Goal: Task Accomplishment & Management: Manage account settings

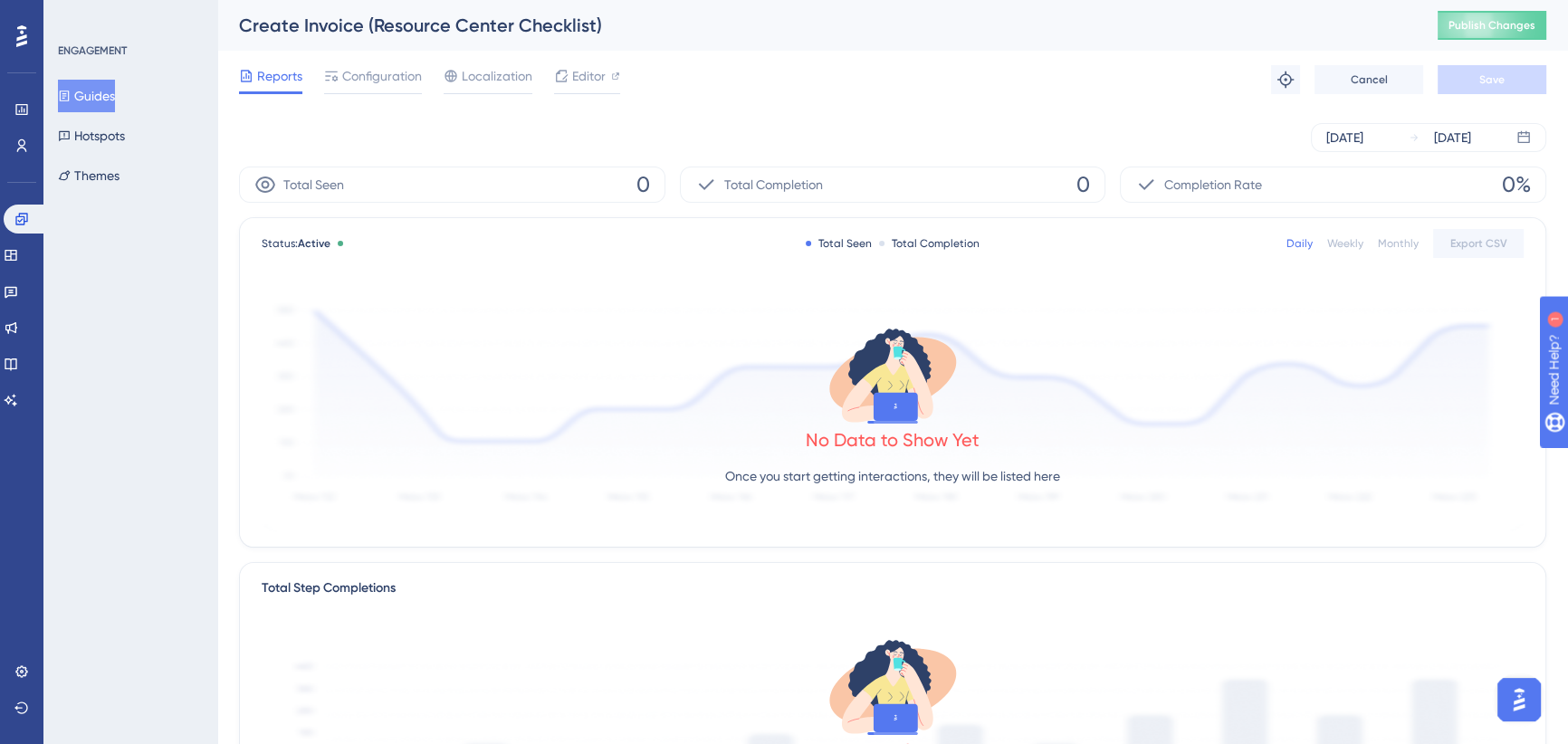
click at [103, 100] on button "Guides" at bounding box center [87, 95] width 57 height 32
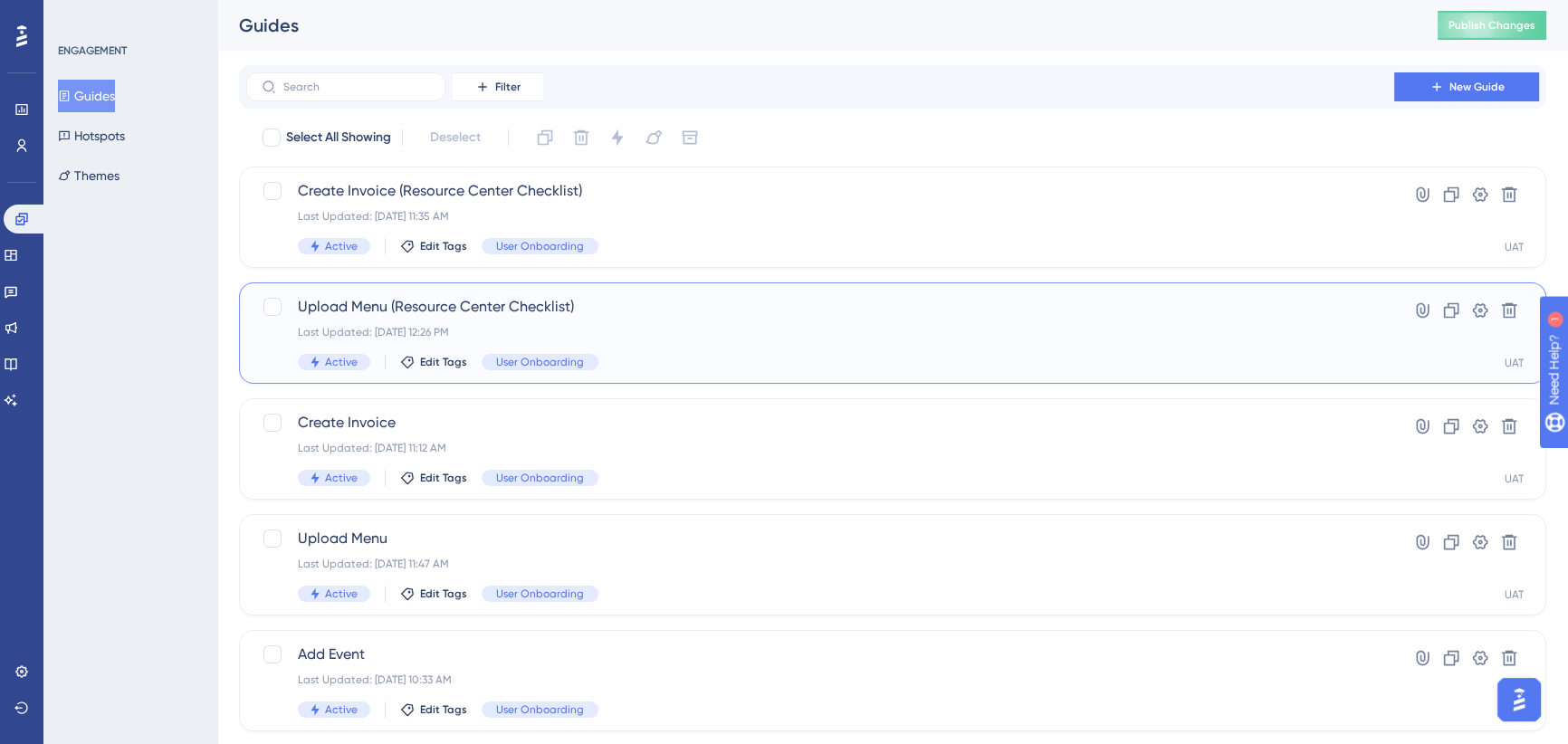
click at [648, 325] on div "Last Updated: Sep 29 2025, 12:26 PM" at bounding box center [820, 332] width 1044 height 15
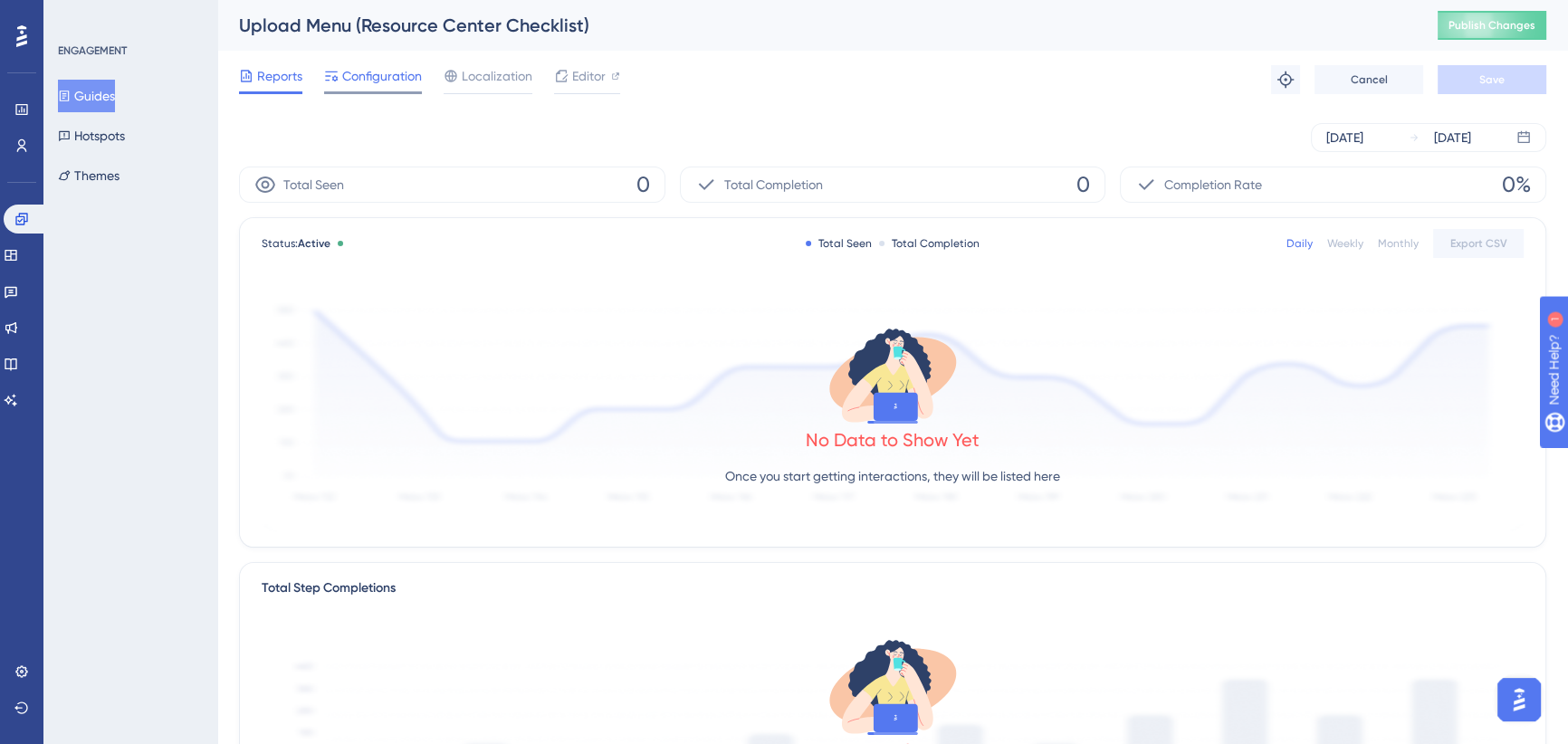
click at [389, 68] on span "Configuration" at bounding box center [382, 75] width 80 height 21
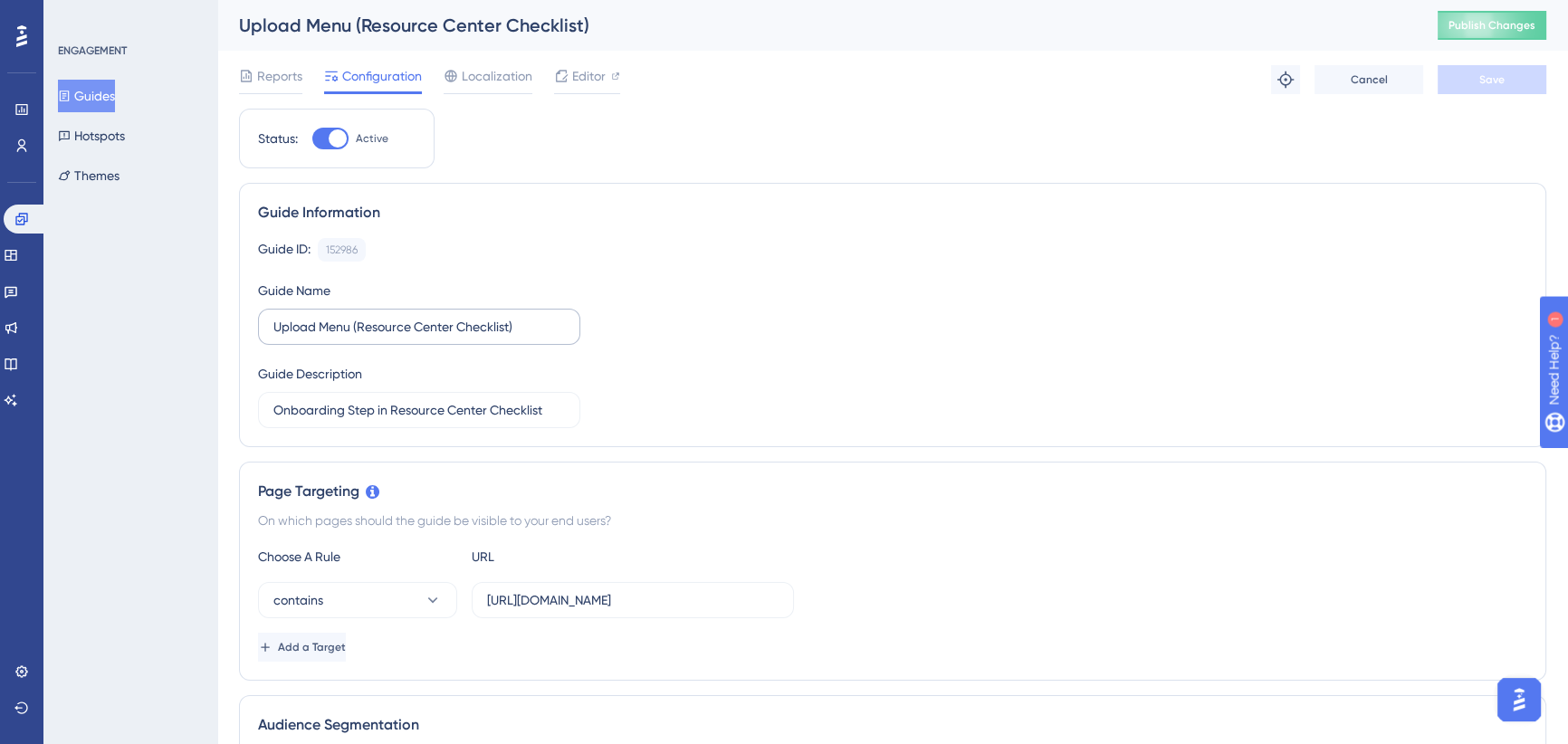
click at [481, 344] on label "Upload Menu (Resource Center Checklist)" at bounding box center [419, 327] width 322 height 36
click at [481, 337] on input "Upload Menu (Resource Center Checklist)" at bounding box center [419, 328] width 291 height 20
drag, startPoint x: 521, startPoint y: 327, endPoint x: 353, endPoint y: 329, distance: 168.0
click at [353, 329] on input "Upload Menu (Resource Center Checklist)" at bounding box center [419, 328] width 291 height 20
click at [415, 317] on input "Upload Menu (Resource Center Checklist)" at bounding box center [419, 328] width 291 height 20
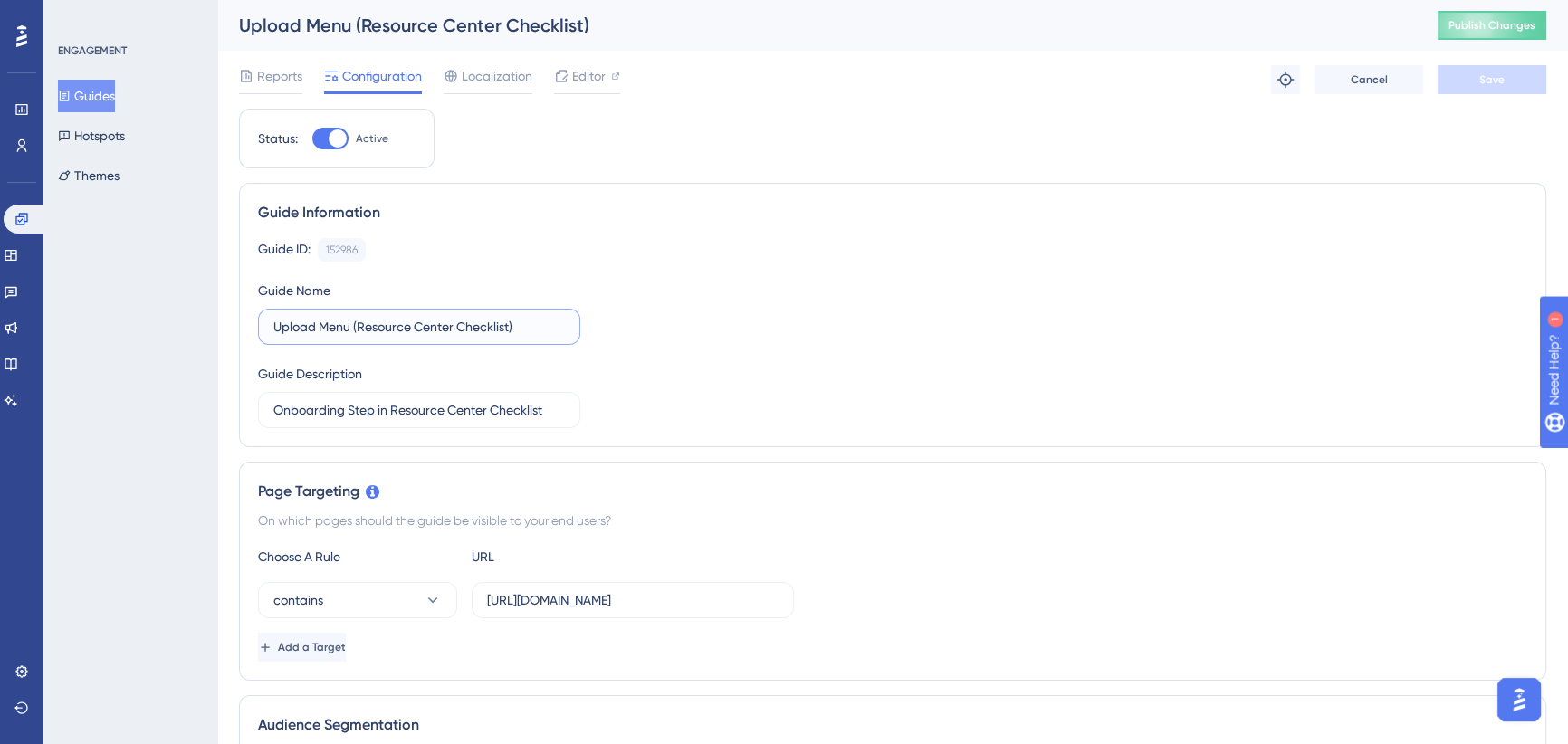
drag, startPoint x: 507, startPoint y: 326, endPoint x: 358, endPoint y: 326, distance: 149.0
click at [358, 326] on input "Upload Menu (Resource Center Checklist)" at bounding box center [419, 328] width 291 height 20
type input "Upload Menu (RC)"
click at [1487, 69] on button "Save" at bounding box center [1491, 79] width 108 height 29
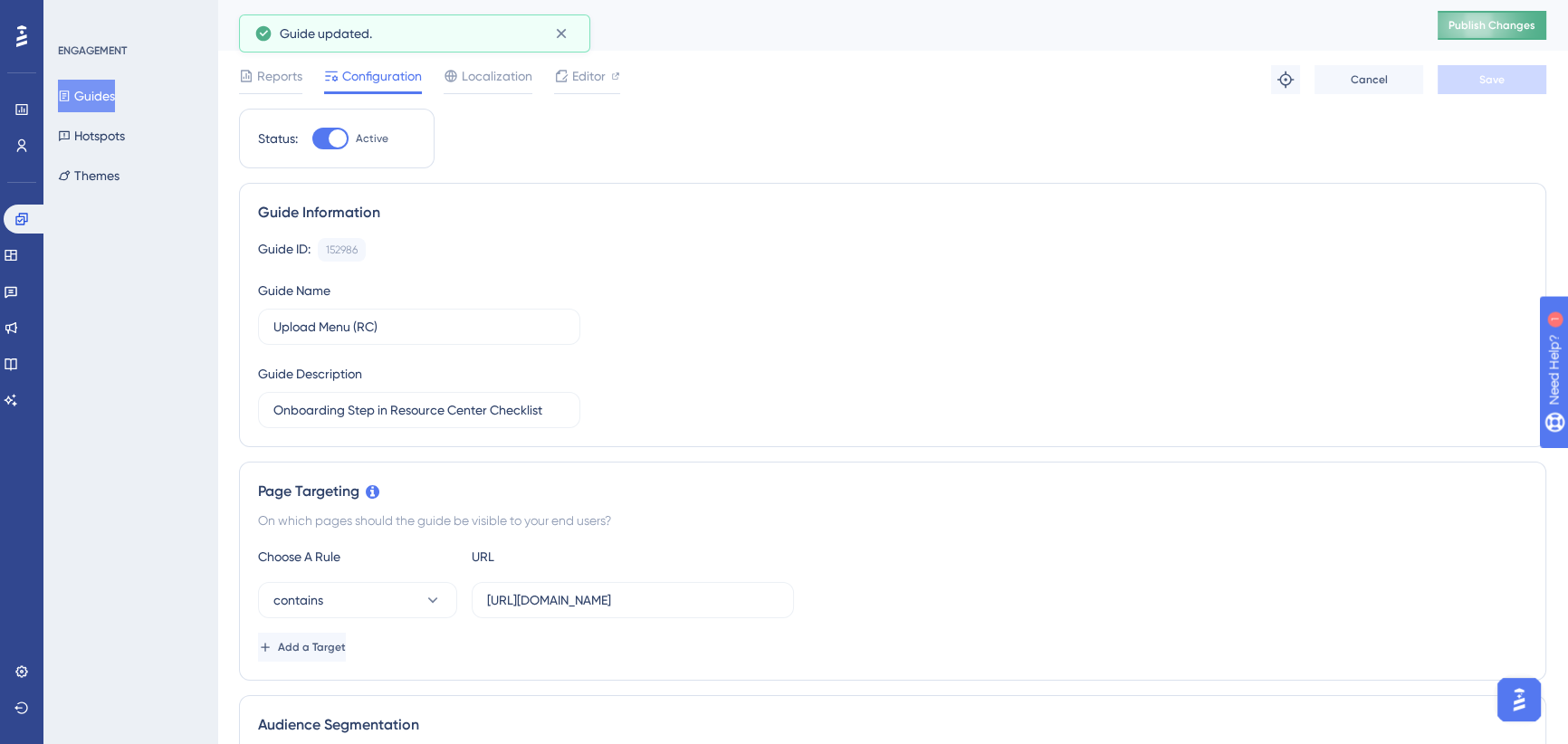
click at [1480, 24] on button "Publish Changes" at bounding box center [1491, 25] width 108 height 29
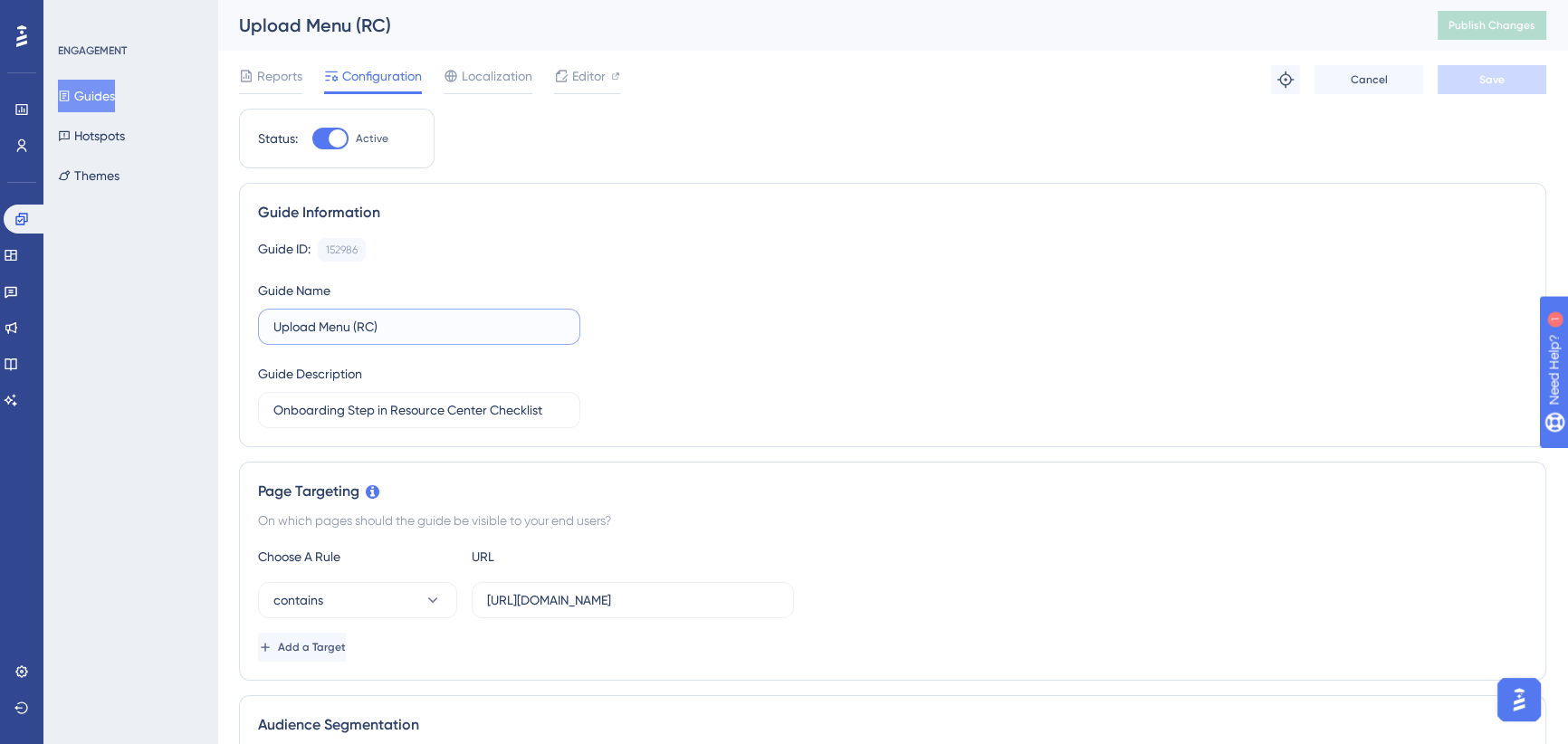
click at [364, 330] on input "Upload Menu (RC)" at bounding box center [419, 328] width 291 height 20
click at [363, 331] on input "Upload Menu (RC)" at bounding box center [419, 328] width 291 height 20
type input "Upload Menu (Restart)"
click at [1477, 75] on button "Save" at bounding box center [1491, 79] width 108 height 29
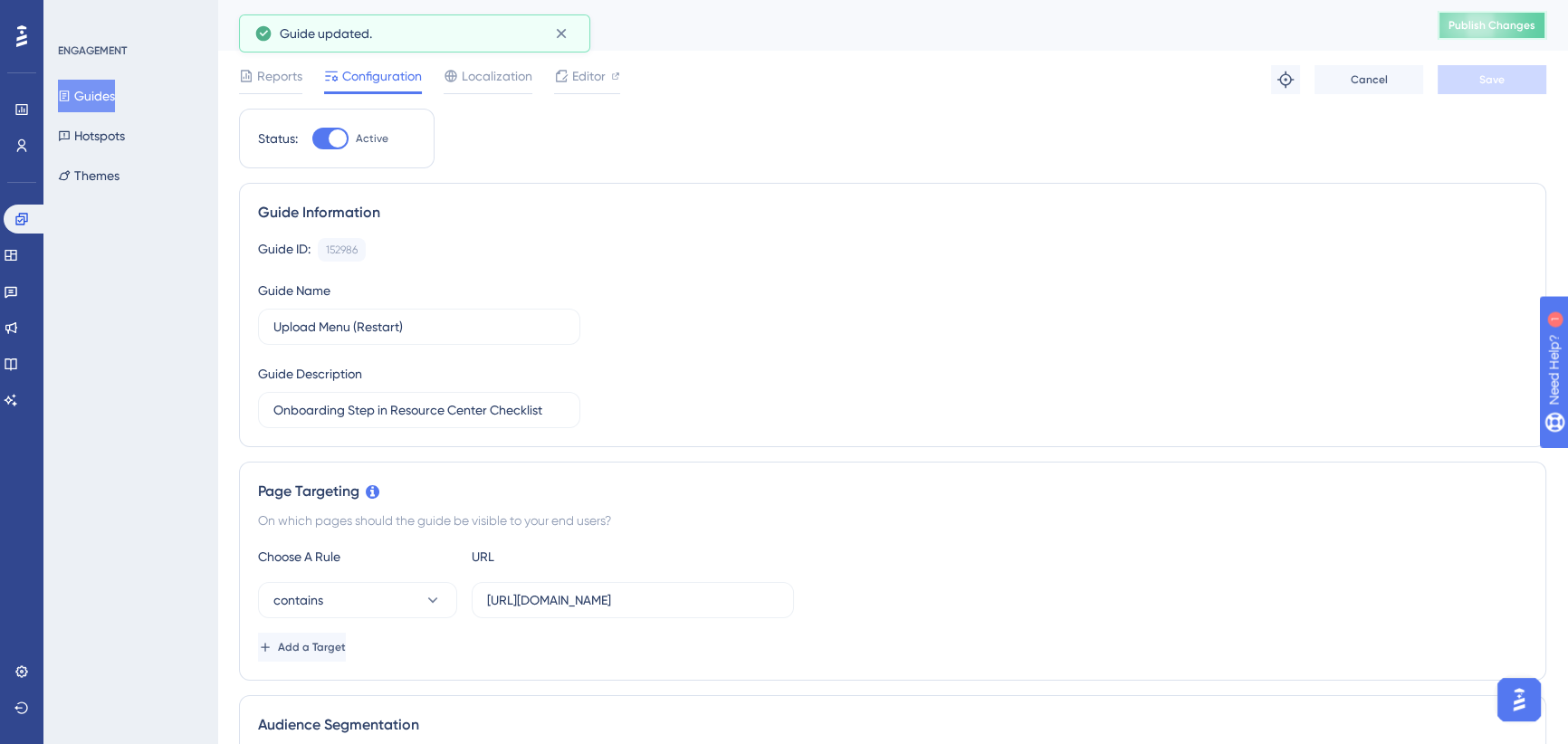
click at [1483, 26] on button "Publish Changes" at bounding box center [1491, 25] width 108 height 29
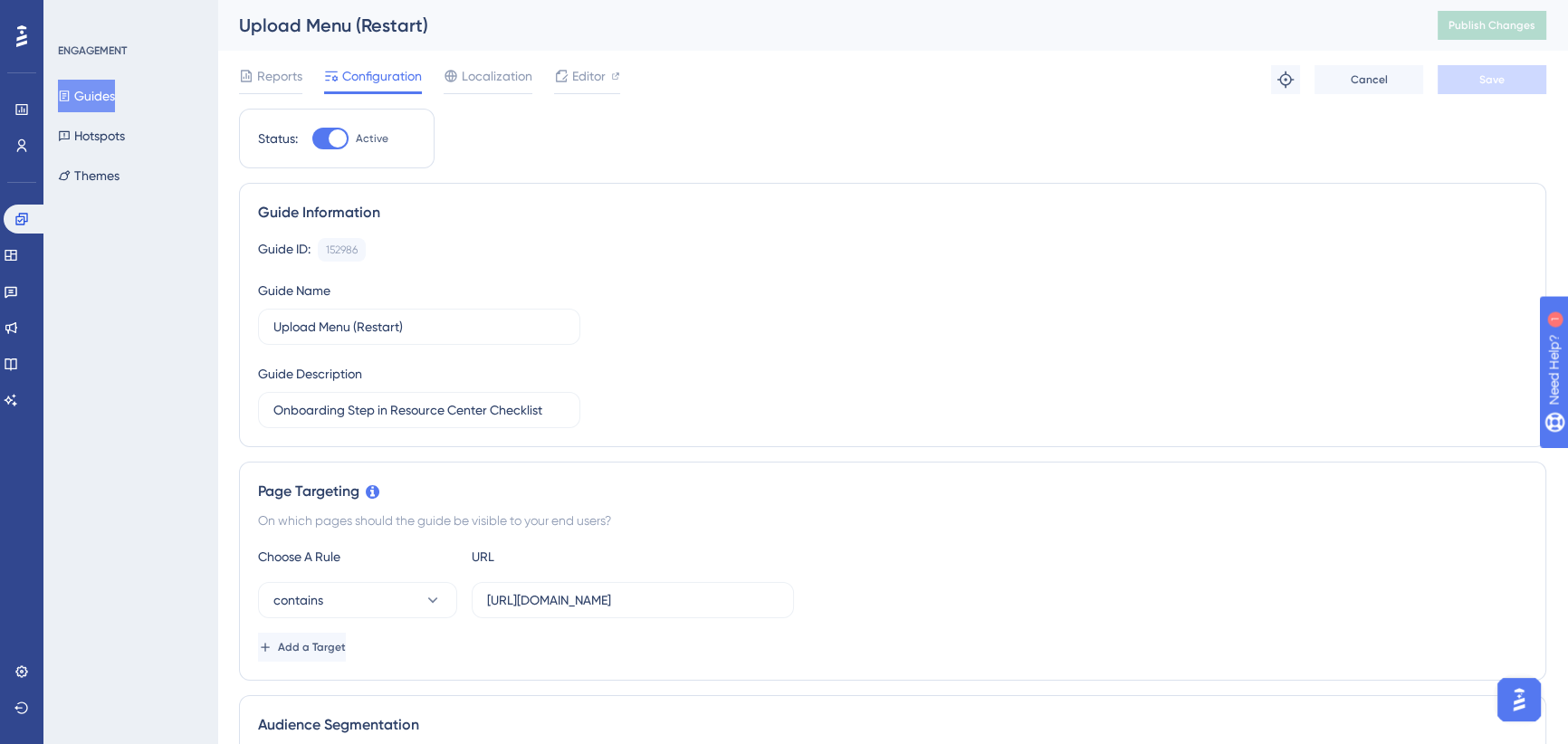
click at [103, 93] on button "Guides" at bounding box center [87, 95] width 57 height 32
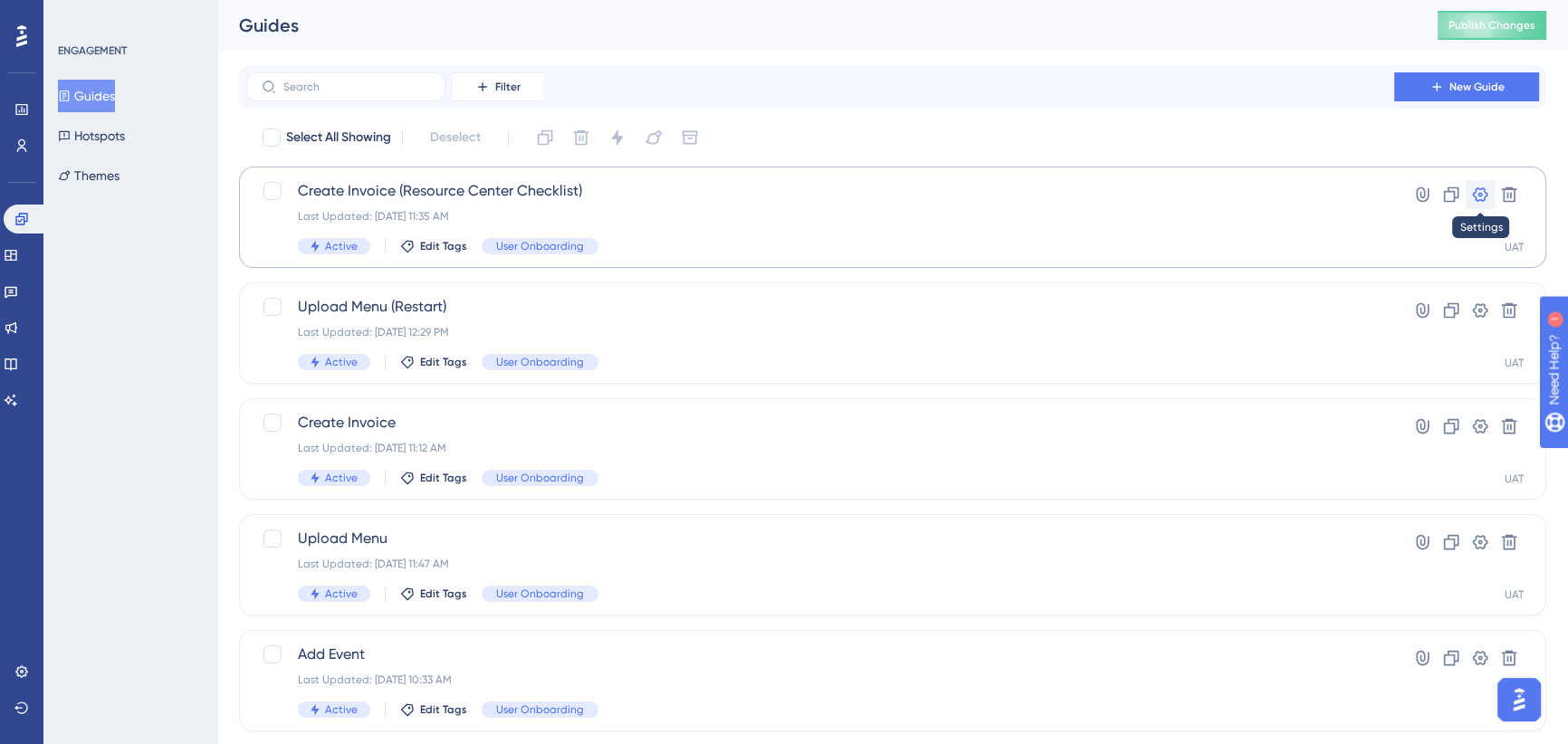
click at [1474, 196] on icon at bounding box center [1480, 195] width 16 height 15
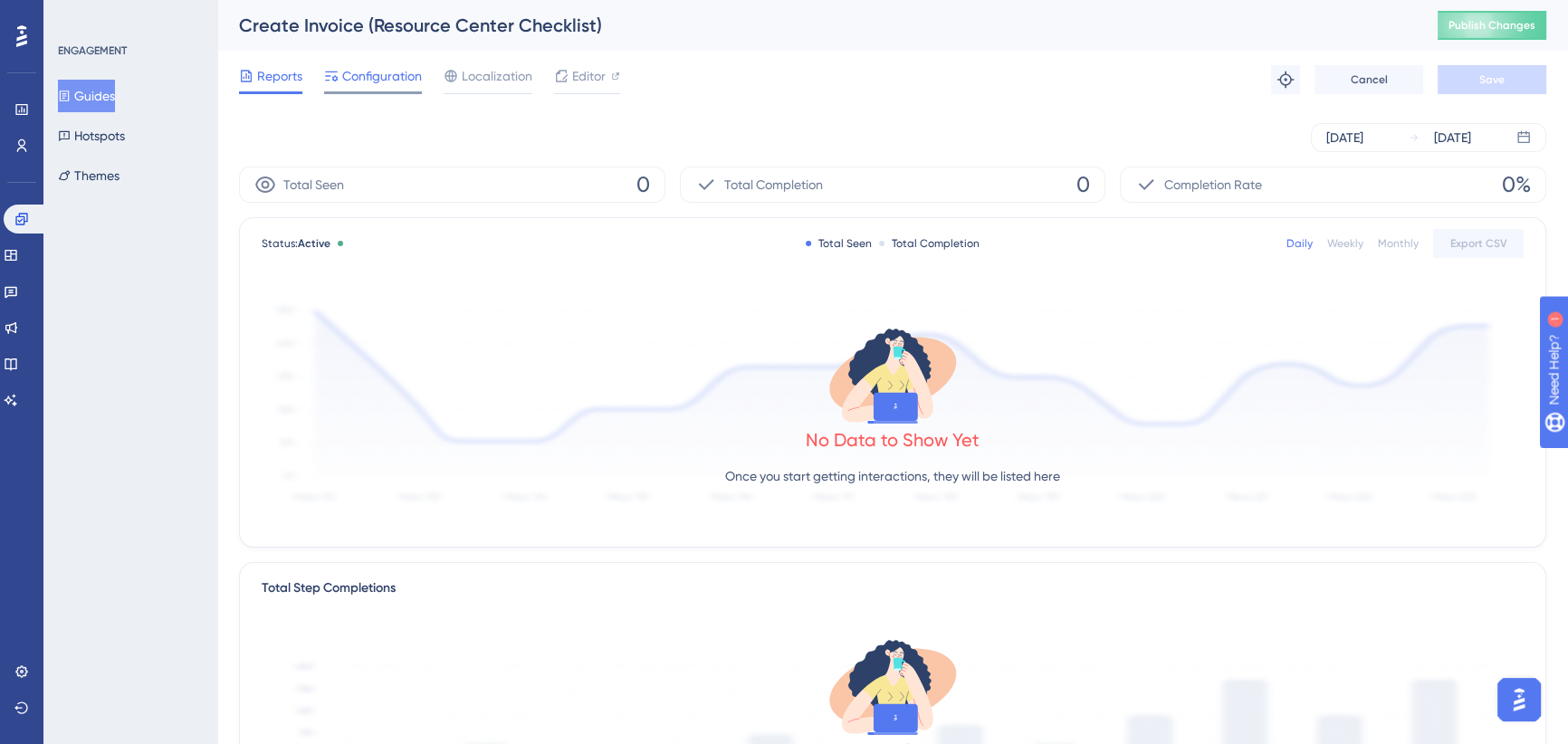
click at [361, 81] on span "Configuration" at bounding box center [382, 75] width 80 height 21
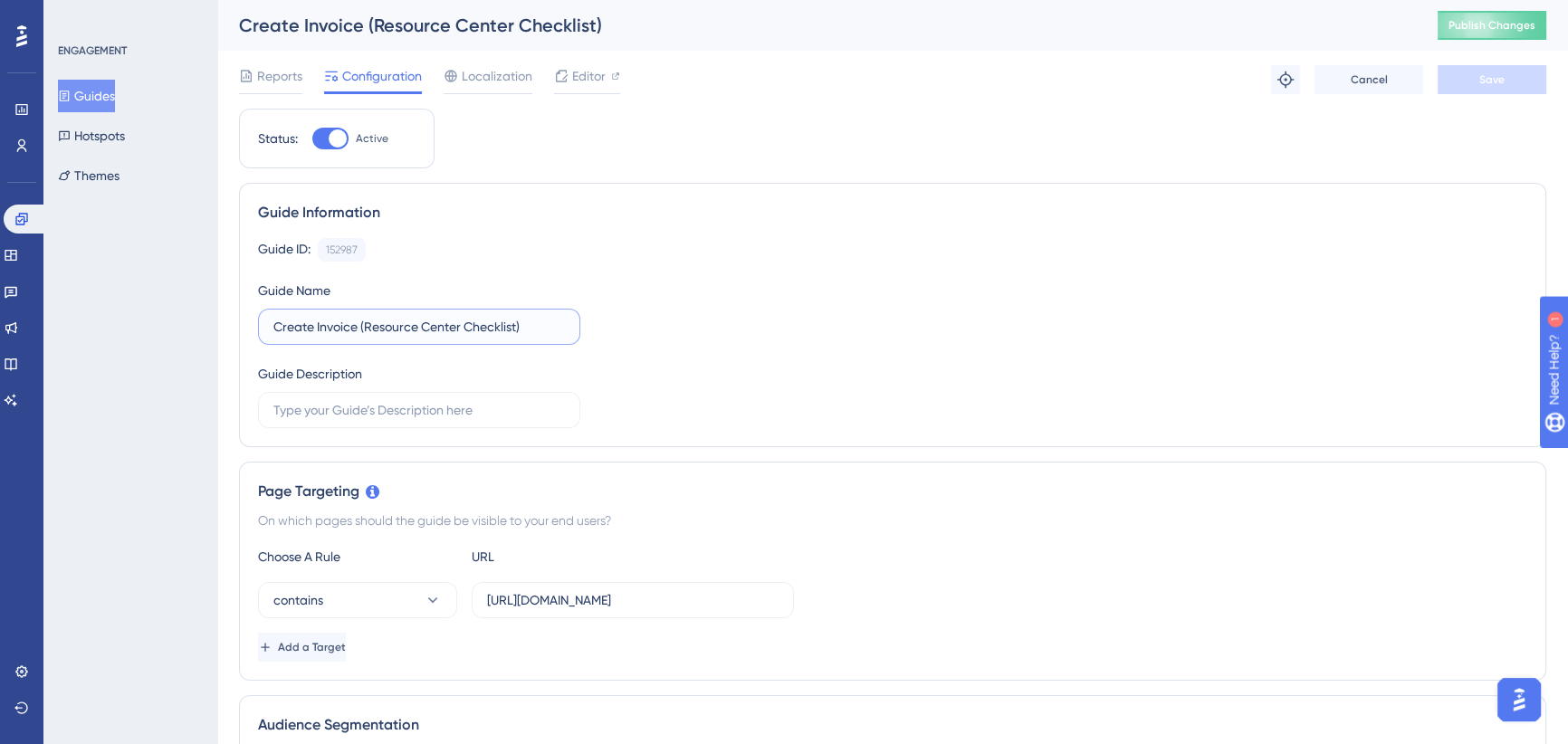
drag, startPoint x: 516, startPoint y: 326, endPoint x: 367, endPoint y: 323, distance: 149.0
click at [367, 323] on input "Create Invoice (Resource Center Checklist)" at bounding box center [419, 328] width 291 height 20
type input "Create Invoice (Restart)"
click at [1488, 70] on button "Save" at bounding box center [1491, 79] width 108 height 29
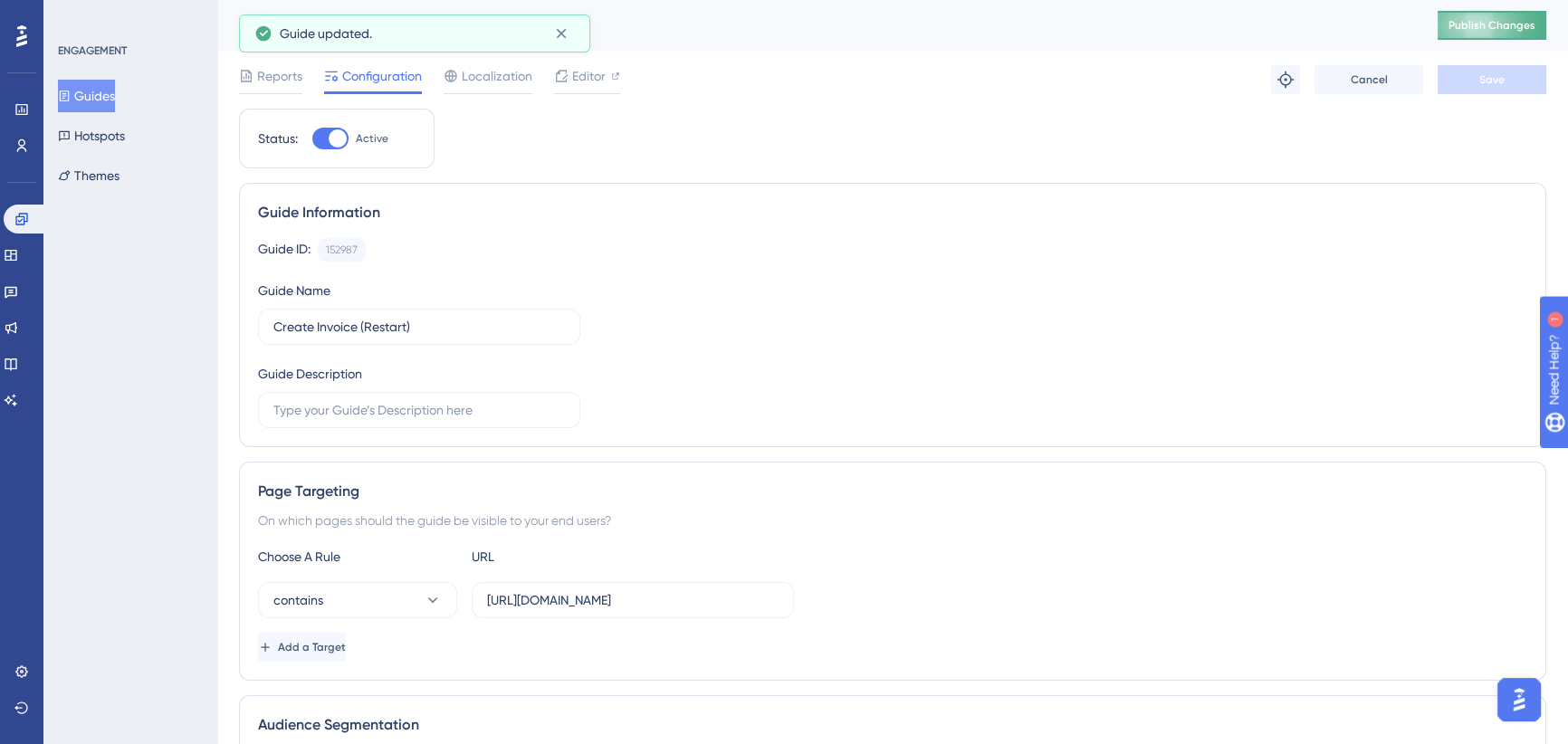
click at [1488, 24] on span "Publish Changes" at bounding box center [1492, 26] width 87 height 15
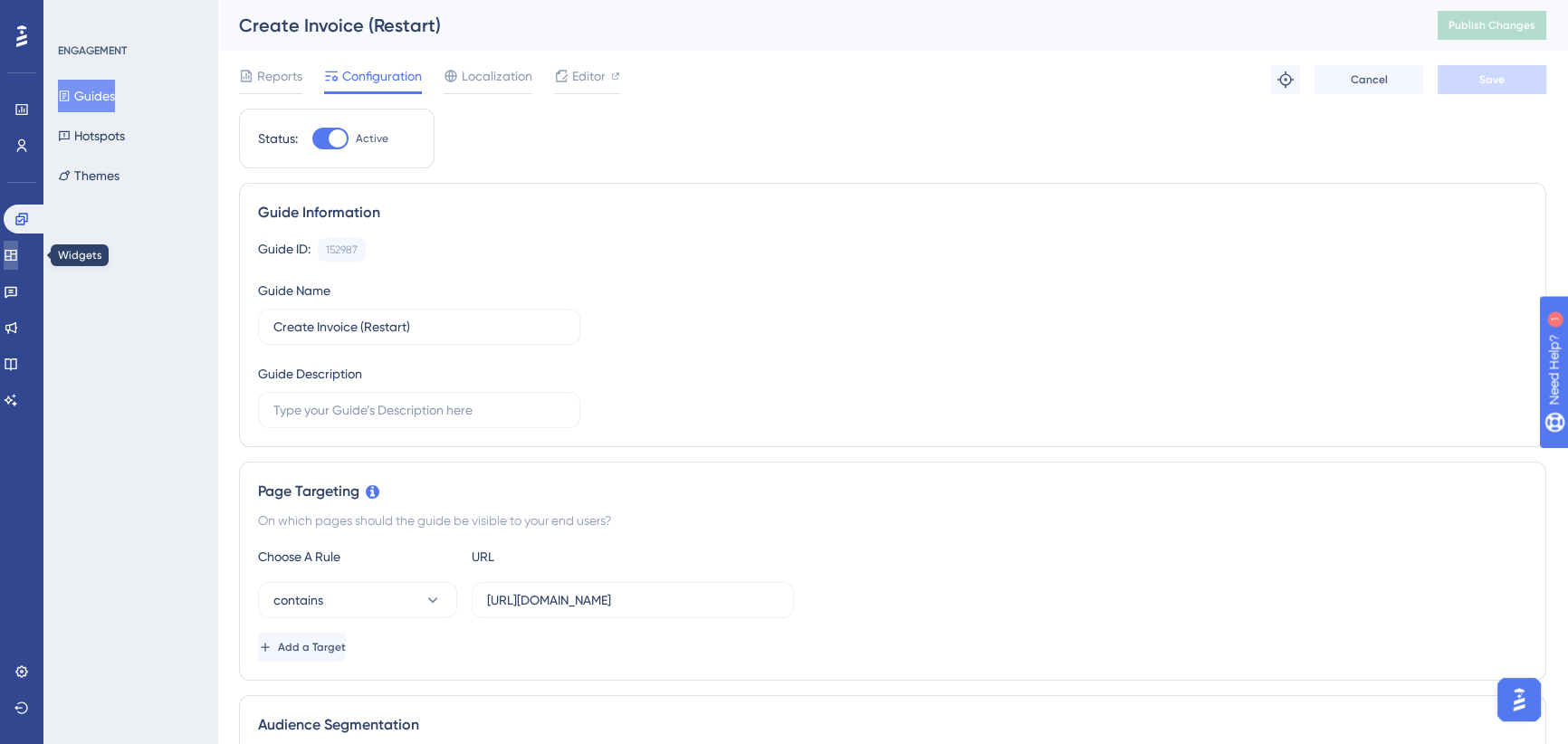
drag, startPoint x: 20, startPoint y: 261, endPoint x: 703, endPoint y: 1, distance: 730.8
click at [19, 261] on icon at bounding box center [11, 255] width 15 height 15
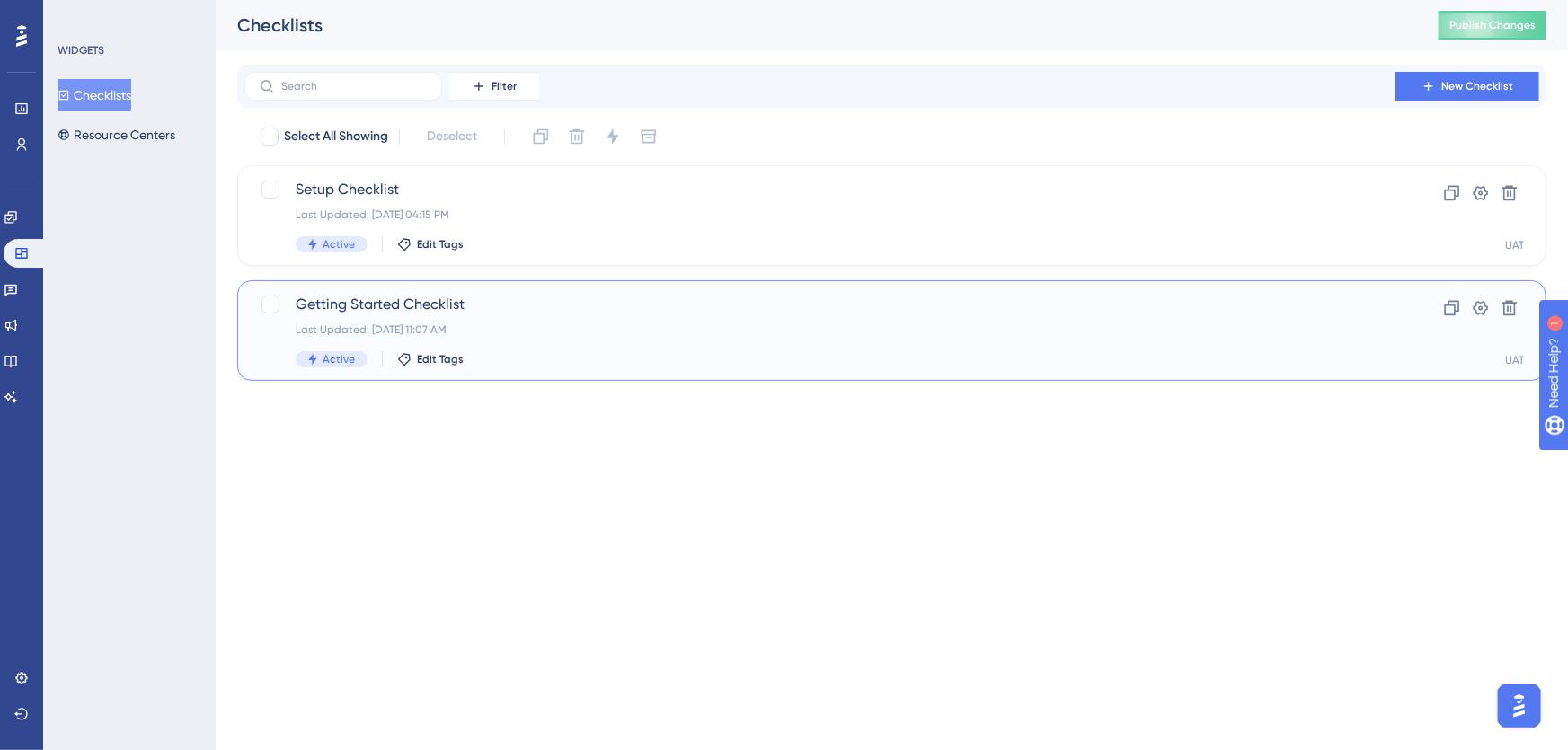
click at [615, 327] on div "Last Updated: Sep 29 2025, 11:07 AM" at bounding box center [820, 330] width 1048 height 15
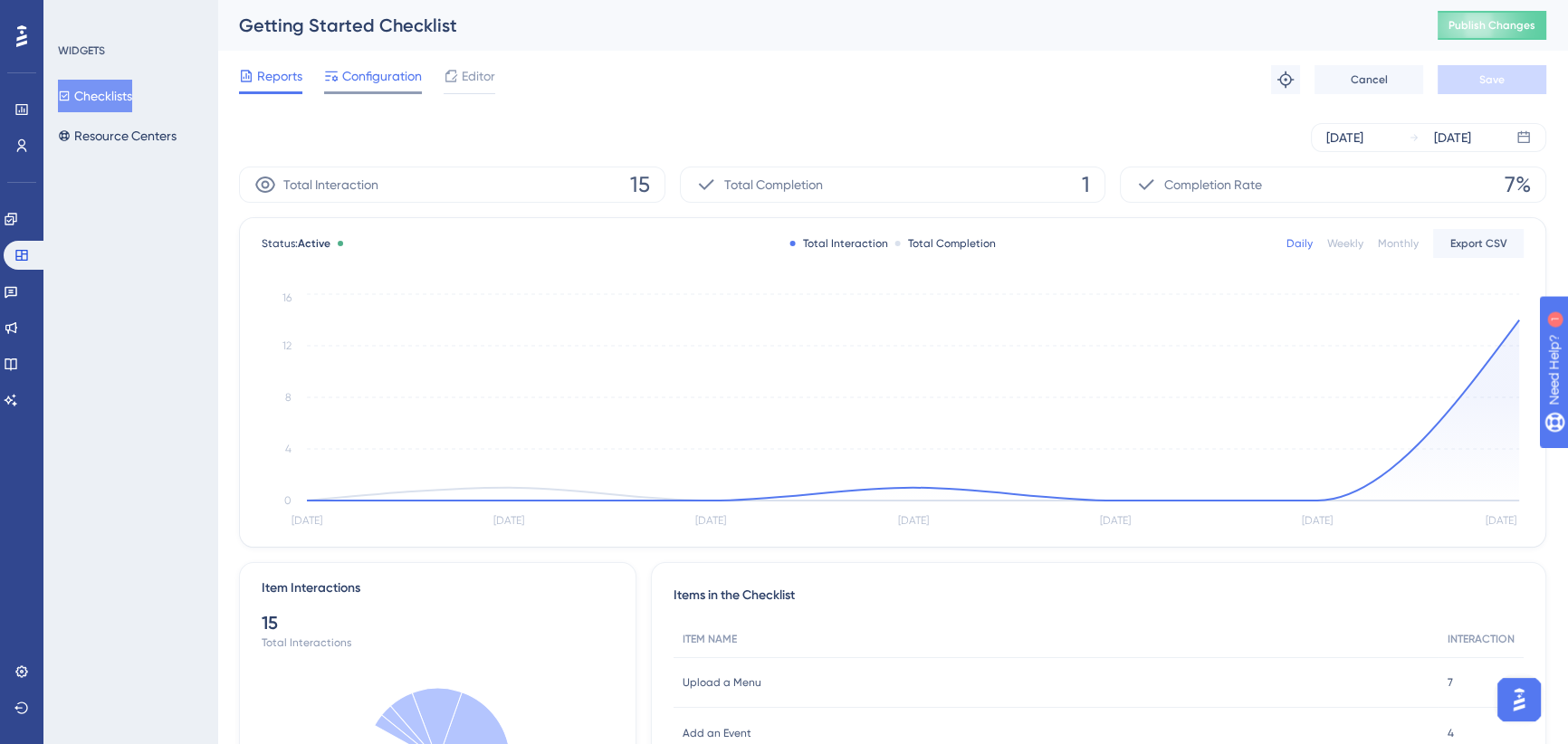
click at [359, 66] on span "Configuration" at bounding box center [382, 75] width 80 height 21
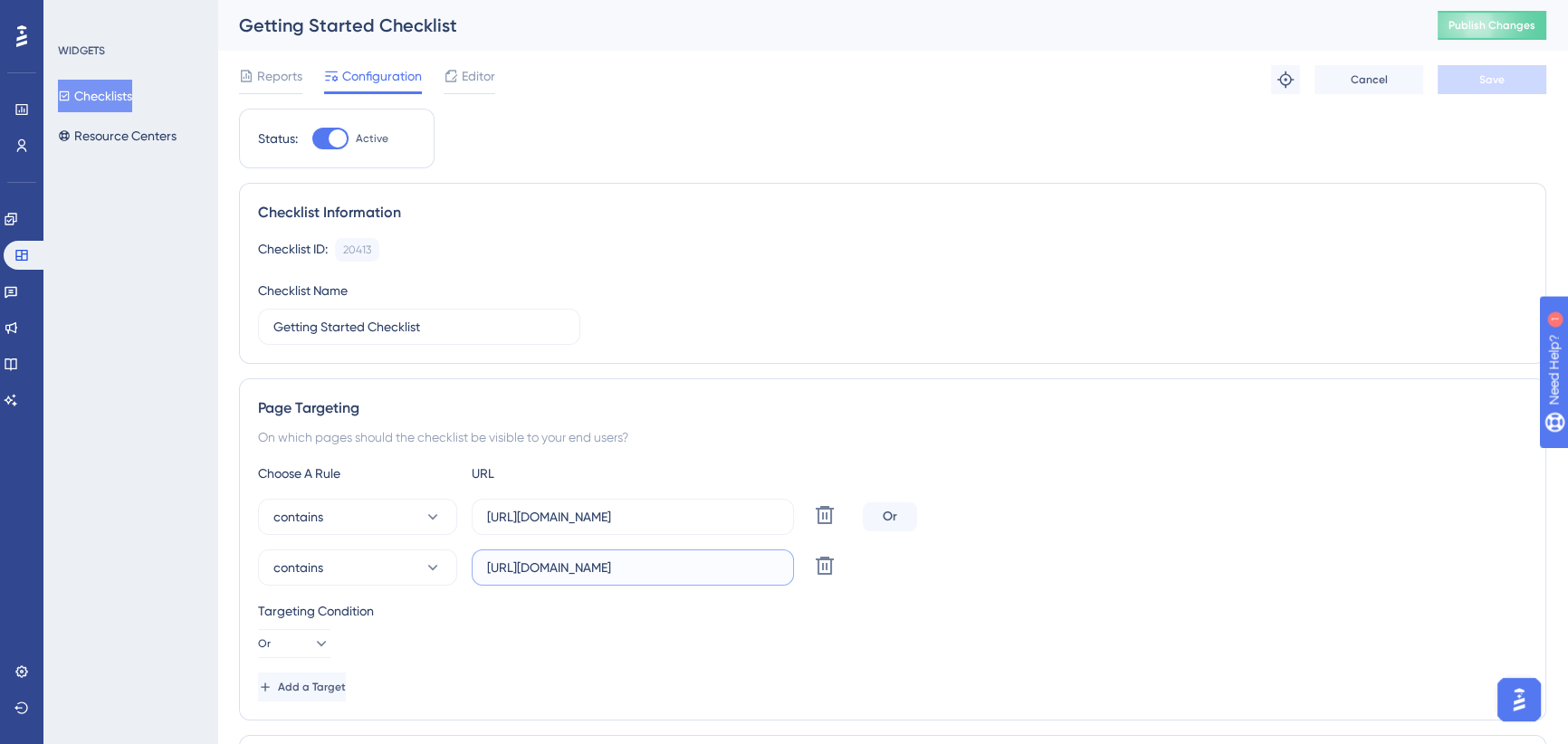
click at [686, 564] on input "[URL][DOMAIN_NAME]" at bounding box center [633, 568] width 291 height 20
drag, startPoint x: 648, startPoint y: 571, endPoint x: 895, endPoint y: 578, distance: 247.1
click at [895, 578] on div "contains https://icy-desert-045d76c0f.1.azurestaticapps.net/ Delete" at bounding box center [893, 567] width 1269 height 36
click at [698, 572] on input "[URL][DOMAIN_NAME]" at bounding box center [633, 568] width 291 height 20
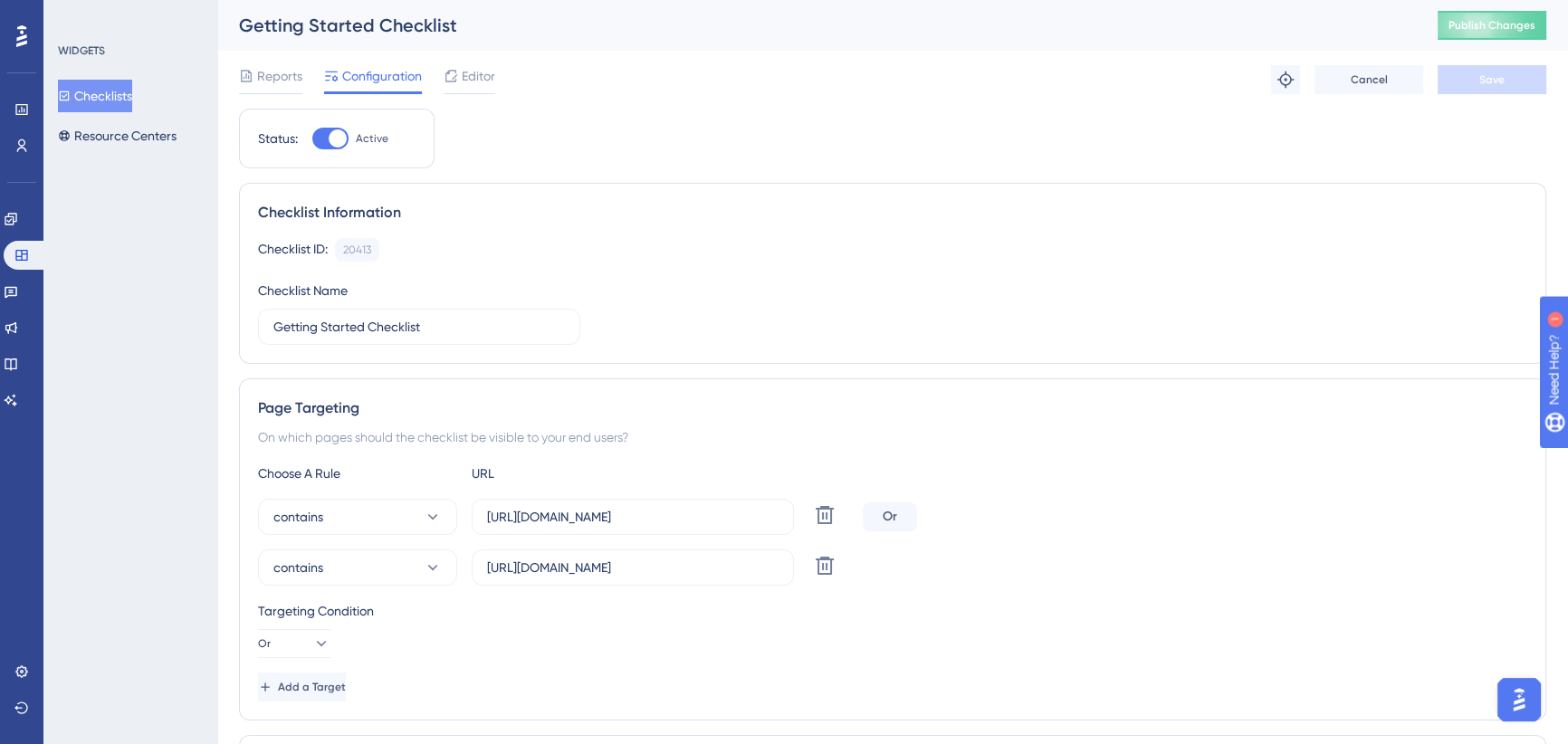
click at [1080, 562] on div "contains https://icy-desert-045d76c0f.1.azurestaticapps.net/ Delete" at bounding box center [893, 567] width 1269 height 36
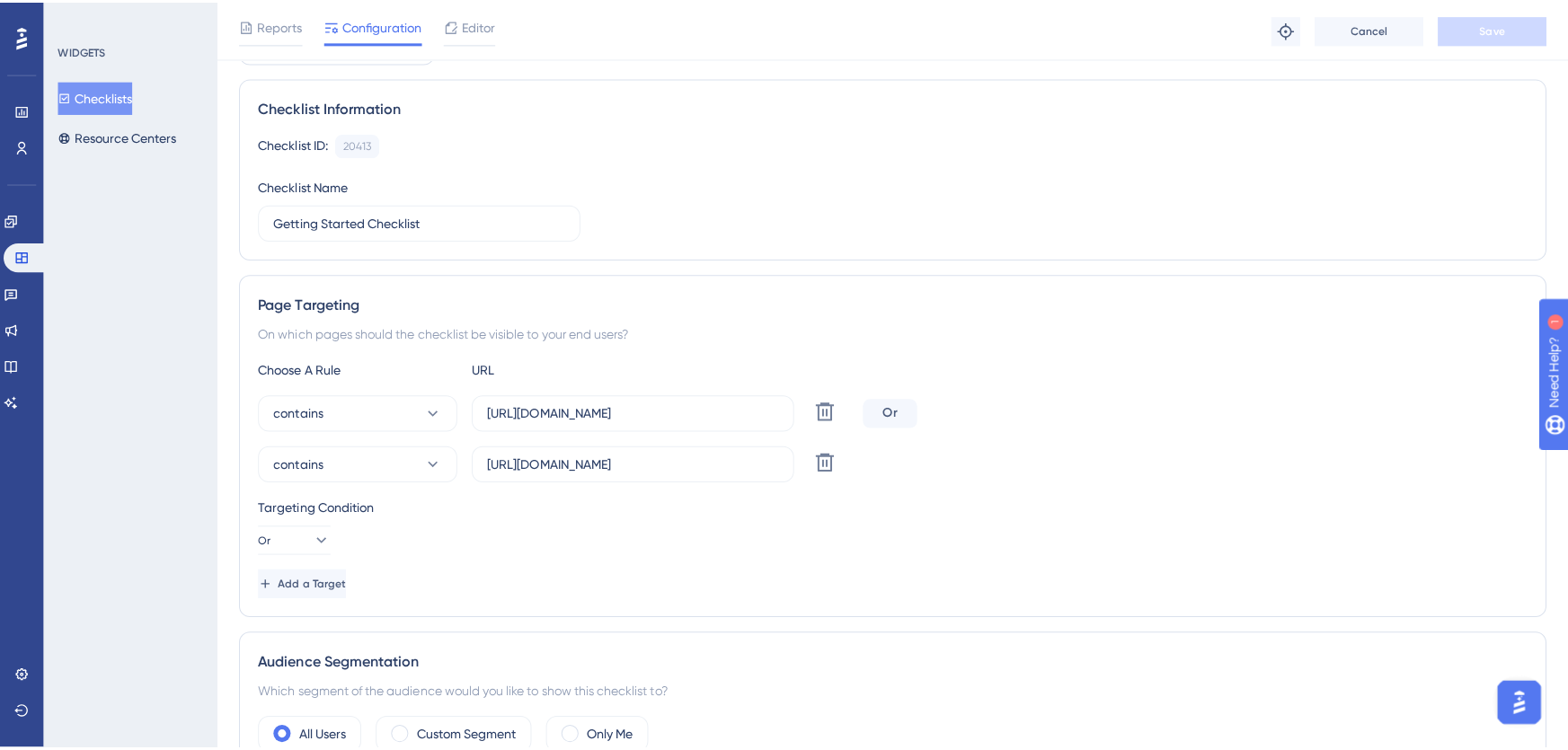
scroll to position [0, 0]
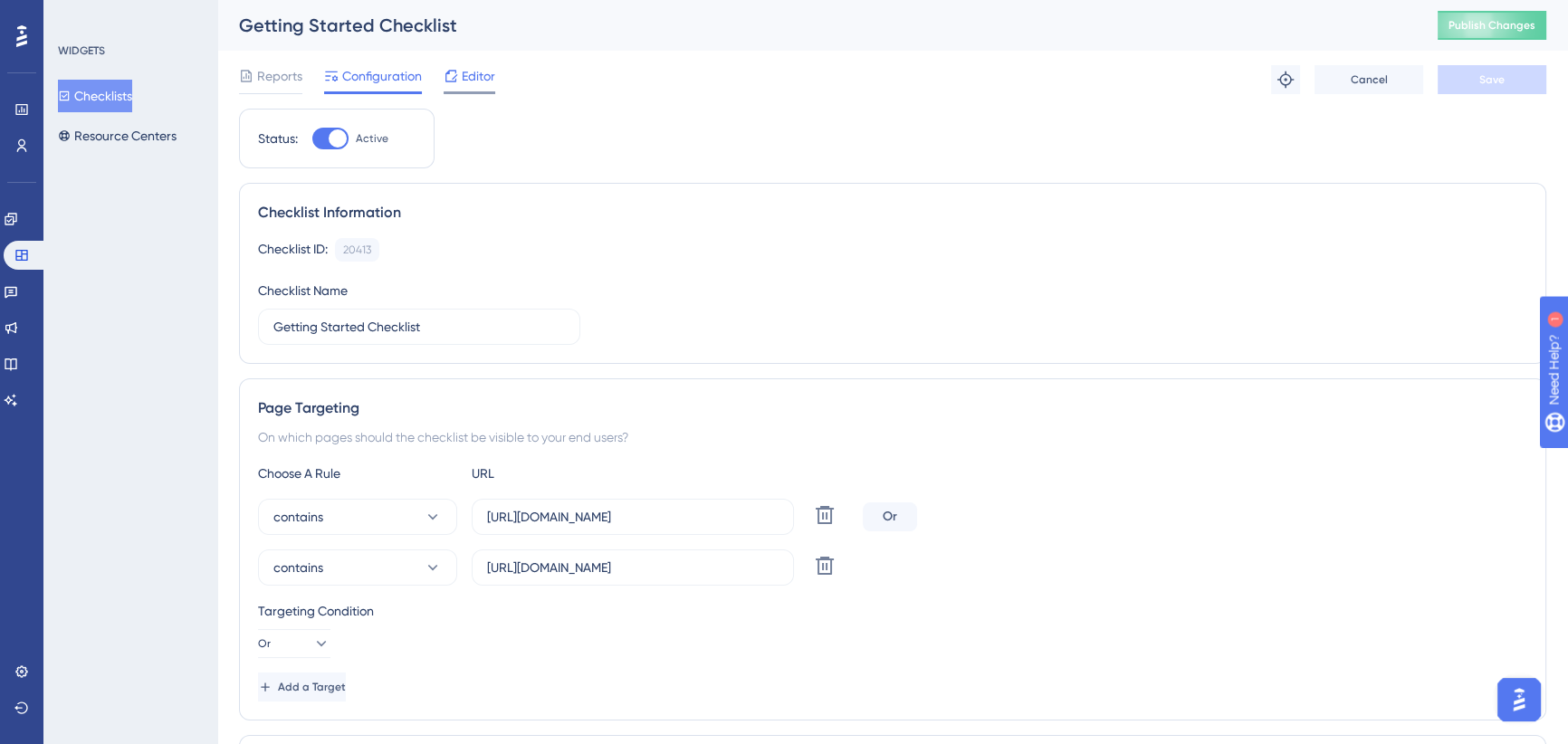
click at [467, 70] on span "Editor" at bounding box center [478, 75] width 33 height 21
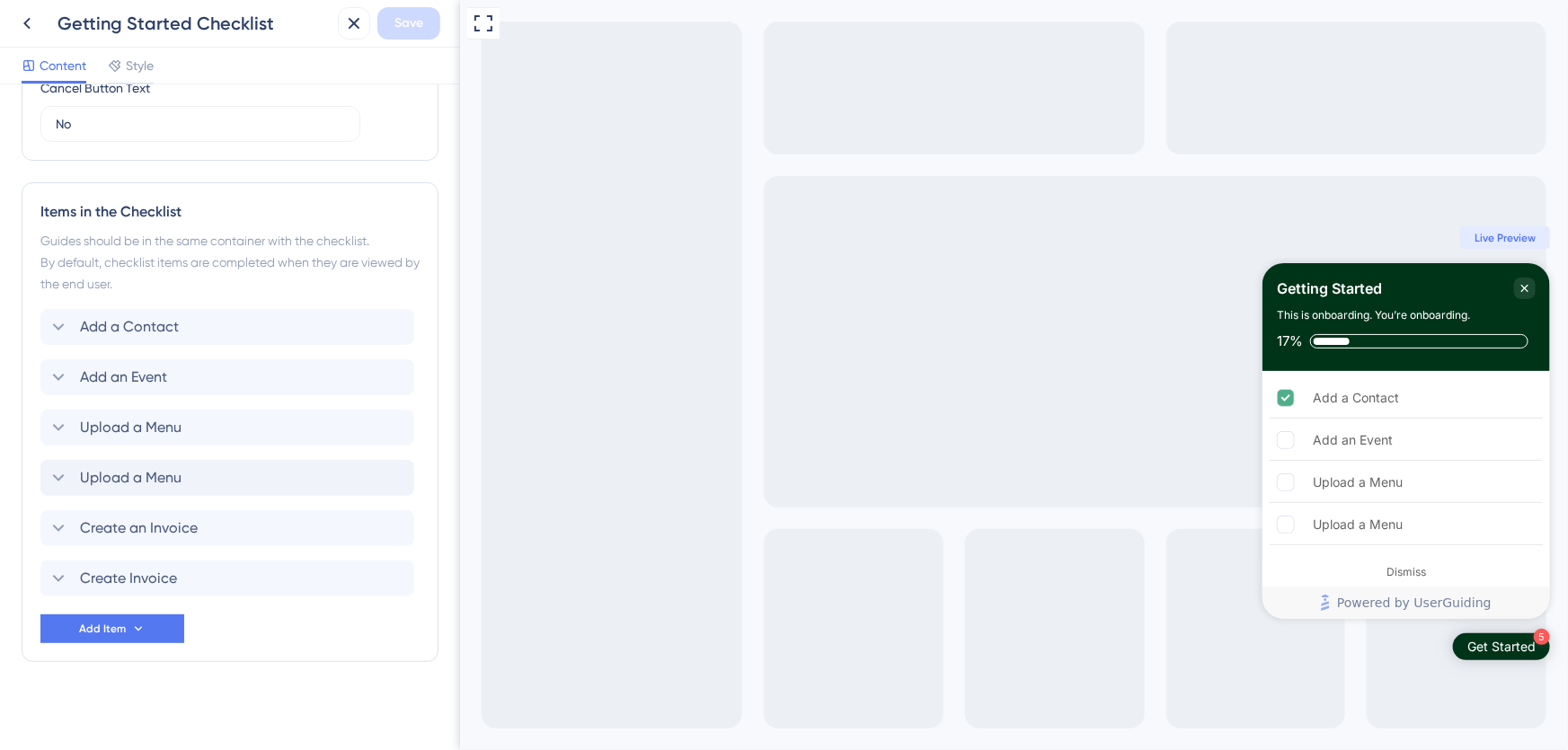
scroll to position [678, 0]
click at [60, 467] on icon at bounding box center [58, 474] width 21 height 21
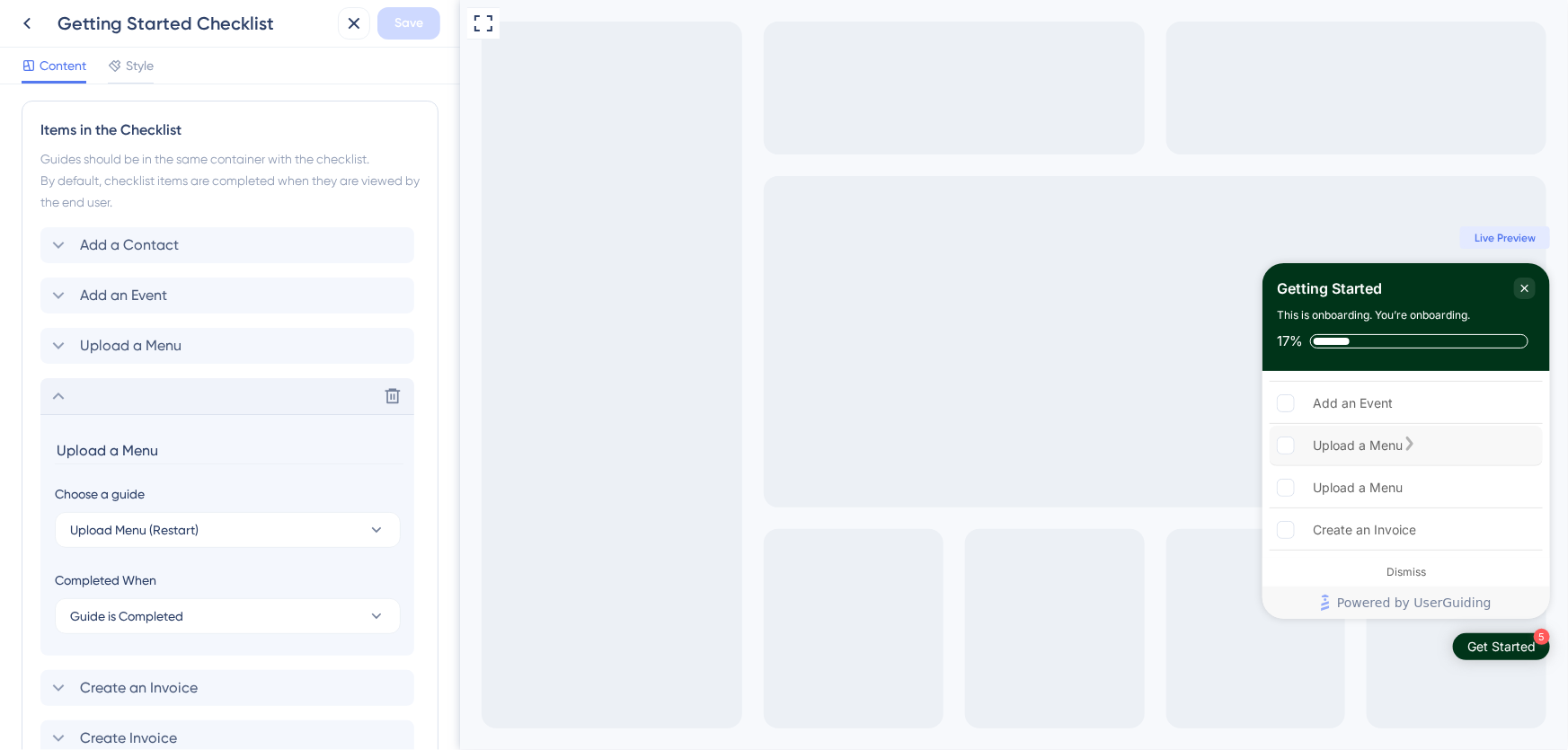
scroll to position [52, 0]
click at [1410, 571] on div "Dismiss" at bounding box center [1405, 573] width 39 height 15
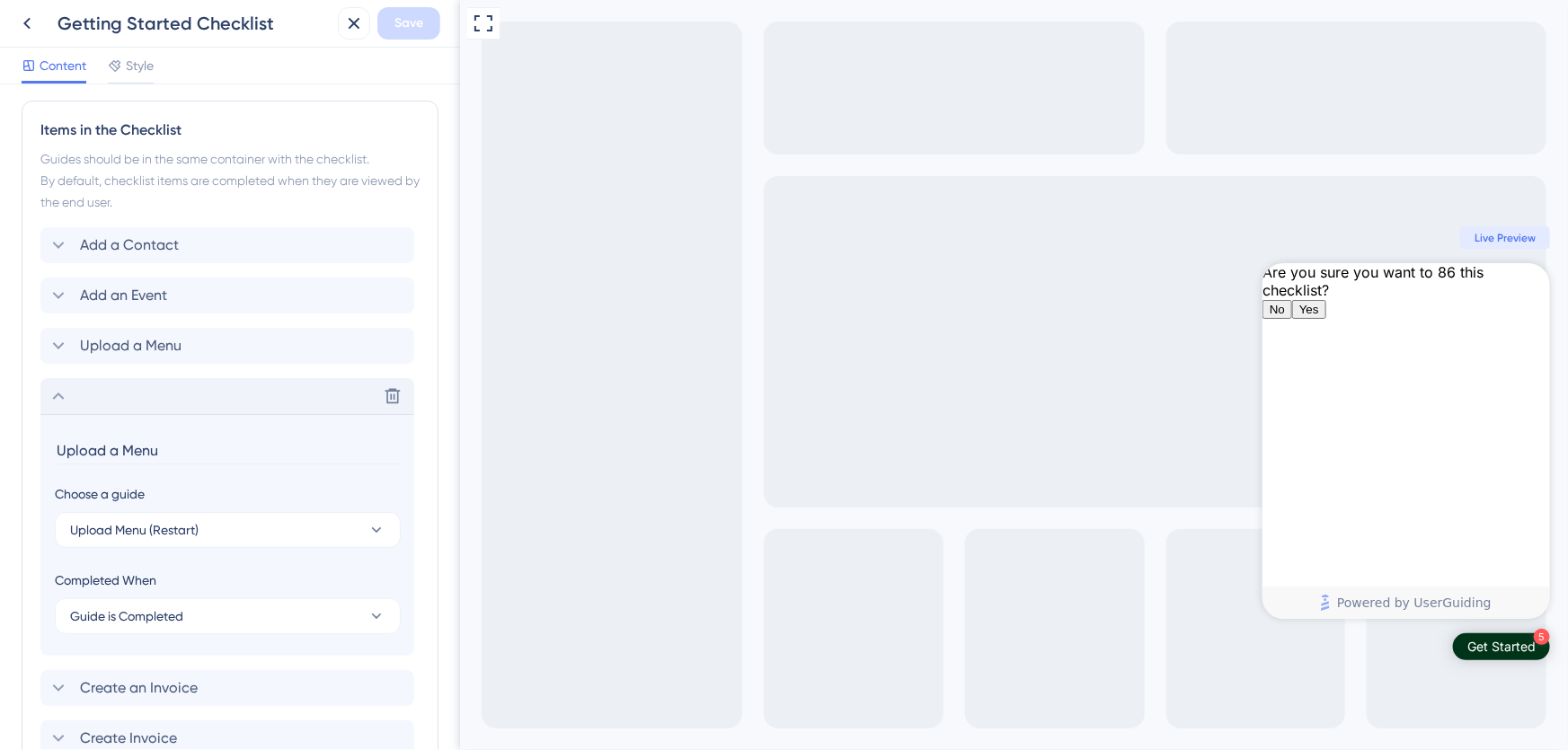
click at [1284, 316] on span "No" at bounding box center [1276, 309] width 16 height 14
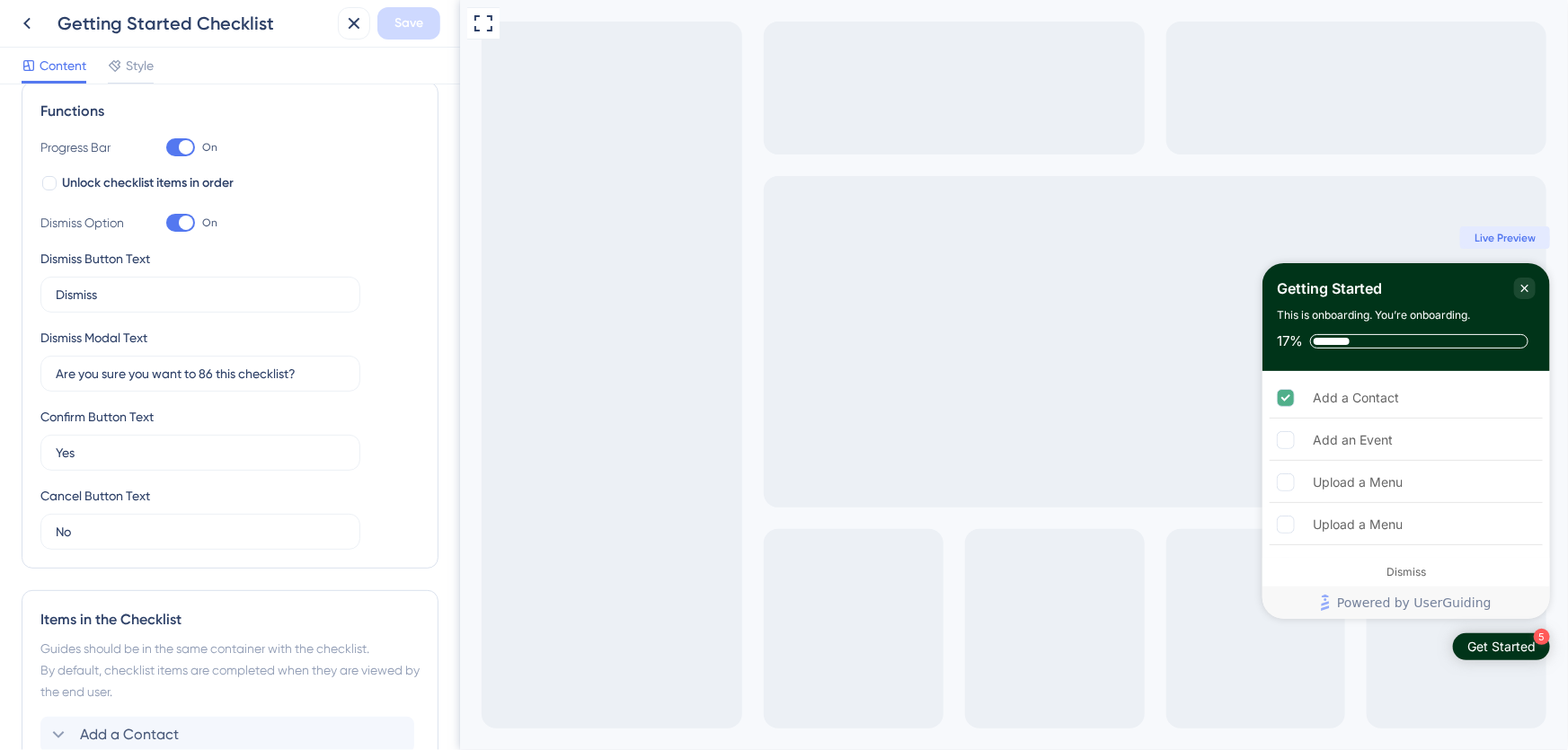
scroll to position [0, 0]
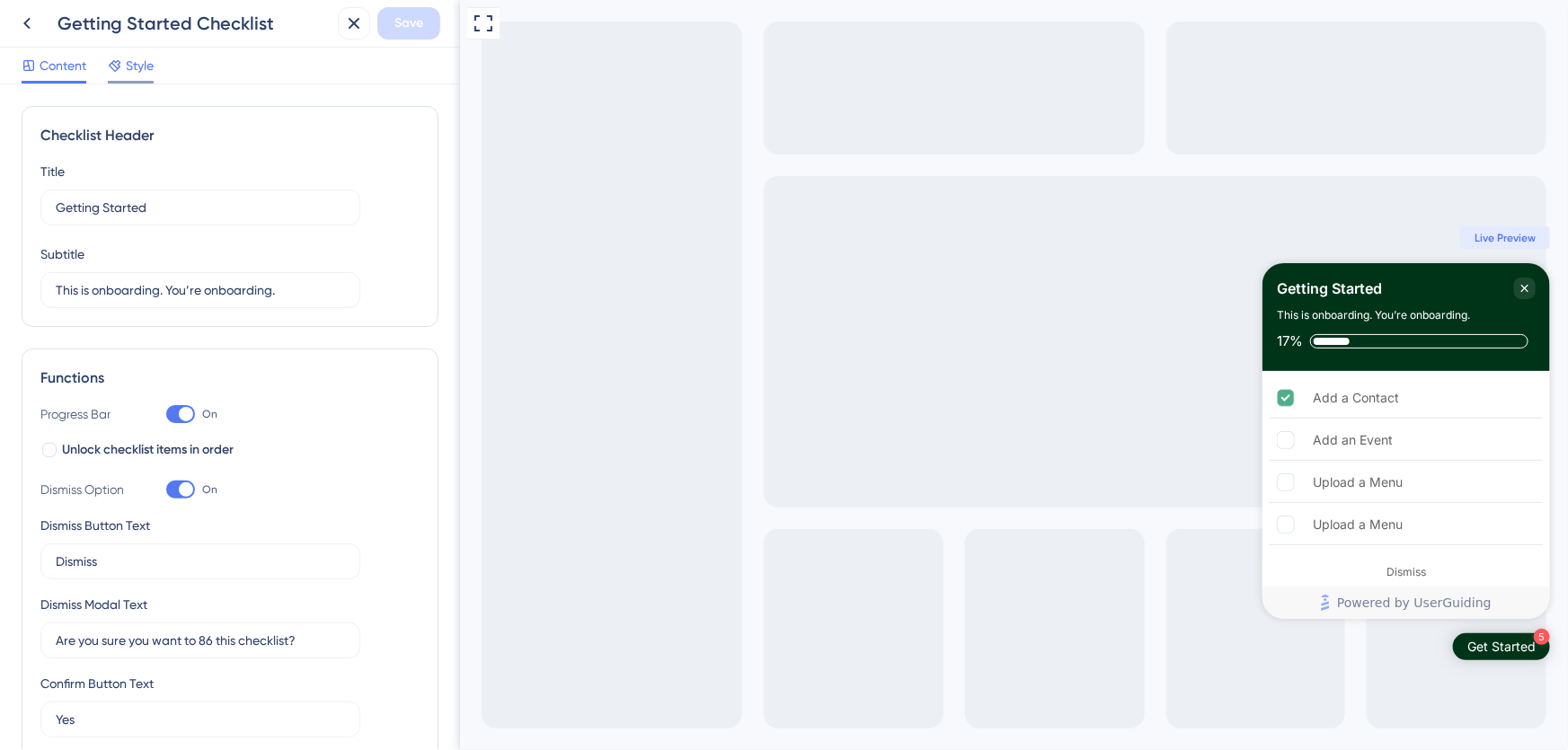
click at [141, 60] on span "Style" at bounding box center [140, 65] width 28 height 21
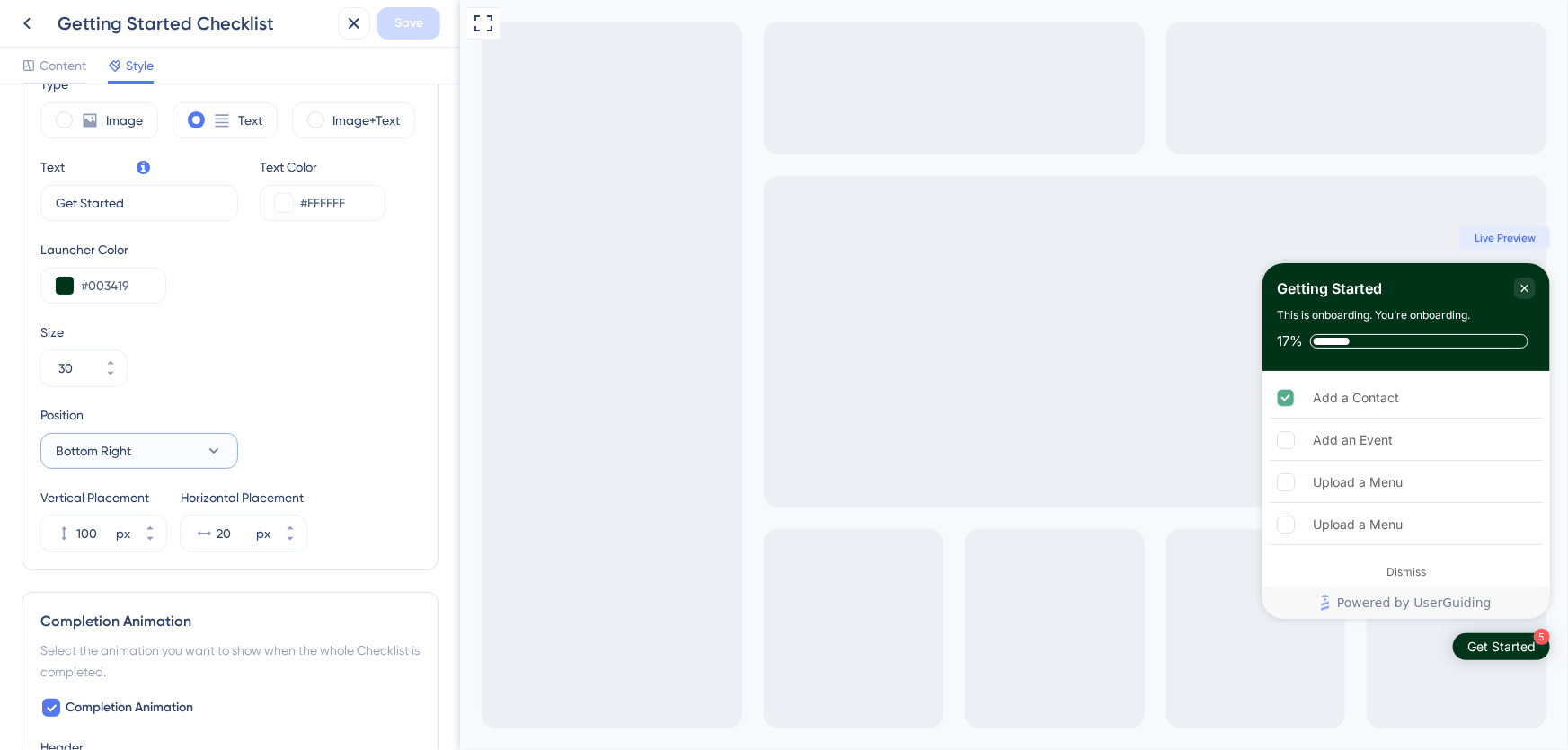
click at [189, 440] on button "Bottom Right" at bounding box center [139, 451] width 197 height 36
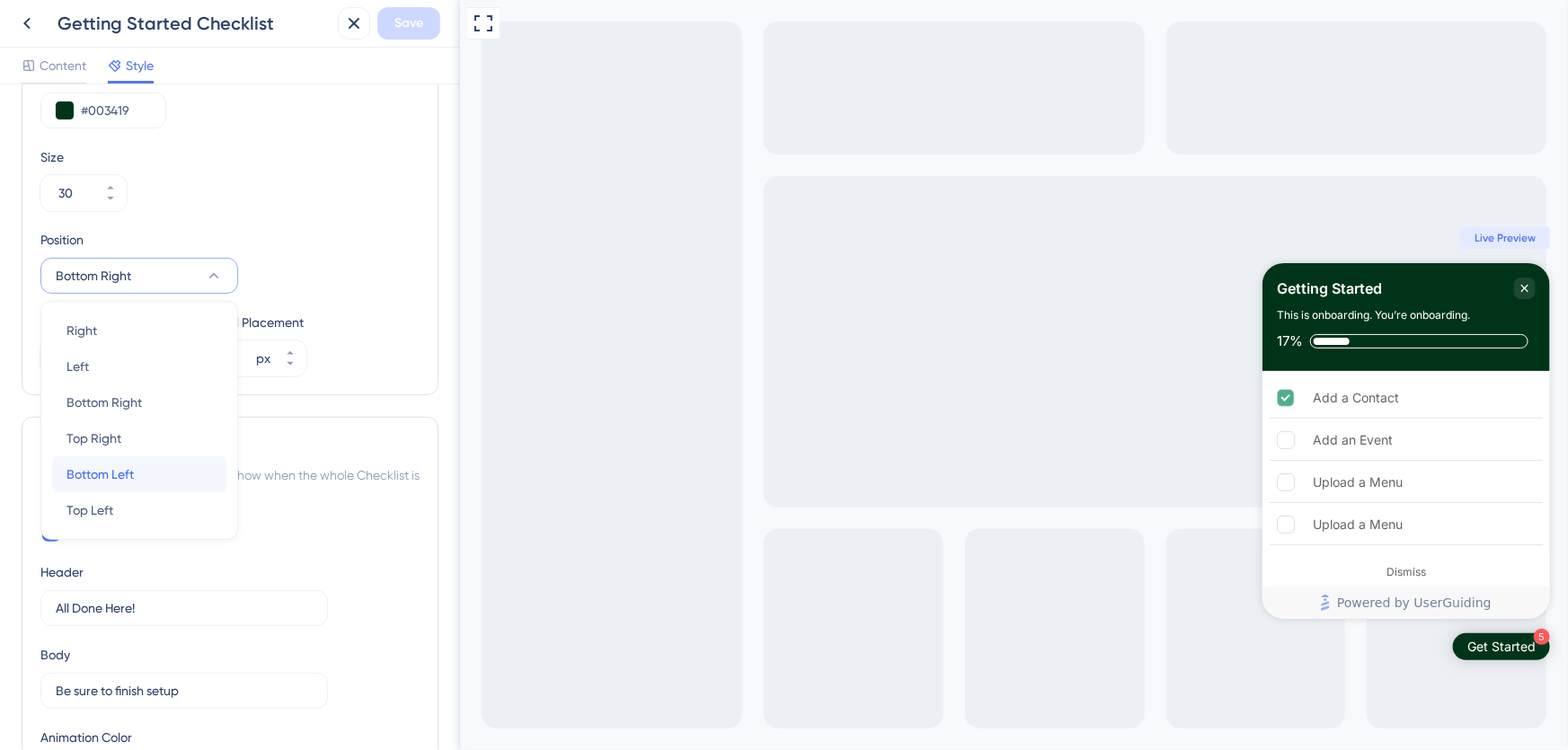
click at [155, 464] on div "Bottom Left Bottom Left" at bounding box center [139, 474] width 146 height 36
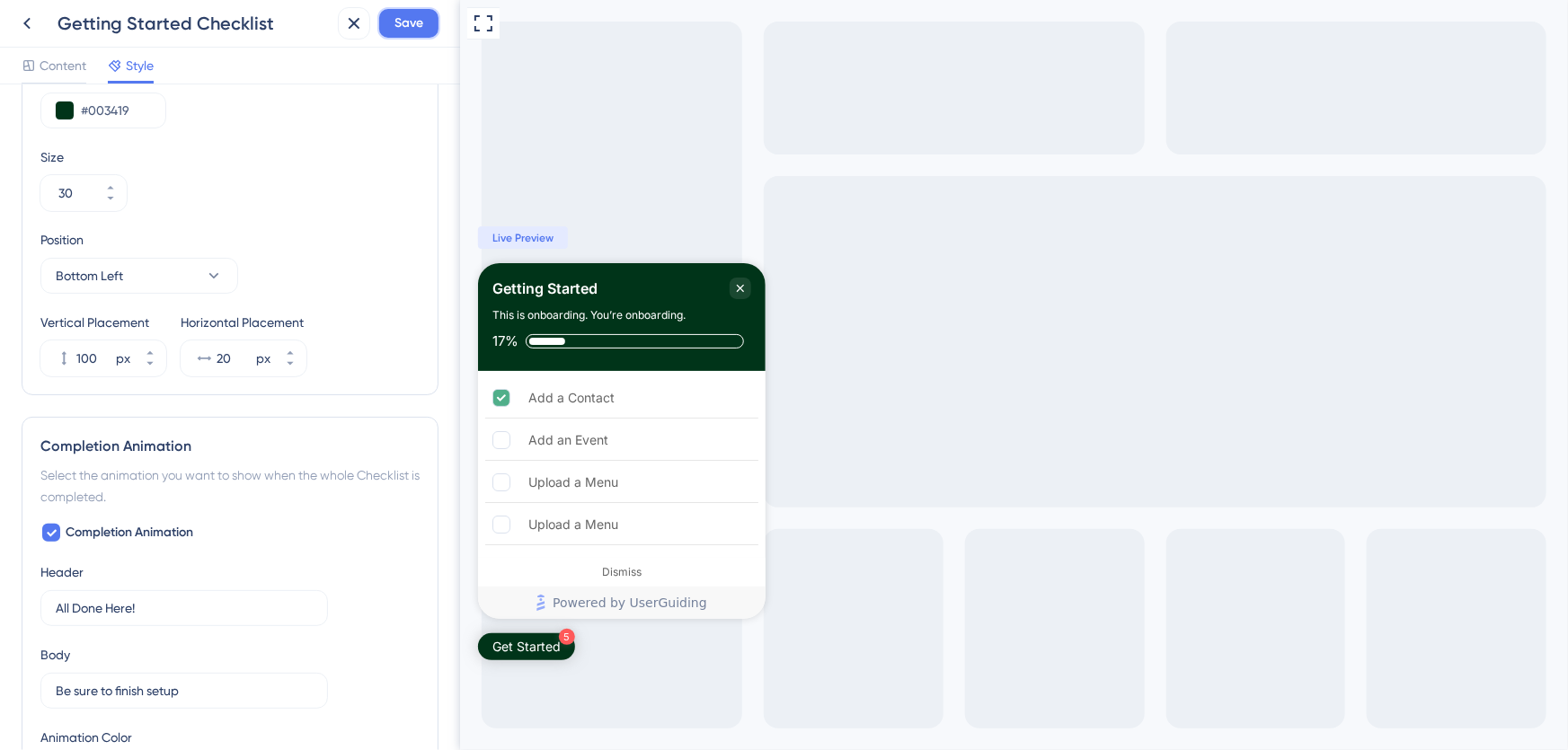
click at [414, 21] on span "Save" at bounding box center [409, 23] width 28 height 21
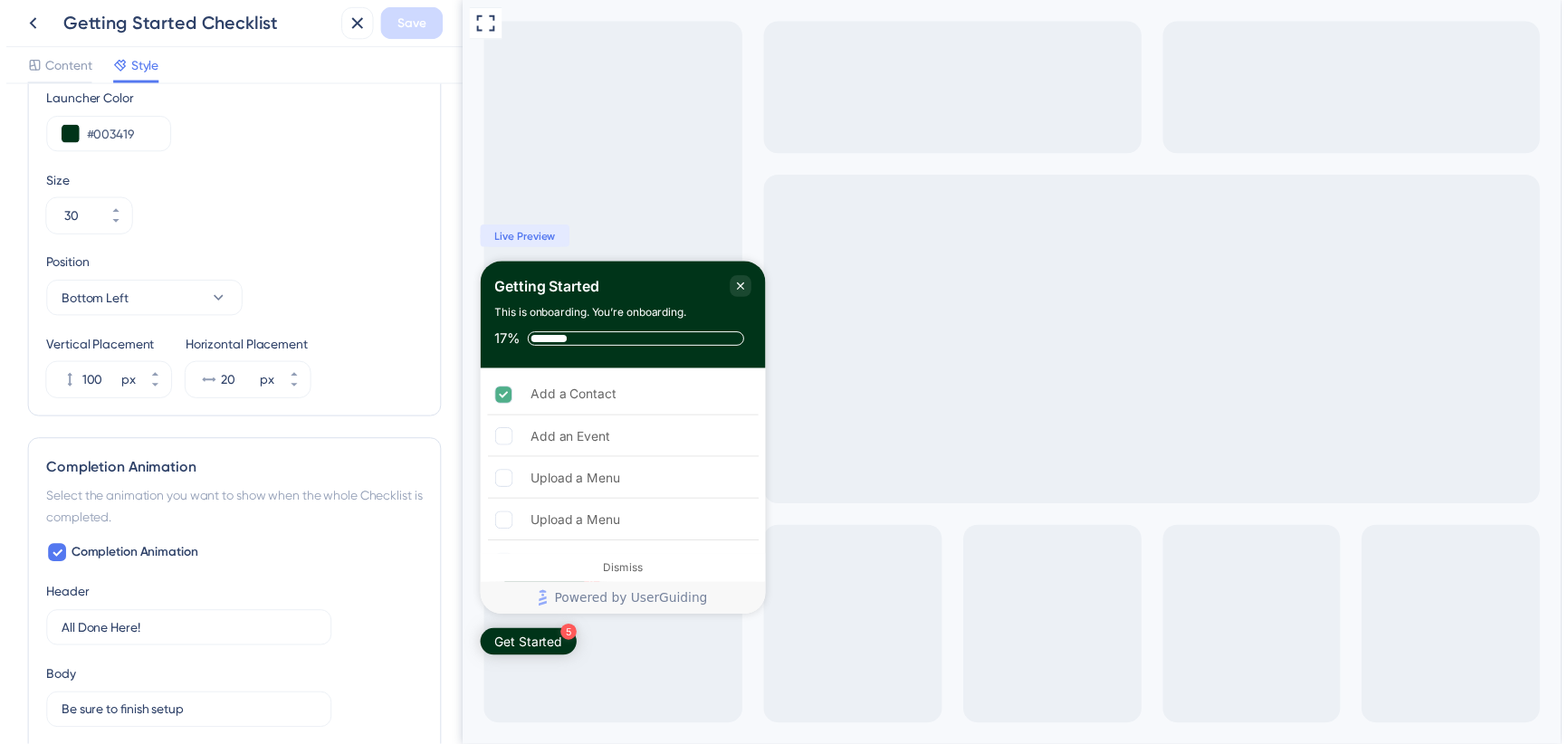
scroll to position [878, 0]
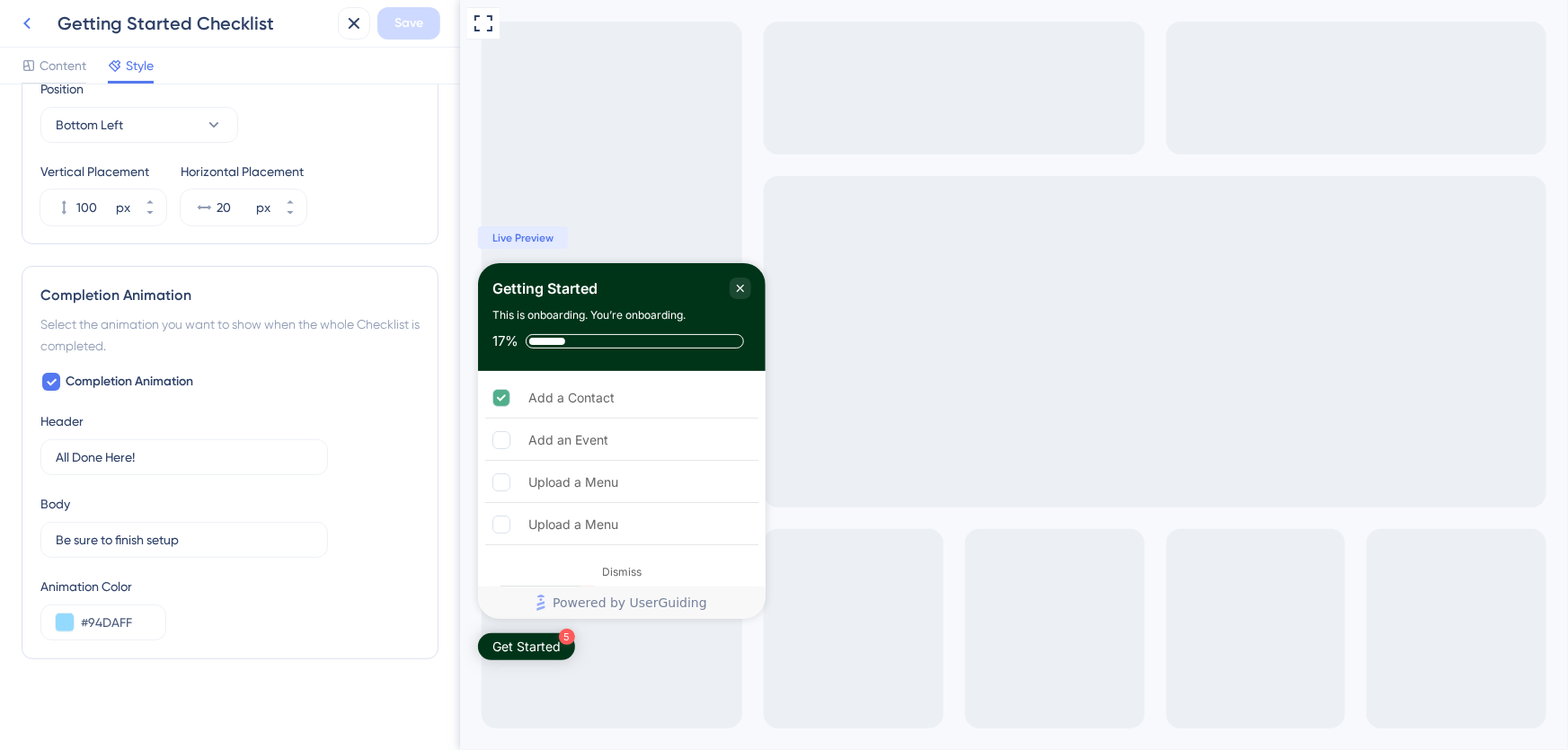
click at [27, 25] on icon at bounding box center [27, 24] width 7 height 12
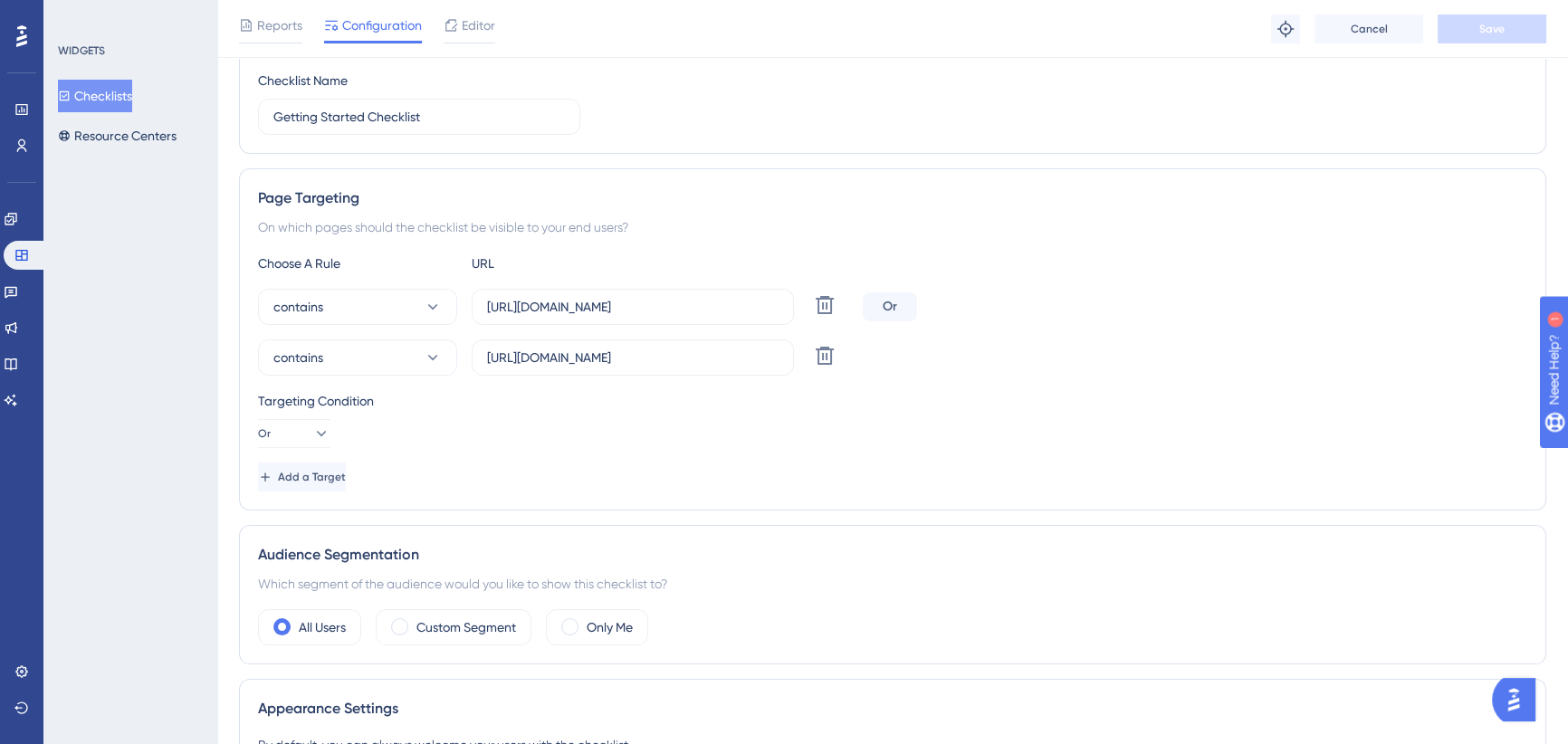
scroll to position [246, 0]
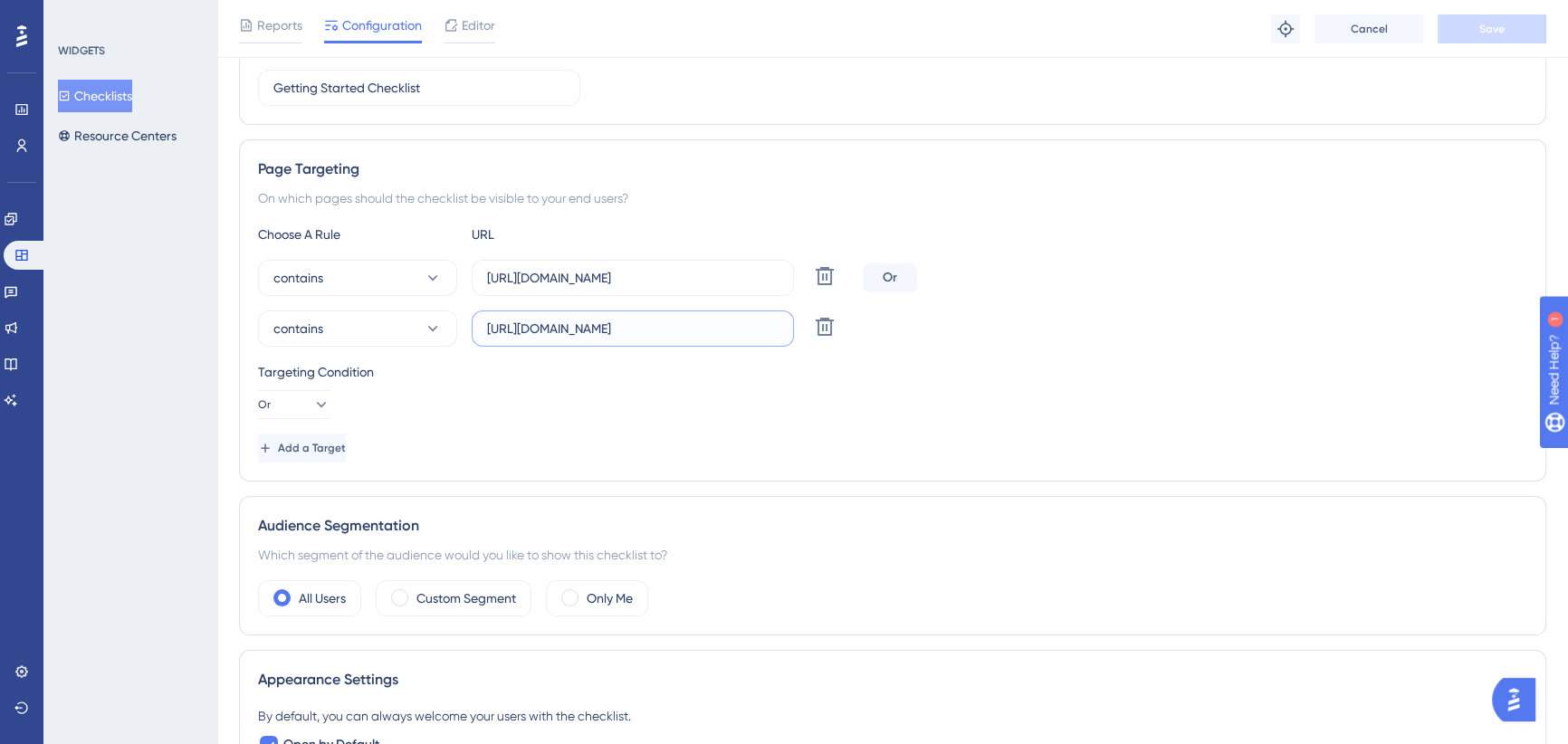
click at [655, 335] on input "[URL][DOMAIN_NAME]" at bounding box center [633, 329] width 291 height 20
drag, startPoint x: 635, startPoint y: 329, endPoint x: 832, endPoint y: 324, distance: 197.1
click at [832, 324] on div "contains https://icy-desert-045d76c0f.1.azurestaticapps.net/ Delete" at bounding box center [557, 329] width 598 height 36
click at [1028, 324] on div "contains https://icy-desert-045d76c0f.1.azurestaticapps.net/ Delete" at bounding box center [893, 329] width 1269 height 36
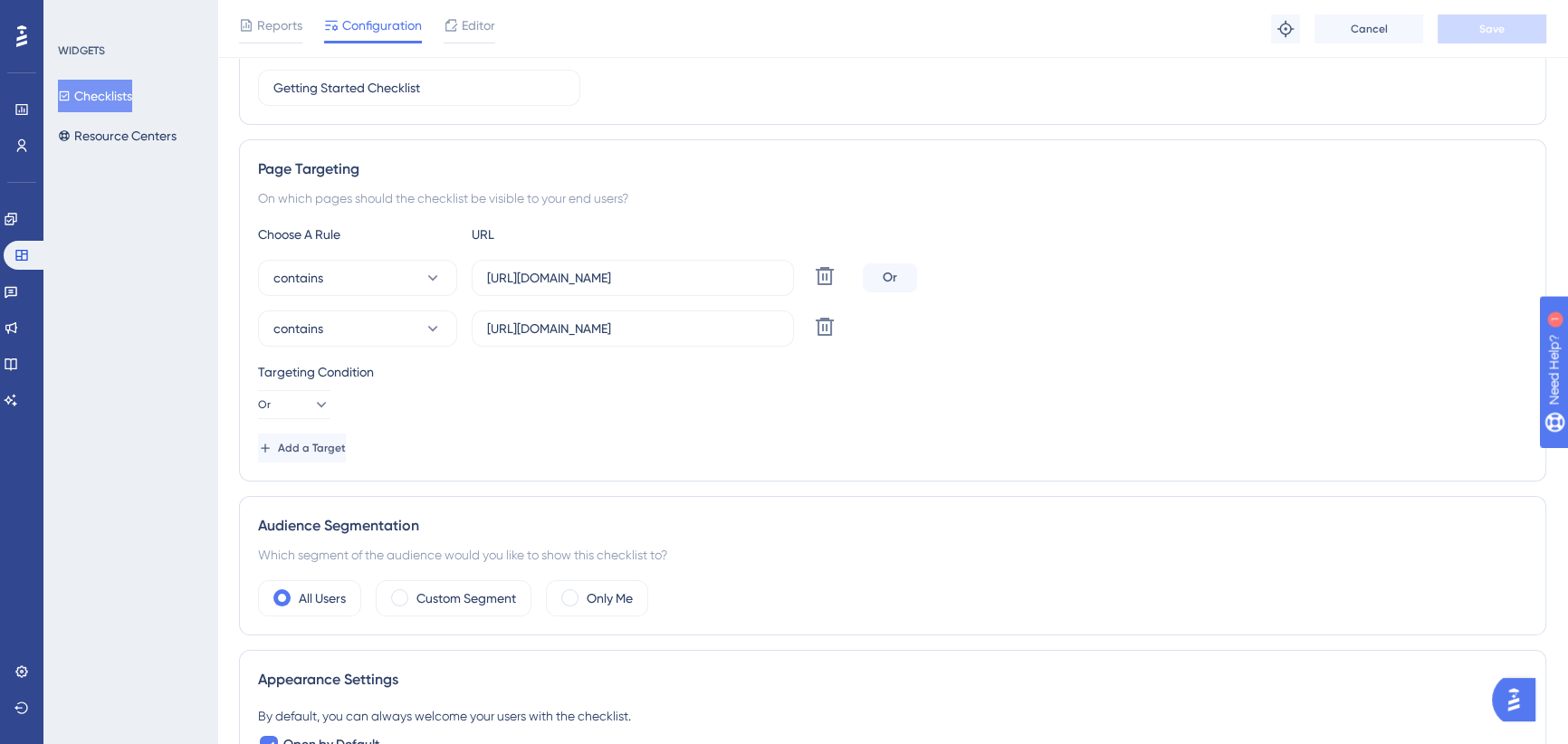
scroll to position [493, 0]
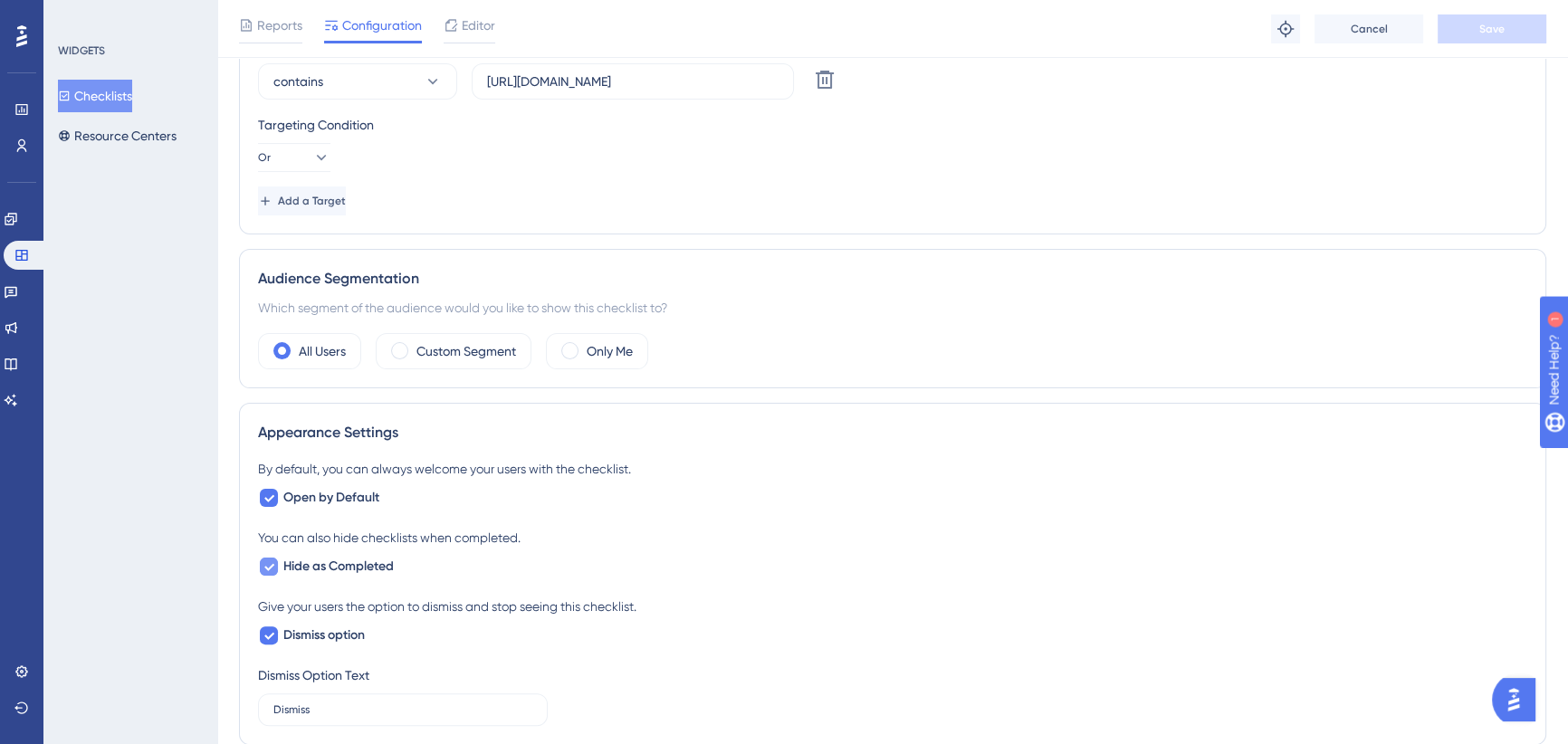
click at [268, 569] on icon at bounding box center [269, 568] width 10 height 7
checkbox input "false"
click at [1504, 15] on button "Save" at bounding box center [1491, 29] width 108 height 29
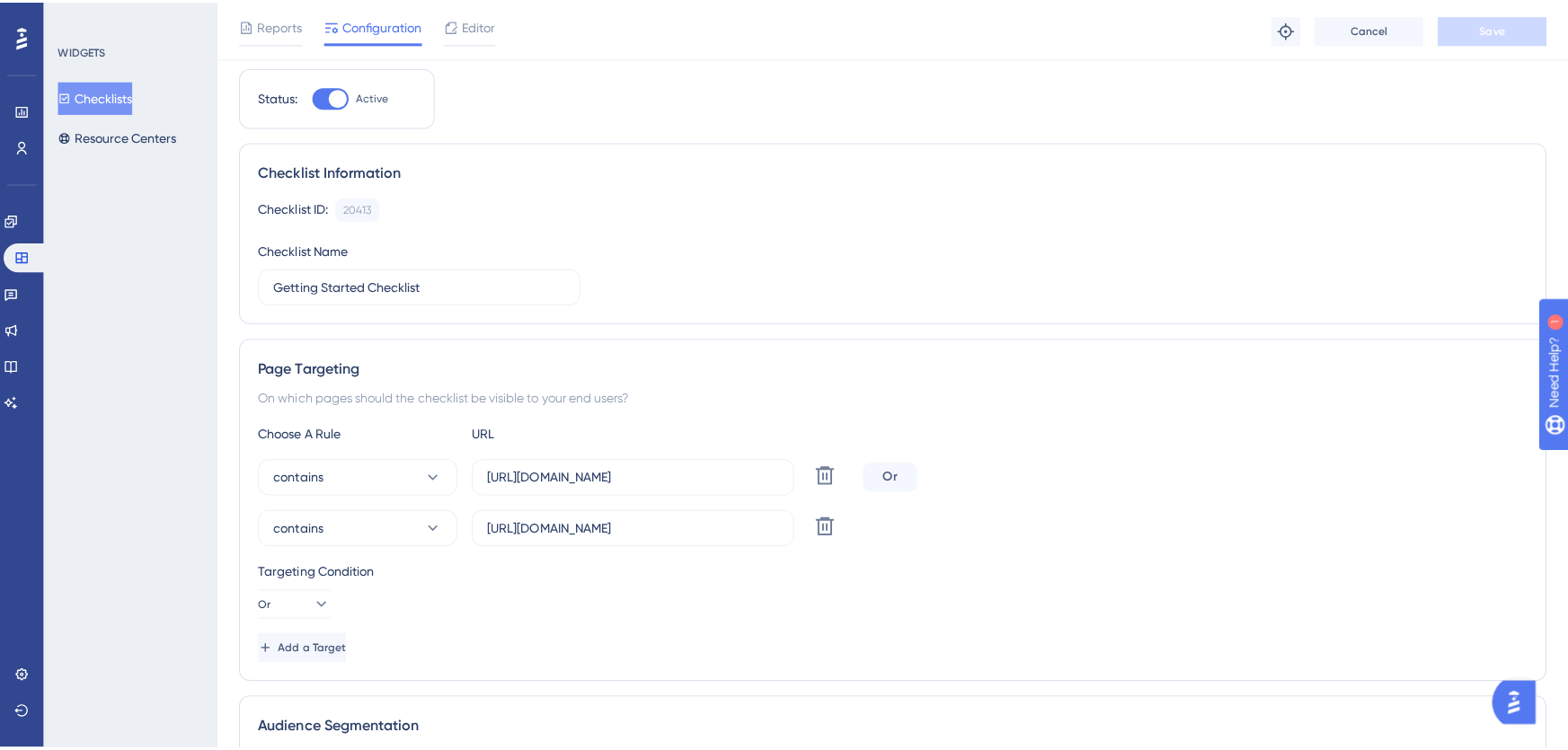
scroll to position [0, 0]
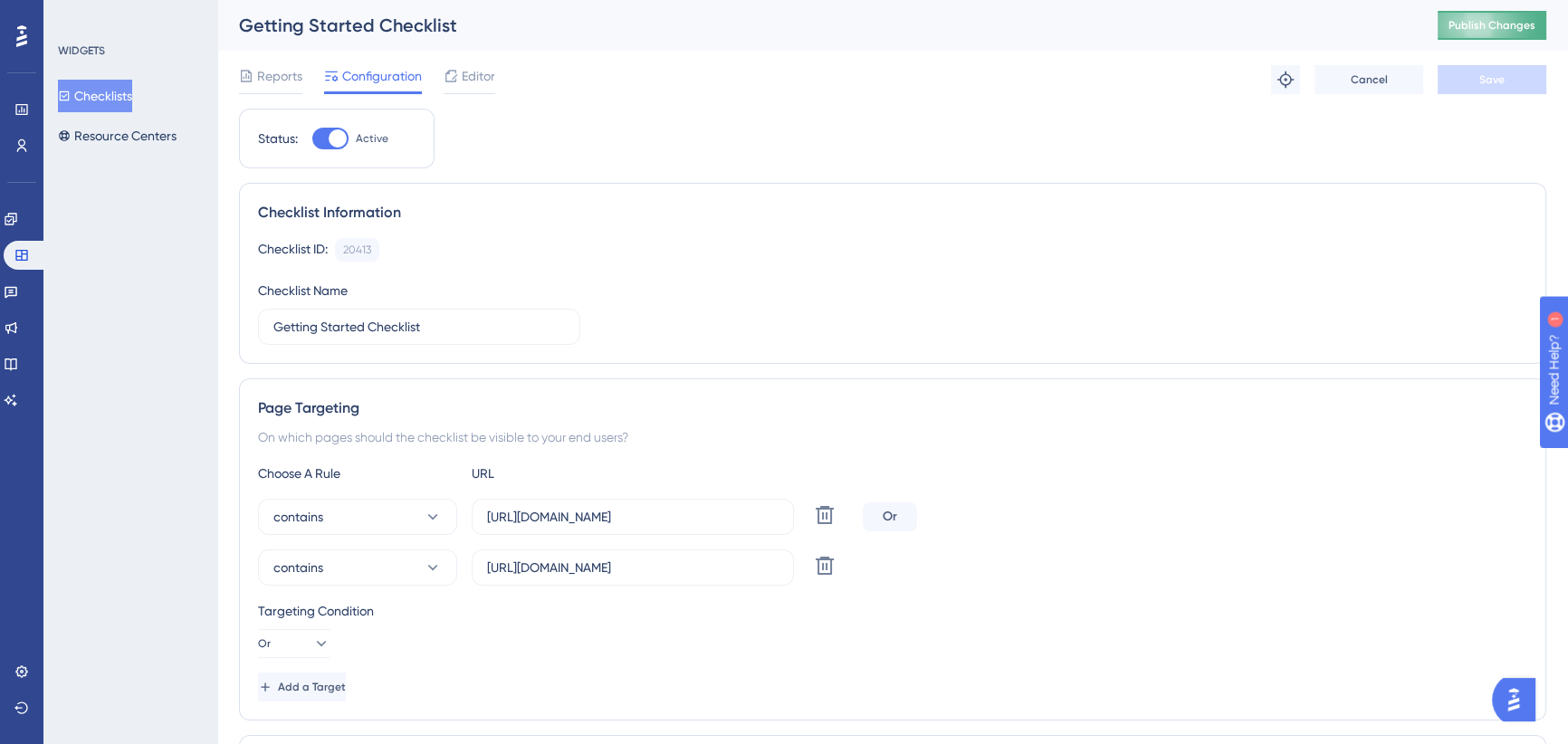
click at [1492, 31] on span "Publish Changes" at bounding box center [1492, 26] width 87 height 15
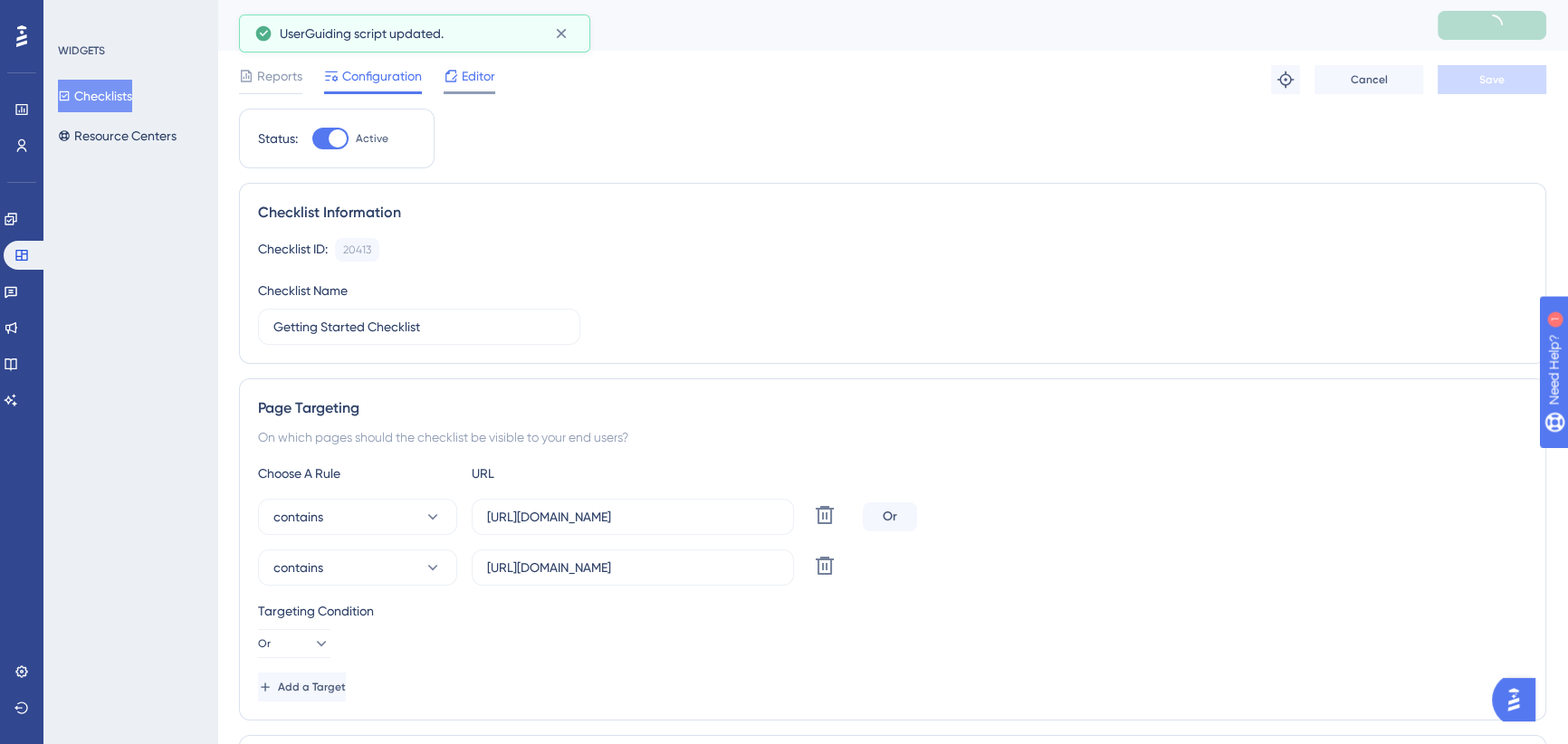
click at [458, 77] on div "Editor" at bounding box center [470, 75] width 52 height 21
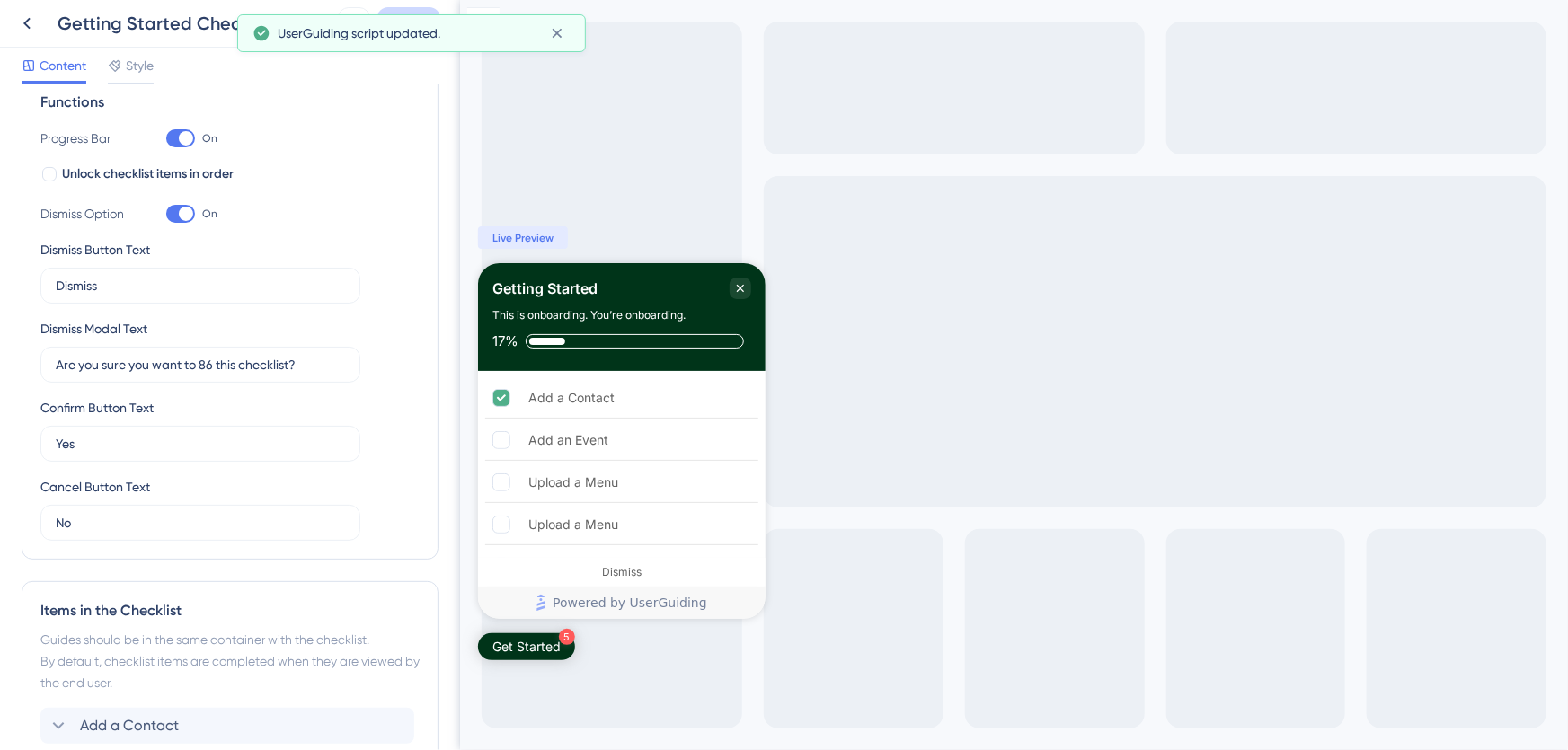
scroll to position [270, 0]
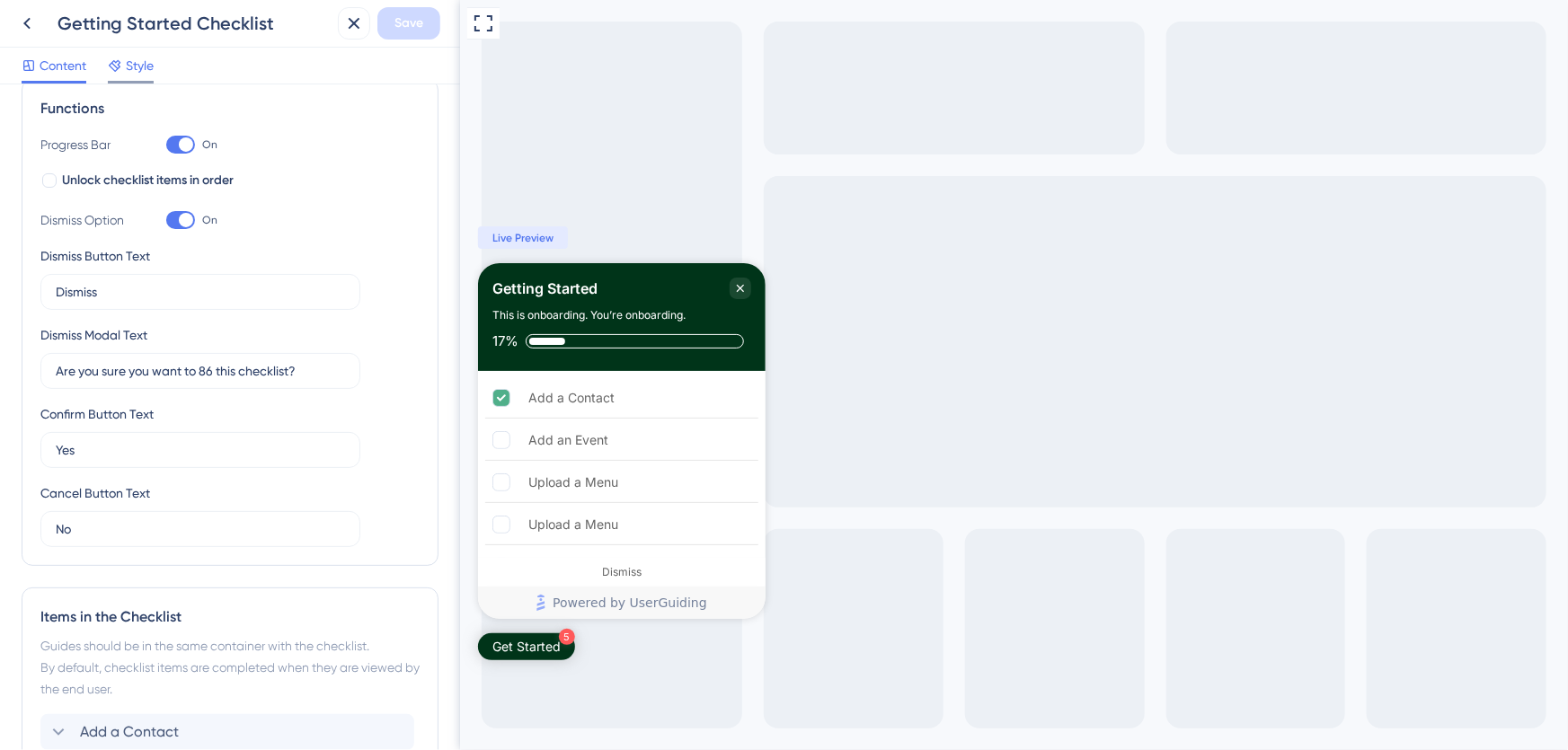
click at [143, 62] on span "Style" at bounding box center [140, 65] width 28 height 21
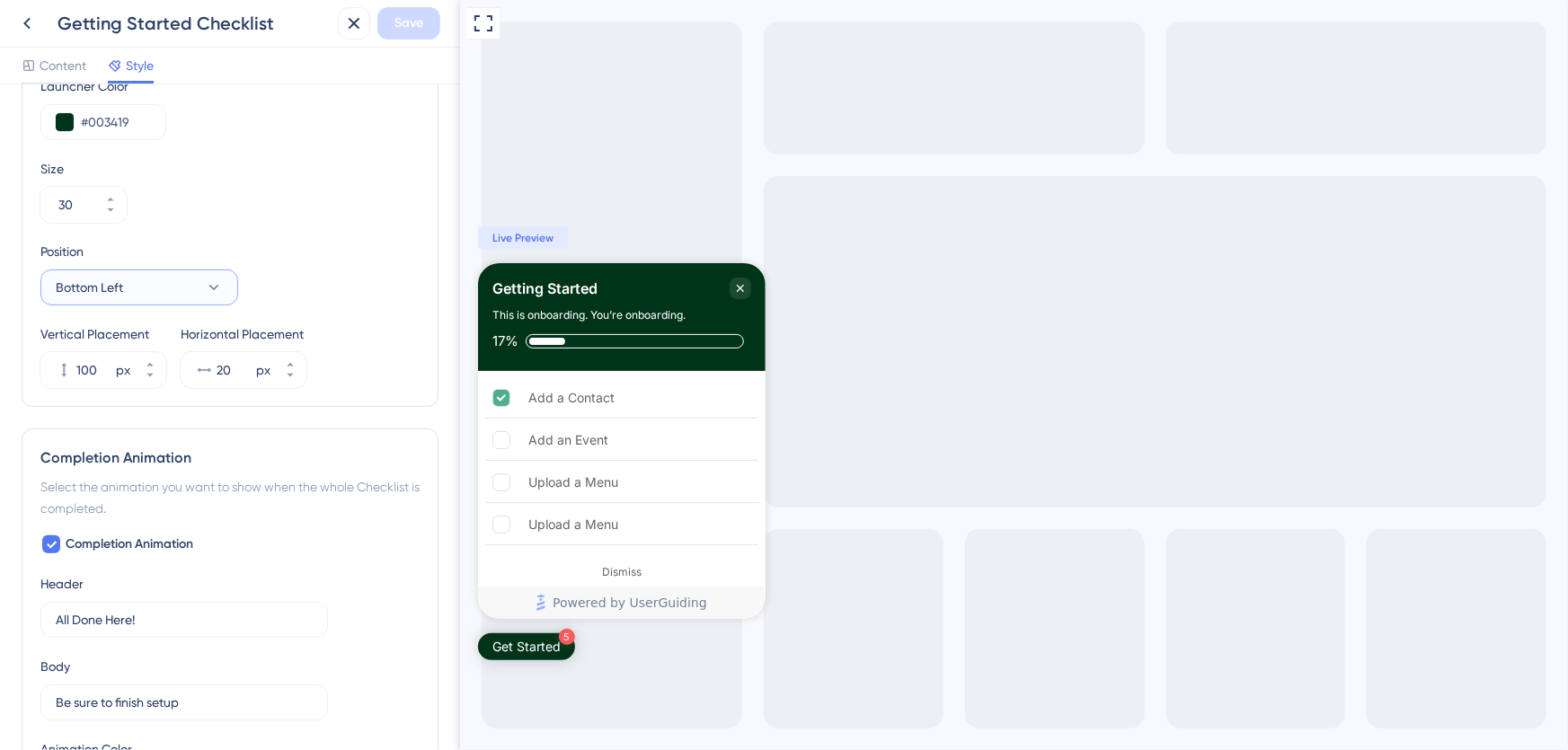
click at [162, 288] on button "Bottom Left" at bounding box center [139, 287] width 197 height 36
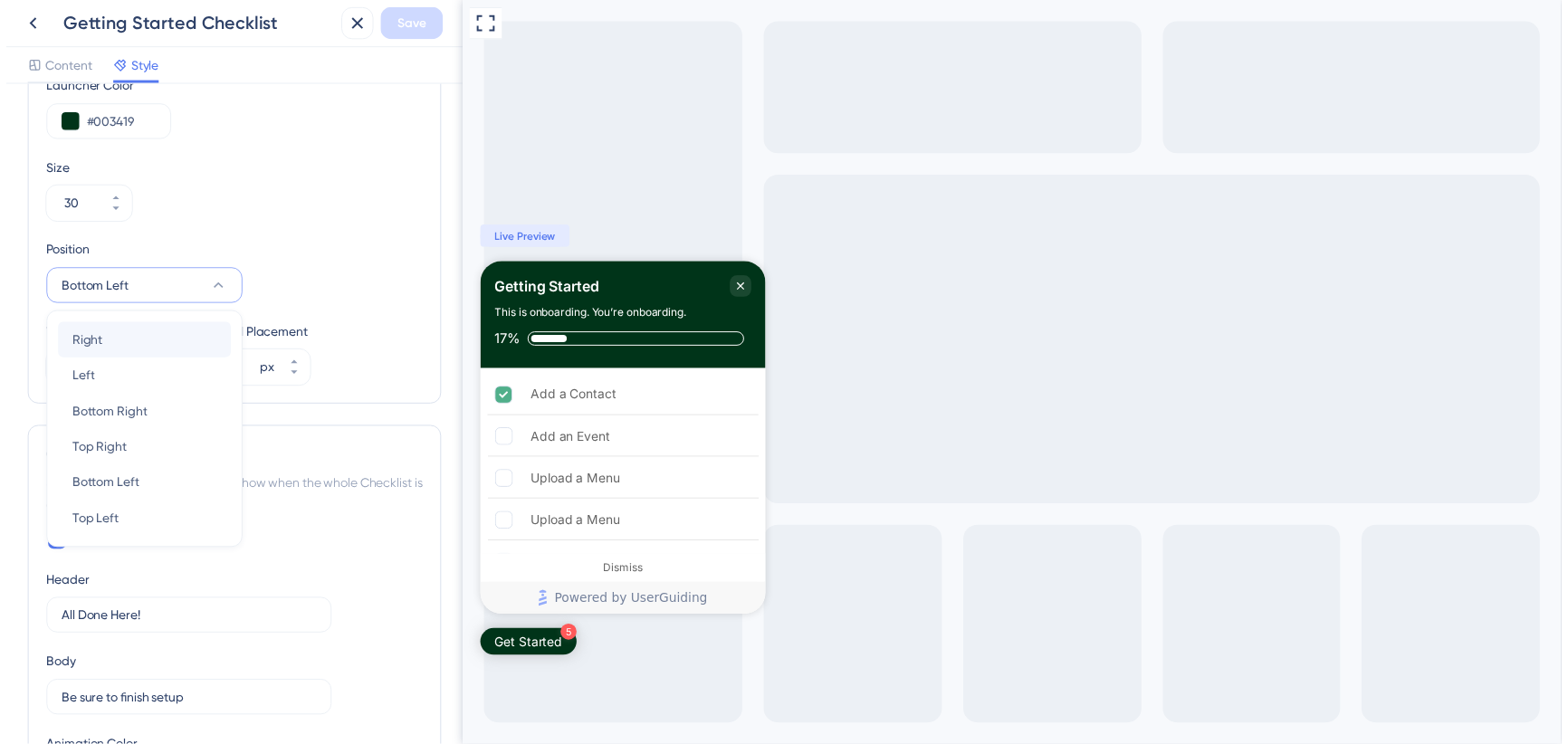
scroll to position [728, 0]
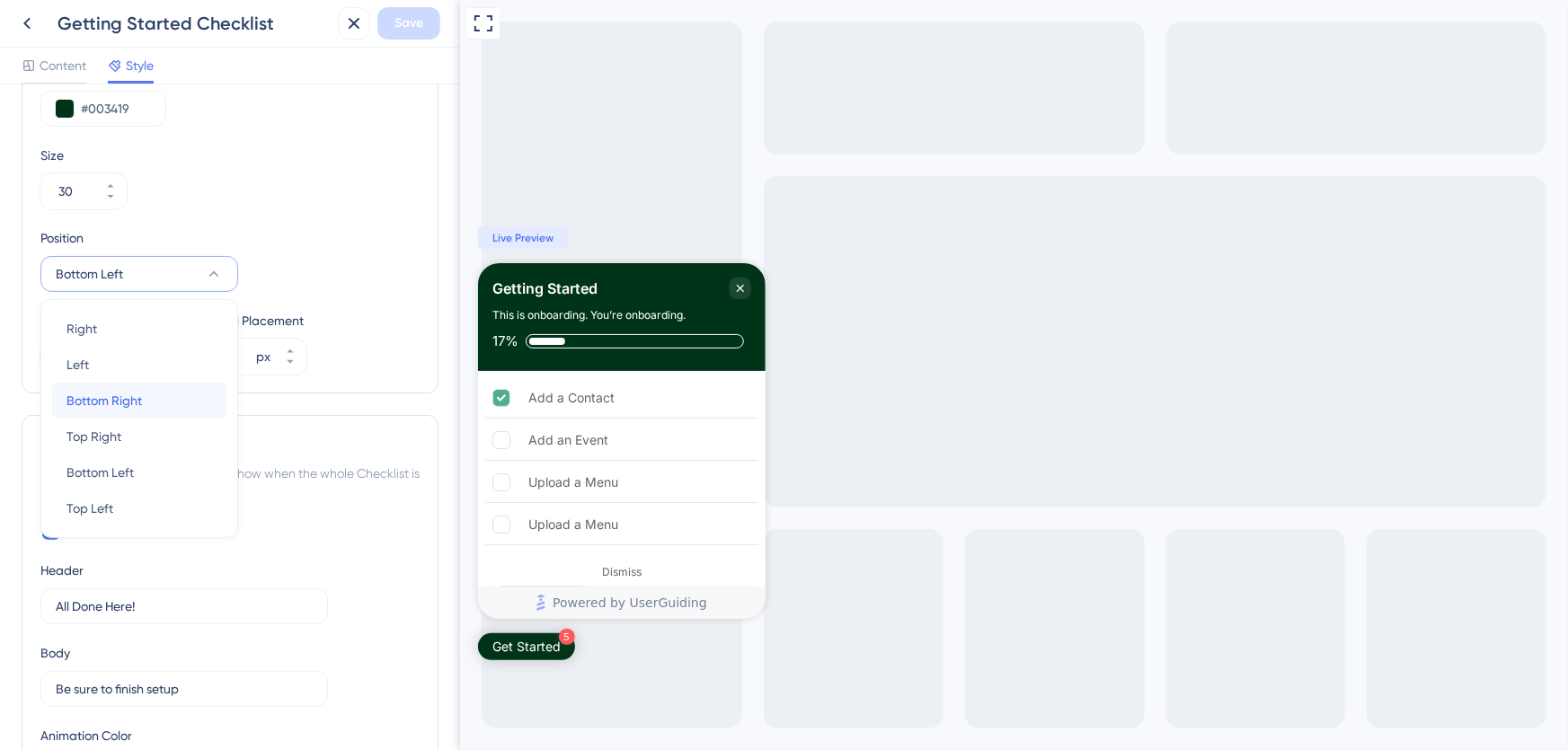
click at [129, 397] on span "Bottom Right" at bounding box center [104, 400] width 75 height 21
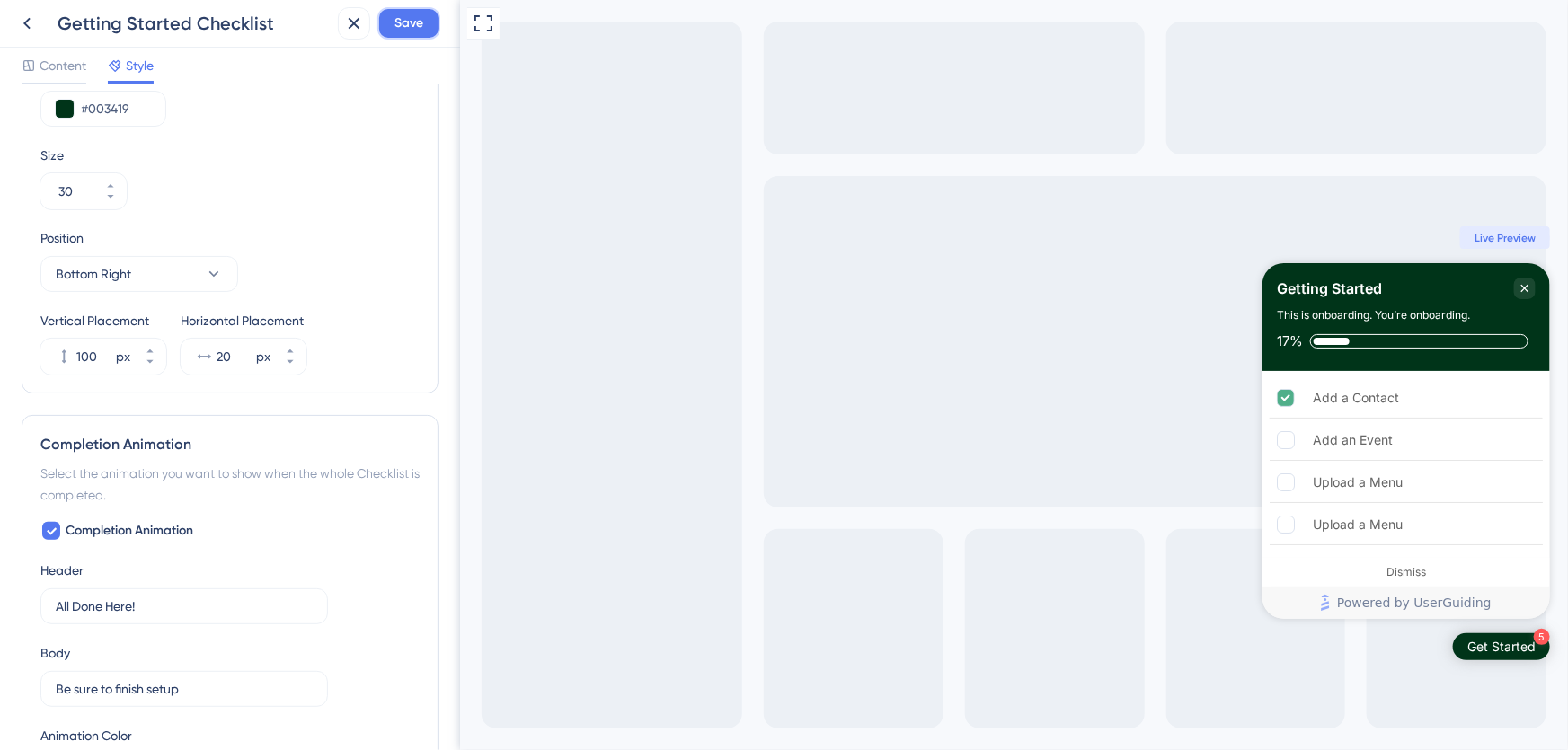
click at [420, 31] on span "Save" at bounding box center [409, 23] width 28 height 21
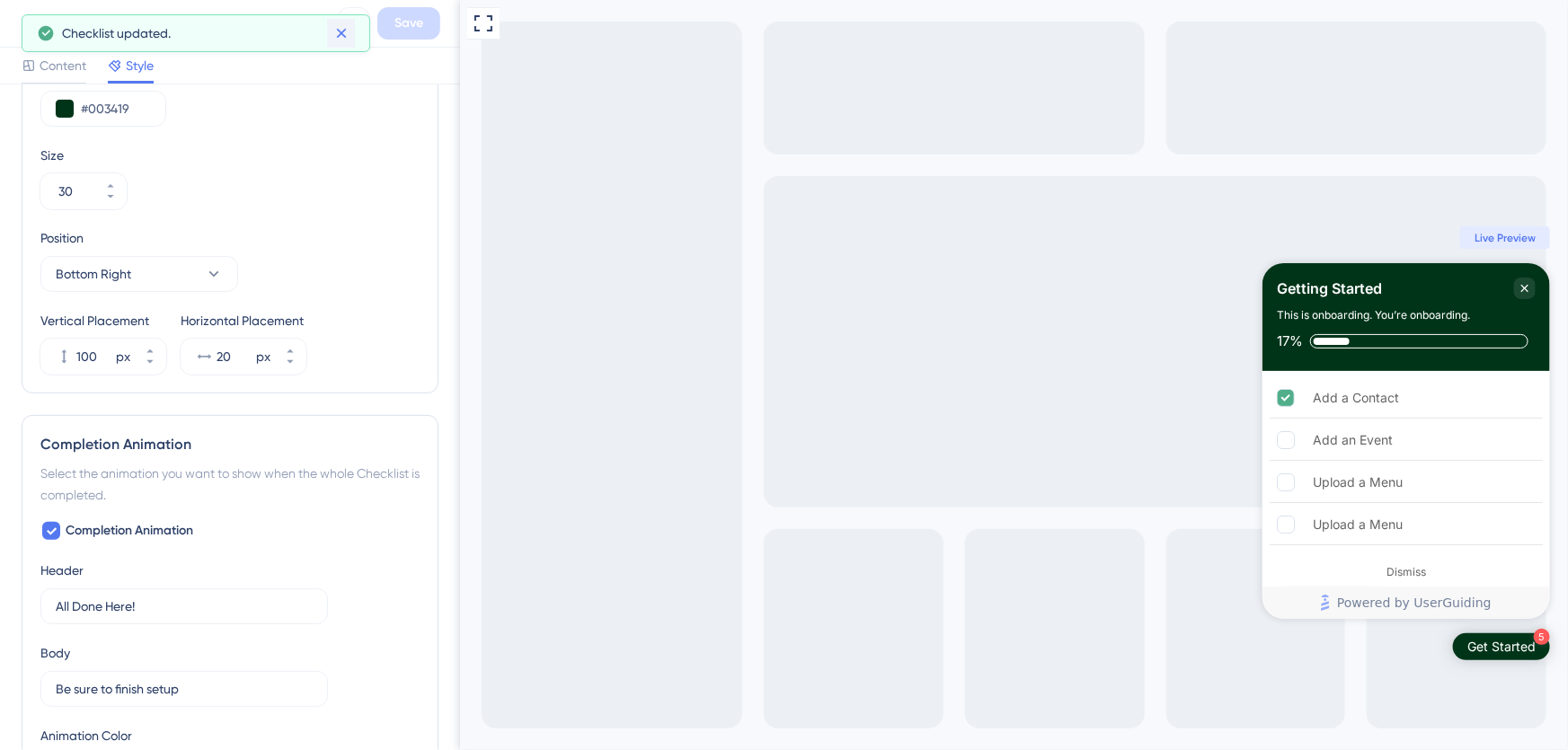
click at [337, 35] on icon at bounding box center [342, 33] width 18 height 18
click at [35, 21] on icon at bounding box center [27, 23] width 21 height 21
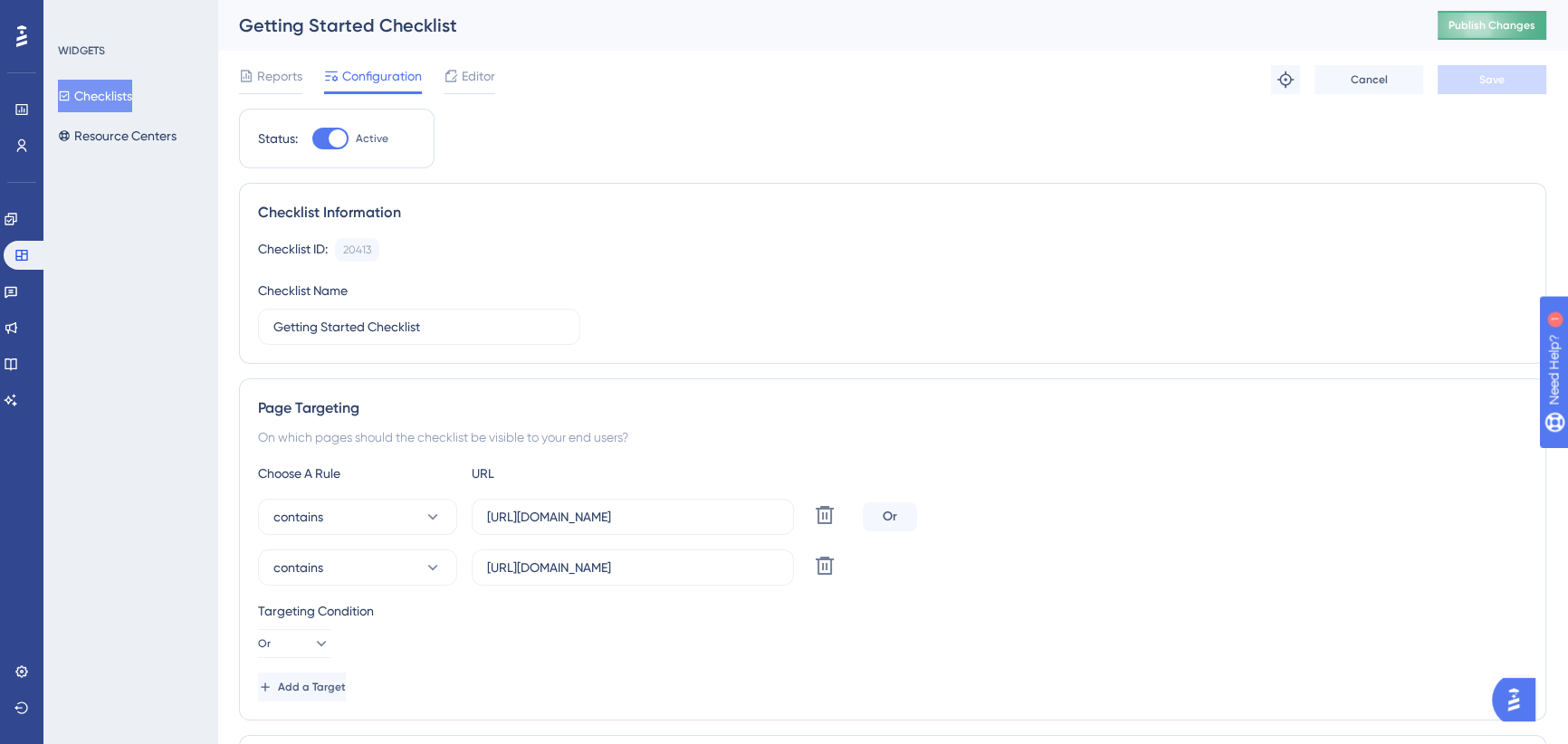
click at [1517, 20] on span "Publish Changes" at bounding box center [1492, 26] width 87 height 15
click at [480, 69] on span "Editor" at bounding box center [478, 75] width 33 height 21
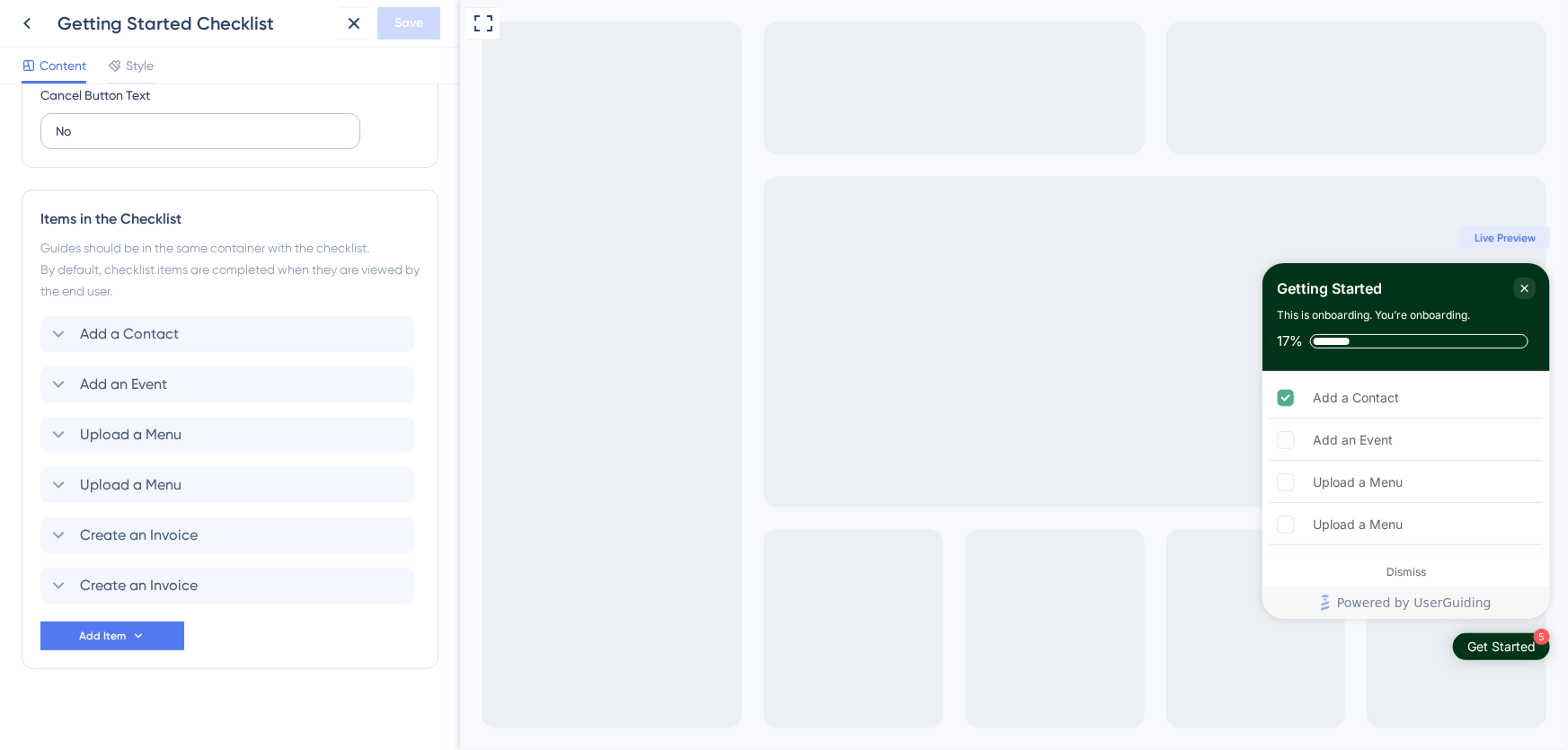
scroll to position [678, 0]
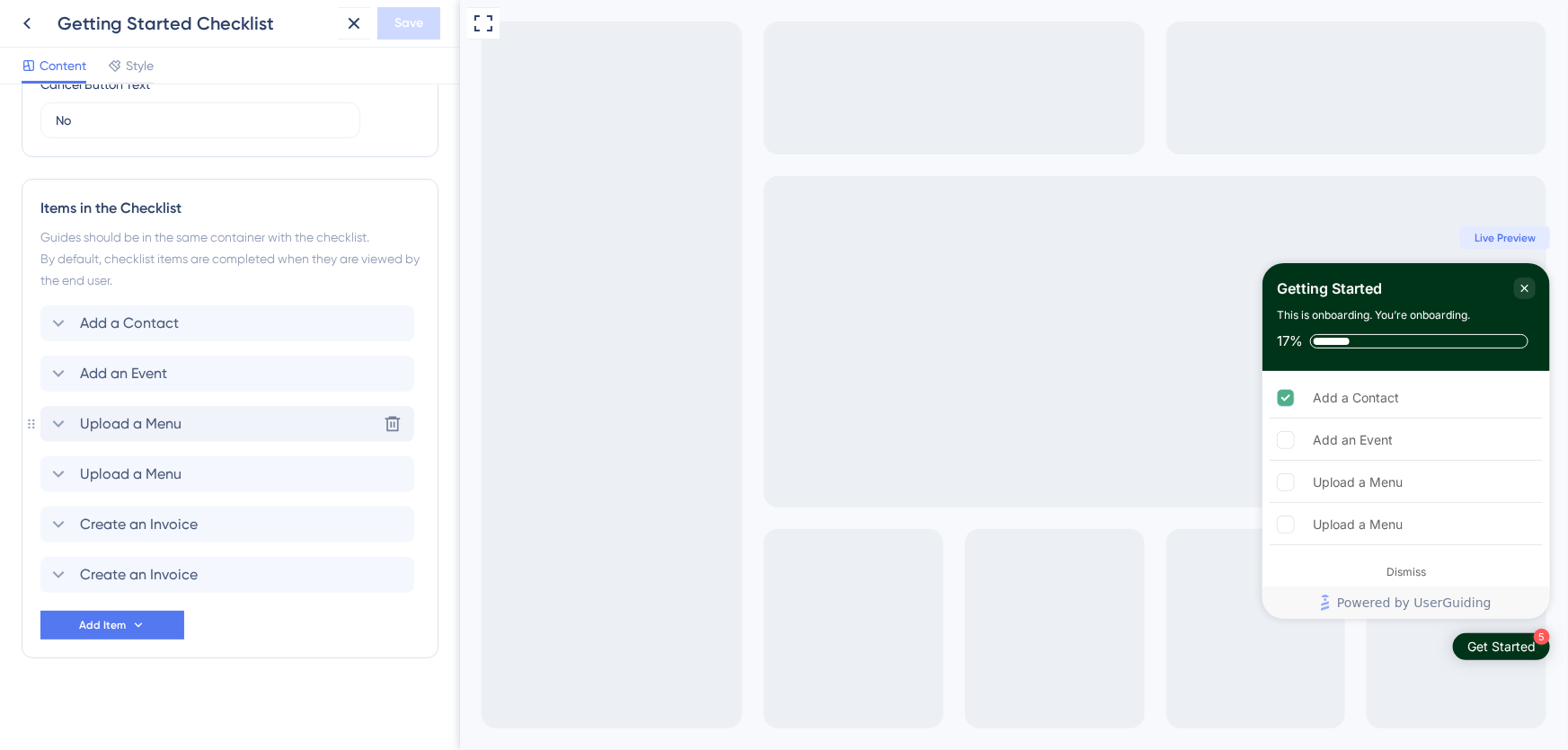
click at [61, 420] on icon at bounding box center [58, 423] width 21 height 21
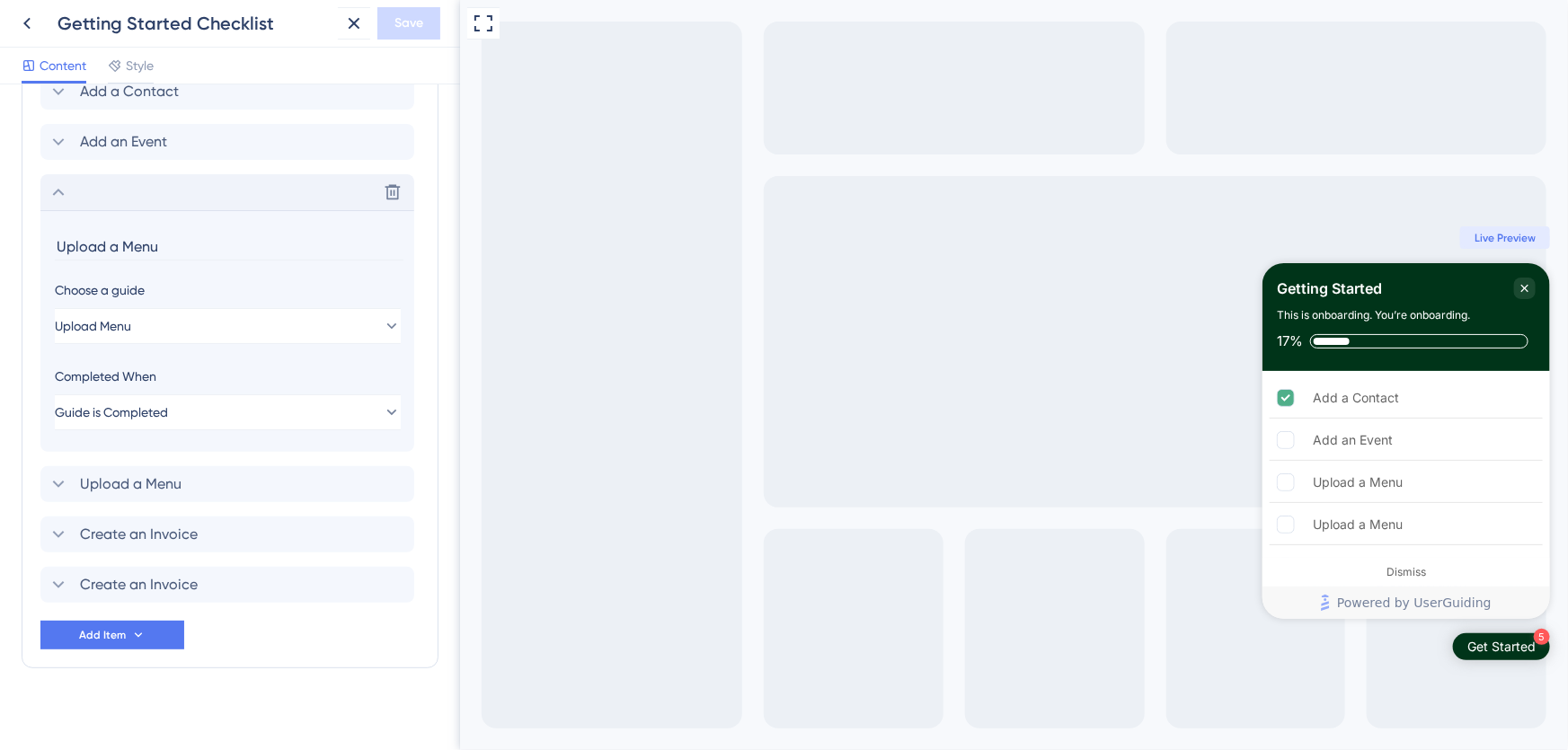
scroll to position [920, 0]
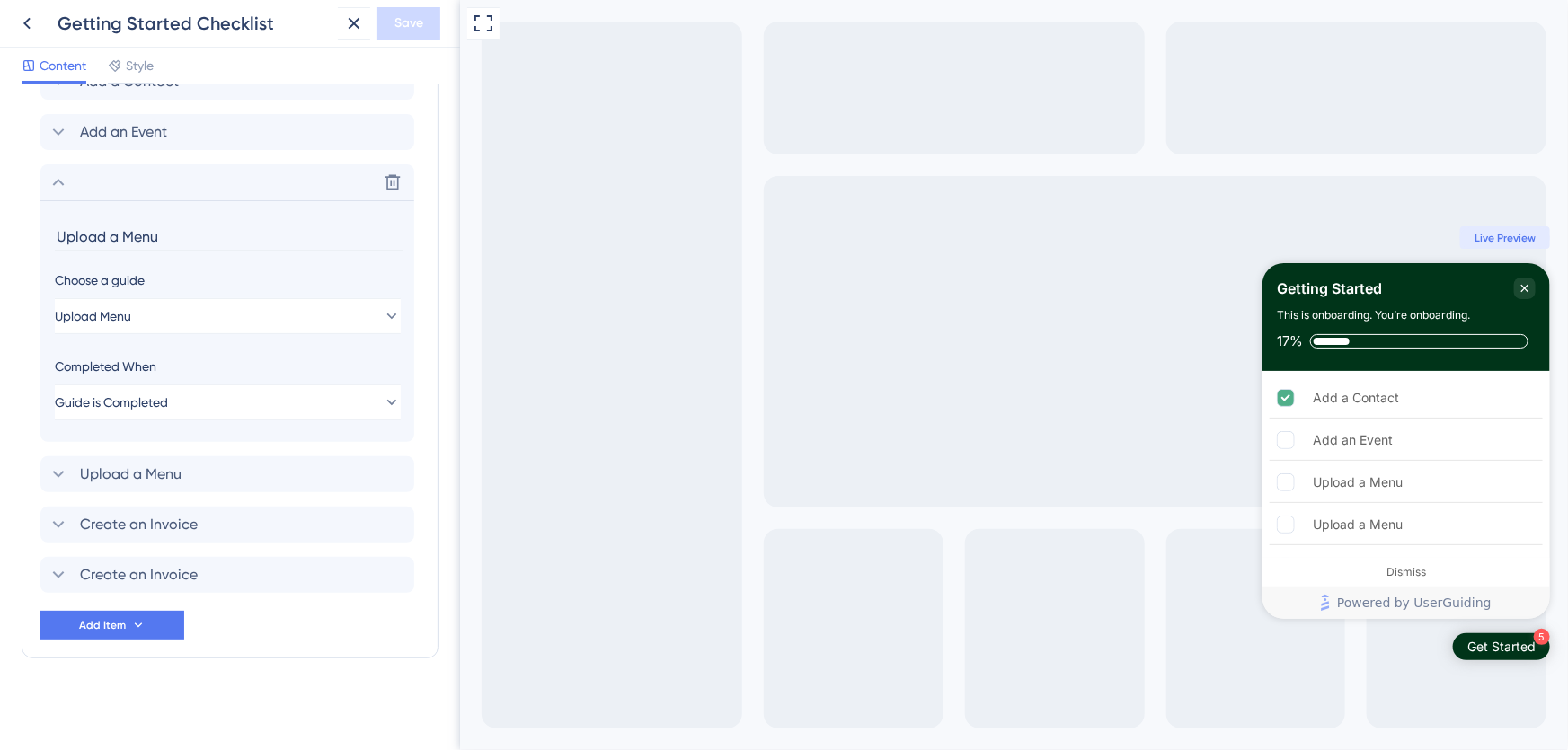
click at [53, 180] on icon at bounding box center [58, 182] width 21 height 21
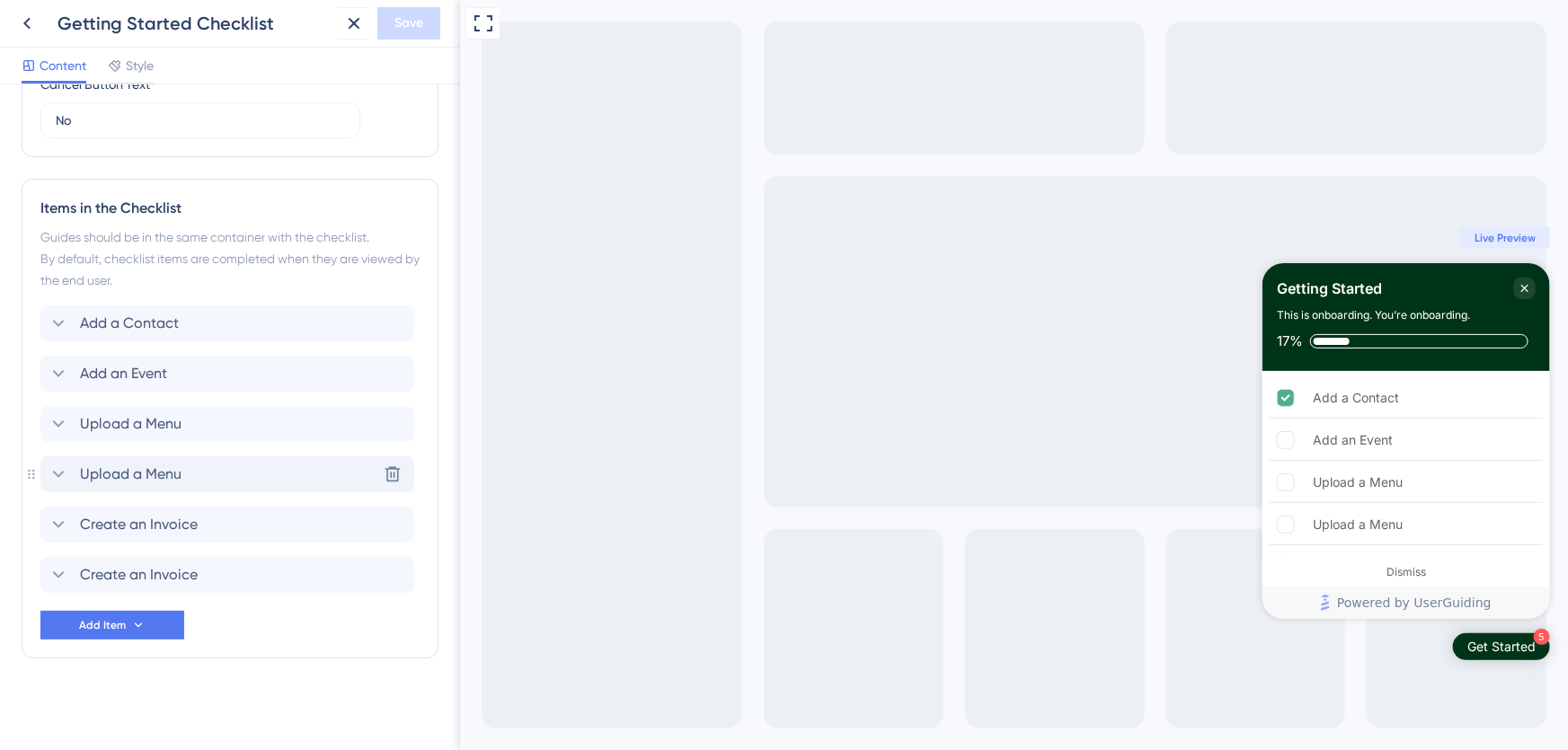
click at [56, 473] on icon at bounding box center [59, 475] width 12 height 7
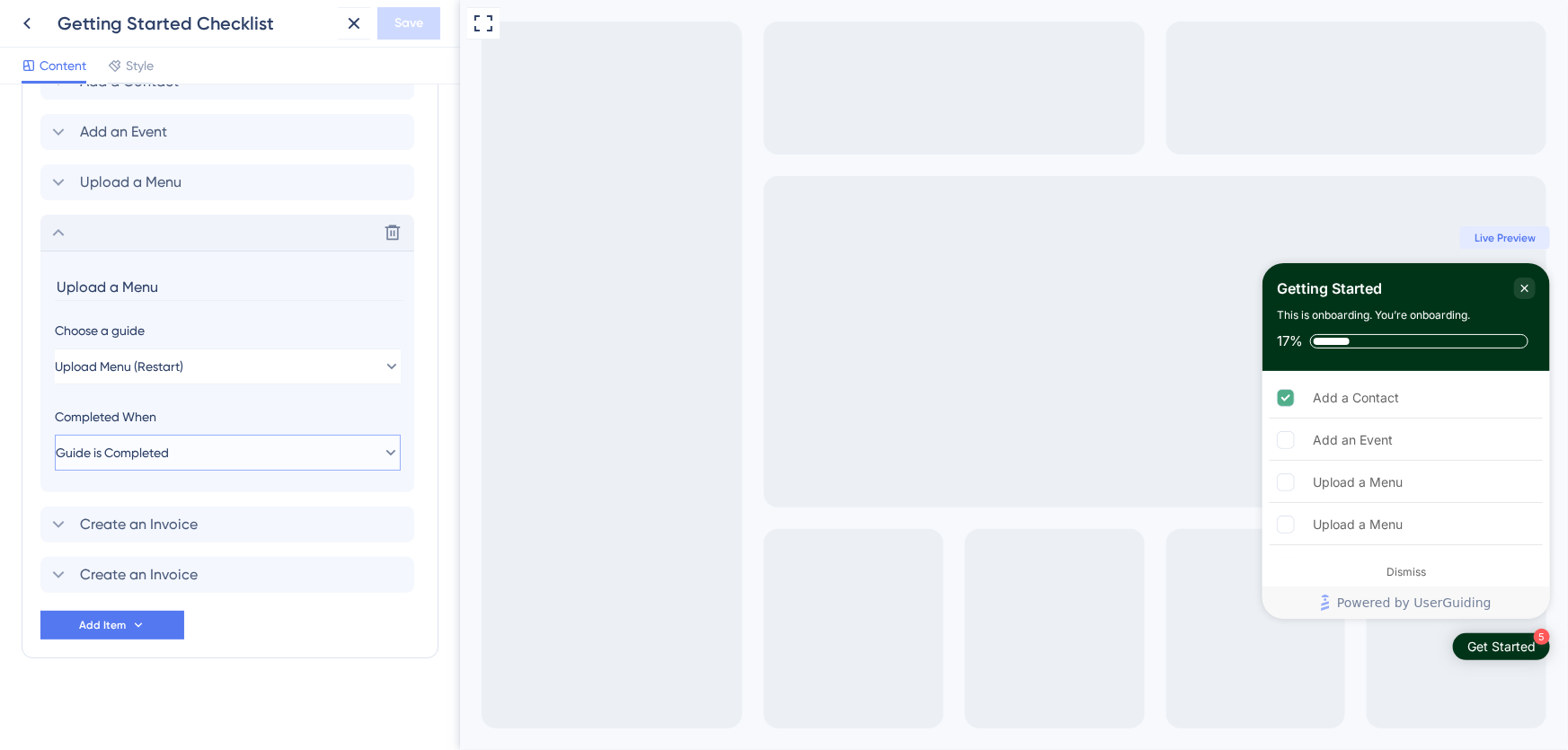
click at [196, 453] on button "Guide is Completed" at bounding box center [228, 453] width 346 height 36
click at [229, 407] on div "Completed When" at bounding box center [228, 416] width 346 height 21
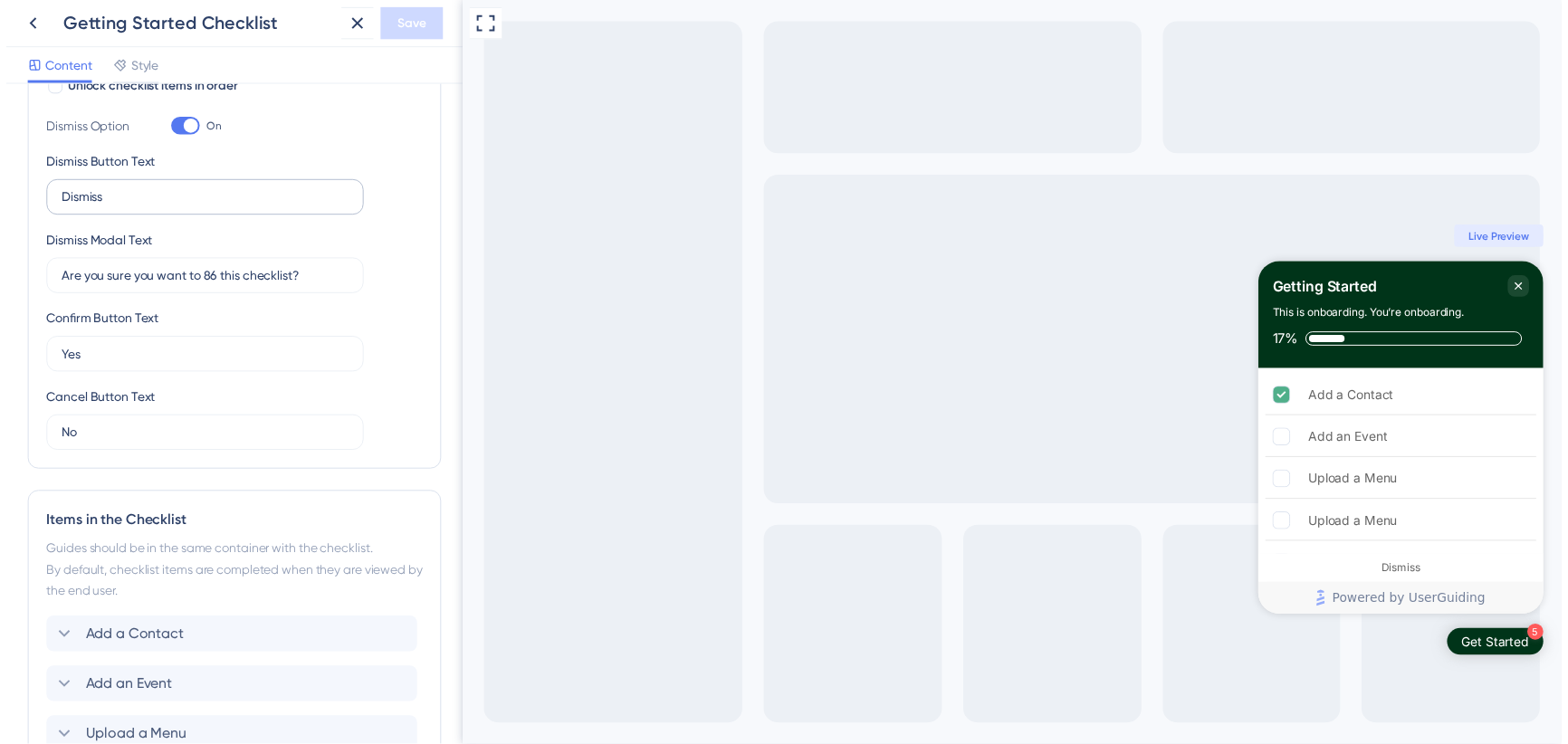
scroll to position [352, 0]
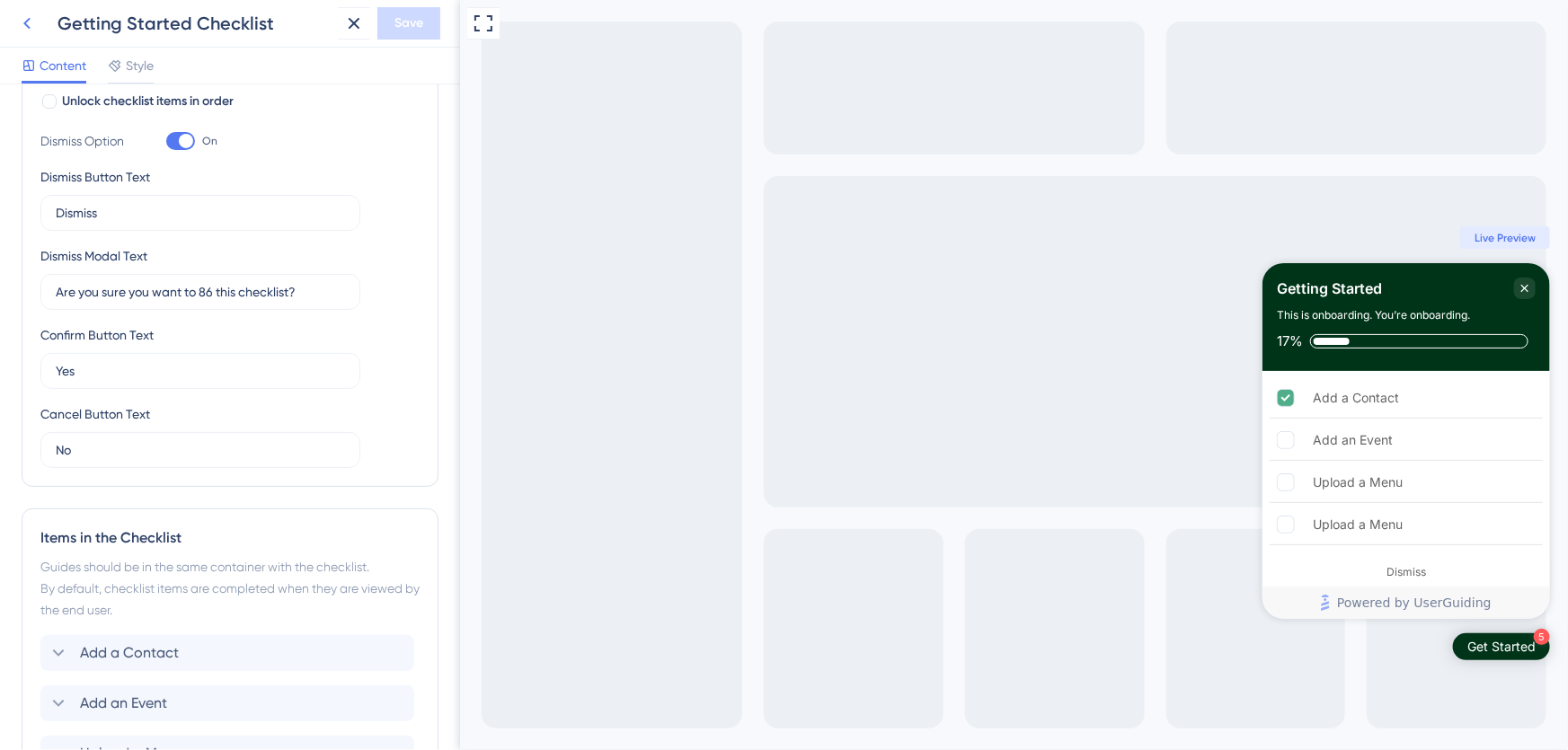
click at [27, 26] on icon at bounding box center [27, 24] width 7 height 12
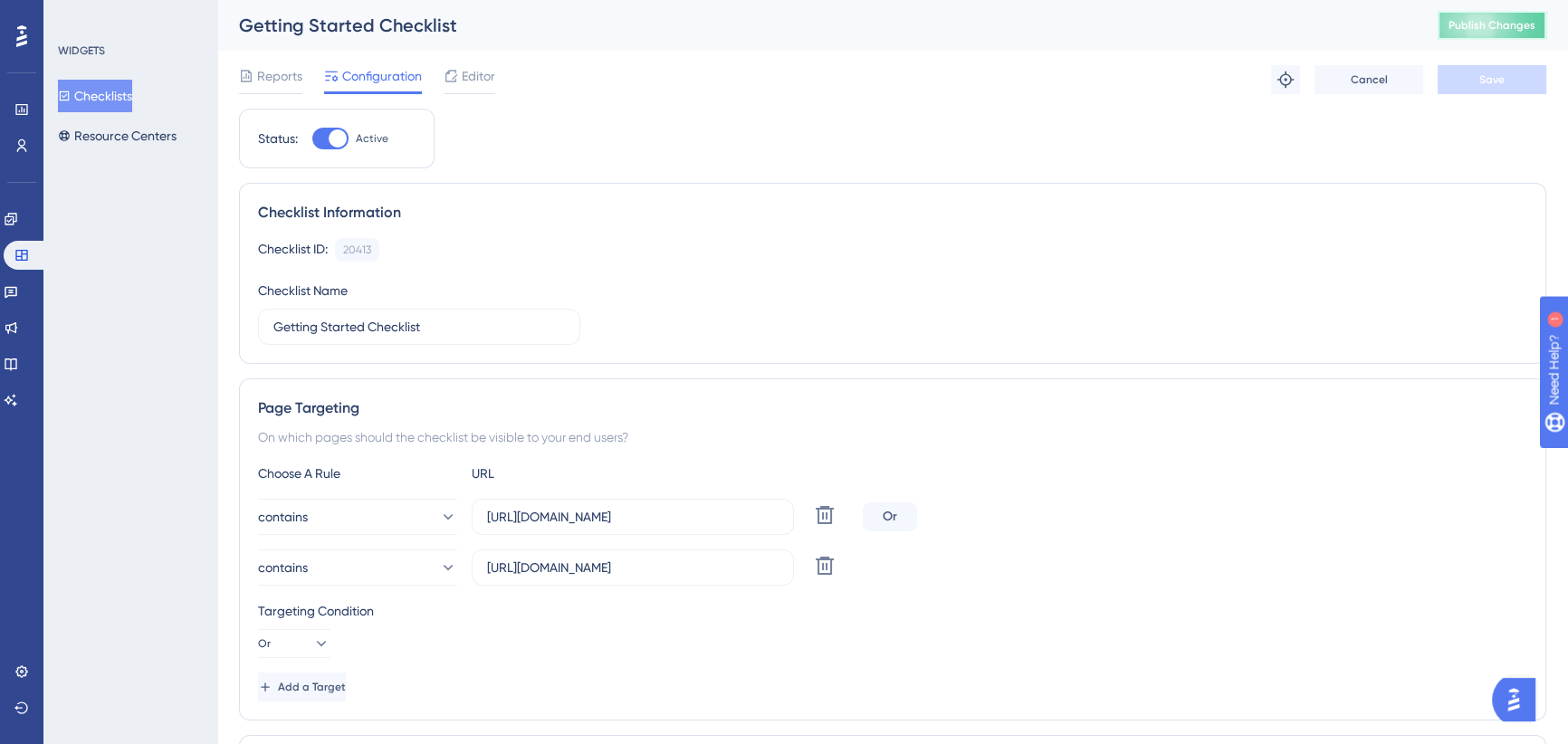
click at [1509, 19] on span "Publish Changes" at bounding box center [1492, 26] width 87 height 15
click at [19, 217] on icon at bounding box center [11, 219] width 15 height 15
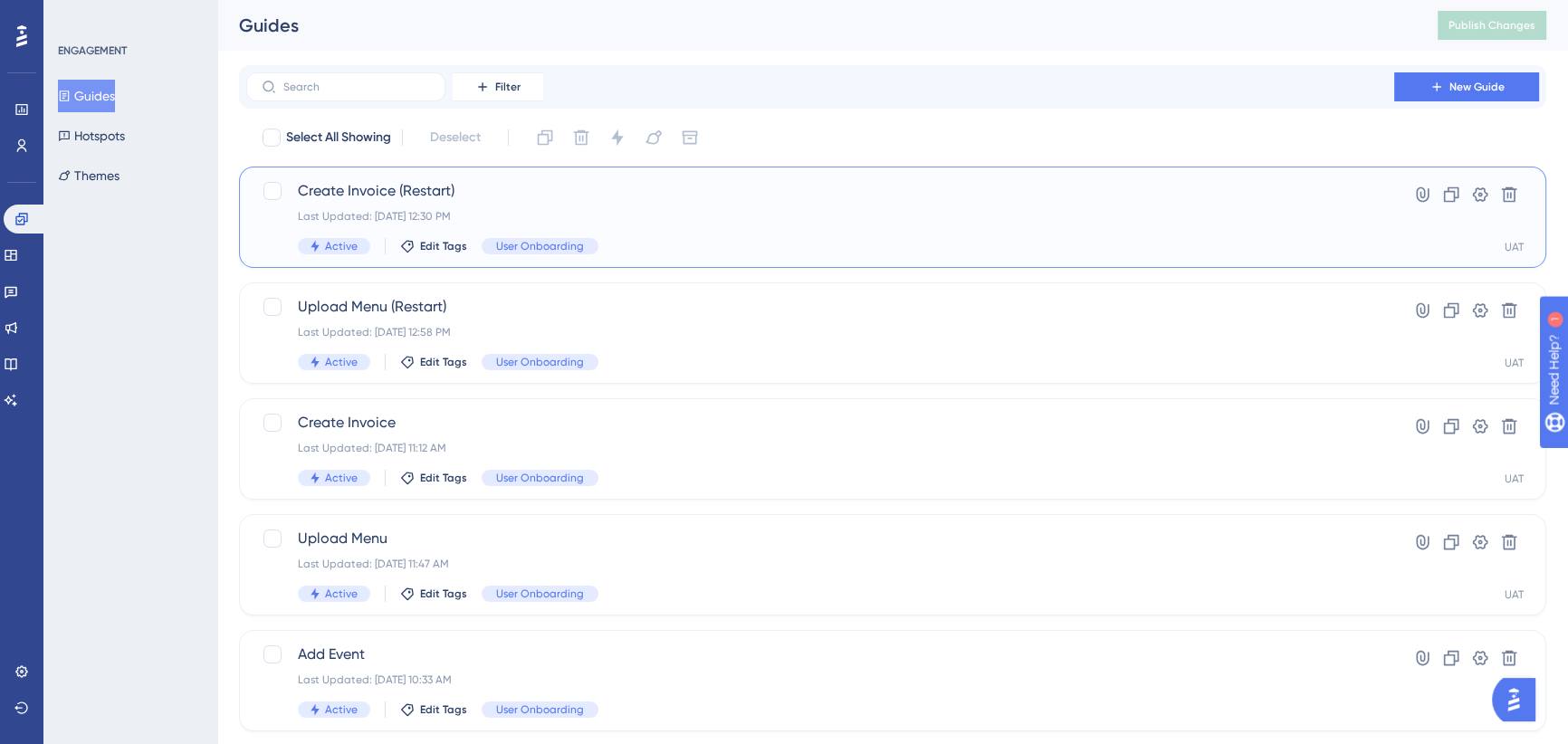
click at [715, 198] on span "Create Invoice (Restart)" at bounding box center [820, 191] width 1044 height 21
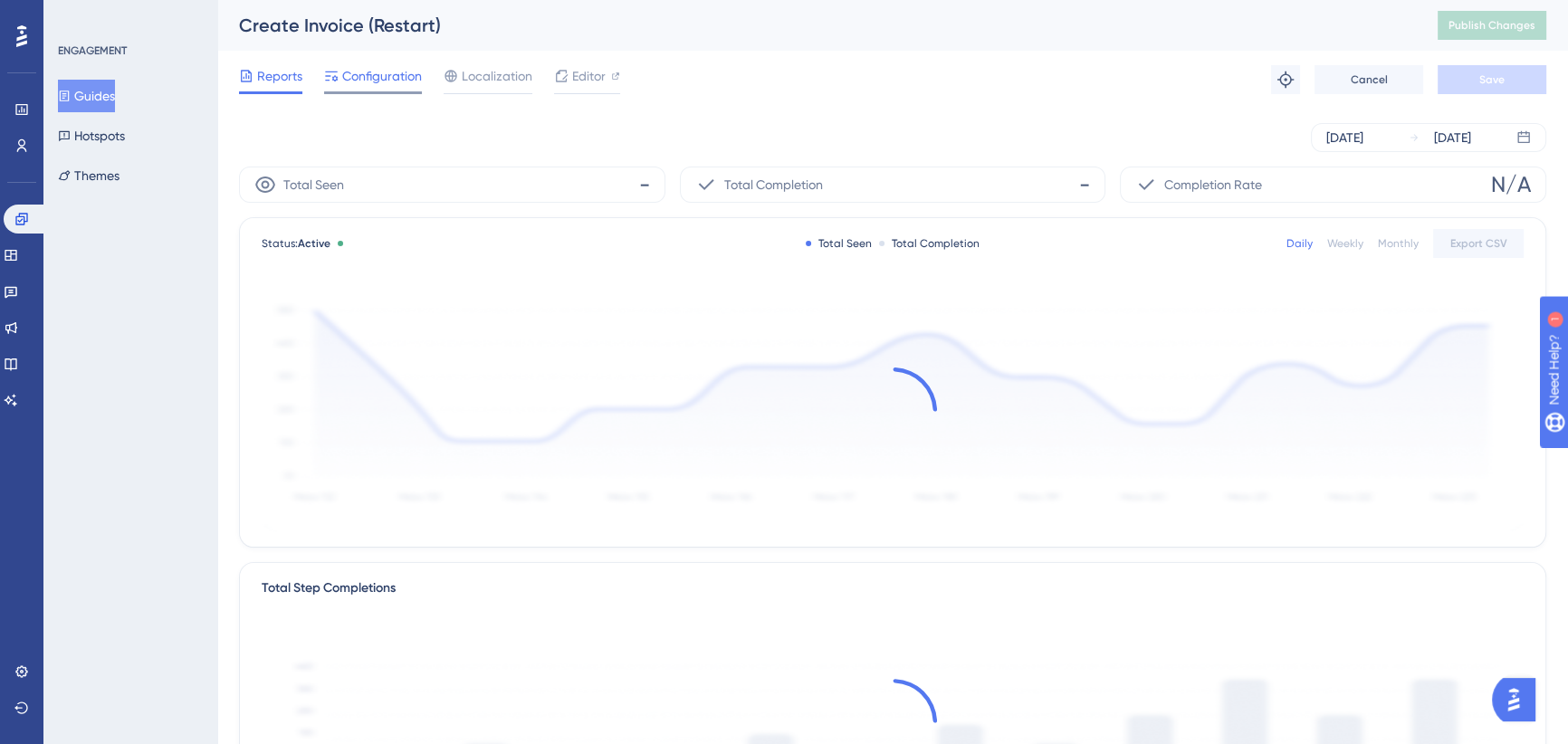
click at [365, 79] on span "Configuration" at bounding box center [382, 75] width 80 height 21
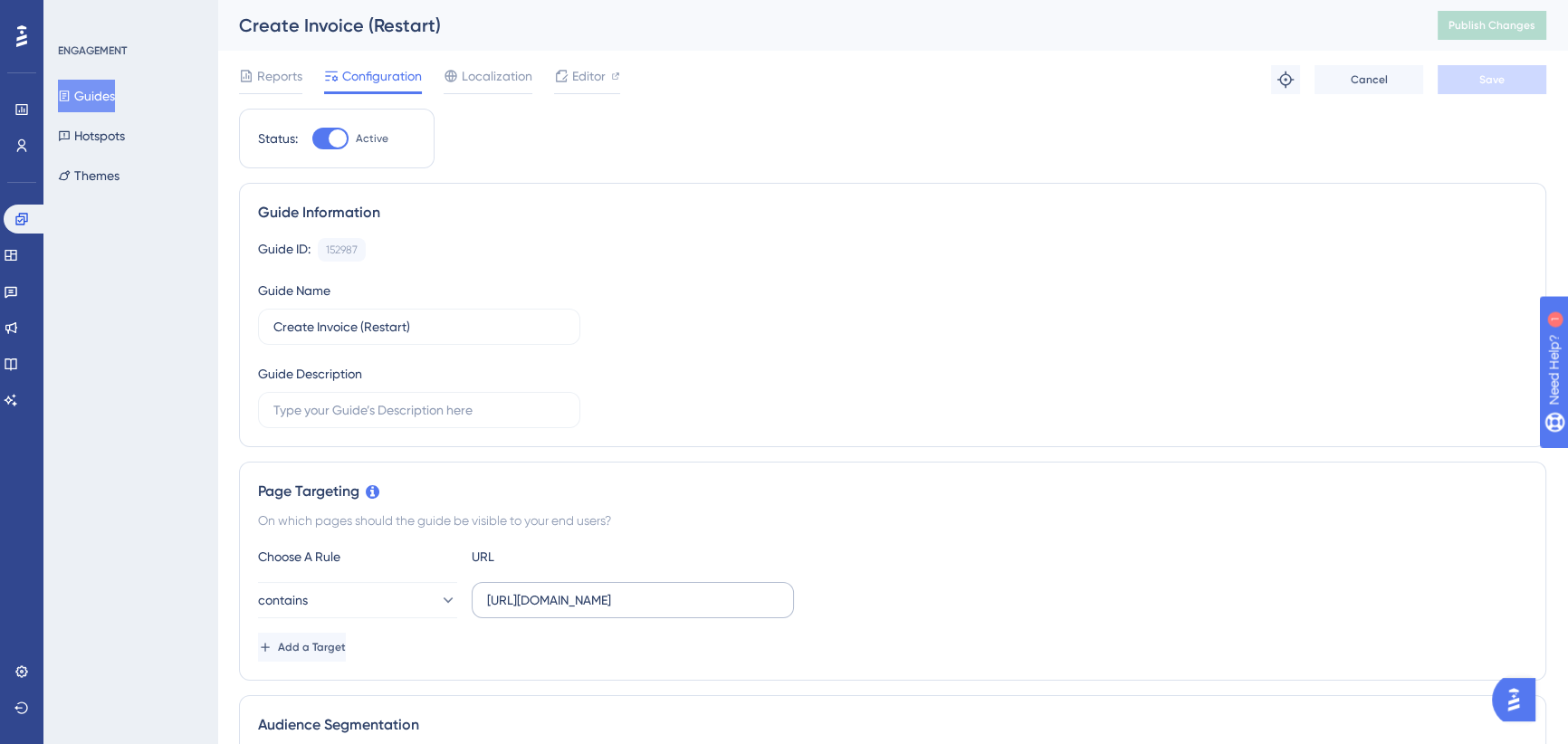
scroll to position [81, 0]
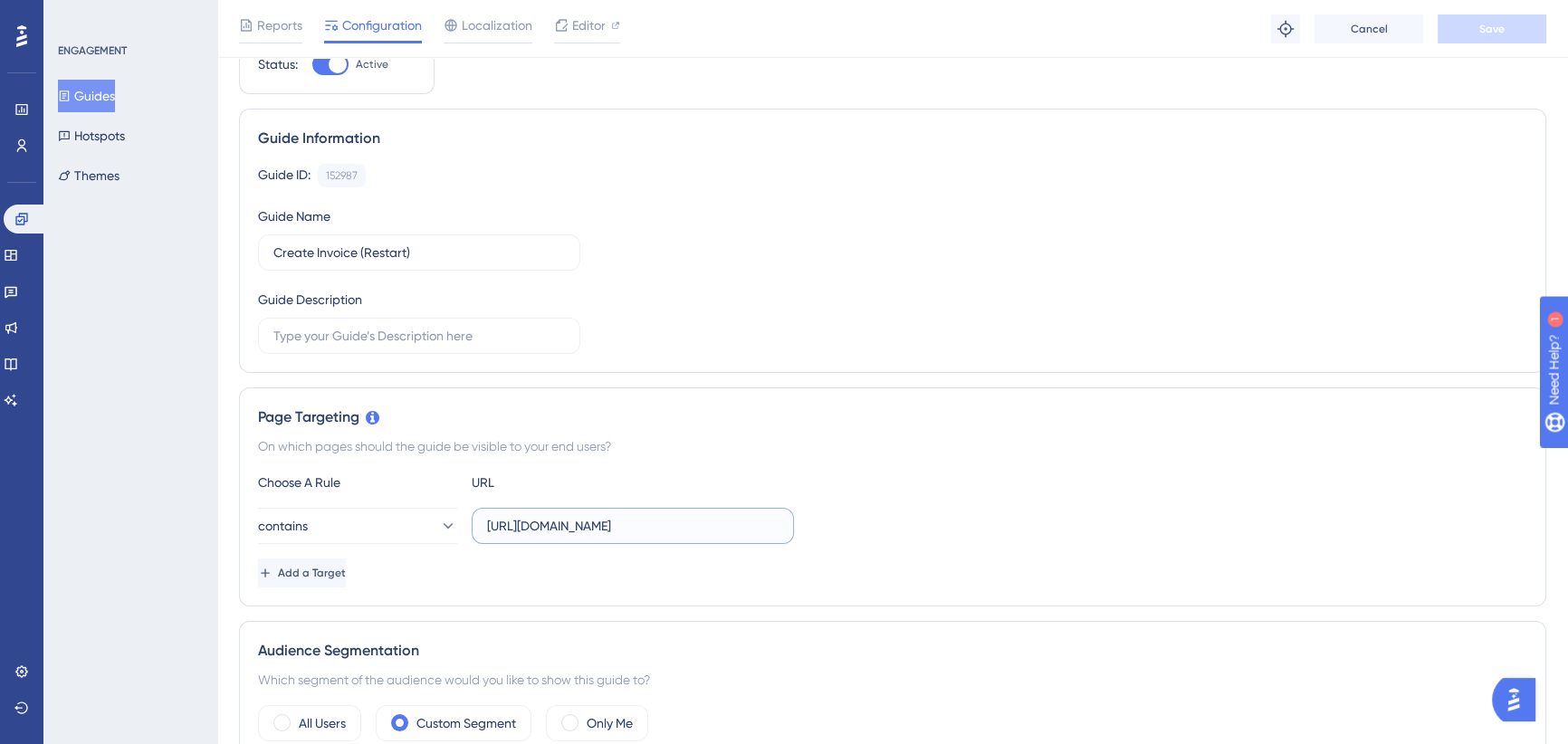
drag, startPoint x: 632, startPoint y: 526, endPoint x: 938, endPoint y: 526, distance: 306.0
click at [938, 526] on div "contains https://icy-desert-045d76c0f.1.azurestaticapps.net/" at bounding box center [893, 526] width 1269 height 36
click at [729, 525] on input "[URL][DOMAIN_NAME]" at bounding box center [633, 527] width 291 height 20
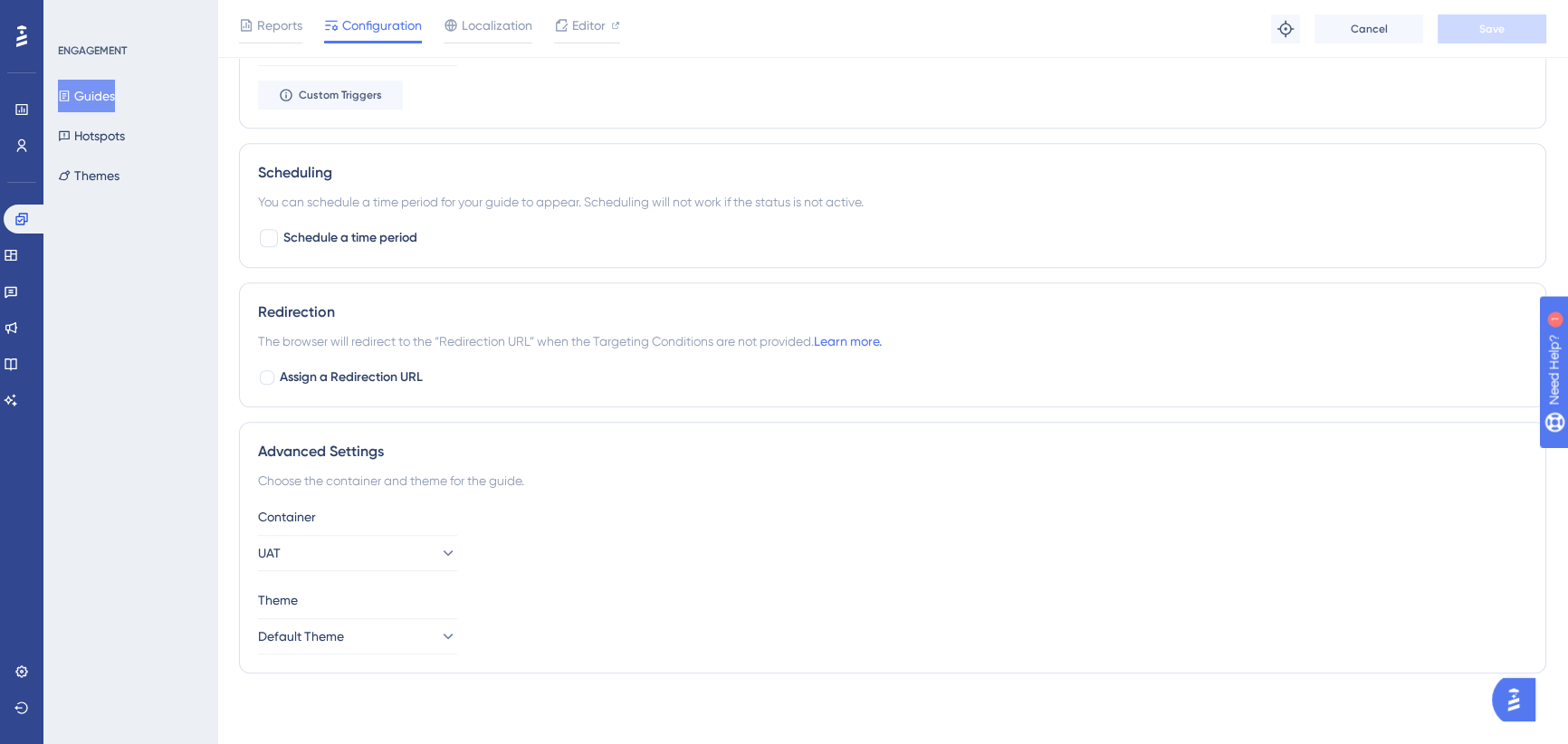
scroll to position [0, 0]
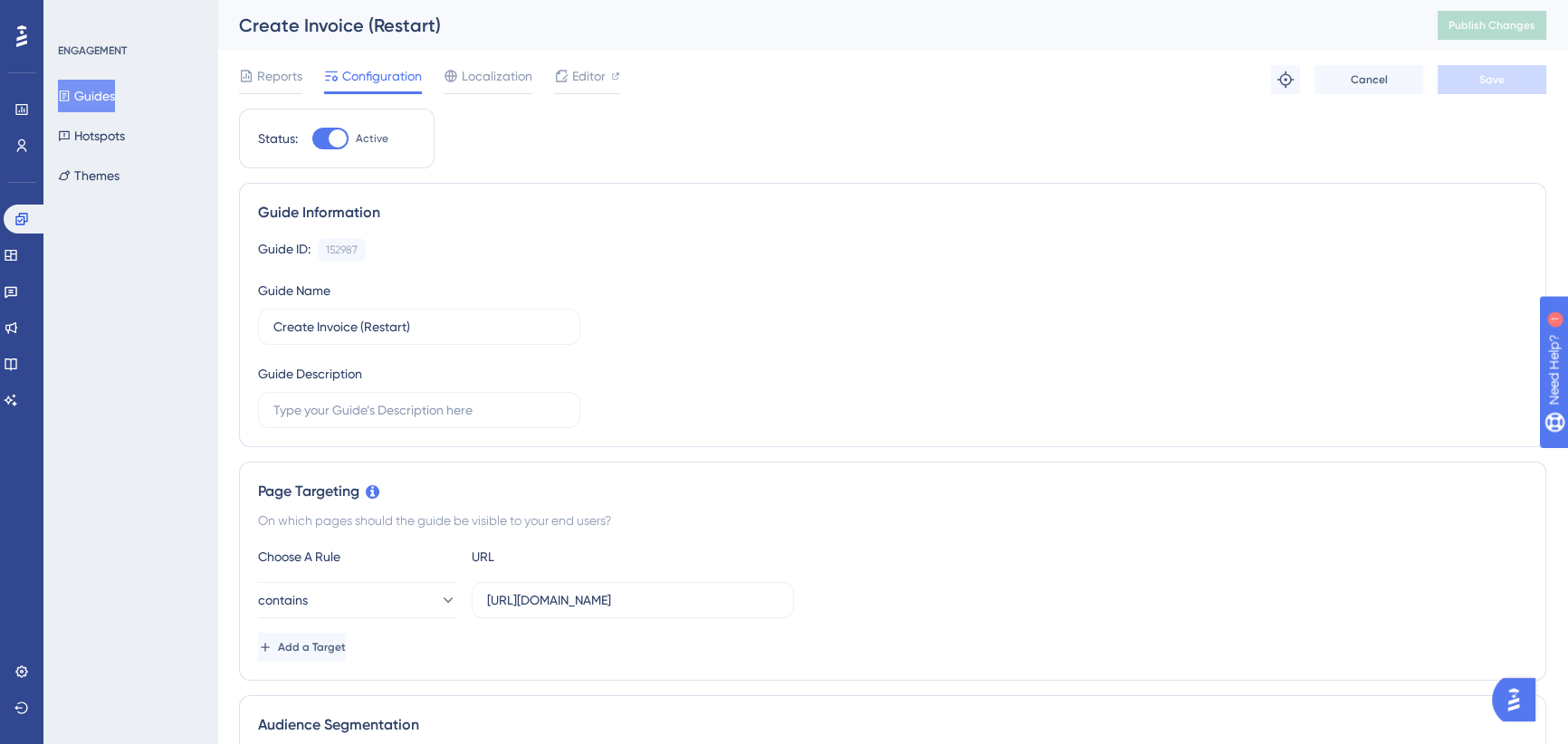
click at [91, 94] on button "Guides" at bounding box center [87, 95] width 57 height 32
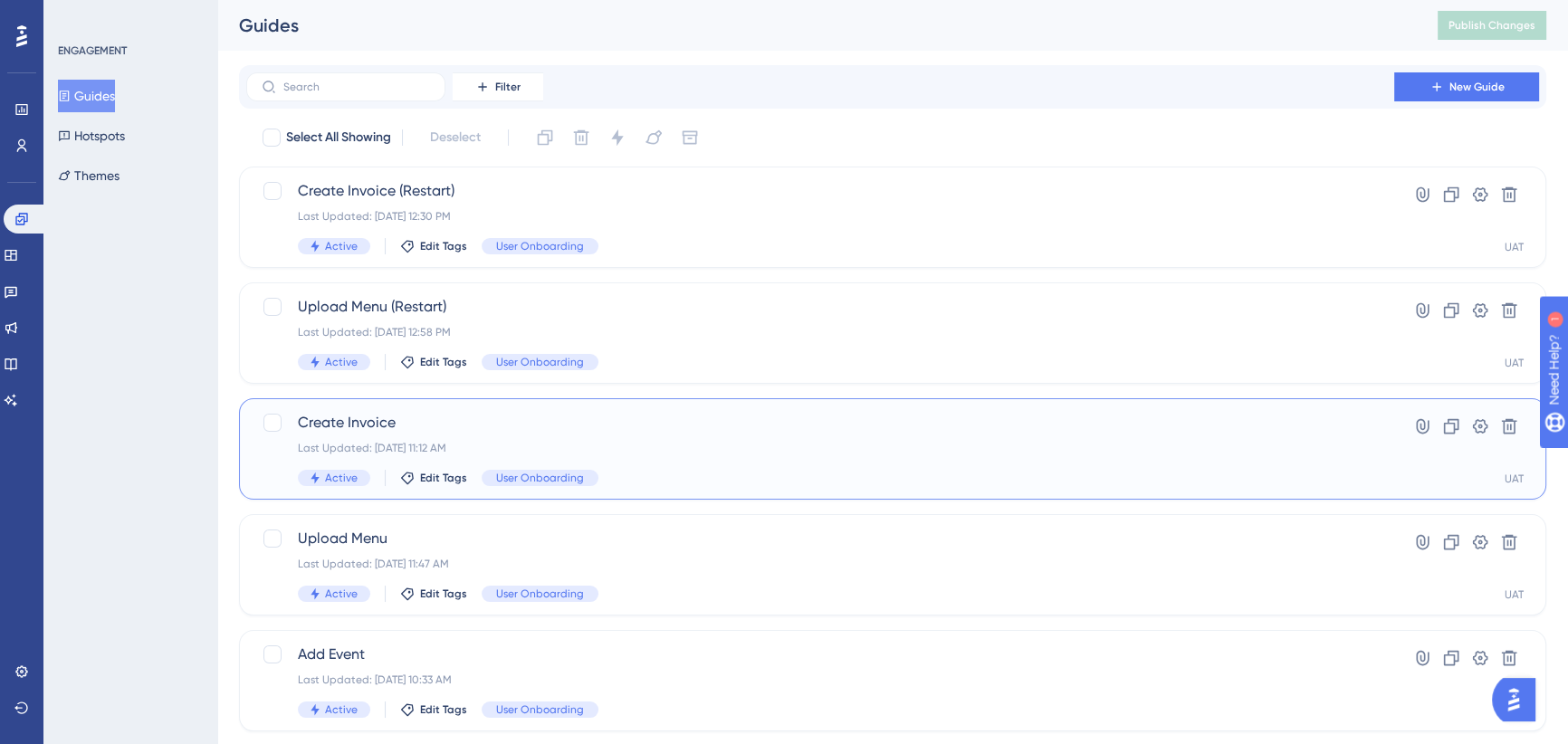
click at [645, 430] on span "Create Invoice" at bounding box center [820, 422] width 1044 height 21
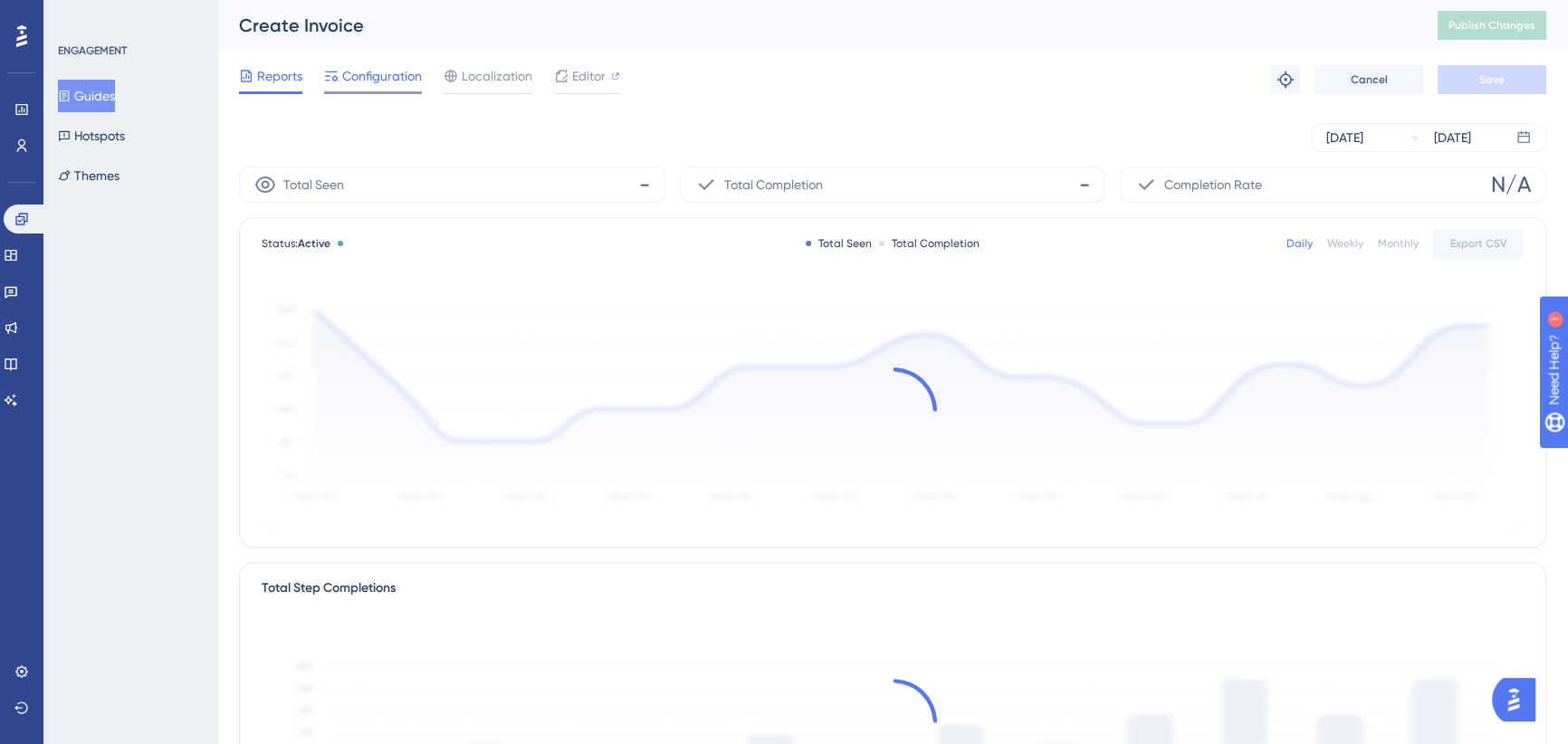
click at [388, 72] on span "Configuration" at bounding box center [382, 75] width 80 height 21
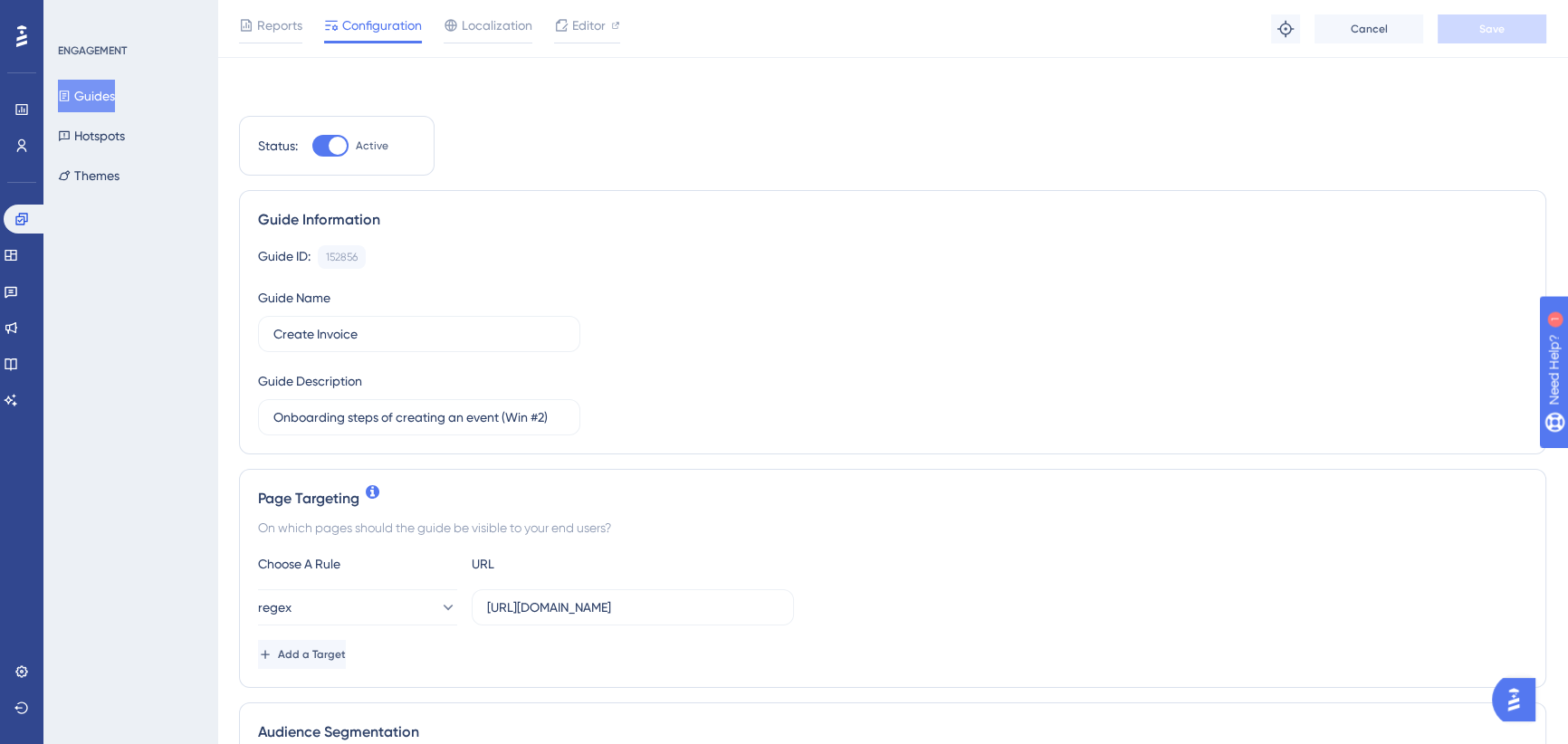
scroll to position [81, 0]
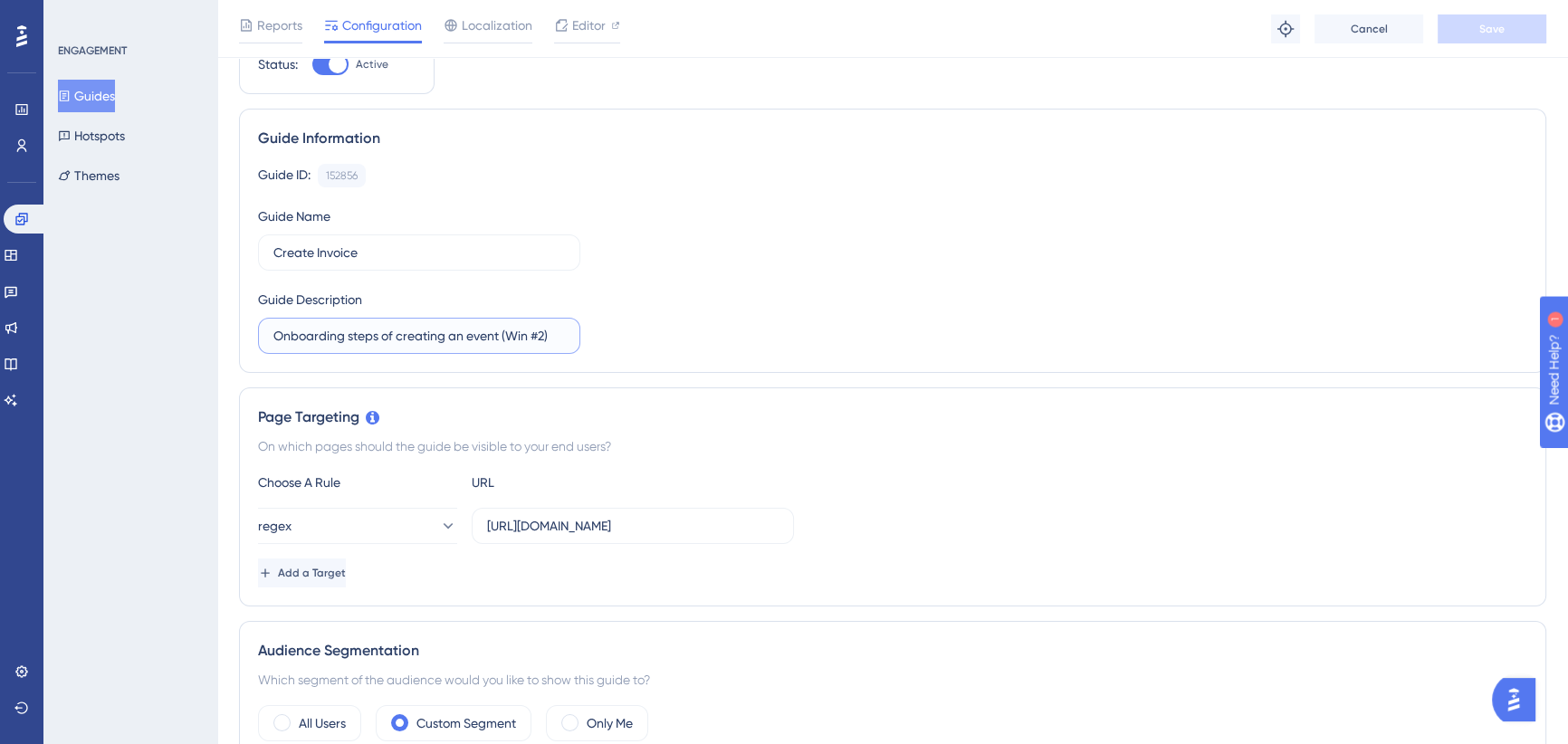
click at [542, 338] on input "Onboarding steps of creating an event (Win #2)" at bounding box center [419, 336] width 291 height 20
type input "Onboarding steps of creating an event (Win #4)"
click at [760, 308] on div "Guide ID: 152856 Copy Guide Name Create Invoice Guide Description Onboarding st…" at bounding box center [893, 259] width 1269 height 191
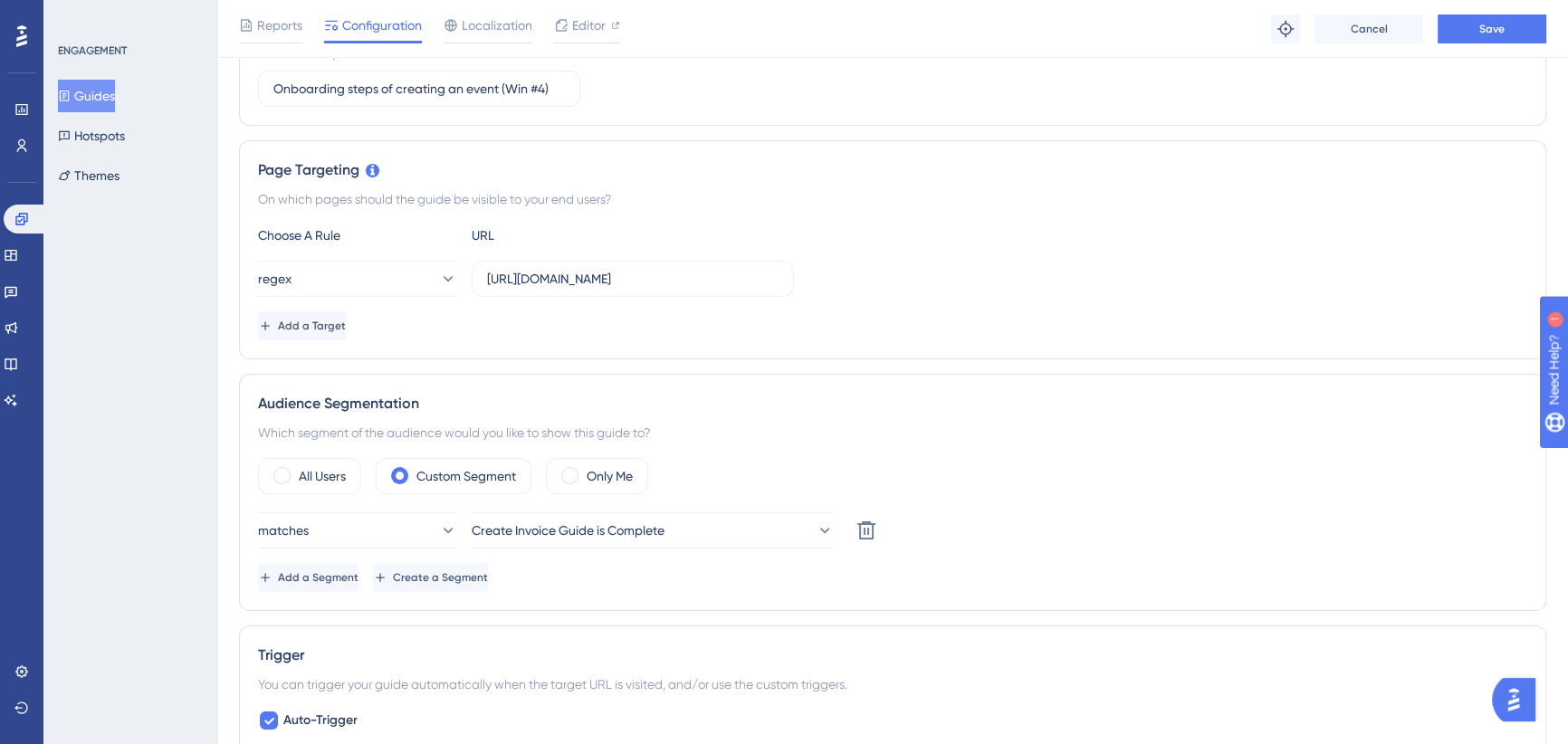
scroll to position [0, 0]
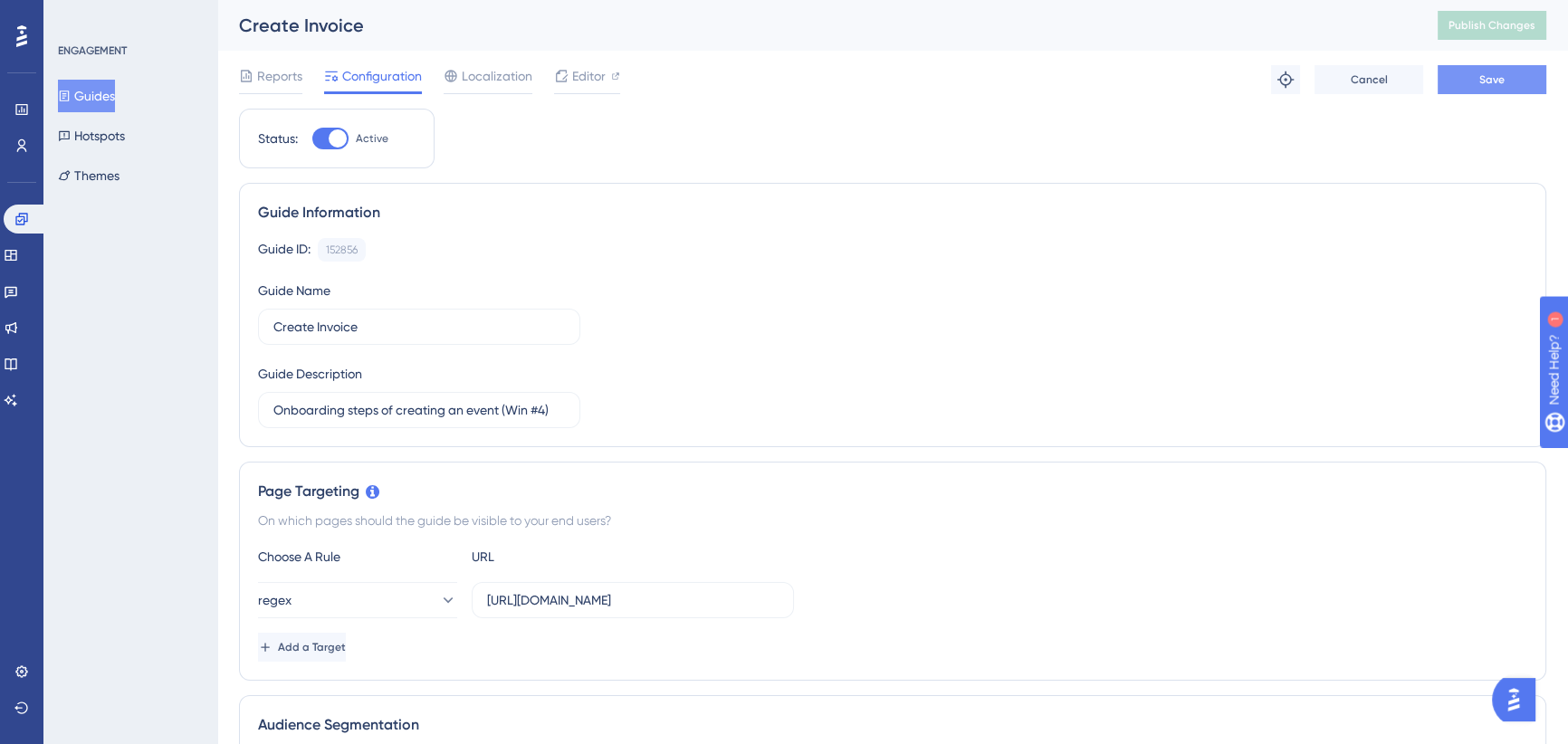
click at [1501, 78] on span "Save" at bounding box center [1491, 80] width 25 height 15
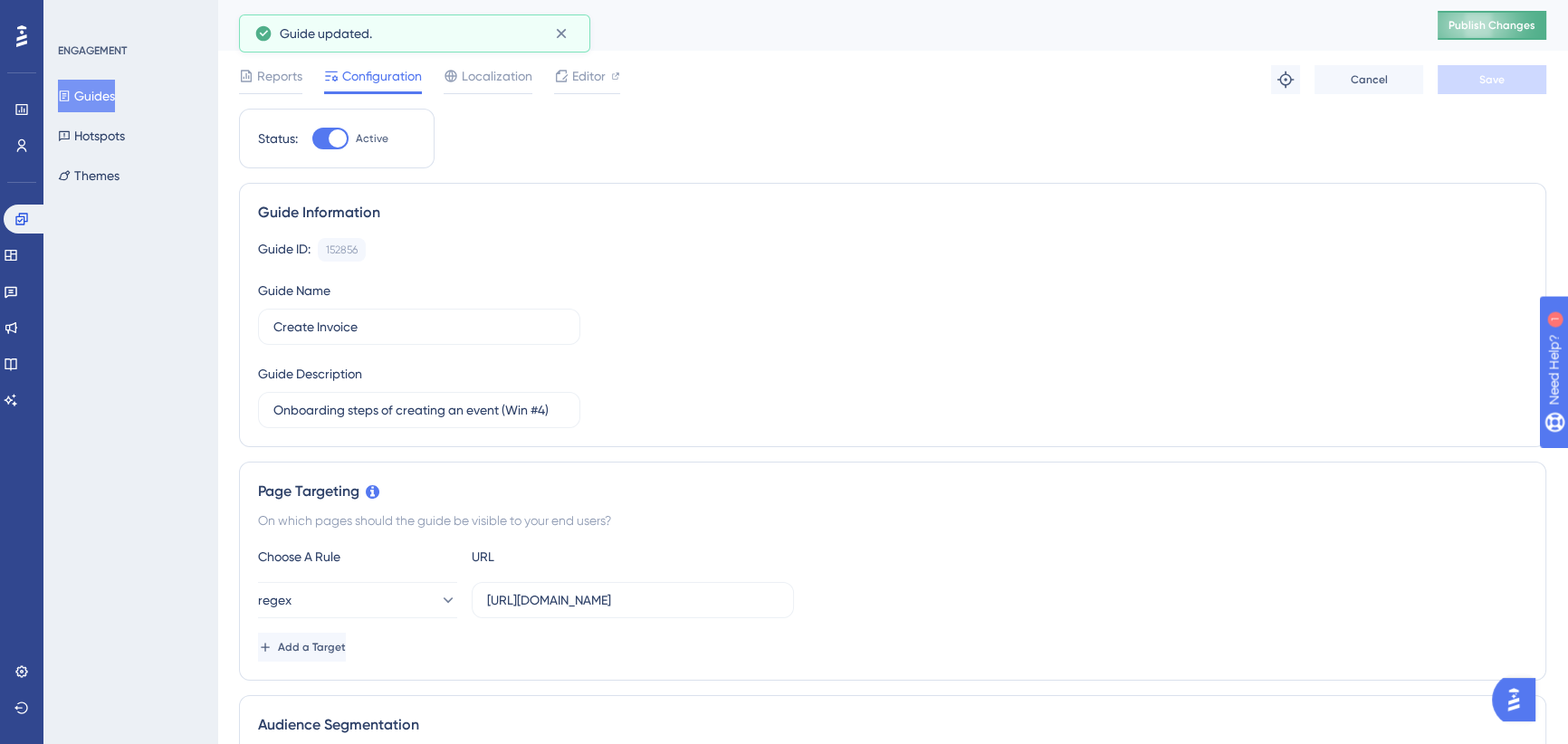
click at [1490, 21] on span "Publish Changes" at bounding box center [1492, 26] width 87 height 15
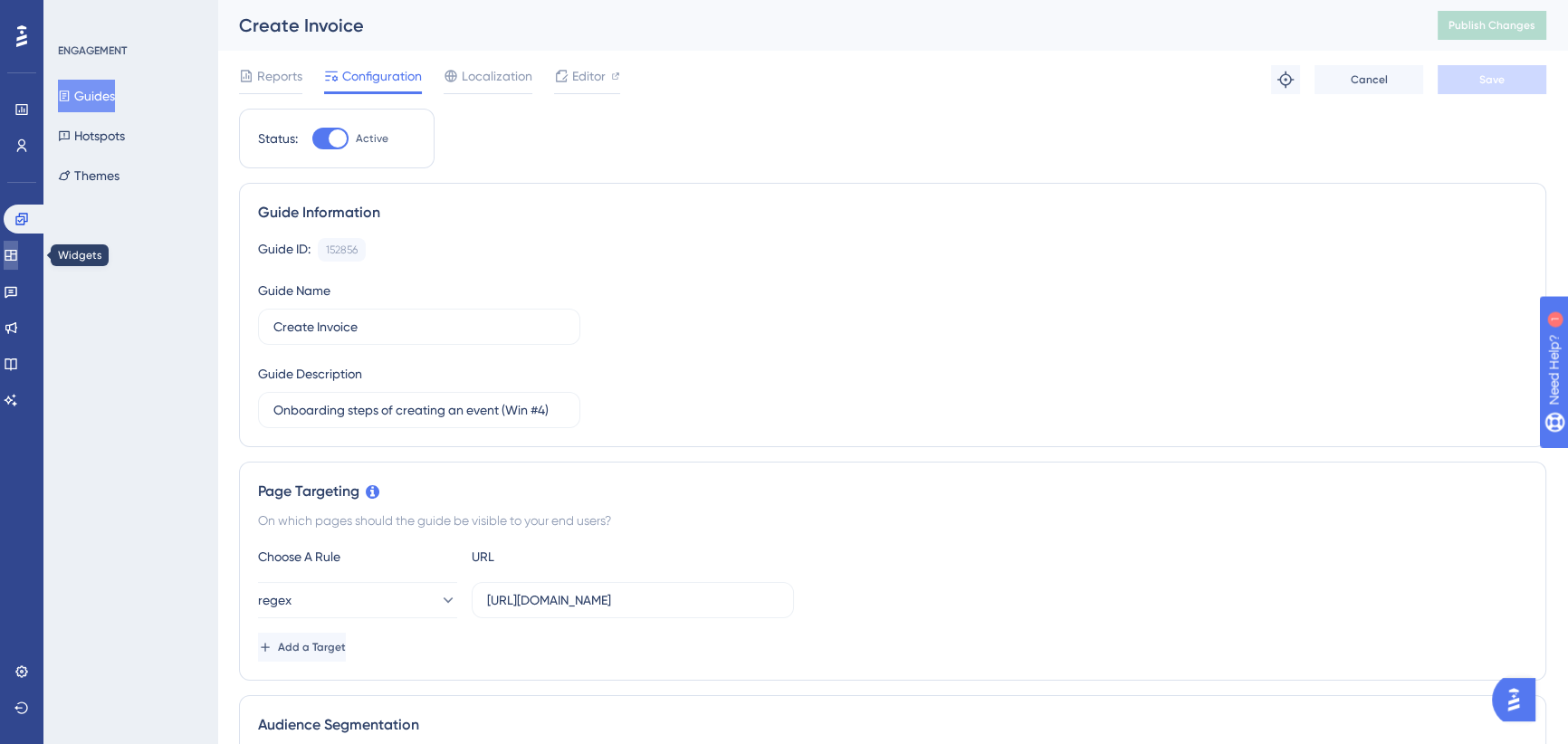
click at [19, 253] on icon at bounding box center [11, 255] width 15 height 15
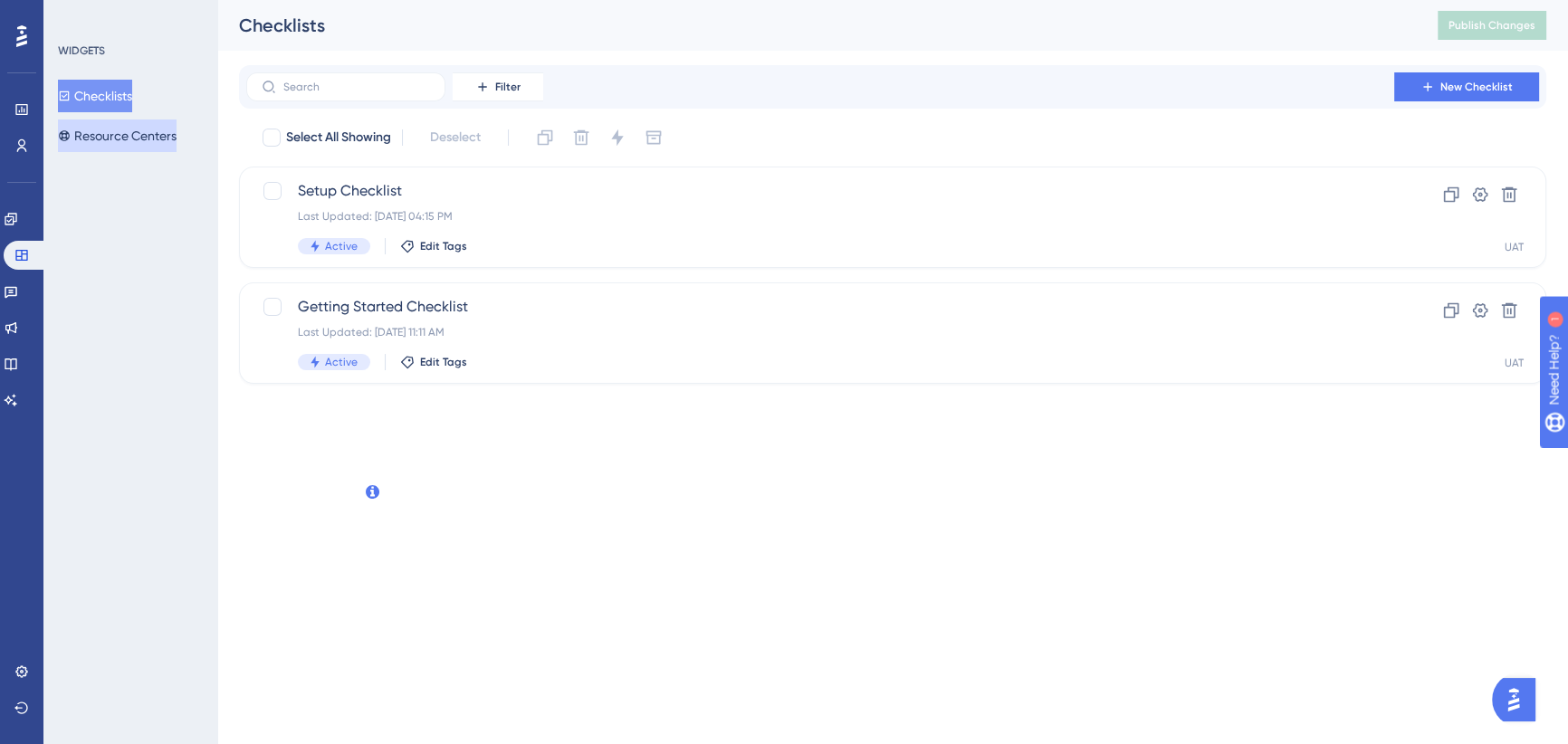
click at [124, 136] on button "Resource Centers" at bounding box center [117, 135] width 118 height 32
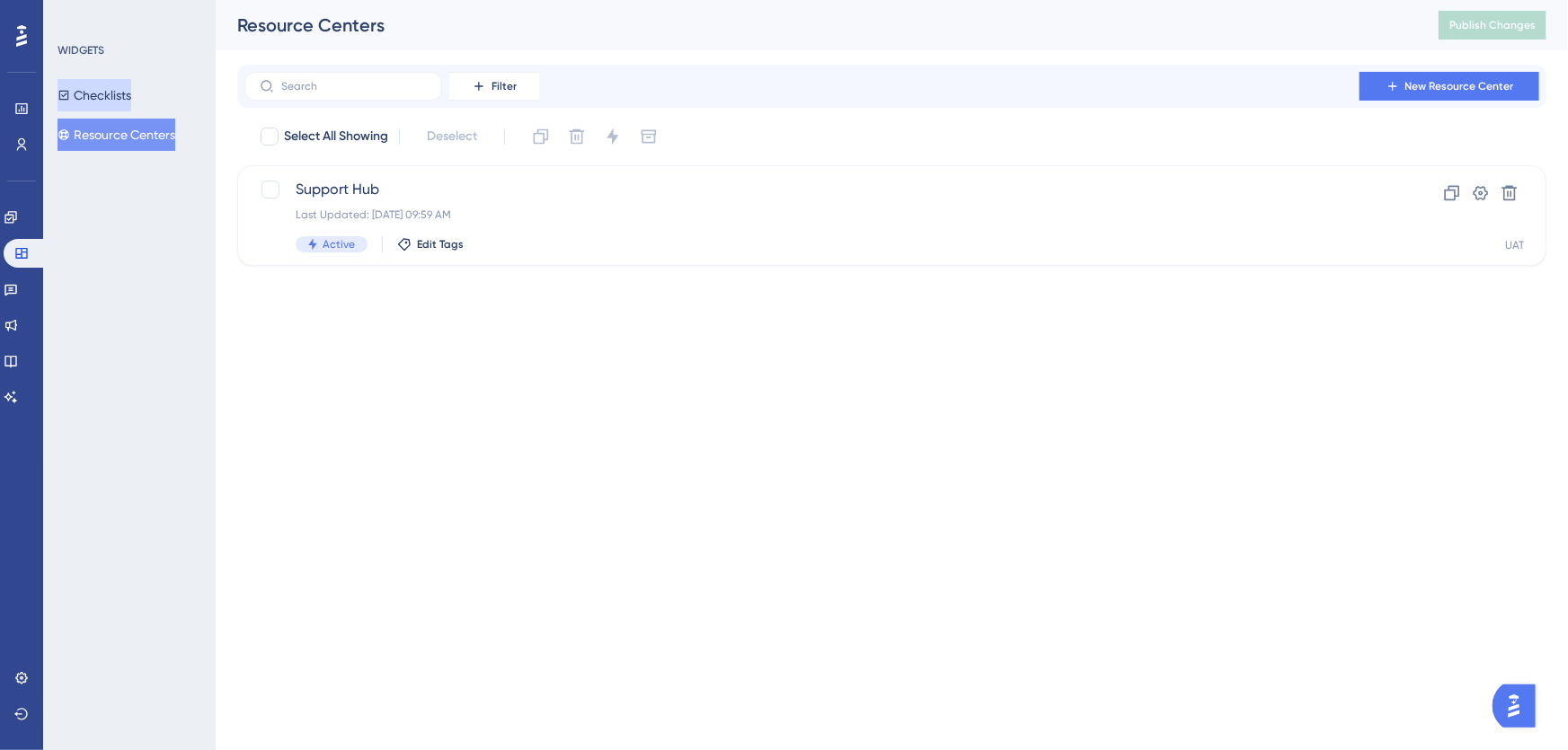
click at [123, 105] on button "Checklists" at bounding box center [95, 95] width 73 height 32
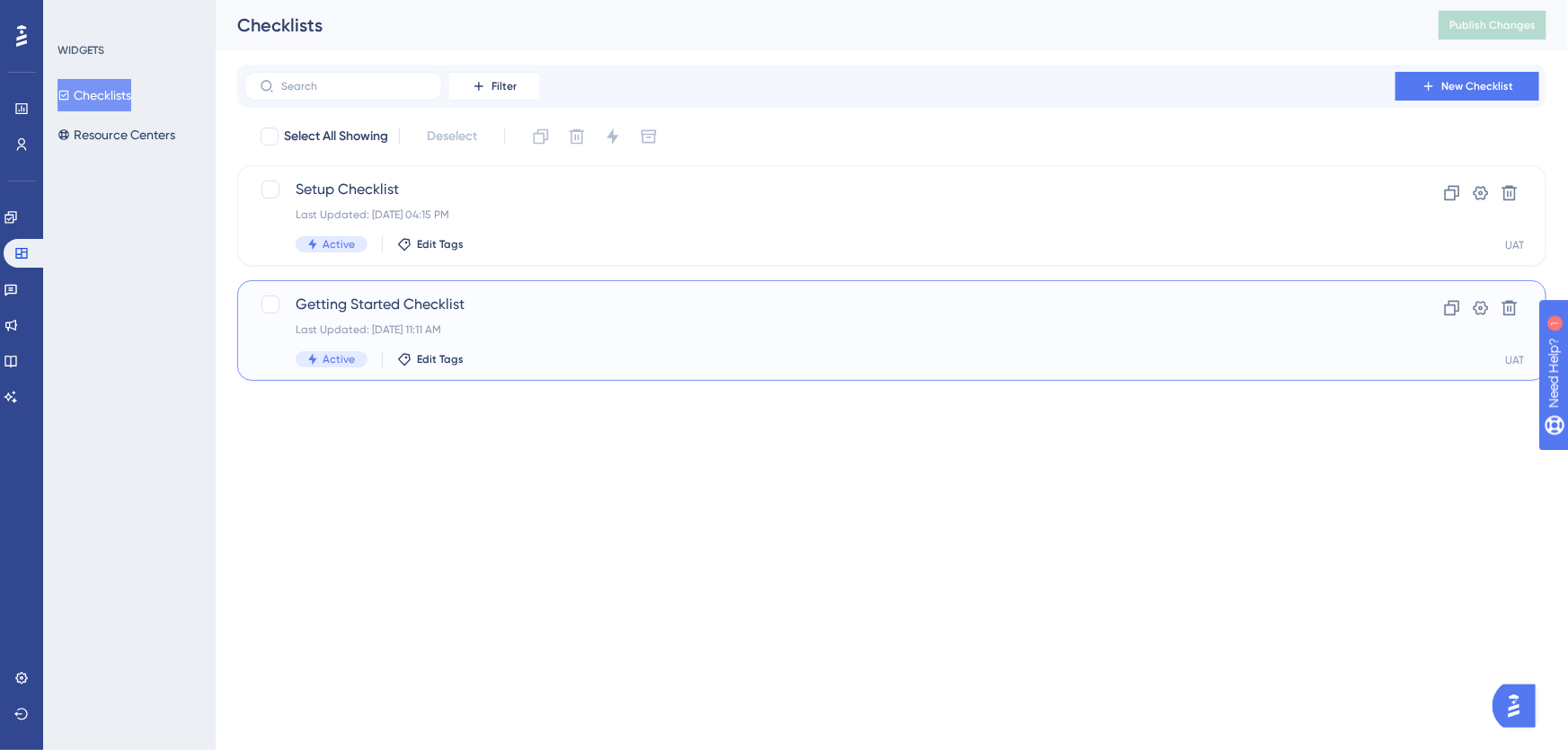
click at [558, 307] on span "Getting Started Checklist" at bounding box center [820, 304] width 1048 height 21
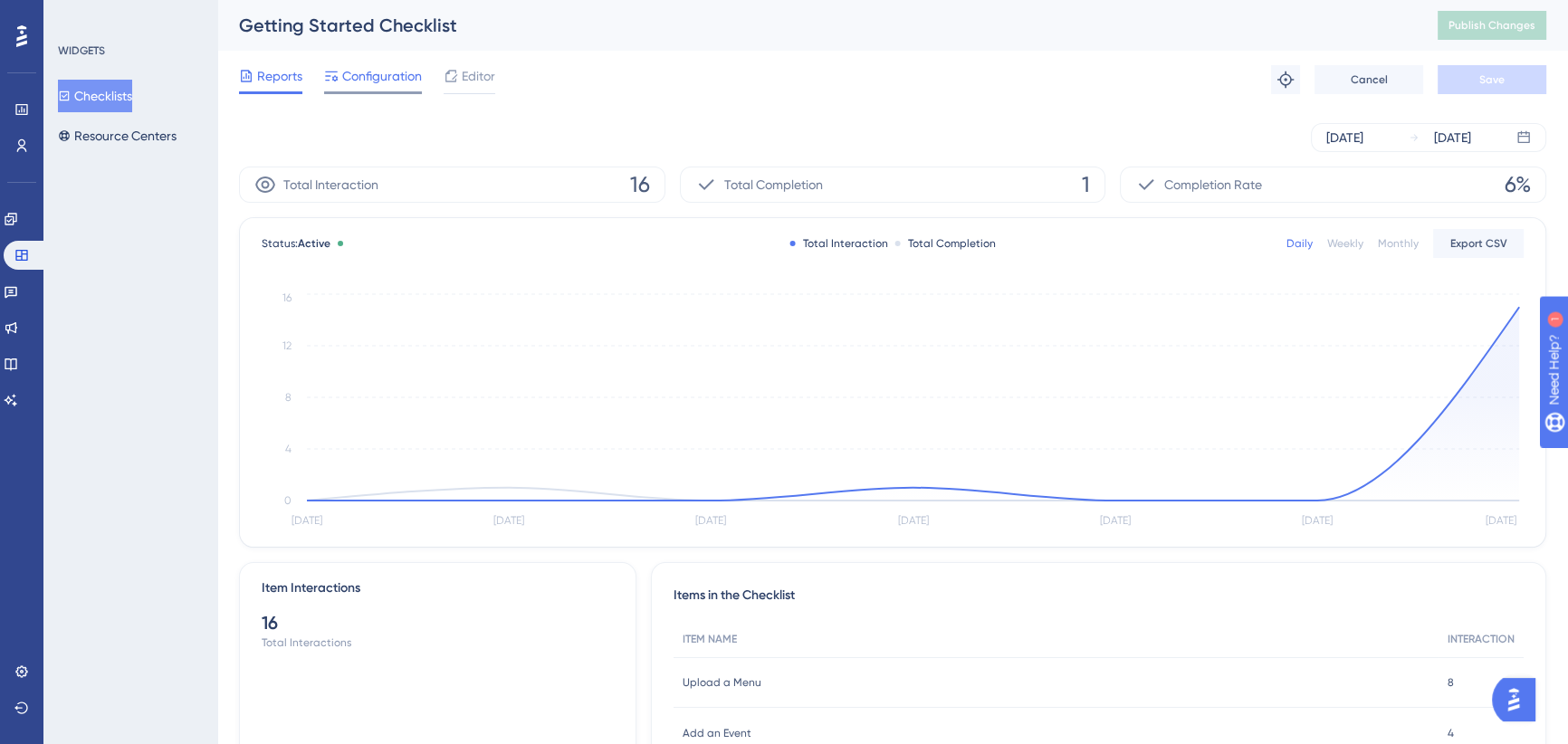
click at [401, 77] on span "Configuration" at bounding box center [382, 75] width 80 height 21
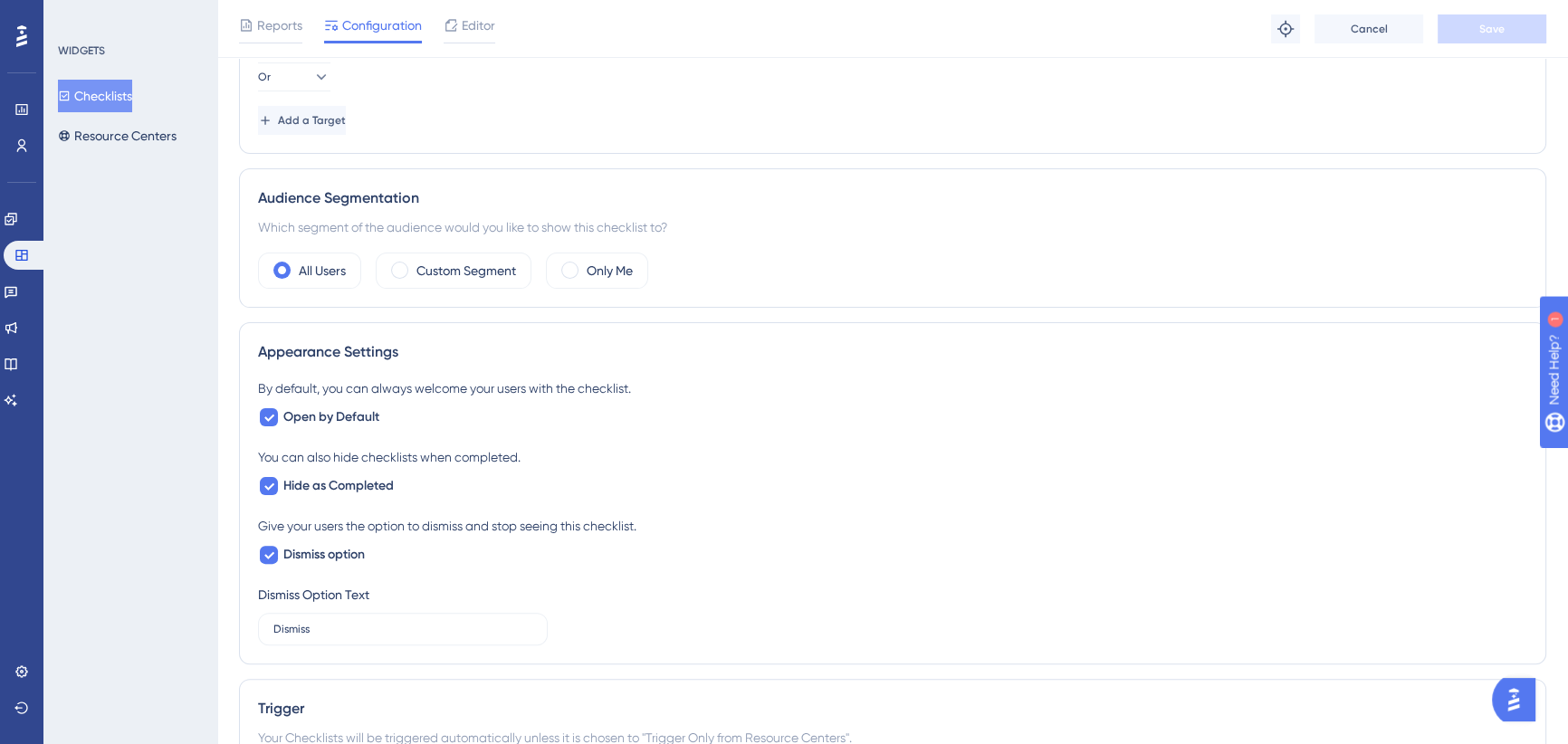
scroll to position [576, 0]
click at [271, 488] on icon at bounding box center [269, 485] width 11 height 15
checkbox input "false"
click at [1463, 43] on div "Reports Configuration Editor Troubleshoot Cancel Save" at bounding box center [893, 29] width 1351 height 58
click at [1475, 19] on button "Save" at bounding box center [1491, 29] width 108 height 29
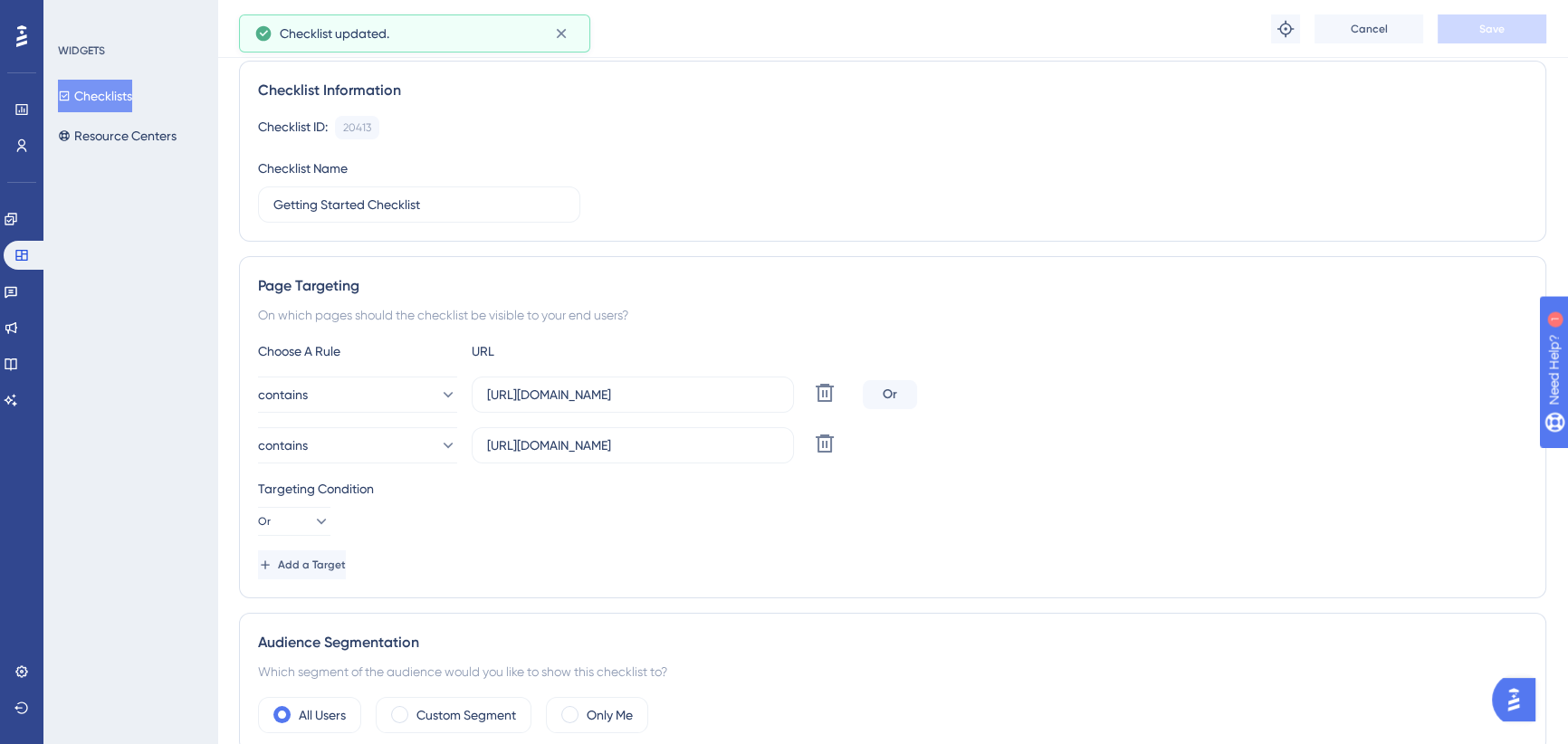
scroll to position [0, 0]
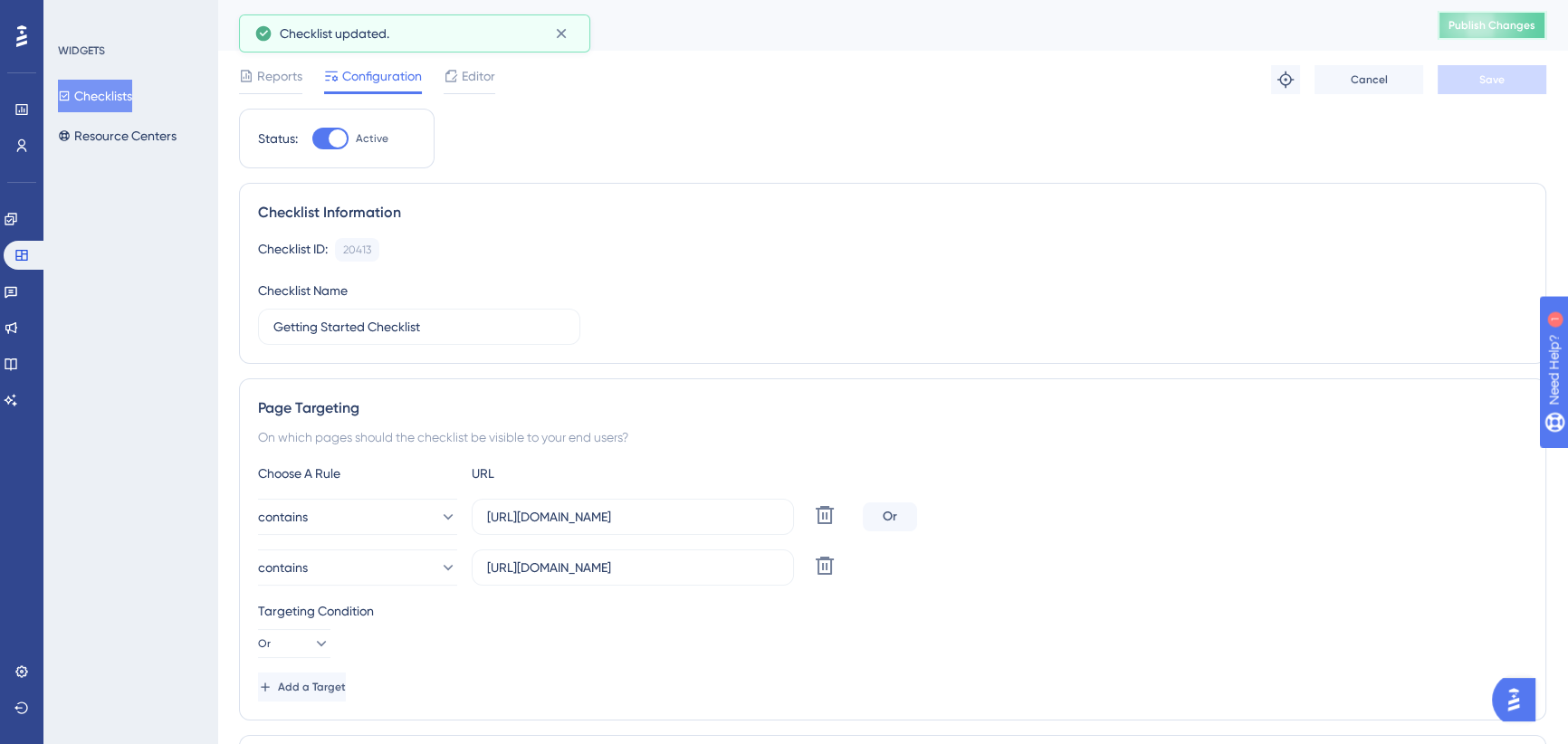
click at [1498, 23] on span "Publish Changes" at bounding box center [1492, 26] width 87 height 15
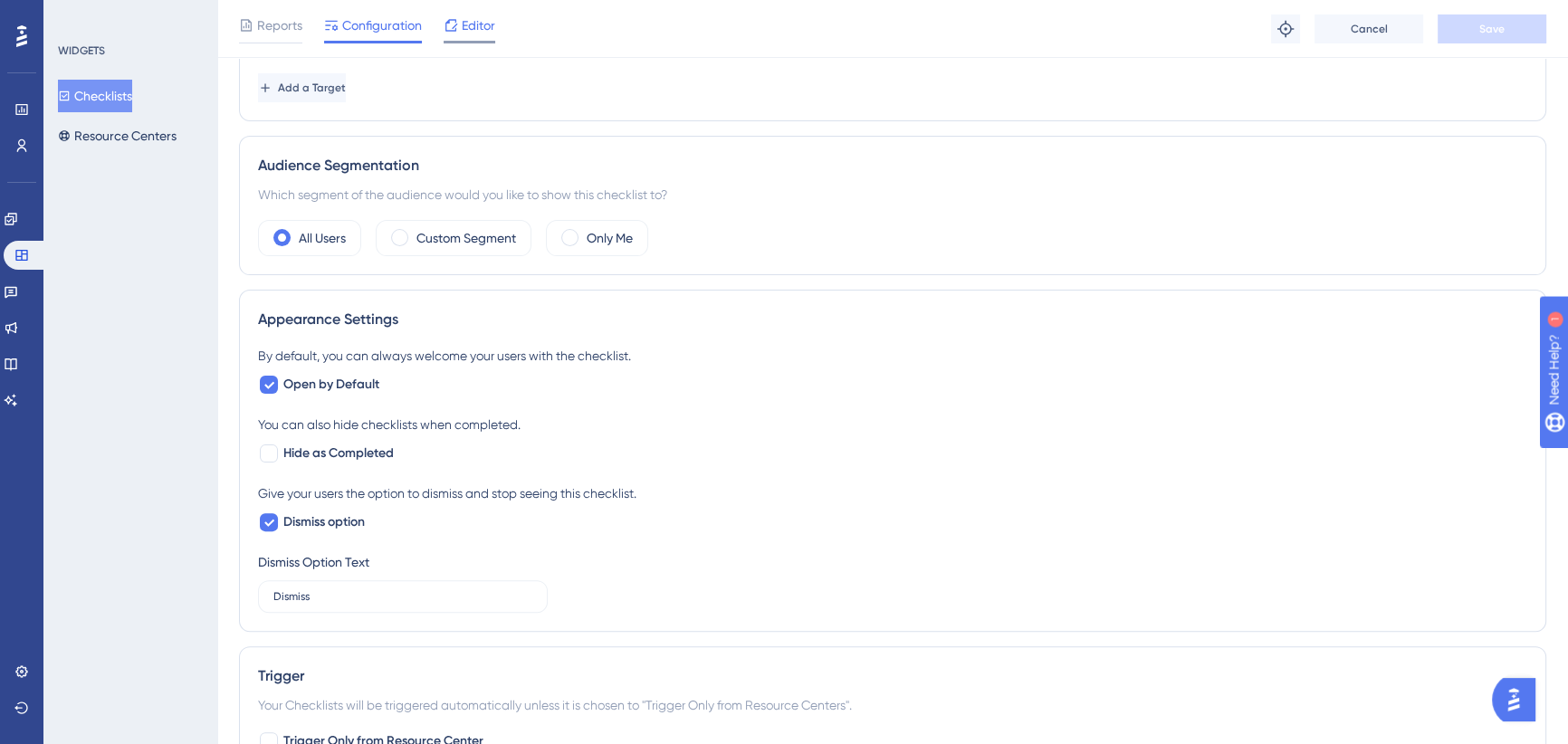
scroll to position [411, 0]
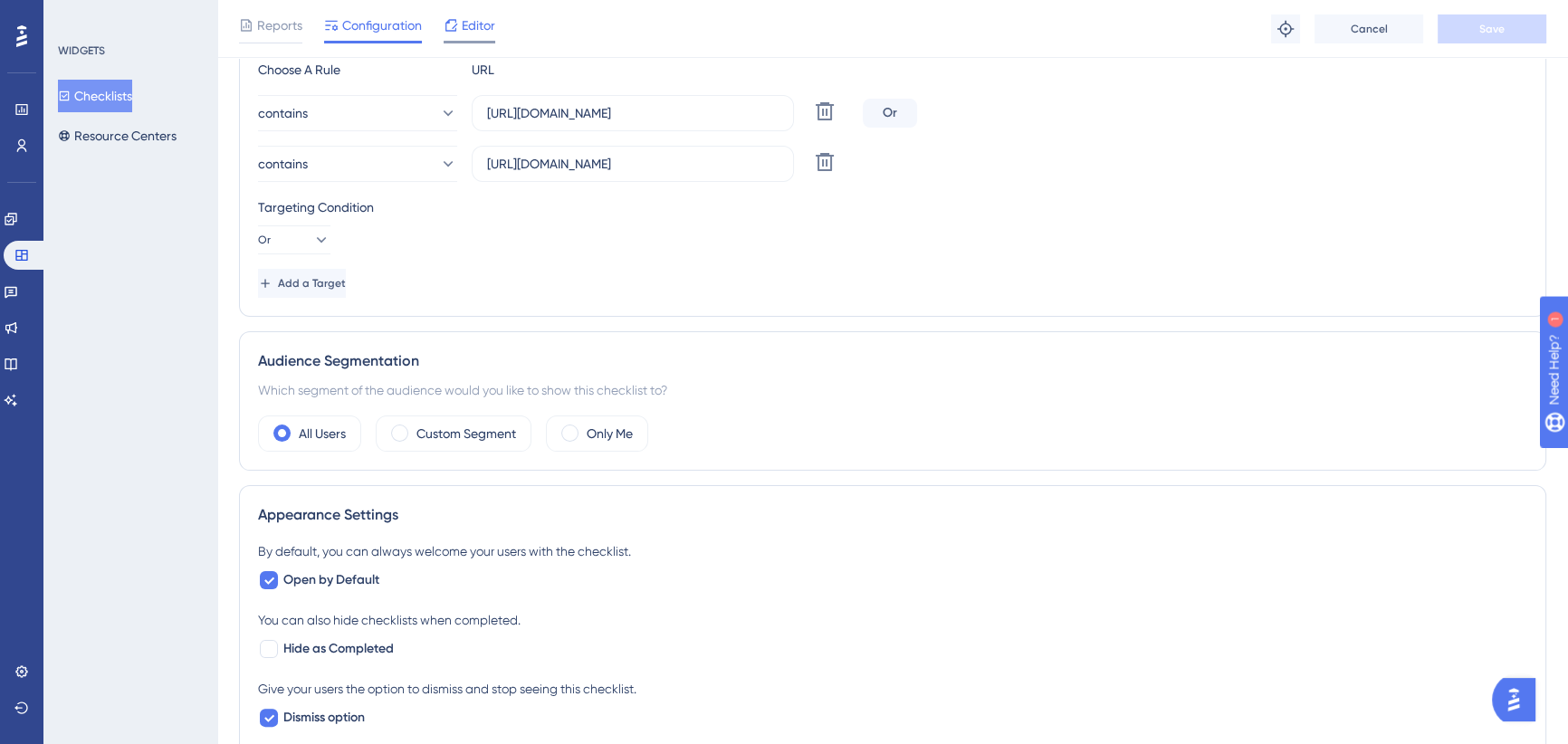
click at [476, 21] on span "Editor" at bounding box center [478, 25] width 33 height 21
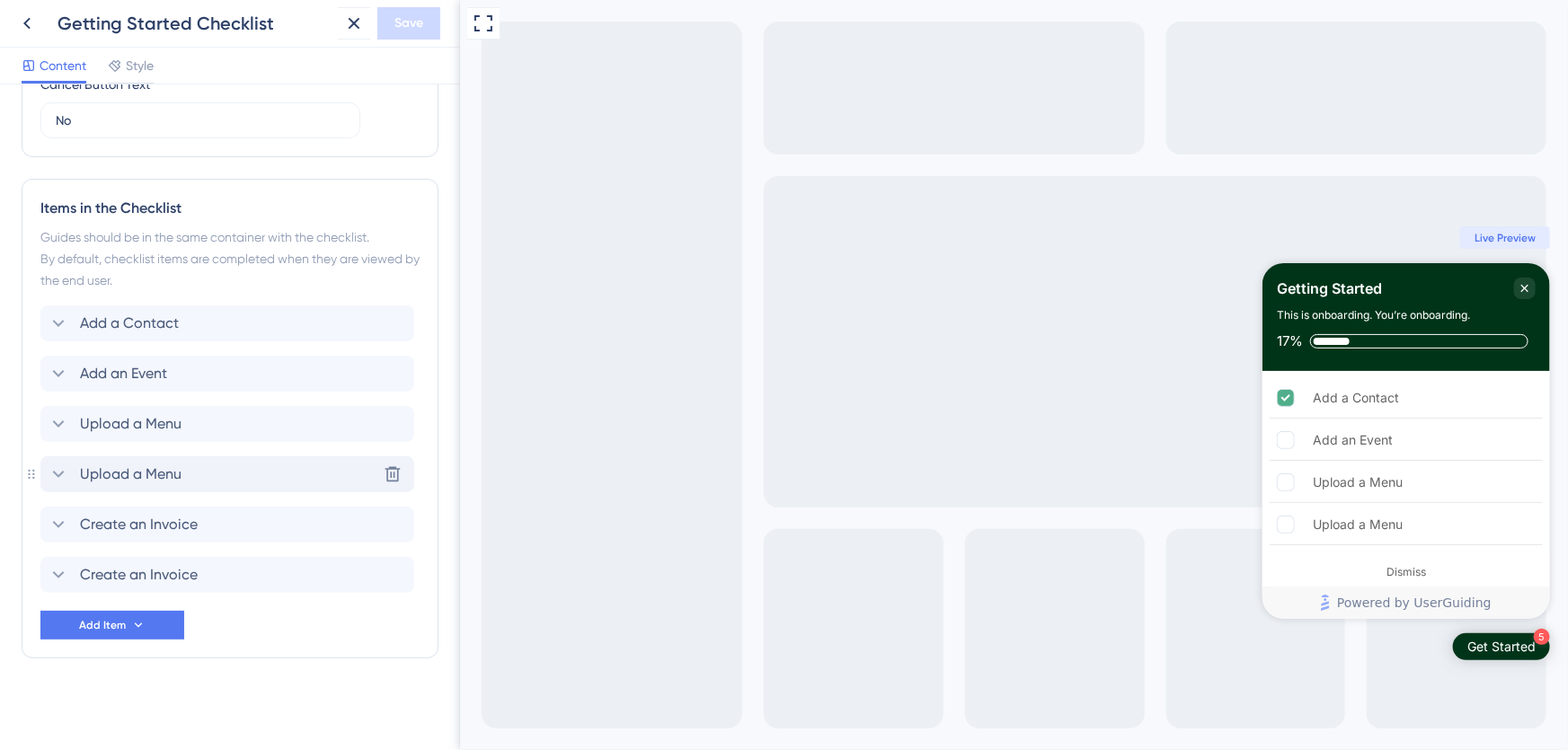
click at [106, 464] on span "Upload a Menu" at bounding box center [130, 474] width 102 height 21
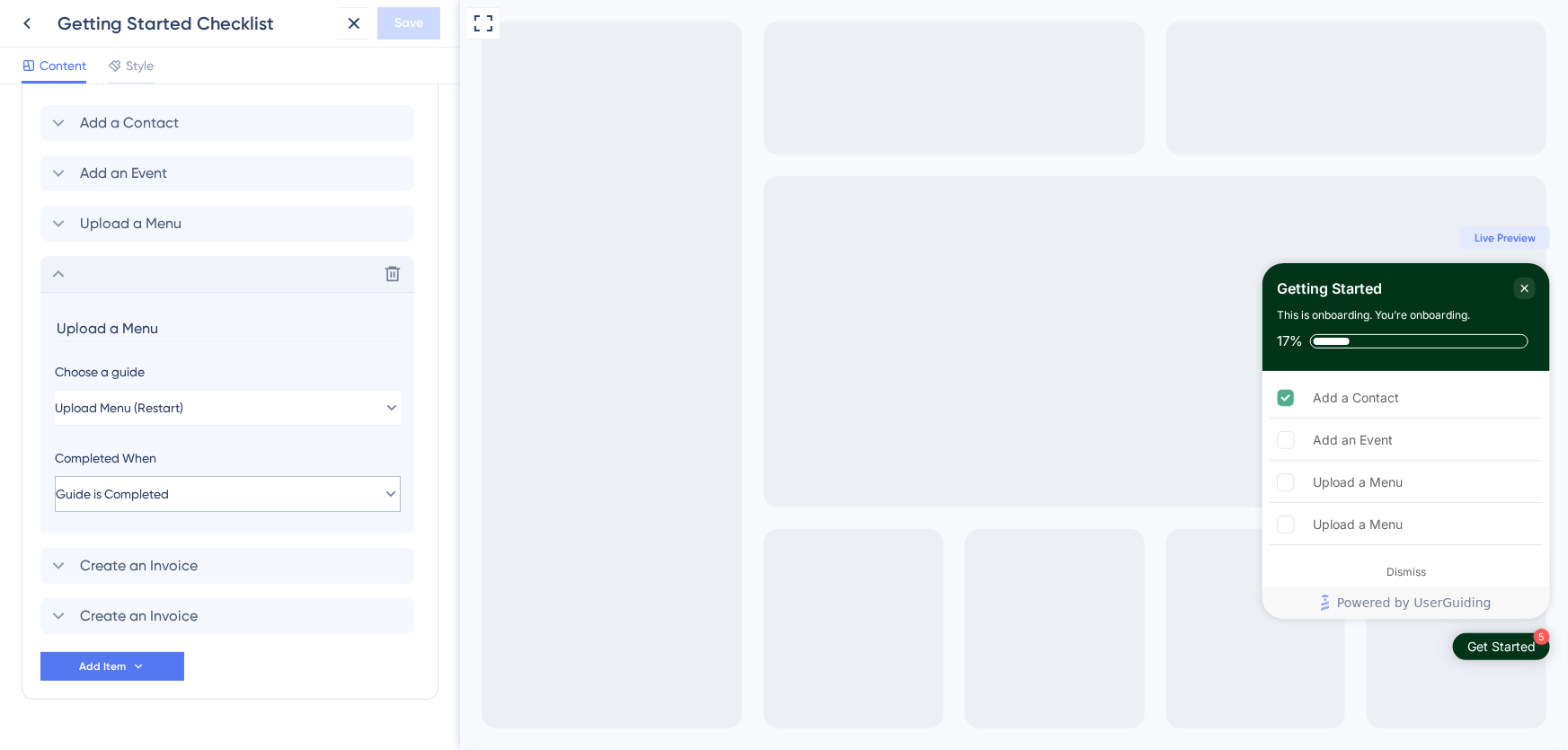
scroll to position [838, 0]
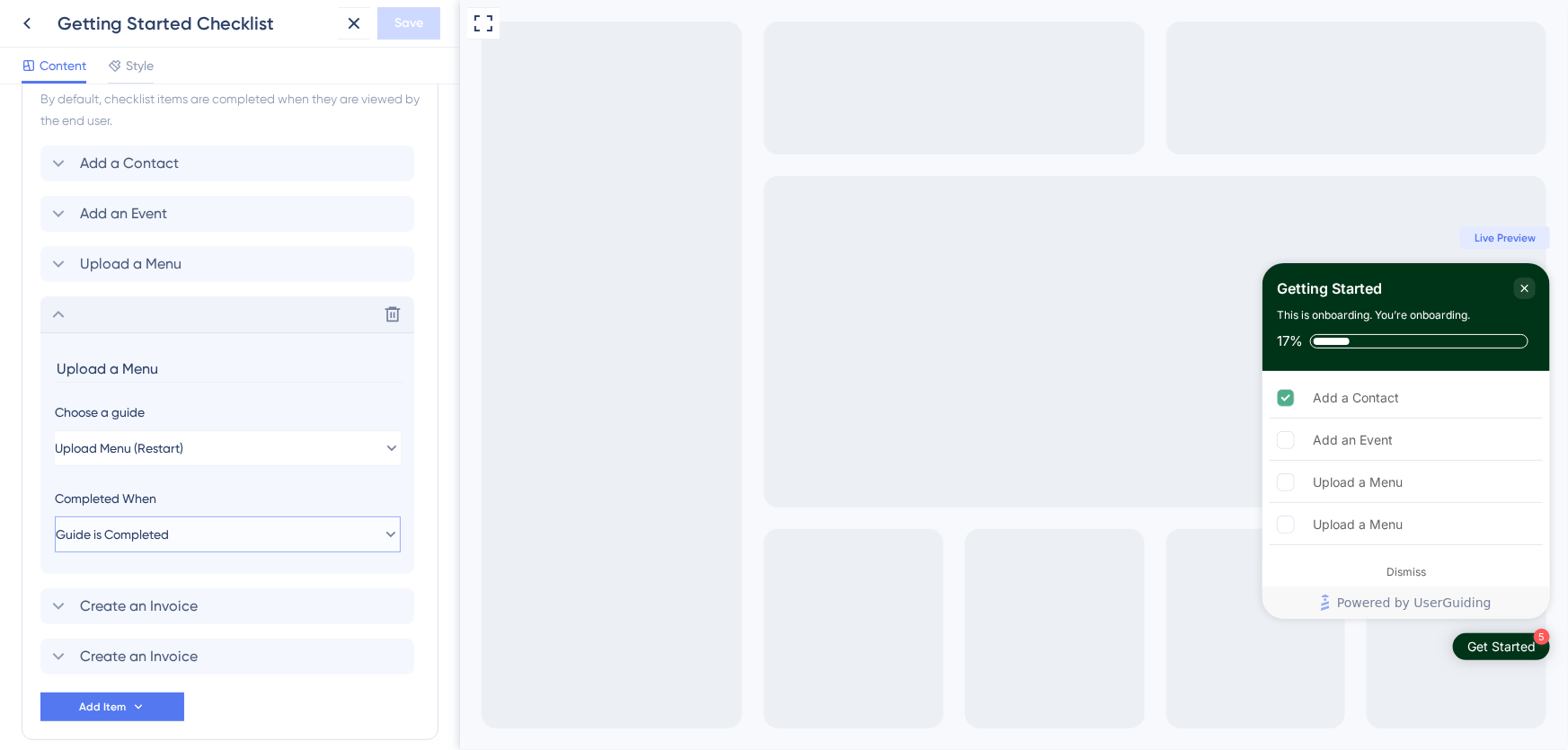
click at [252, 535] on button "Guide is Completed" at bounding box center [228, 534] width 346 height 36
click at [260, 452] on button "Upload Menu (Restart)" at bounding box center [228, 448] width 346 height 36
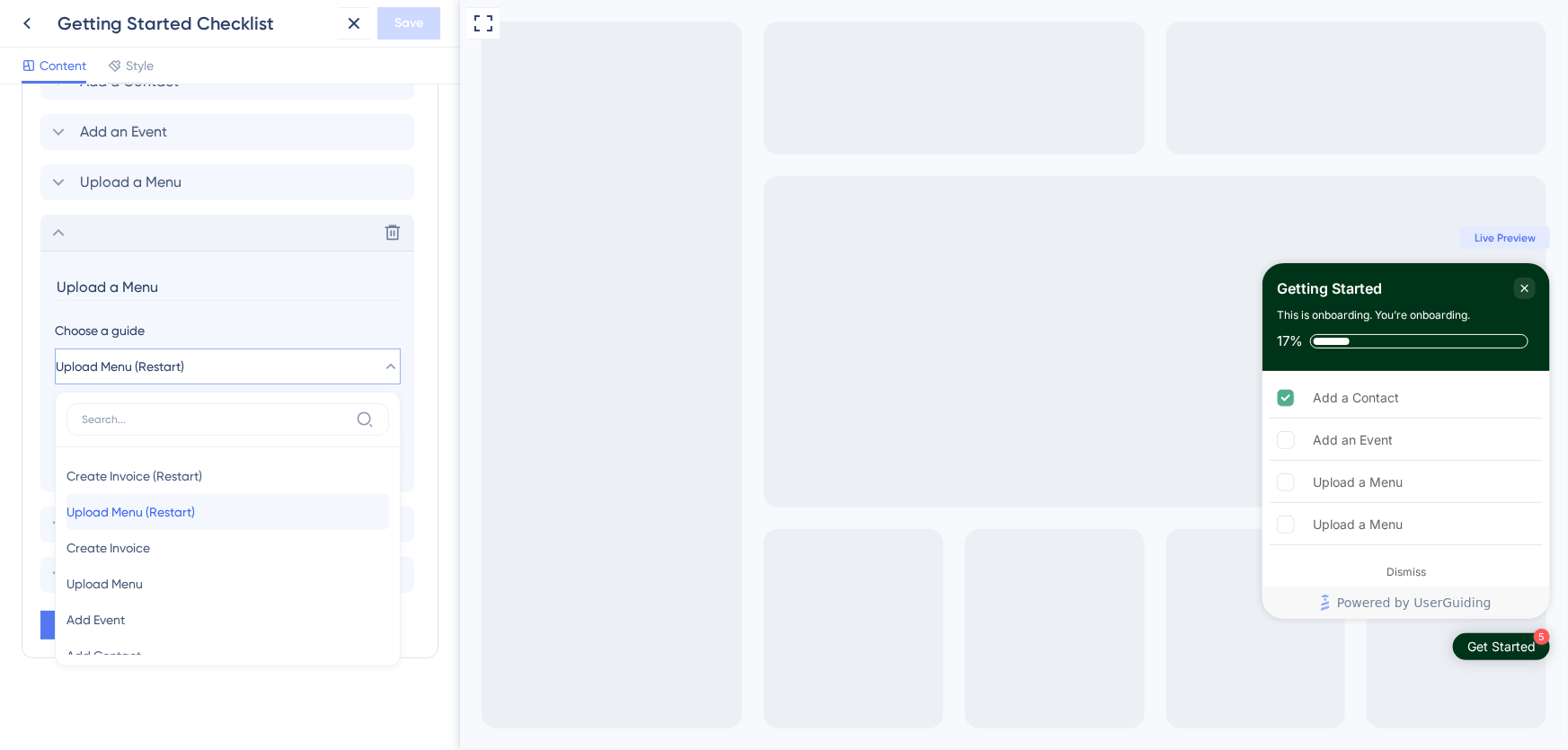
click at [224, 509] on div "Upload Menu (Restart) Upload Menu (Restart)" at bounding box center [227, 511] width 322 height 36
type input "Upload Menu (Restart)"
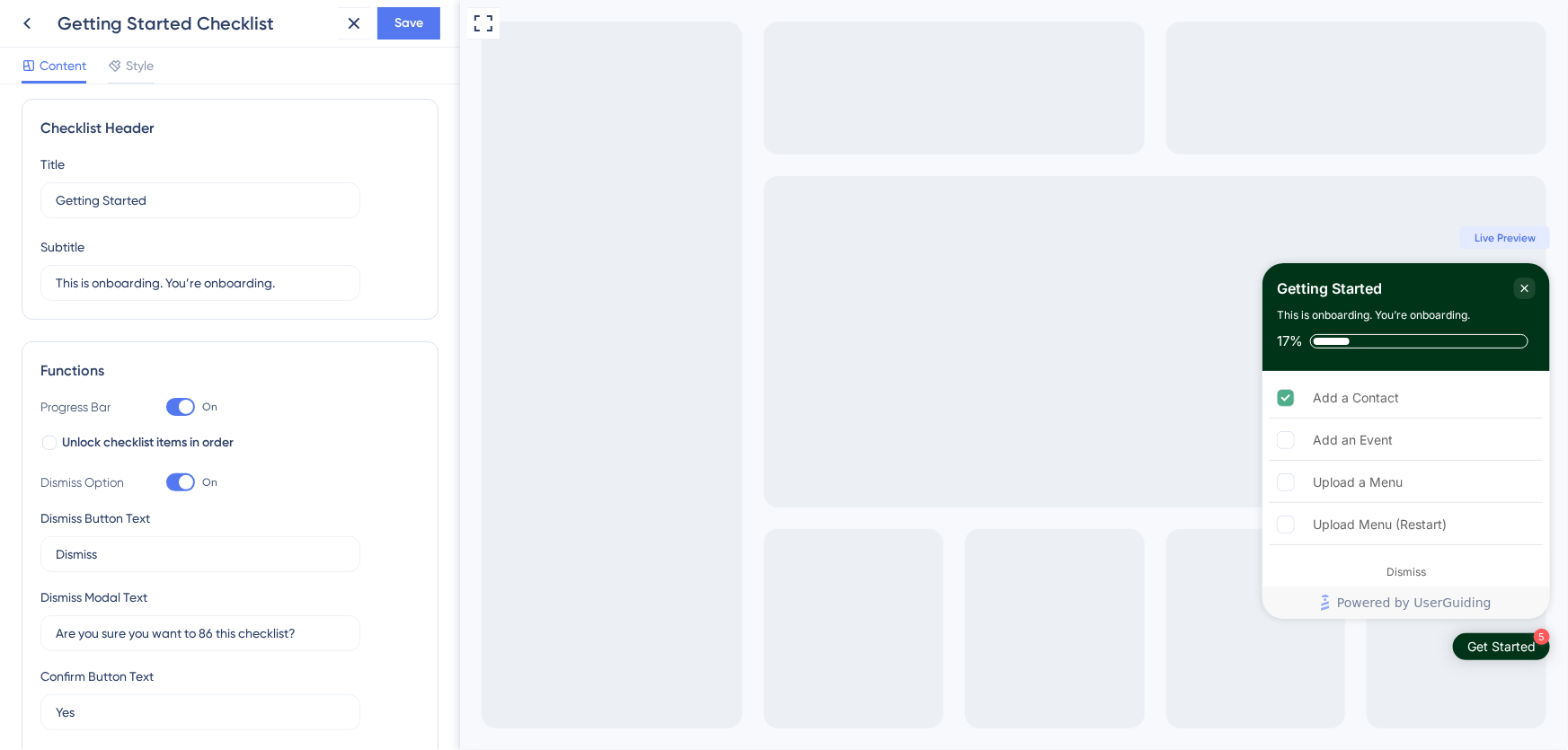
scroll to position [0, 0]
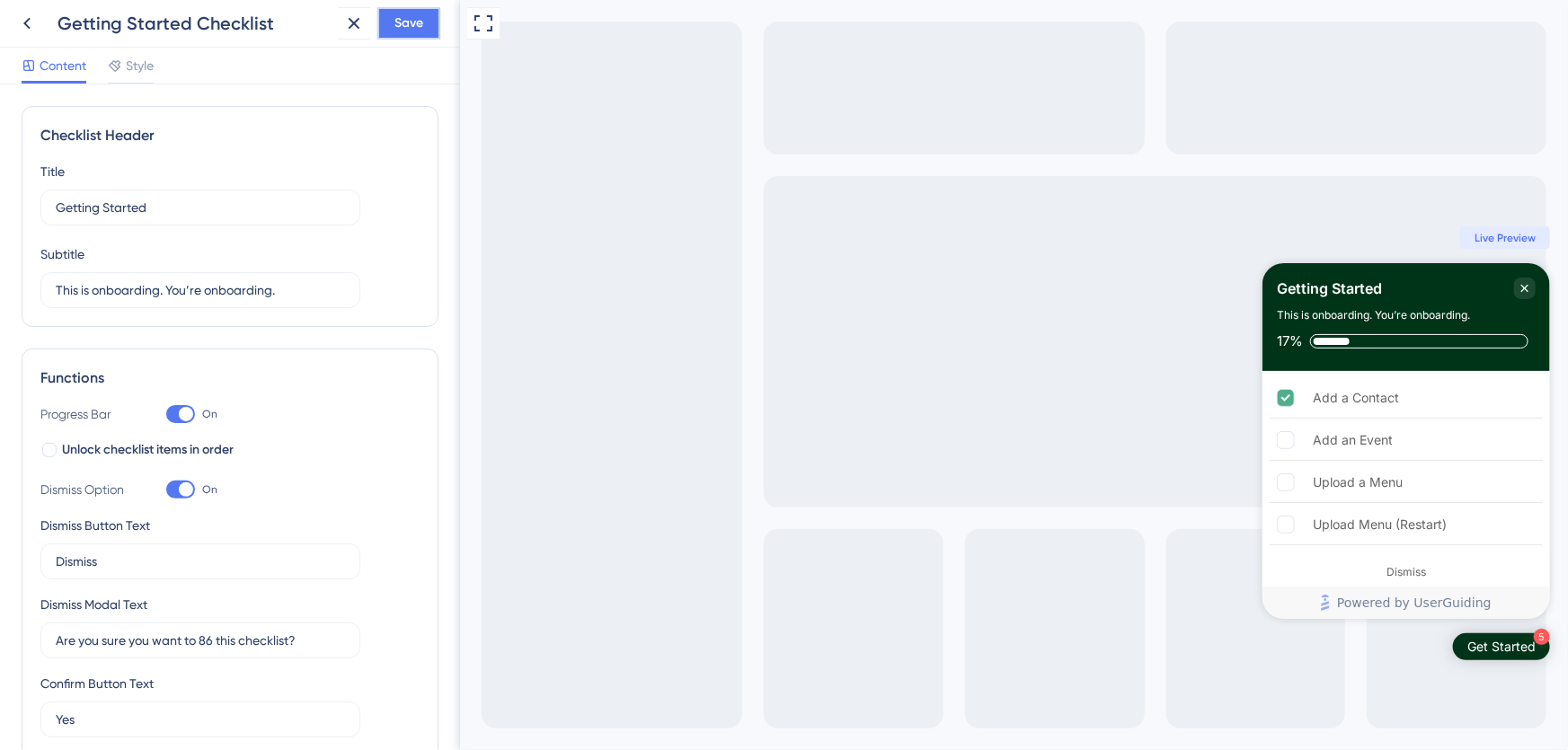
click at [402, 21] on span "Save" at bounding box center [409, 23] width 28 height 21
click at [123, 66] on div "Style" at bounding box center [130, 65] width 46 height 21
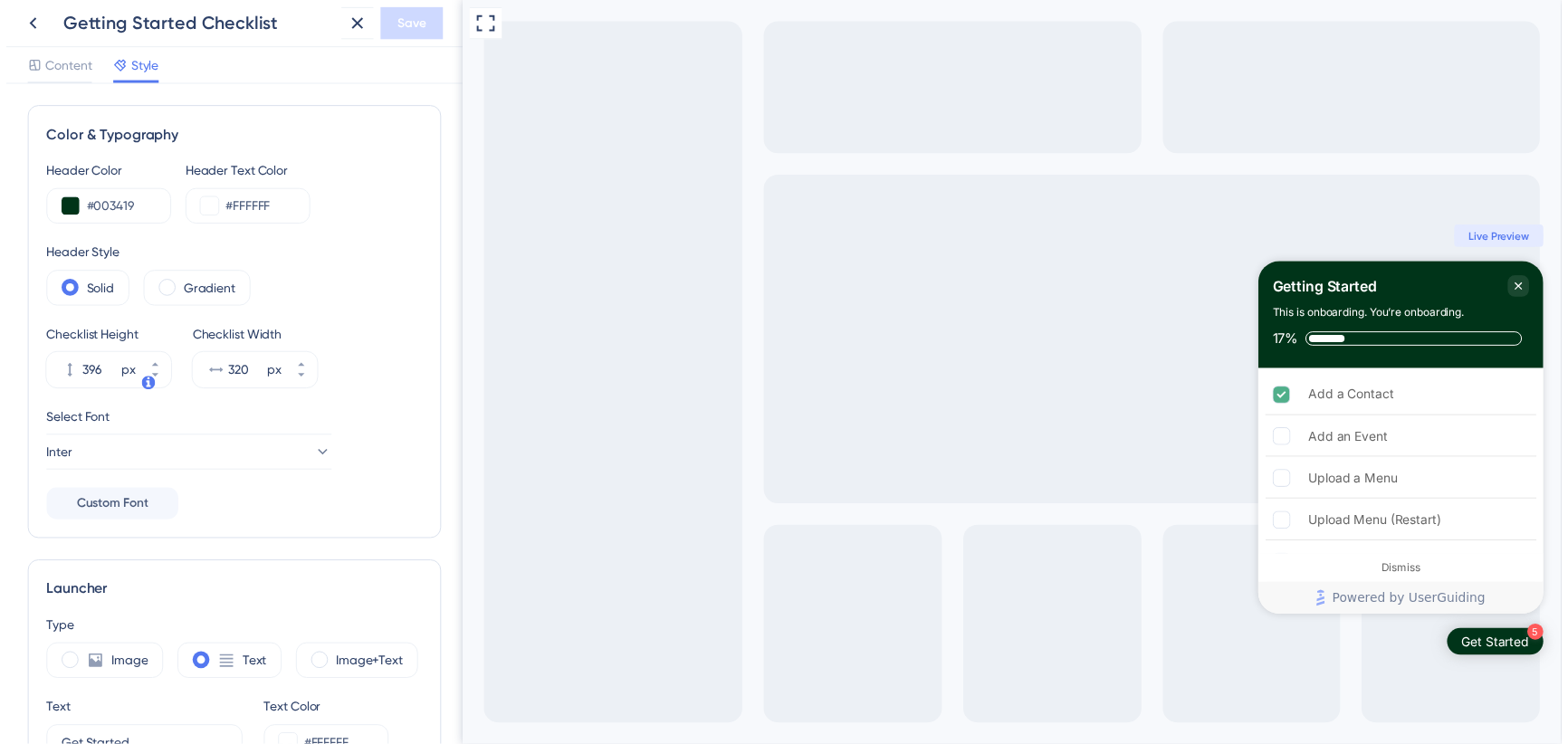
scroll to position [329, 0]
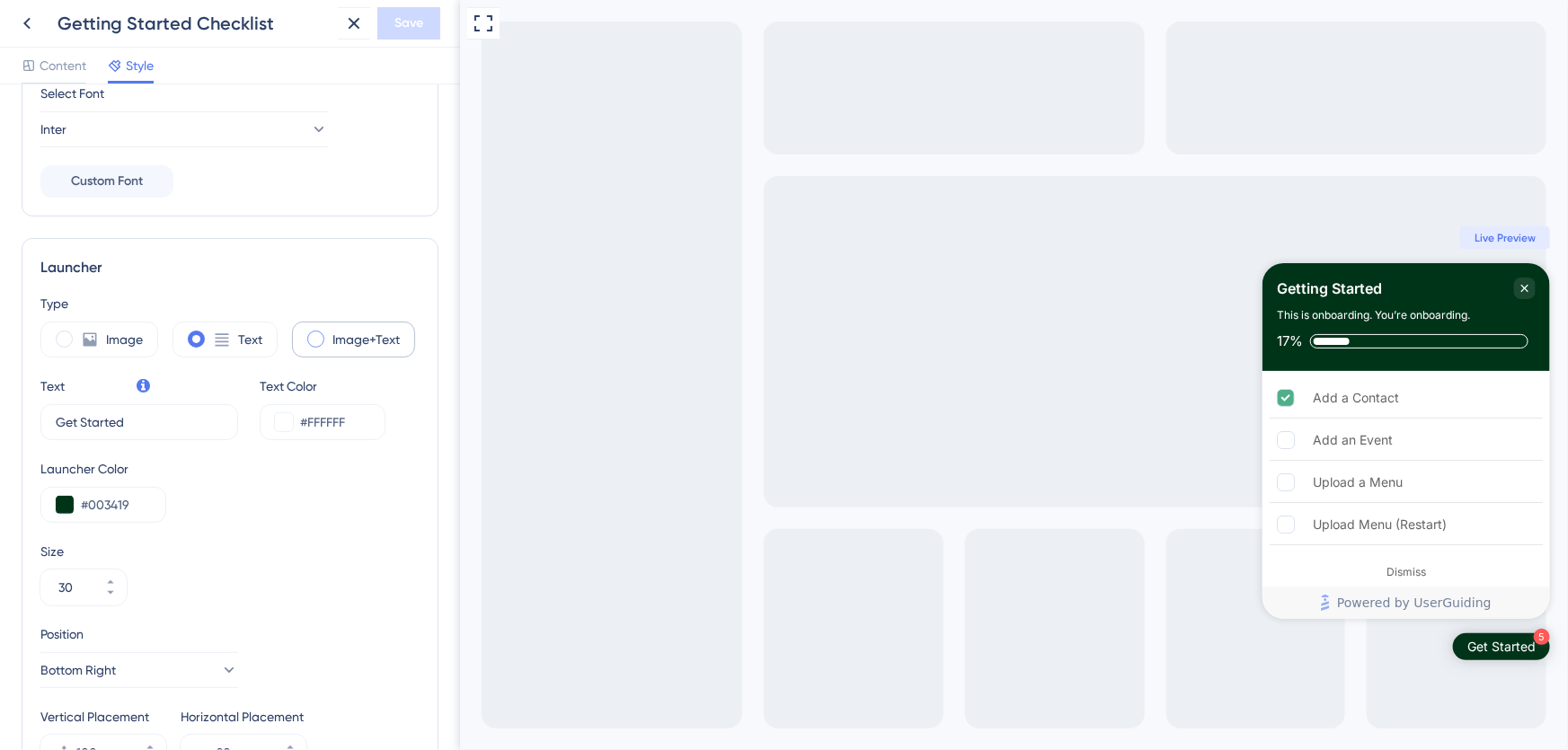
click at [326, 337] on div "Image+Text" at bounding box center [353, 339] width 123 height 36
type input "34"
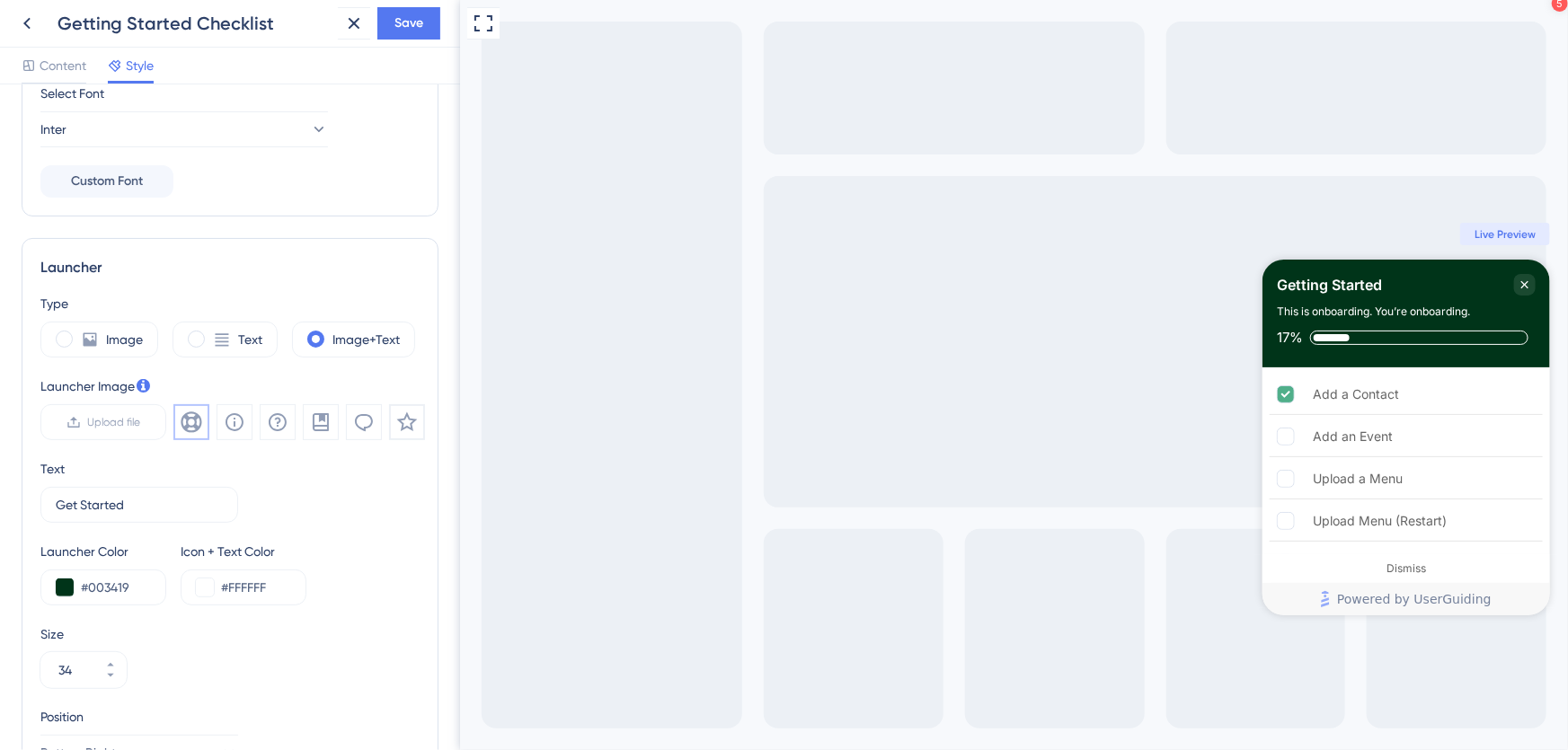
click at [408, 420] on icon at bounding box center [407, 421] width 21 height 21
click at [413, 20] on span "Save" at bounding box center [409, 23] width 28 height 21
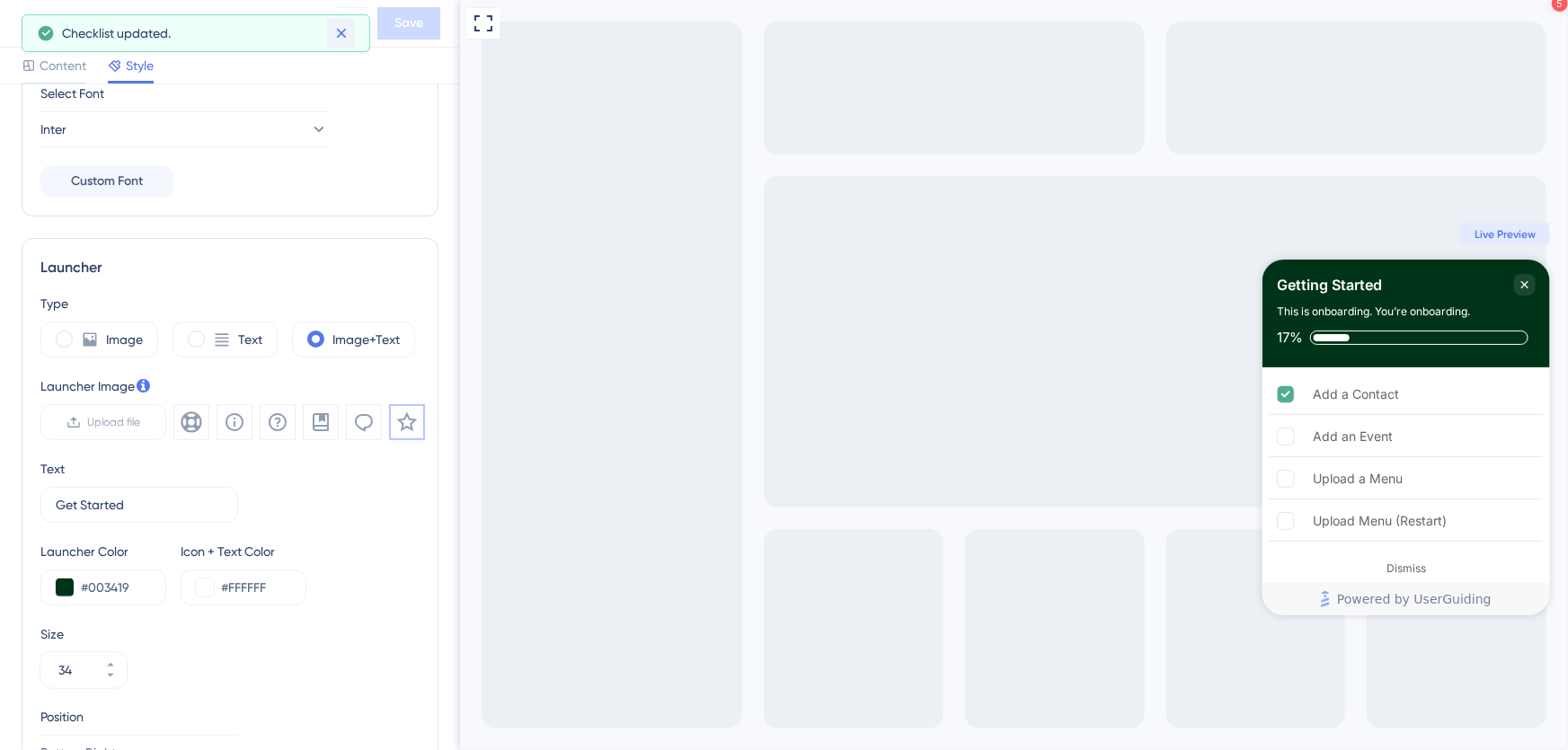
click at [333, 37] on icon at bounding box center [342, 33] width 18 height 18
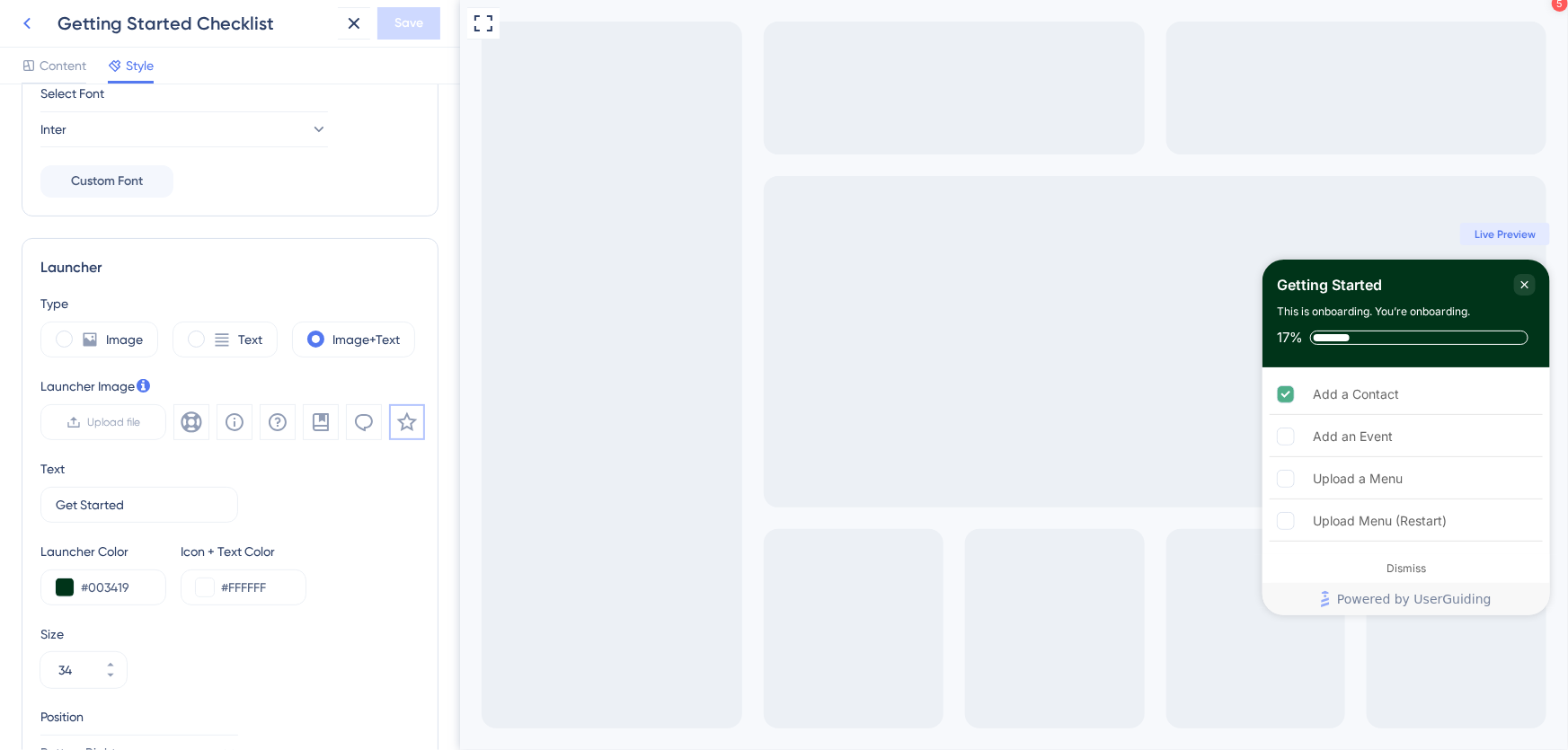
click at [31, 23] on icon at bounding box center [27, 23] width 21 height 21
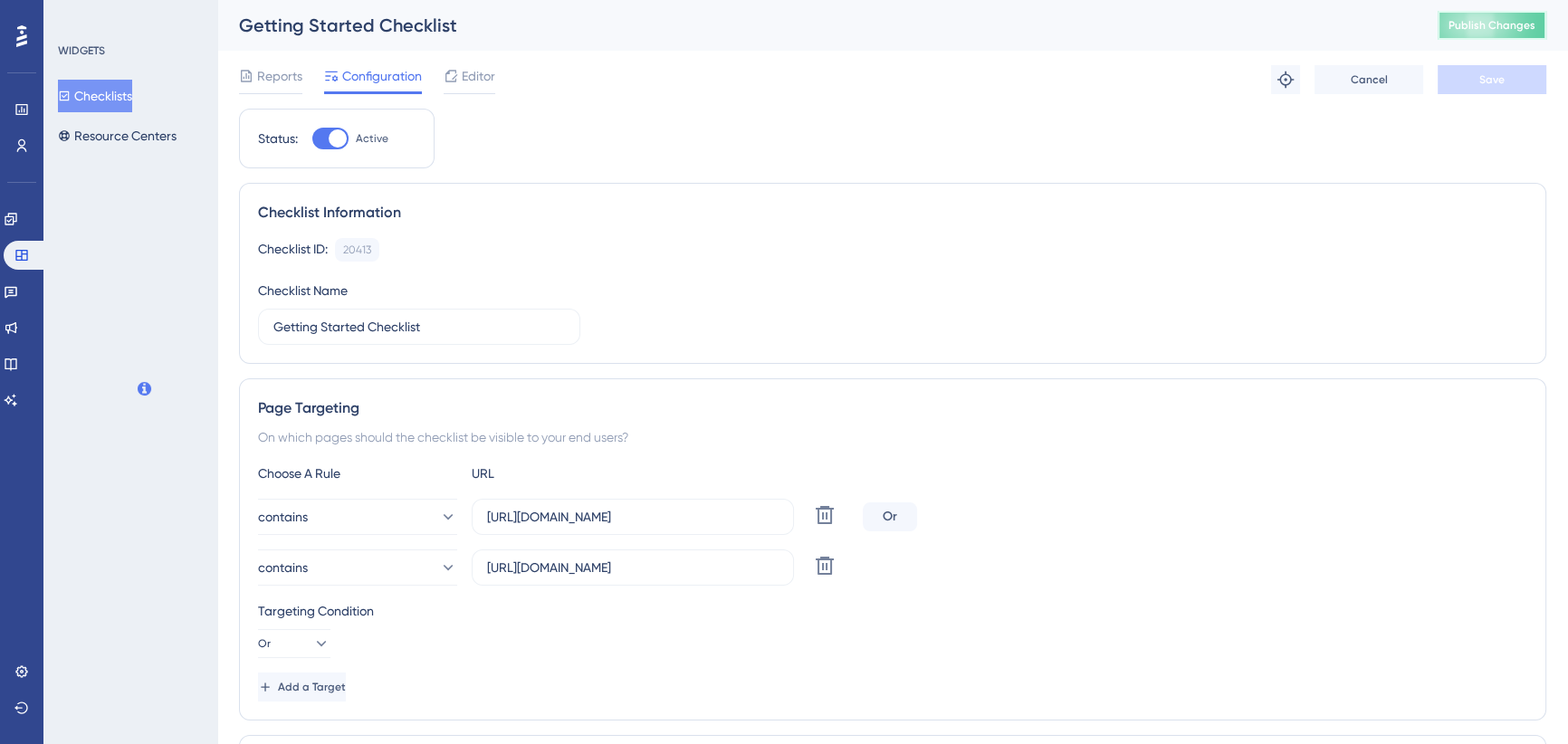
click at [1535, 23] on span "Publish Changes" at bounding box center [1492, 26] width 87 height 15
click at [462, 83] on span "Editor" at bounding box center [478, 75] width 33 height 21
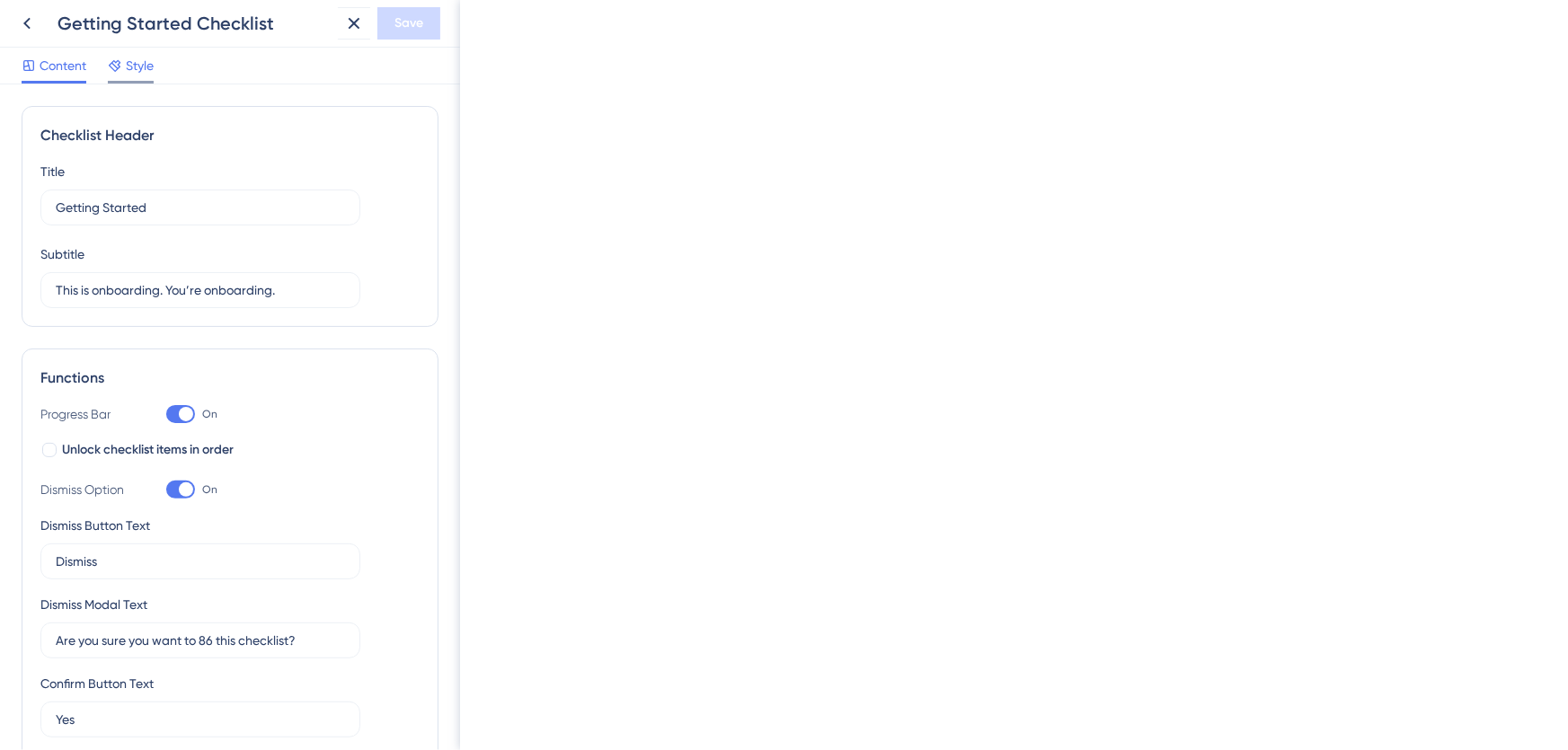
scroll to position [107, 0]
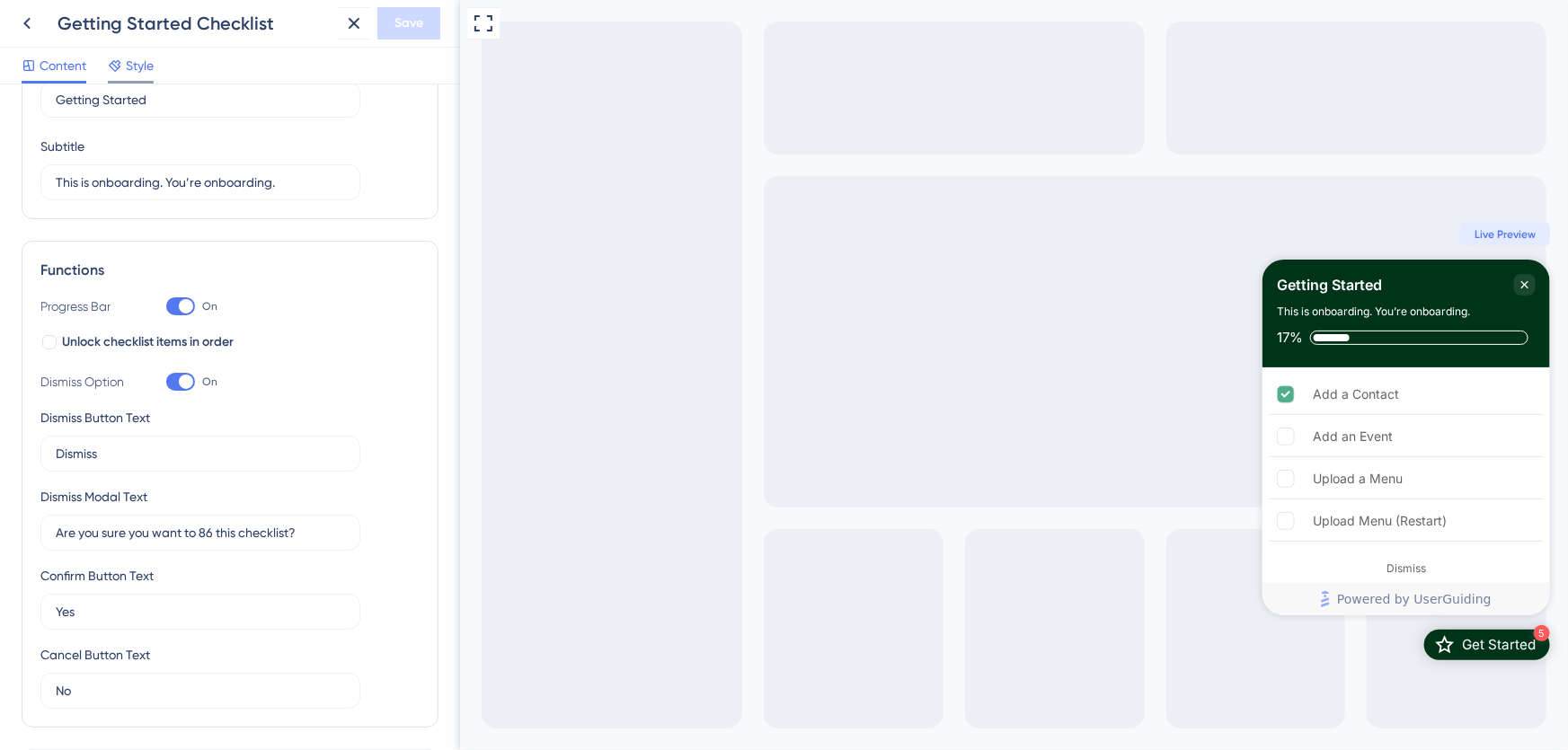
click at [109, 55] on div at bounding box center [115, 65] width 15 height 21
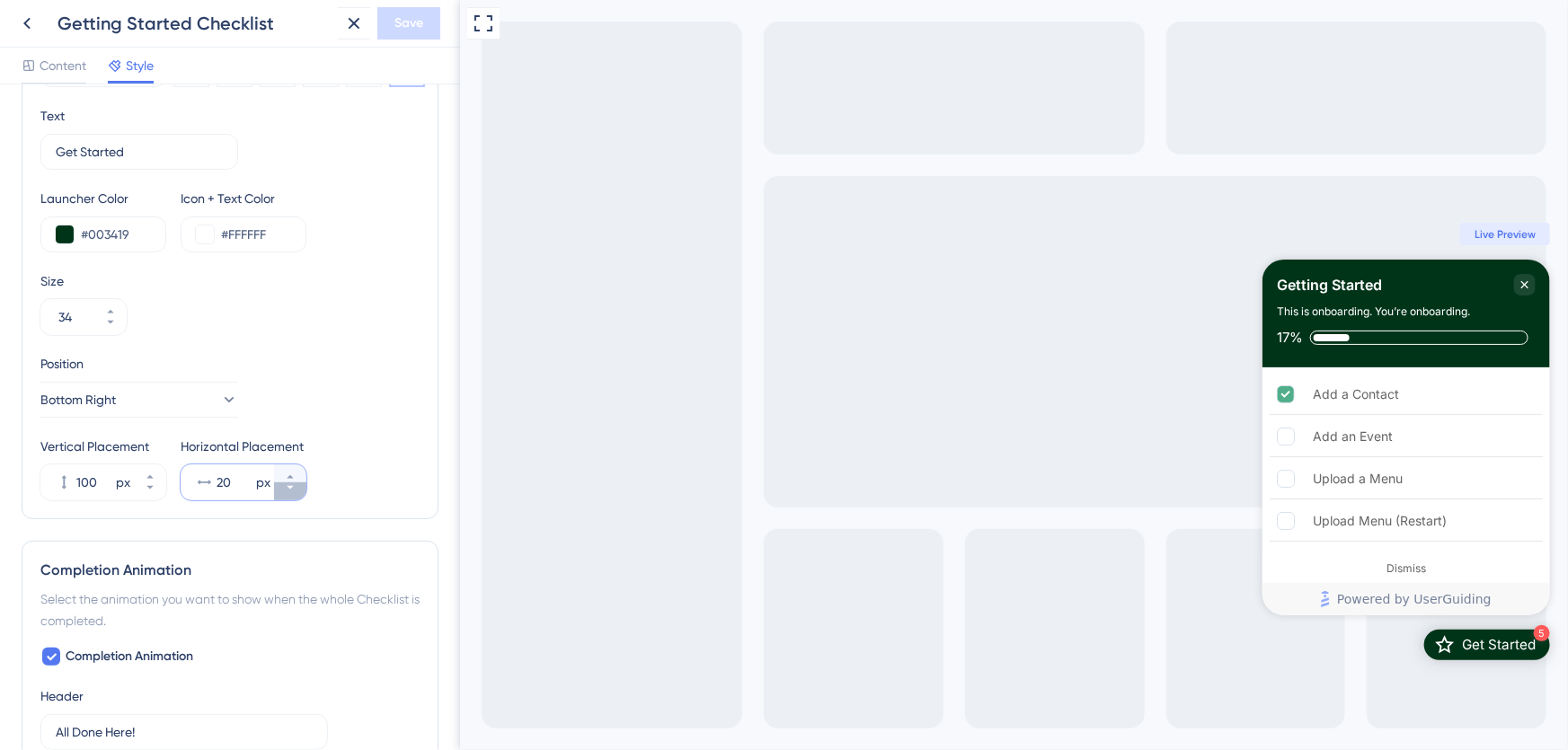
click at [292, 492] on button "20 px" at bounding box center [289, 492] width 32 height 18
click at [292, 492] on button "19 px" at bounding box center [289, 492] width 32 height 18
click at [292, 492] on button "18 px" at bounding box center [289, 492] width 32 height 18
click at [292, 492] on button "17 px" at bounding box center [289, 492] width 32 height 18
click at [292, 492] on button "16 px" at bounding box center [289, 492] width 32 height 18
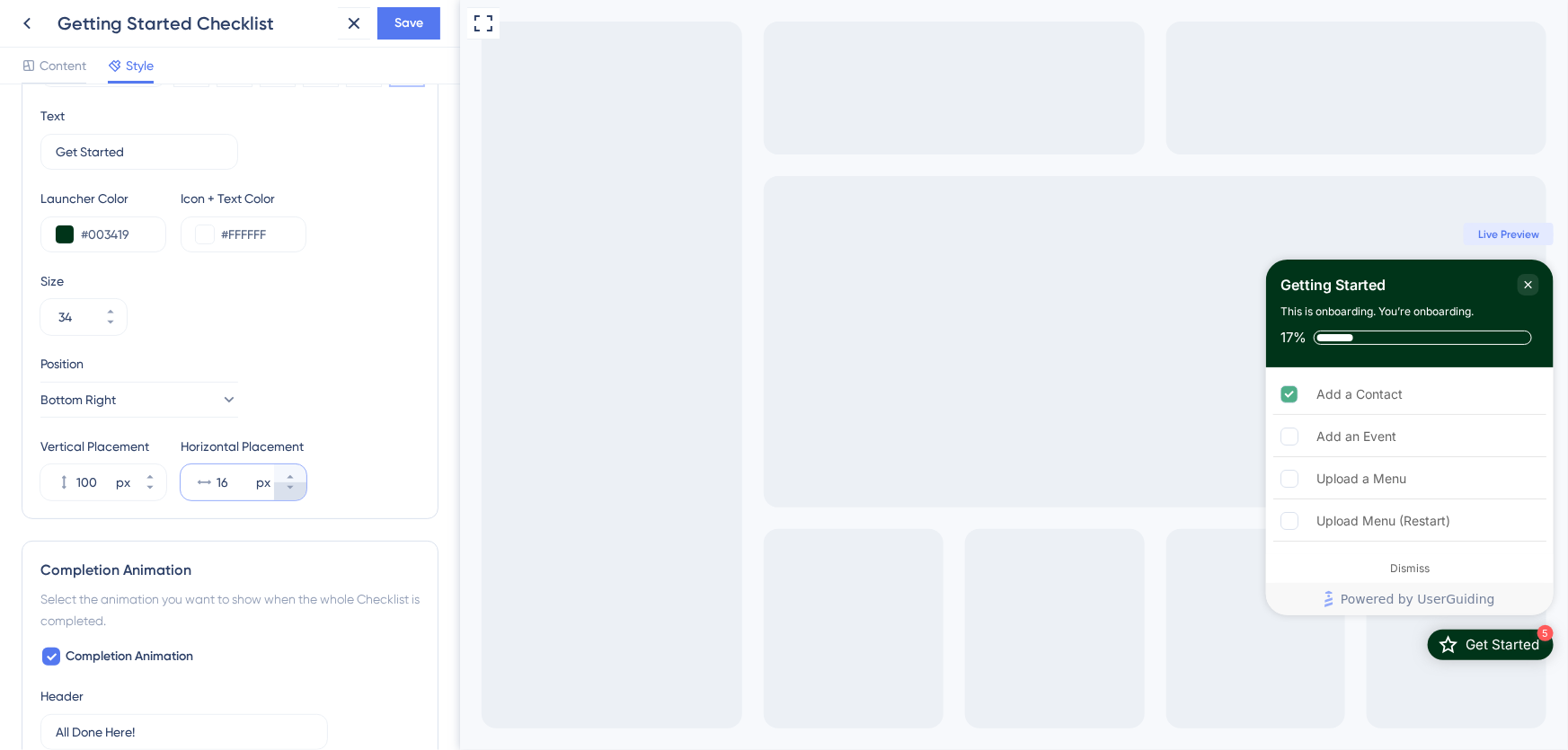
type input "15"
click at [421, 17] on span "Save" at bounding box center [409, 23] width 28 height 21
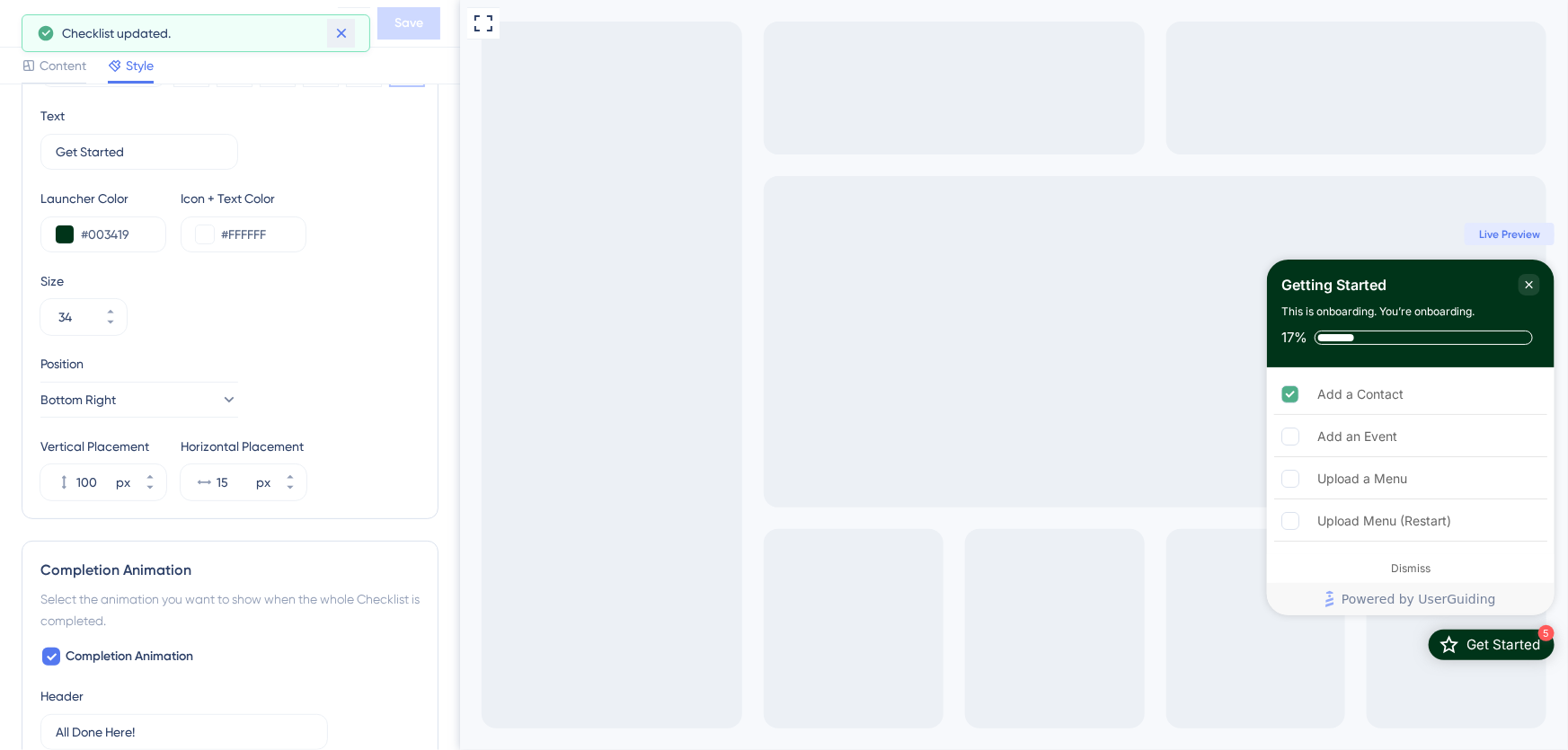
click at [349, 30] on icon at bounding box center [342, 33] width 18 height 18
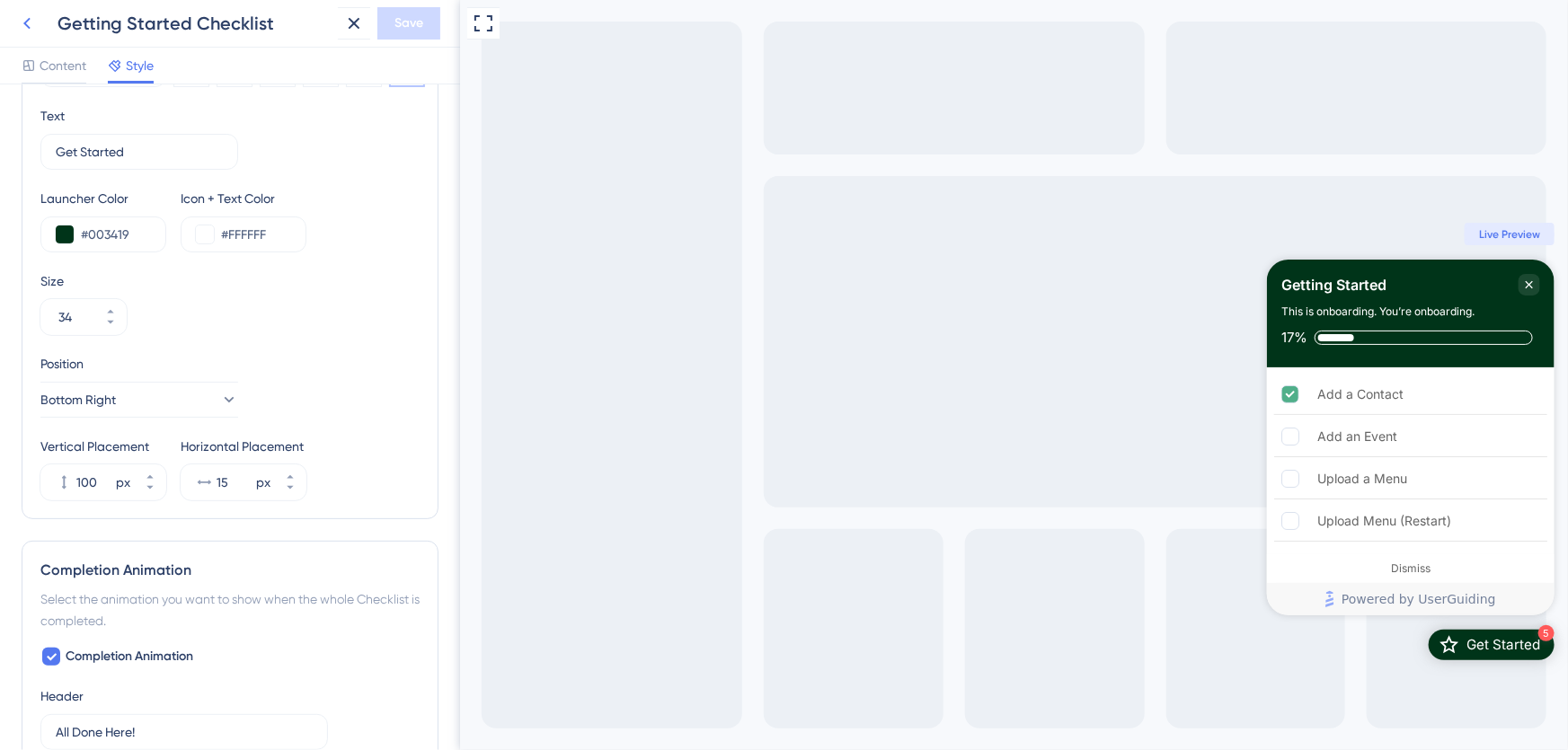
click at [31, 20] on icon at bounding box center [27, 23] width 21 height 21
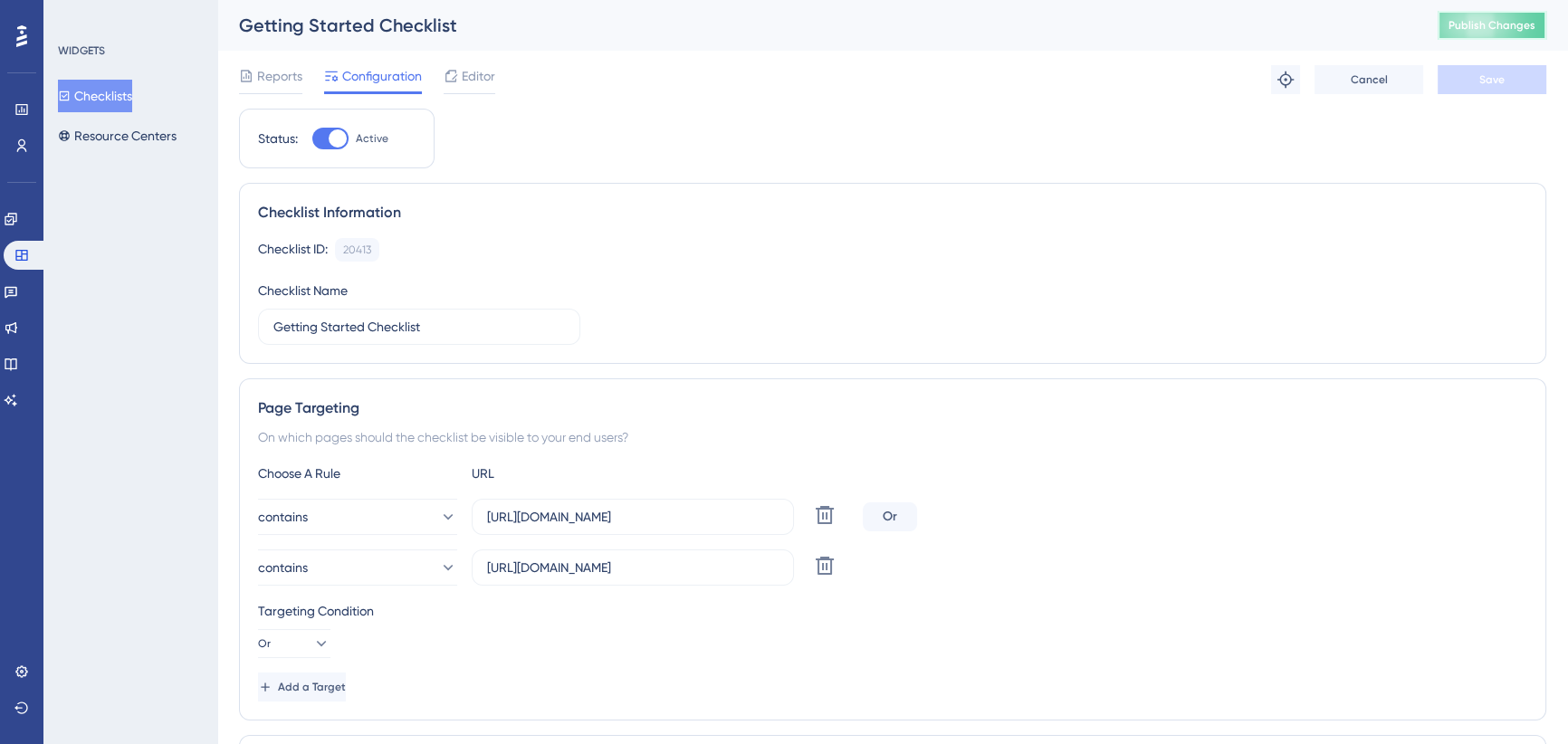
click at [1524, 33] on button "Publish Changes" at bounding box center [1491, 25] width 108 height 29
click at [481, 78] on span "Editor" at bounding box center [478, 75] width 33 height 21
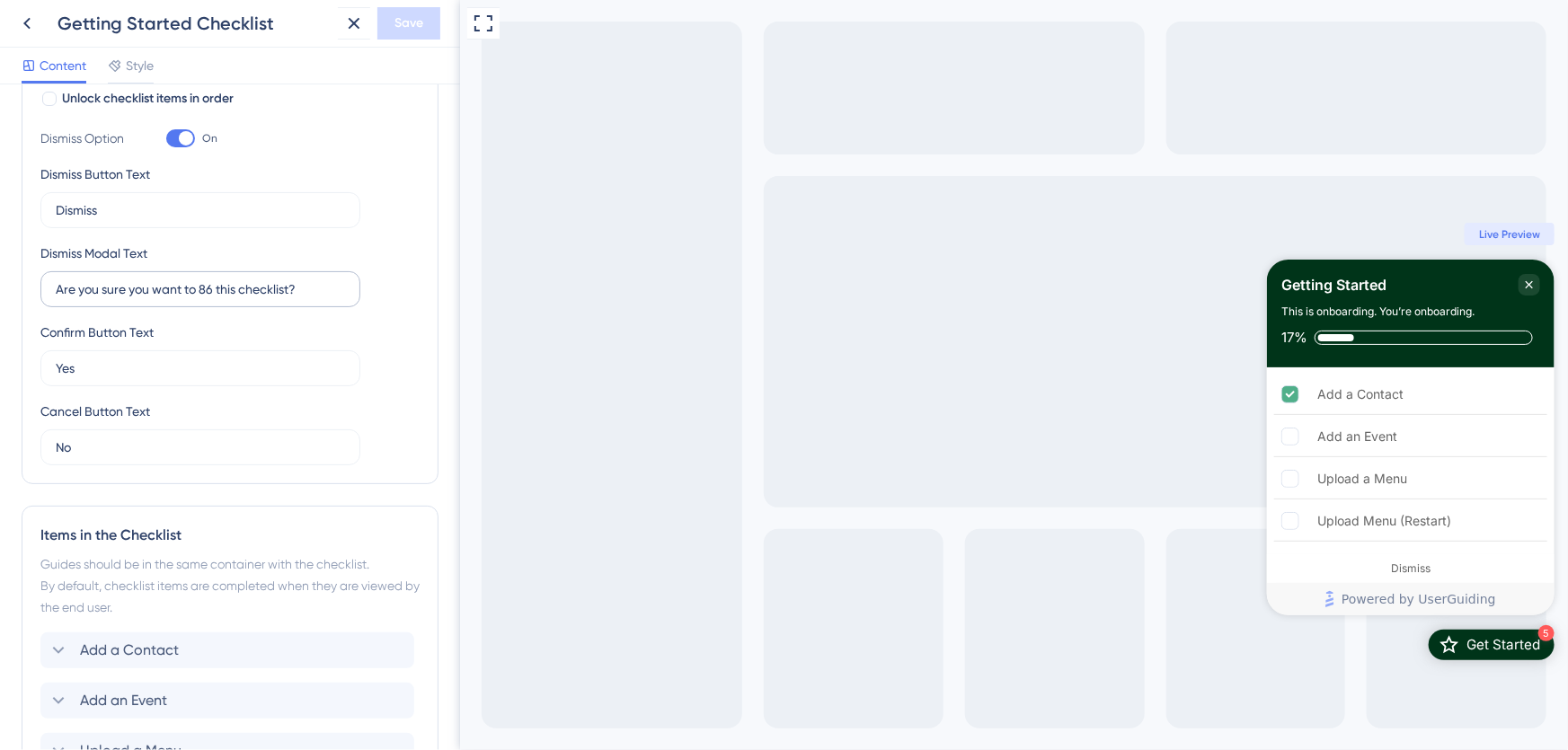
scroll to position [270, 0]
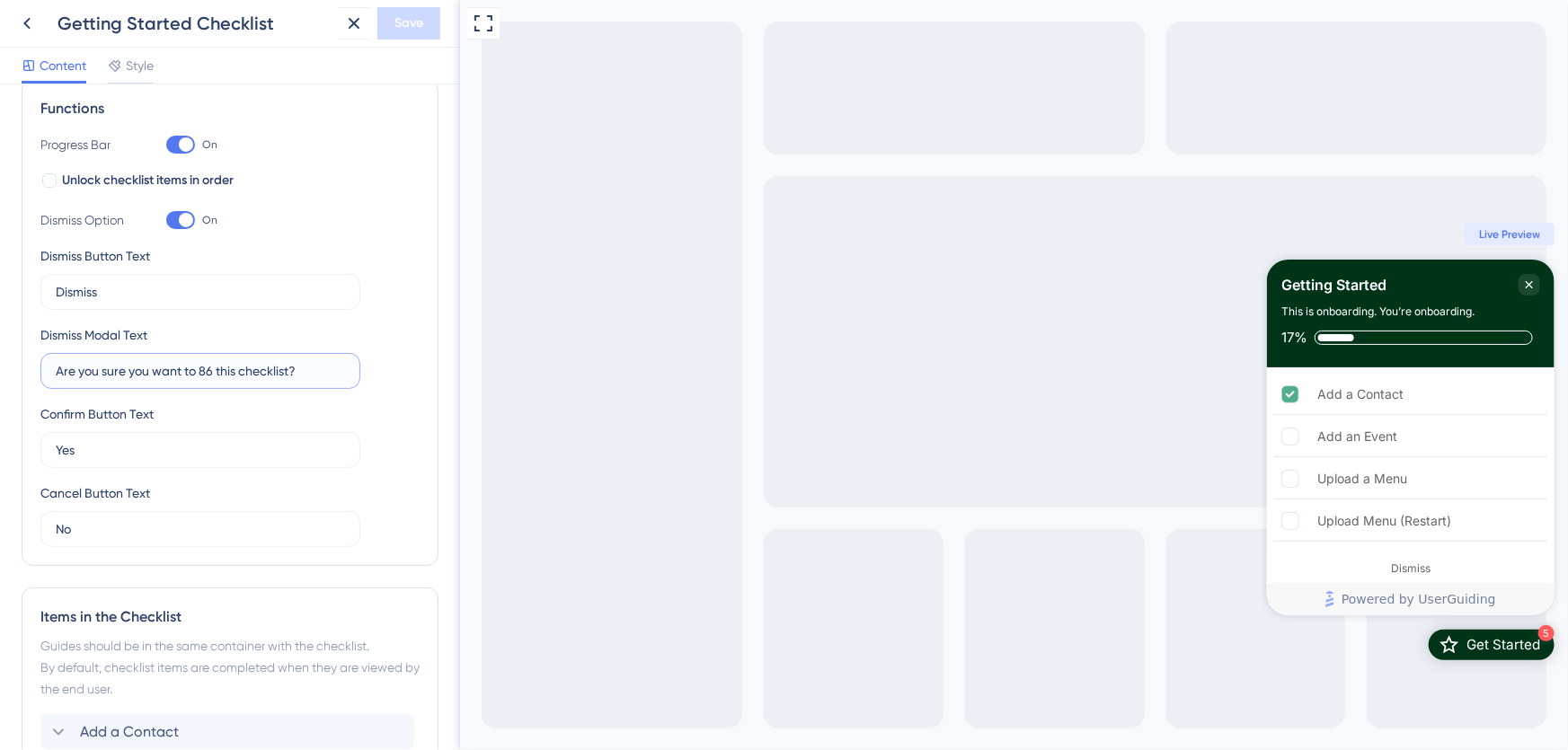
click at [155, 376] on input "Are you sure you want to 86 this checklist?" at bounding box center [200, 371] width 289 height 20
drag, startPoint x: 201, startPoint y: 369, endPoint x: 51, endPoint y: 379, distance: 150.3
click at [51, 379] on label "Are you sure you want to 86 this checklist?" at bounding box center [200, 371] width 319 height 36
click at [213, 368] on input "86 this checklist?" at bounding box center [200, 371] width 289 height 20
click at [1413, 563] on div "Dismiss" at bounding box center [1409, 569] width 39 height 15
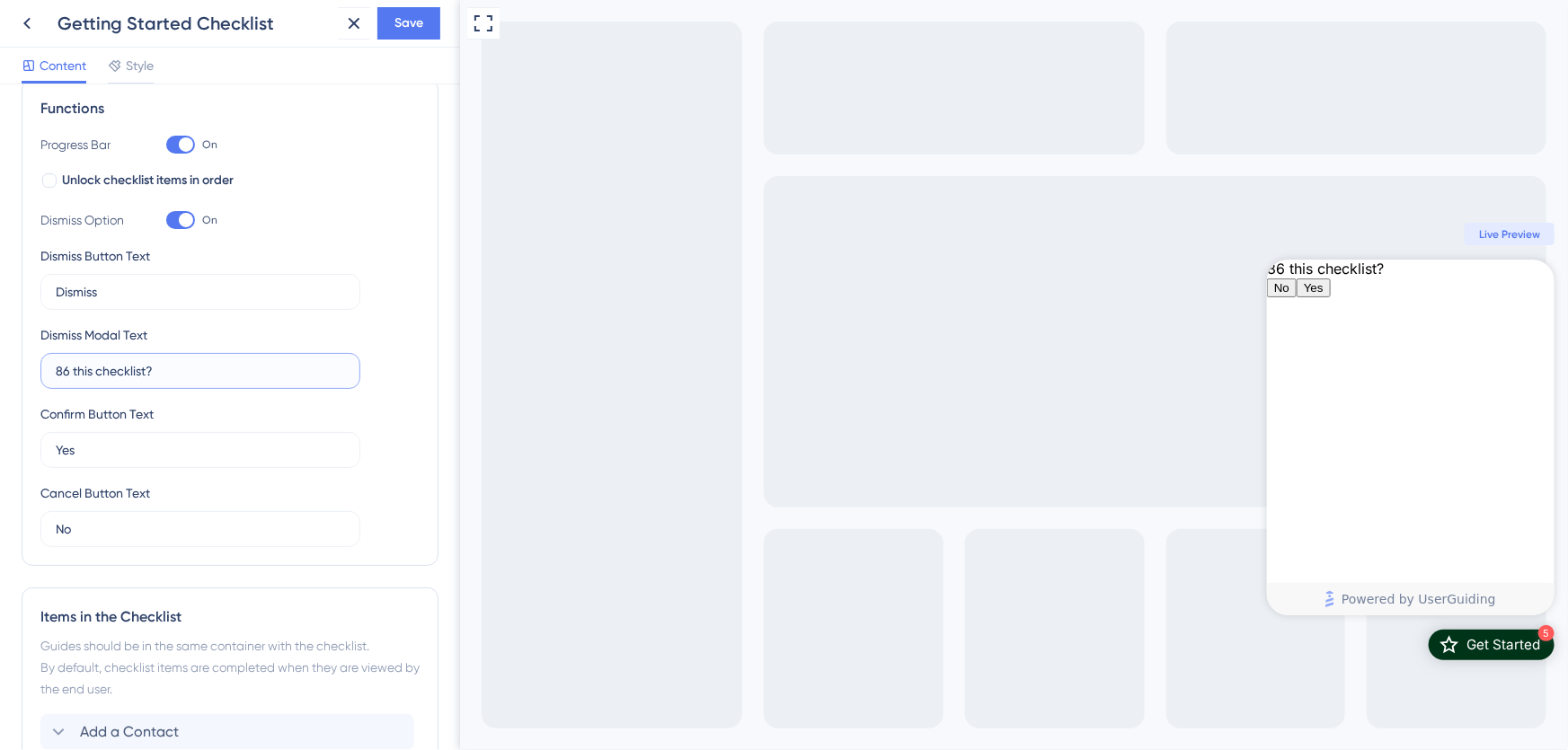
click at [189, 375] on input "86 this checklist?" at bounding box center [200, 371] width 289 height 20
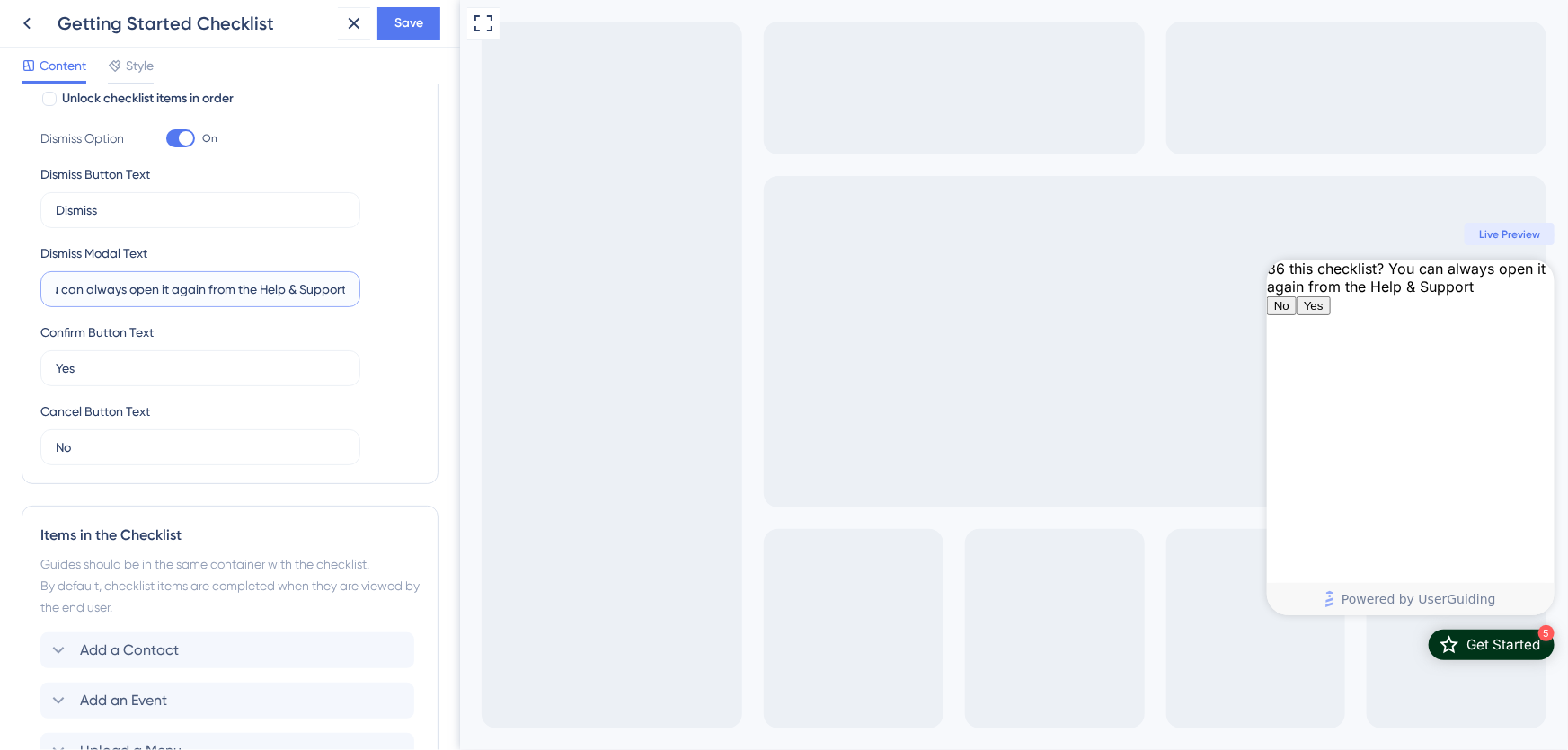
scroll to position [0, 123]
click at [242, 287] on input "86 this checklist? You can always open it again from the Help & Support" at bounding box center [200, 289] width 289 height 20
click at [216, 281] on input "86 this checklist? You can always open it again from Help & Support" at bounding box center [200, 289] width 289 height 20
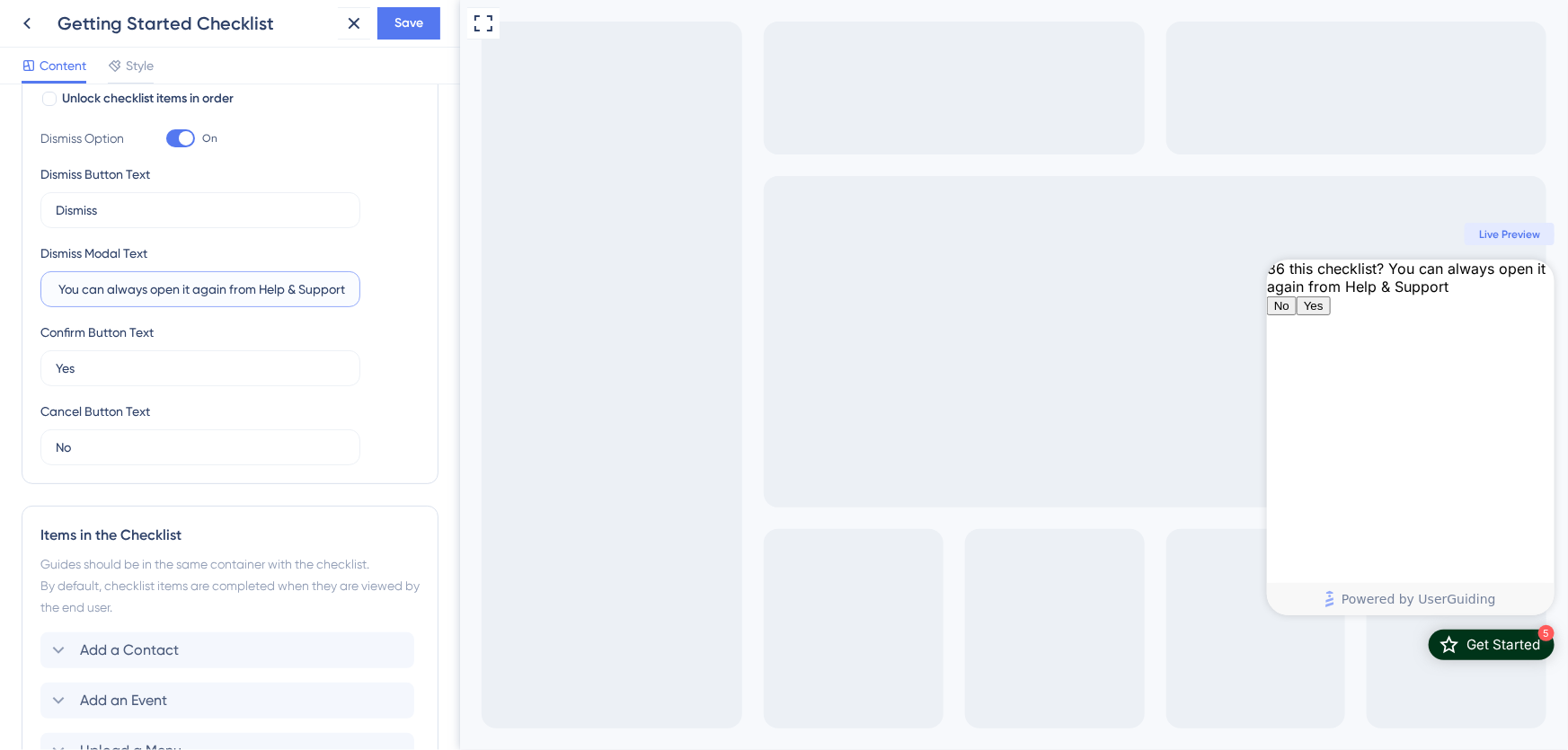
click at [108, 285] on input "86 this checklist? You can always open it again from Help & Support" at bounding box center [200, 289] width 289 height 20
click at [174, 295] on input "86 this checklist? You can always open it again from Help & Support" at bounding box center [200, 289] width 289 height 20
drag, startPoint x: 251, startPoint y: 294, endPoint x: 106, endPoint y: 290, distance: 145.1
click at [106, 290] on input "86 this checklist? You can always open it again from Help & Support" at bounding box center [200, 289] width 289 height 20
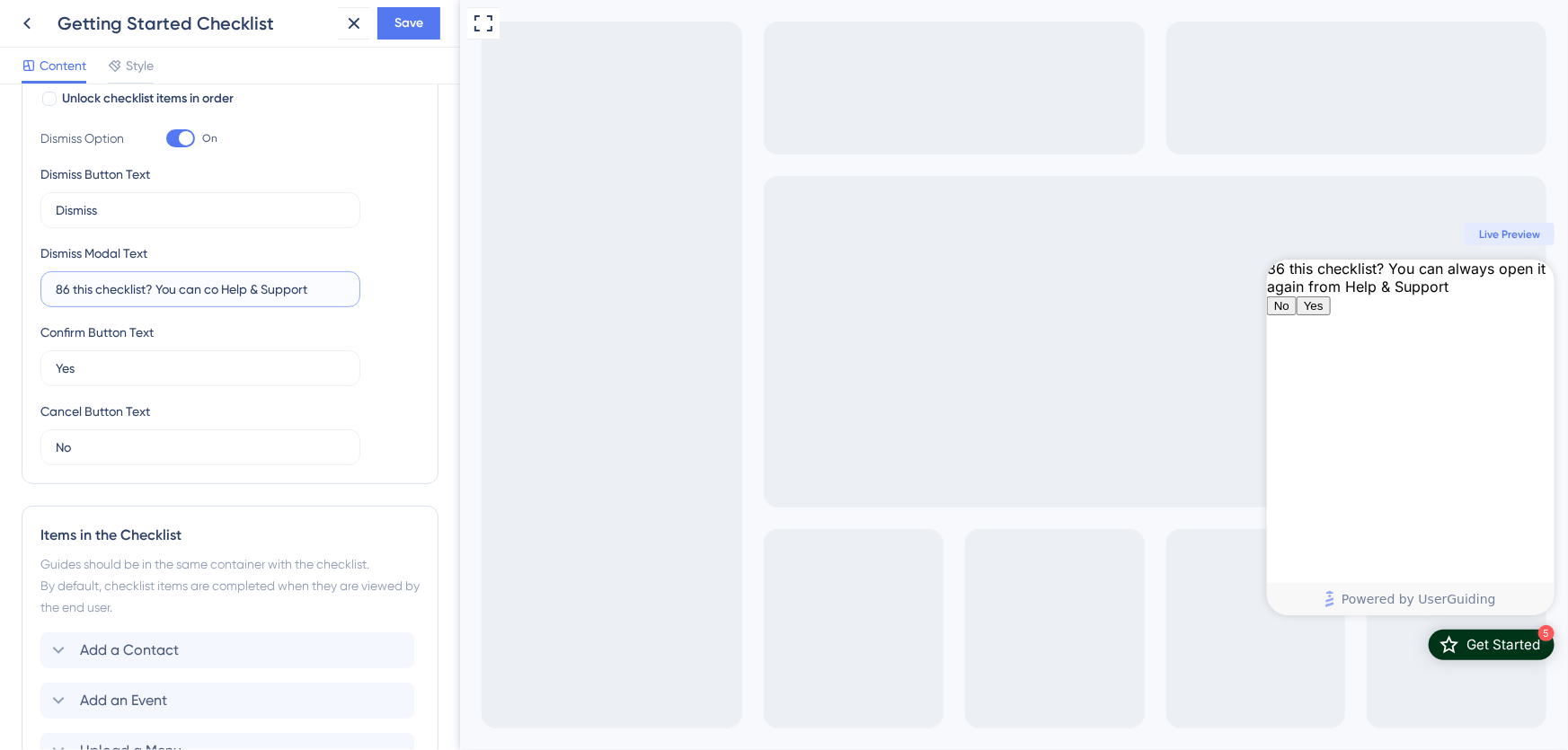
scroll to position [0, 0]
type input "86 this checklist? You can come back to it under Help & Support"
click at [377, 317] on div "Dismiss Option On Dismiss Button Text Dismiss Dismiss Modal Text 86 this checkl…" at bounding box center [230, 297] width 379 height 338
click at [412, 28] on span "Save" at bounding box center [409, 23] width 28 height 21
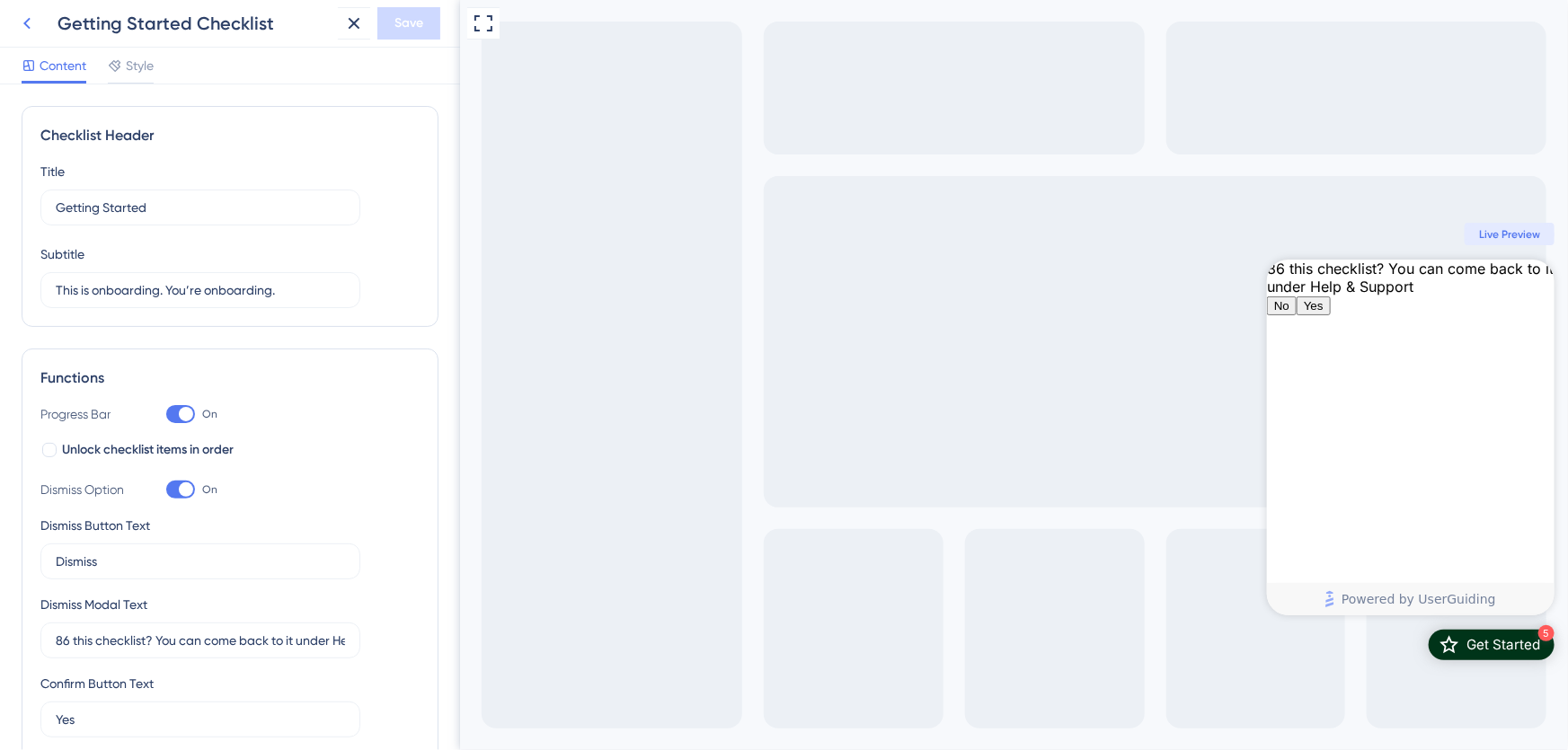
click at [27, 26] on icon at bounding box center [27, 24] width 7 height 12
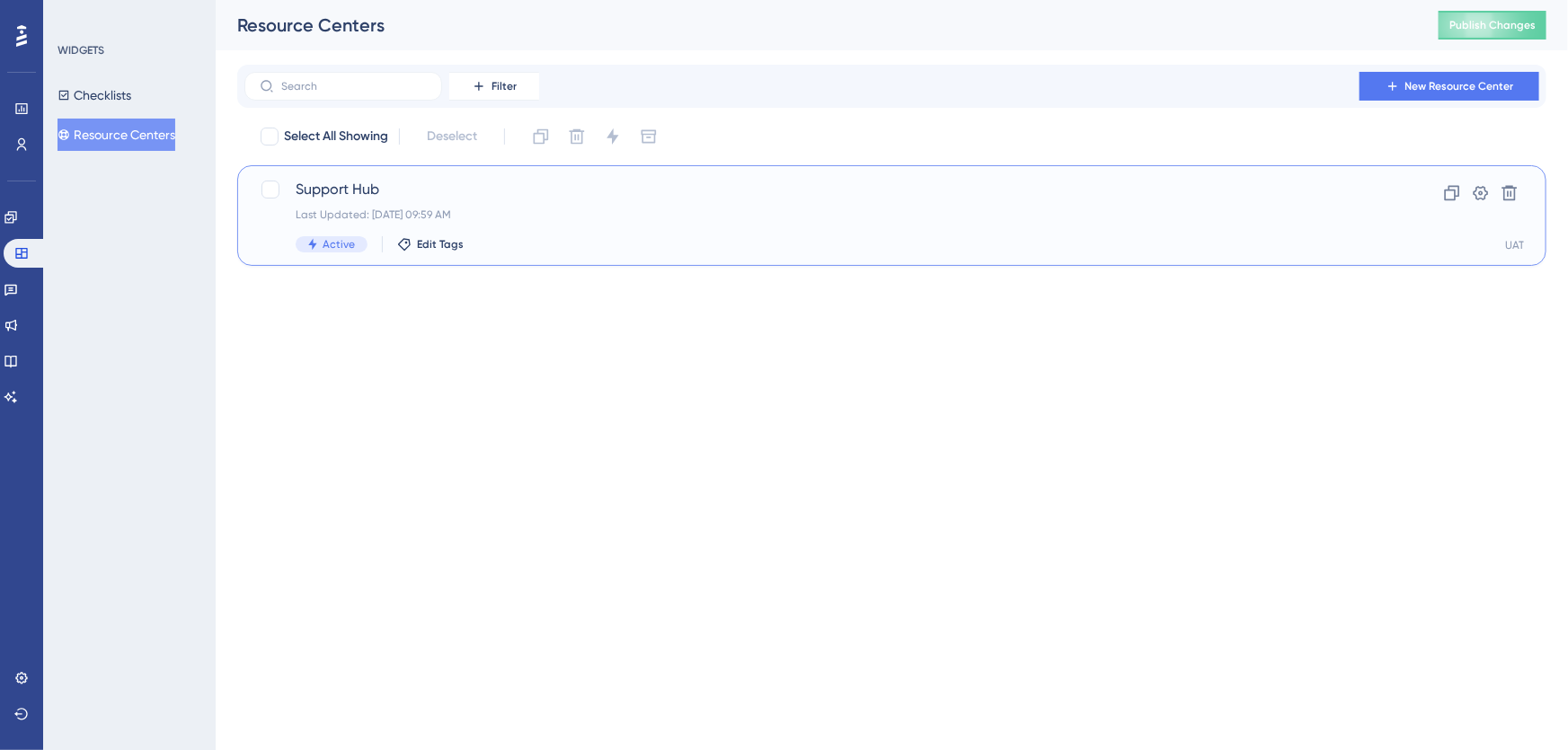
click at [543, 249] on div "Active Edit Tags" at bounding box center [820, 244] width 1048 height 17
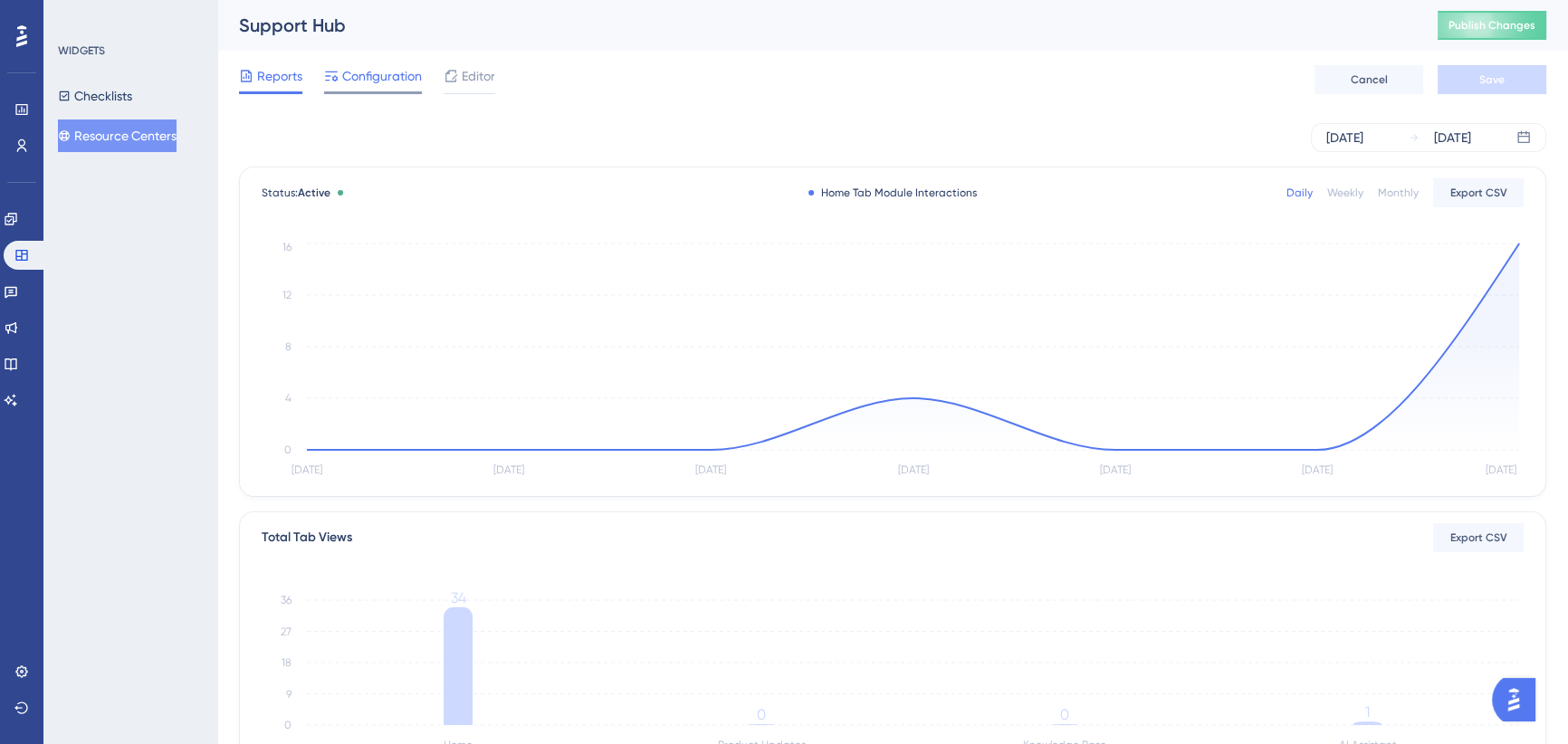
click at [417, 78] on span "Configuration" at bounding box center [382, 75] width 80 height 21
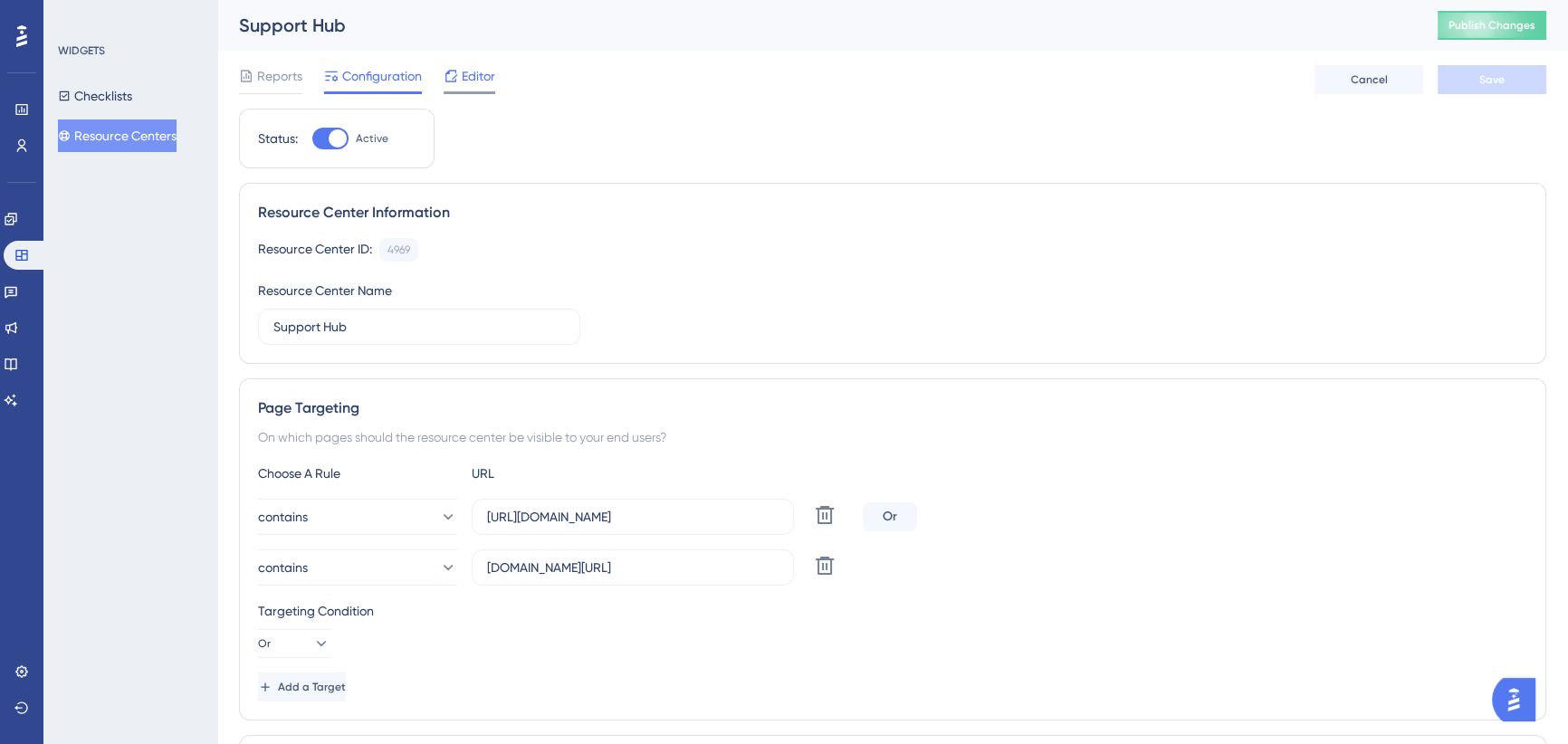
click at [468, 80] on span "Editor" at bounding box center [478, 75] width 33 height 21
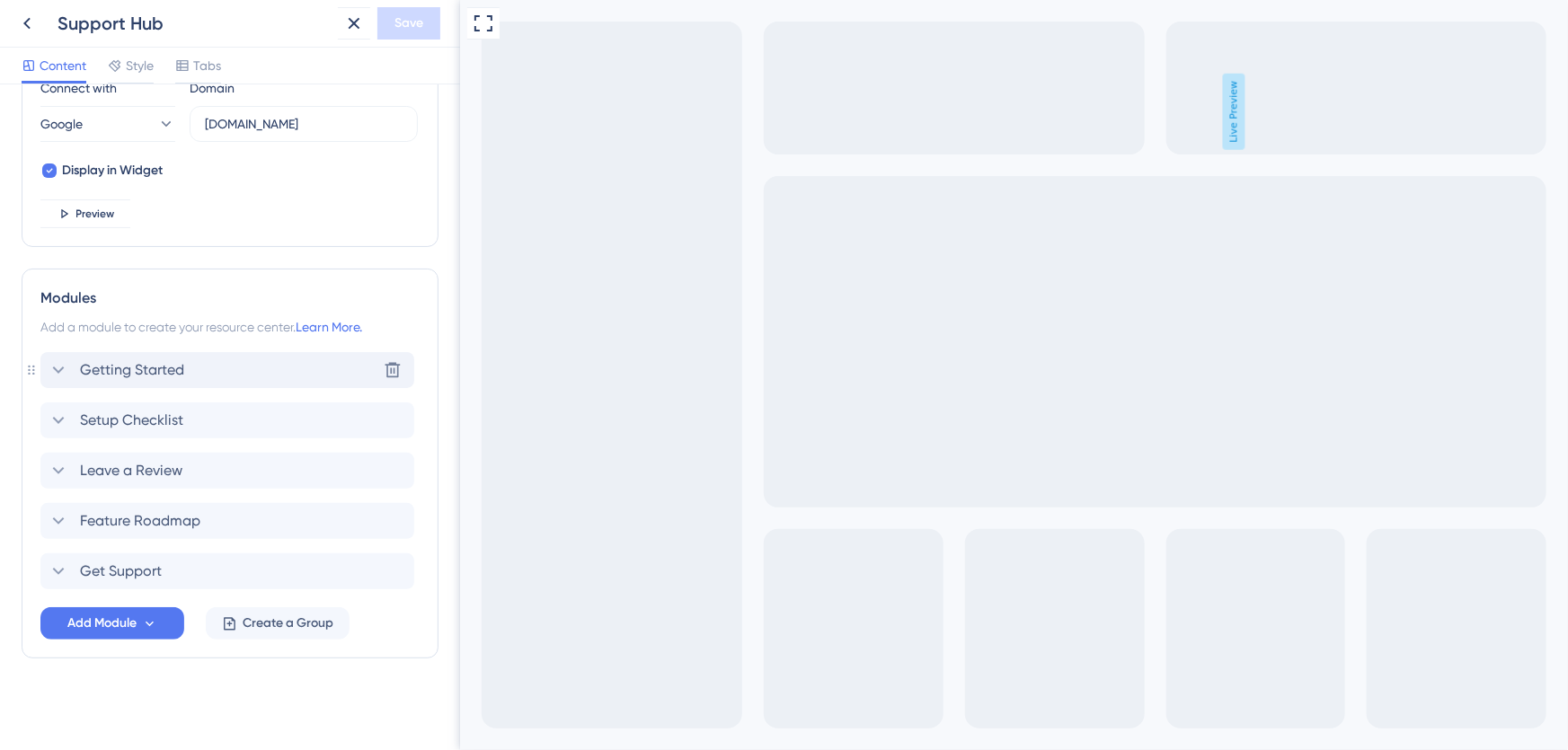
click at [56, 367] on icon at bounding box center [58, 369] width 21 height 21
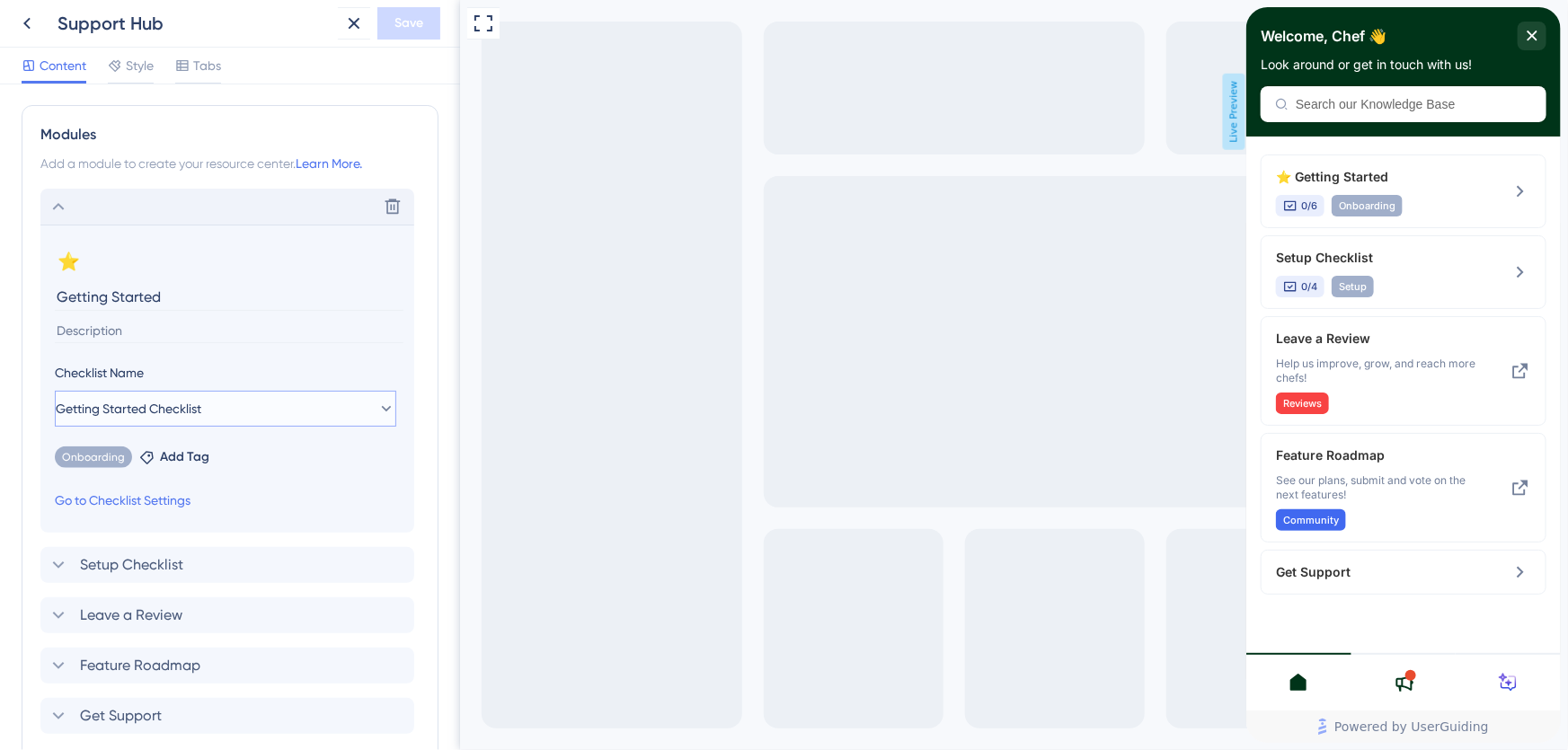
click at [377, 404] on icon at bounding box center [386, 409] width 18 height 18
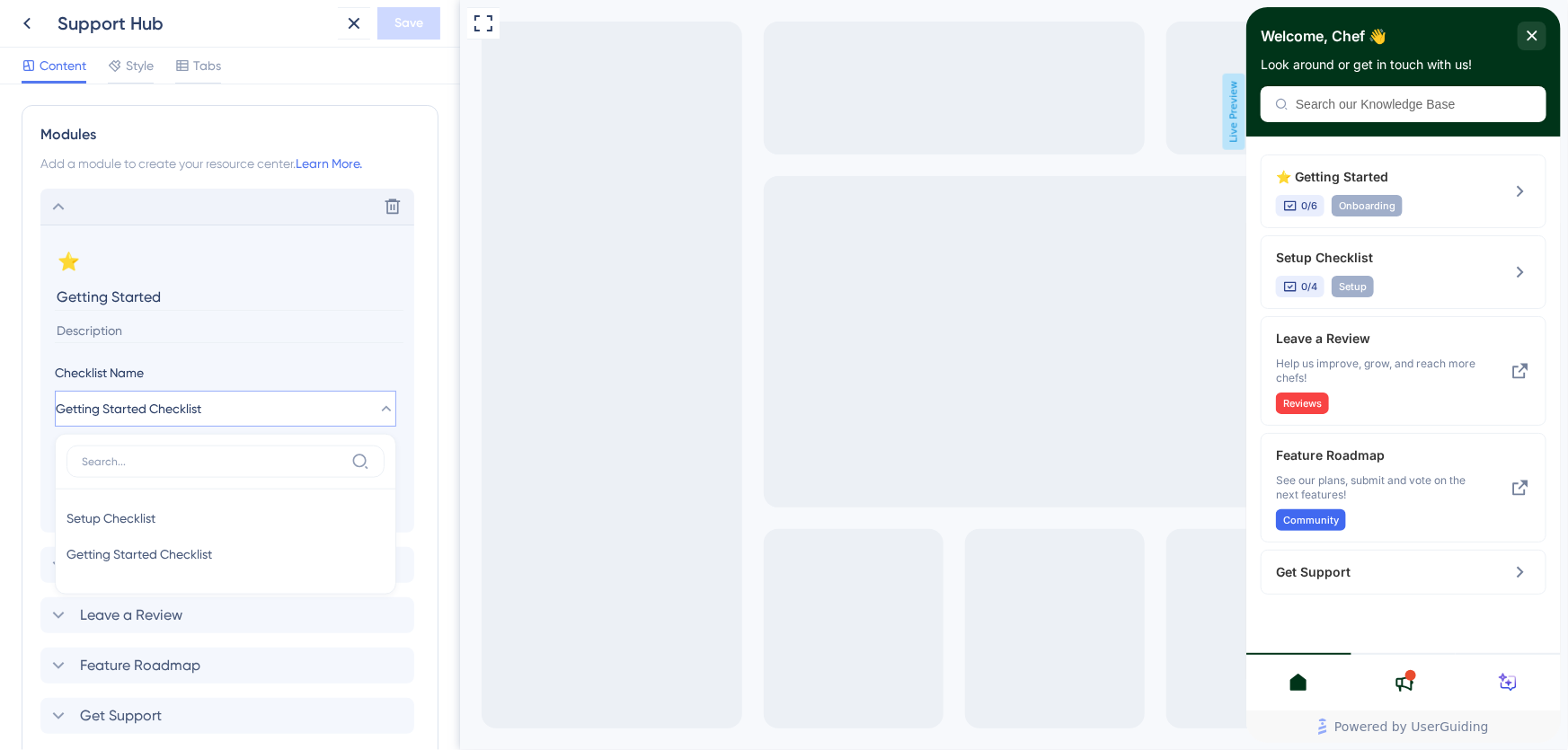
scroll to position [912, 0]
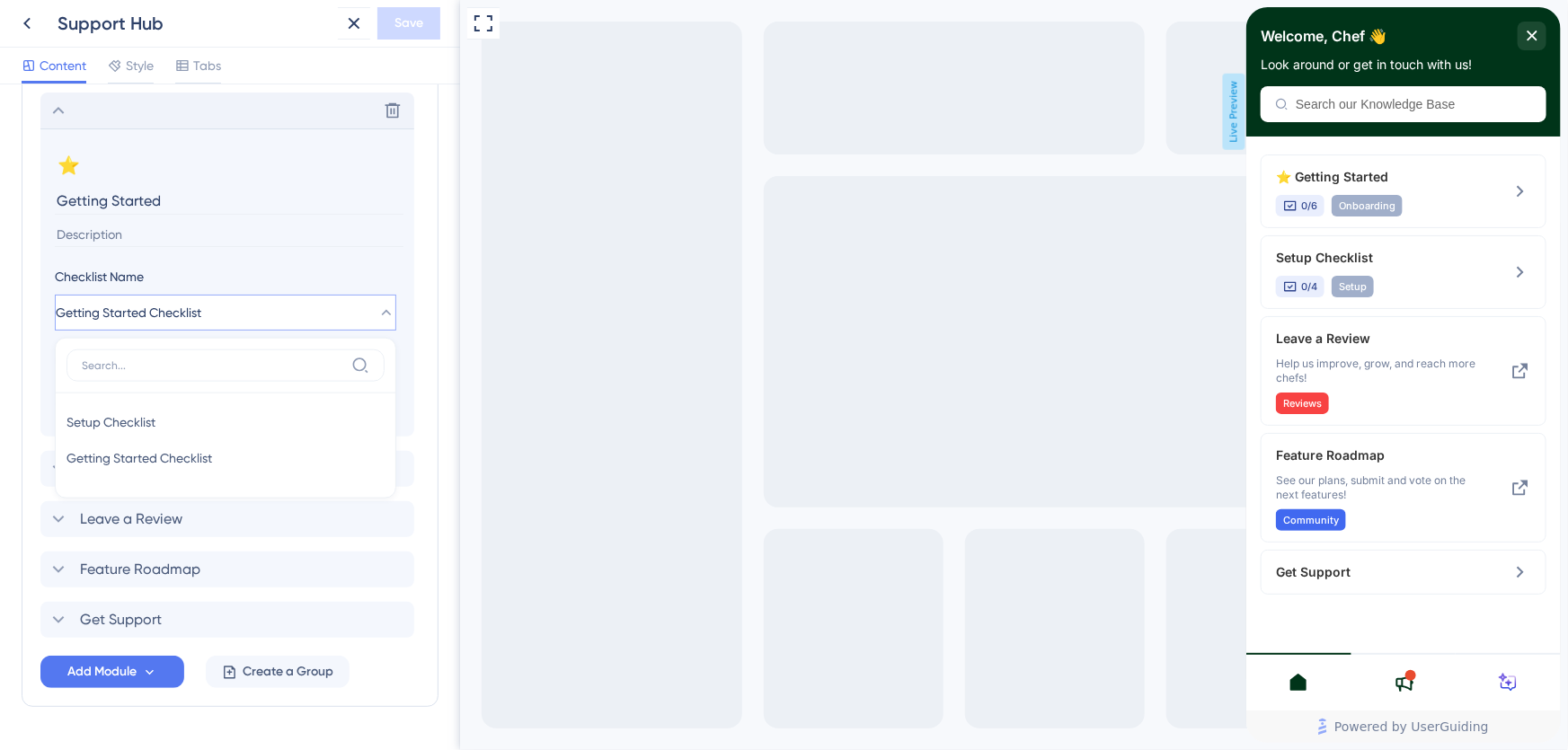
click at [418, 247] on div "Modules Add a module to create your resource center. Learn More. Delete ⭐ Chang…" at bounding box center [230, 358] width 417 height 698
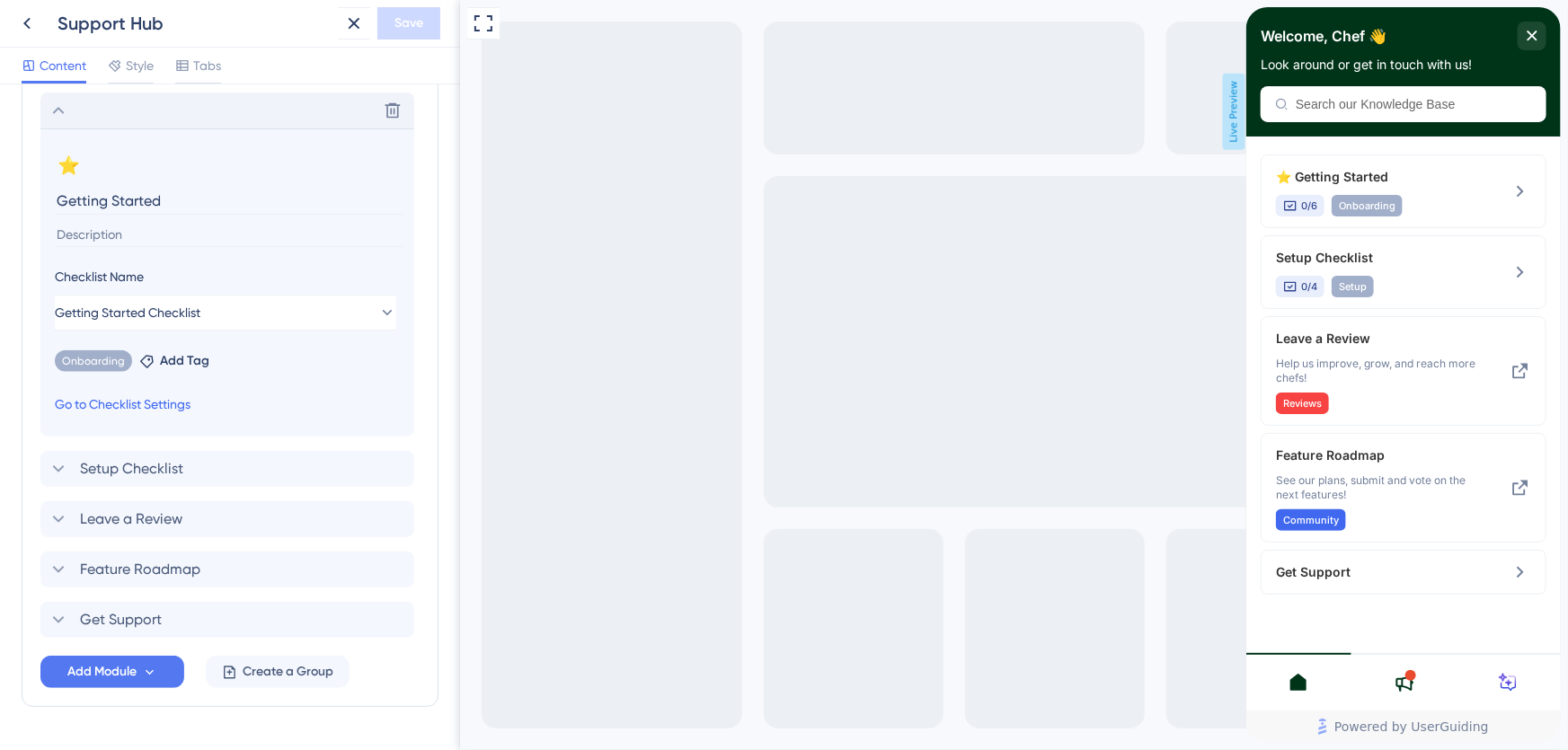
click at [165, 400] on link "Go to Checklist Settings" at bounding box center [123, 404] width 136 height 21
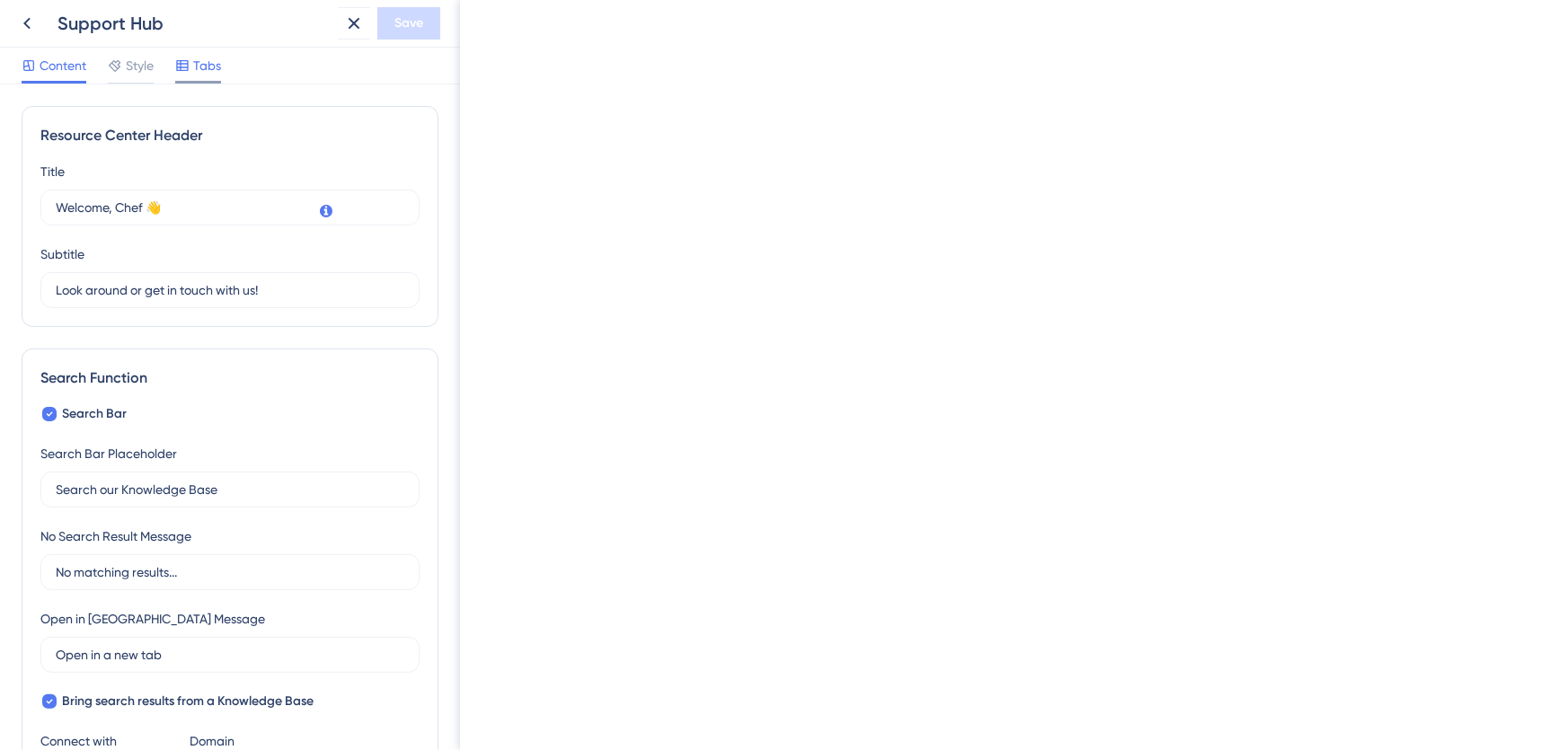
scroll to position [490, 0]
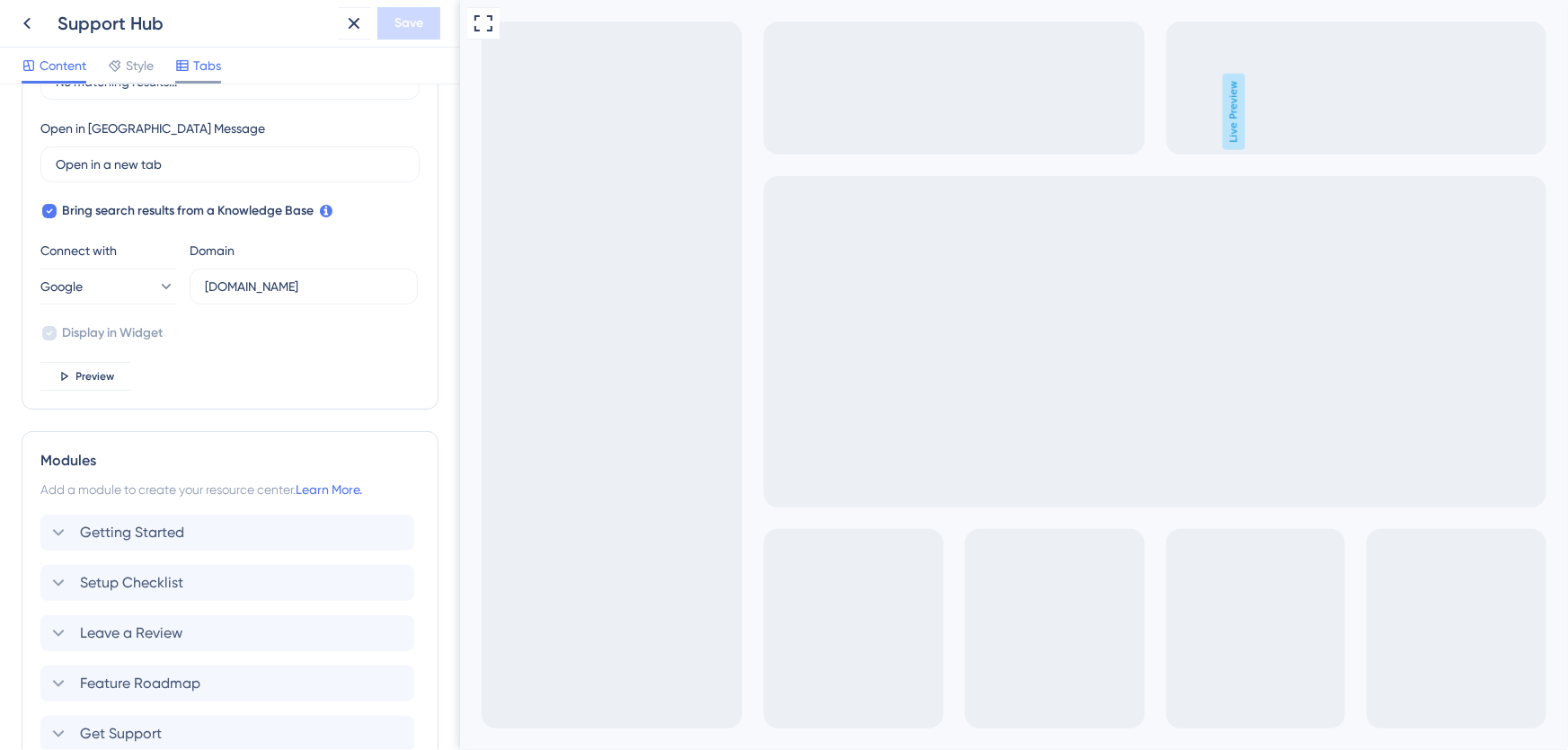
click at [204, 66] on span "Tabs" at bounding box center [207, 65] width 28 height 21
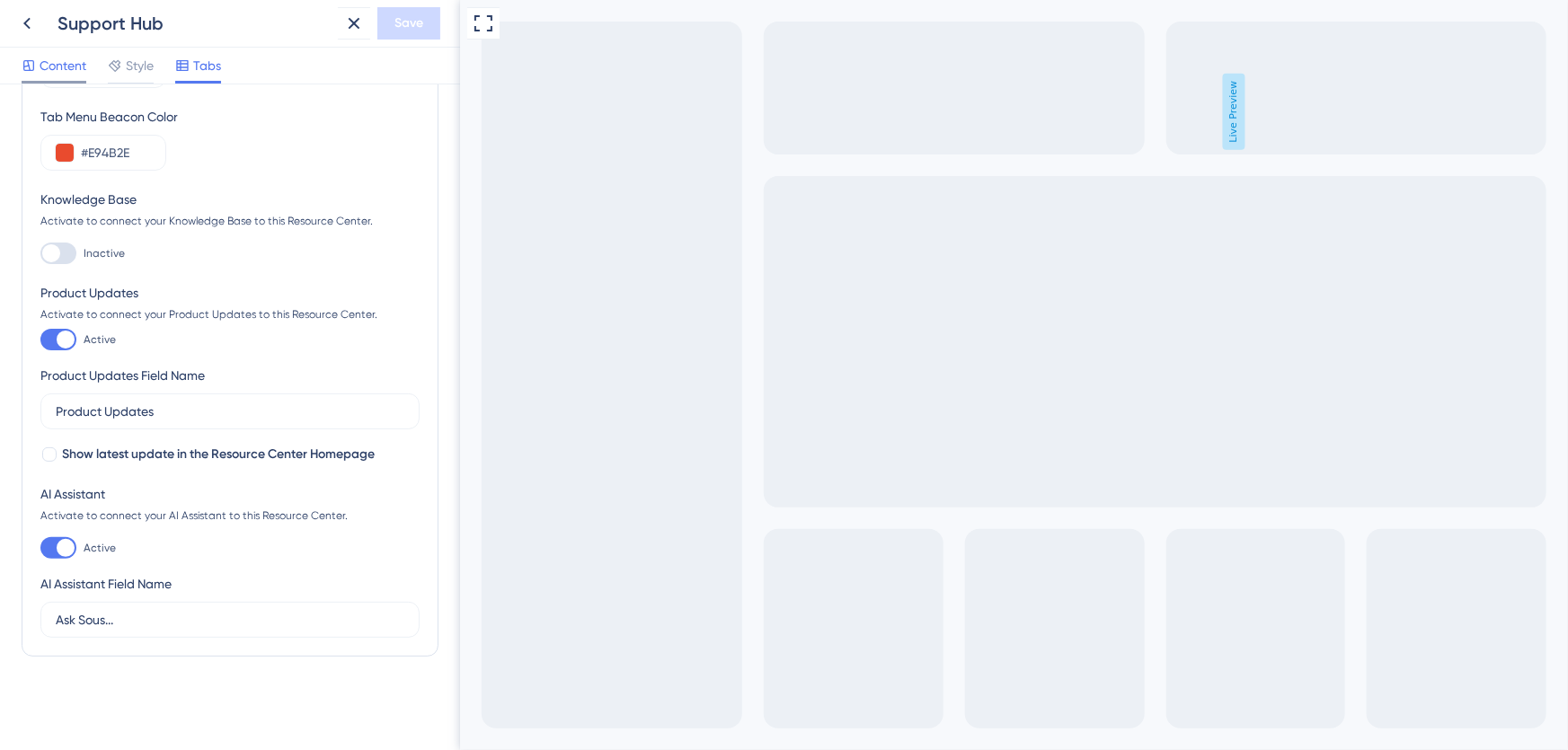
click at [66, 62] on span "Content" at bounding box center [62, 65] width 47 height 21
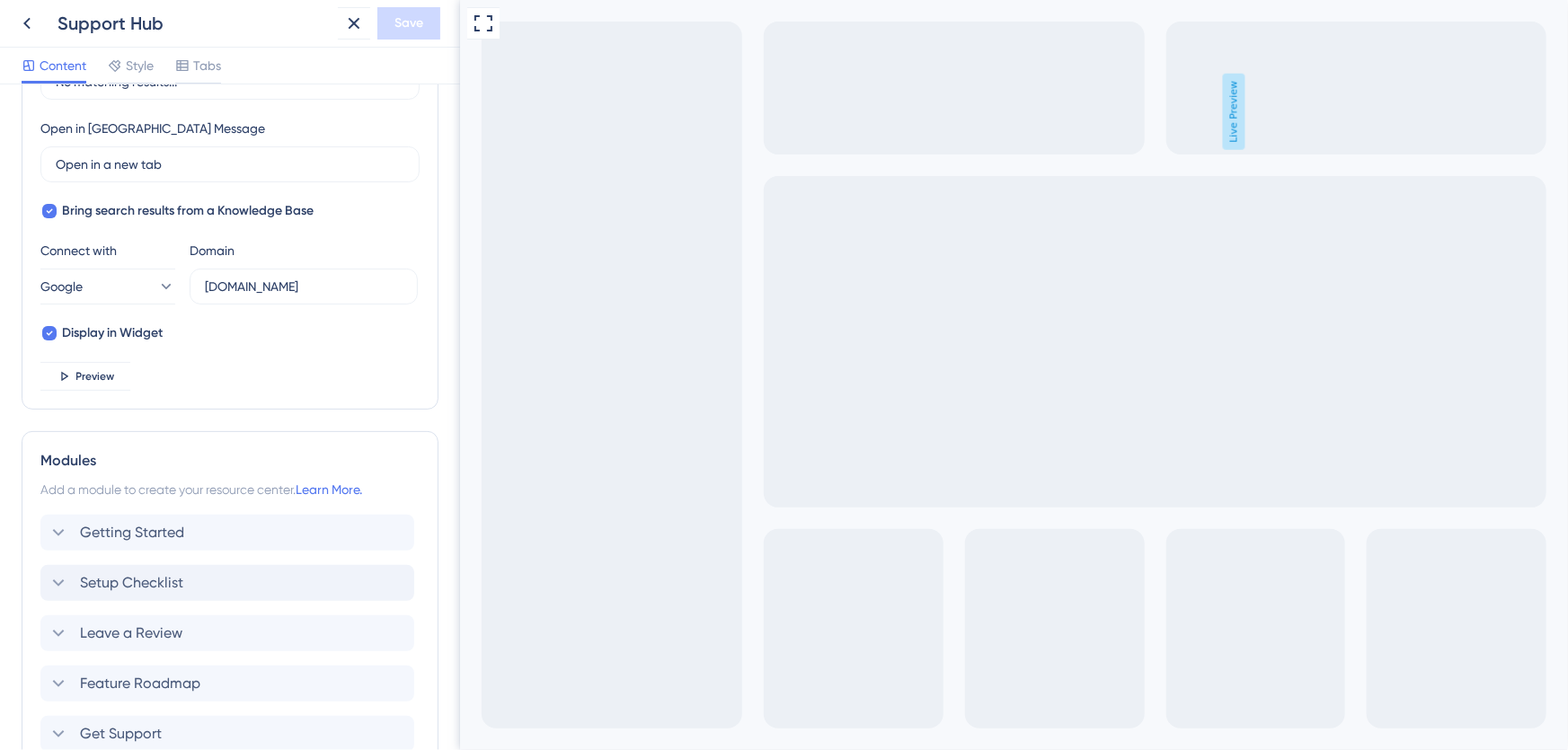
scroll to position [653, 0]
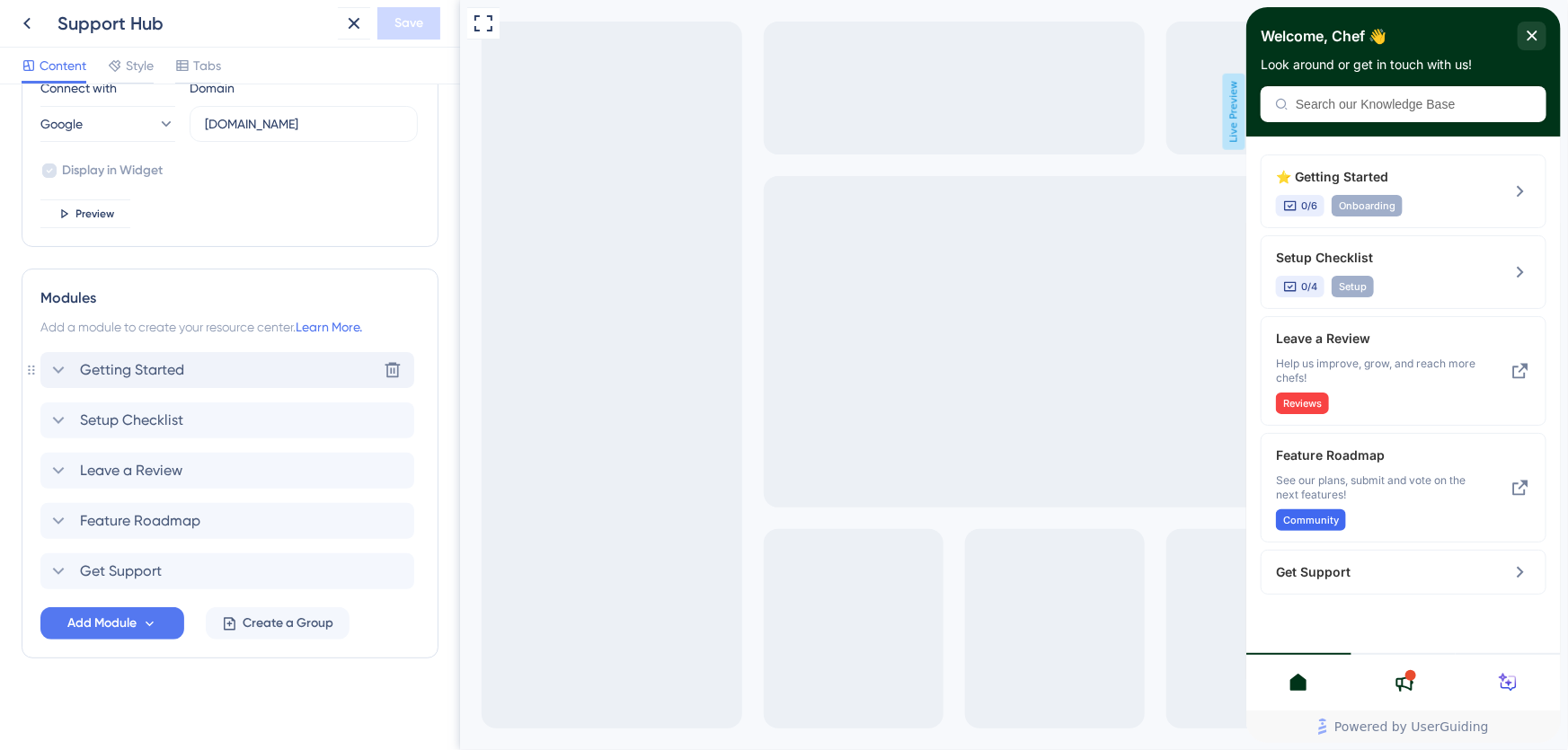
click at [211, 376] on div "Getting Started Delete" at bounding box center [227, 370] width 374 height 36
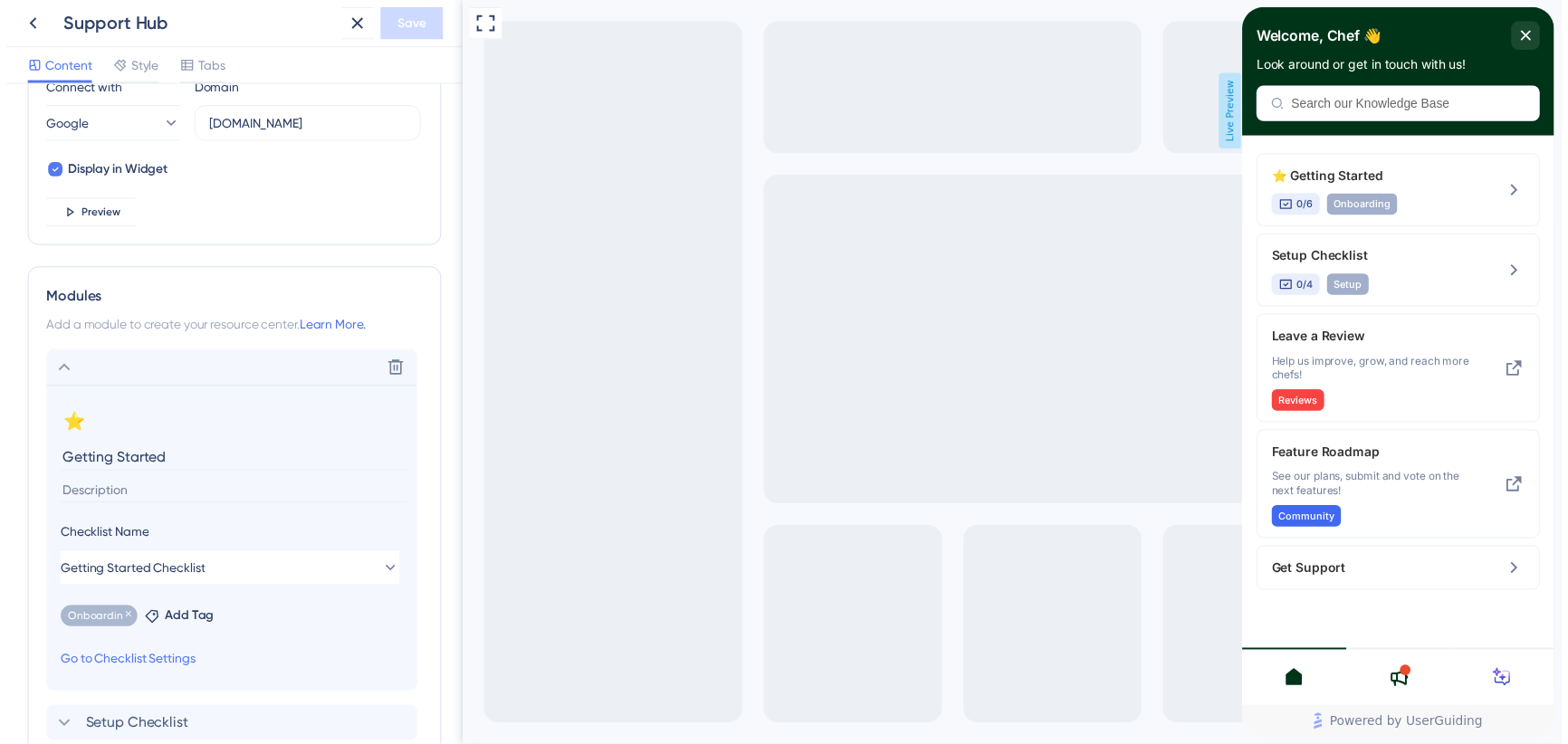
scroll to position [0, 0]
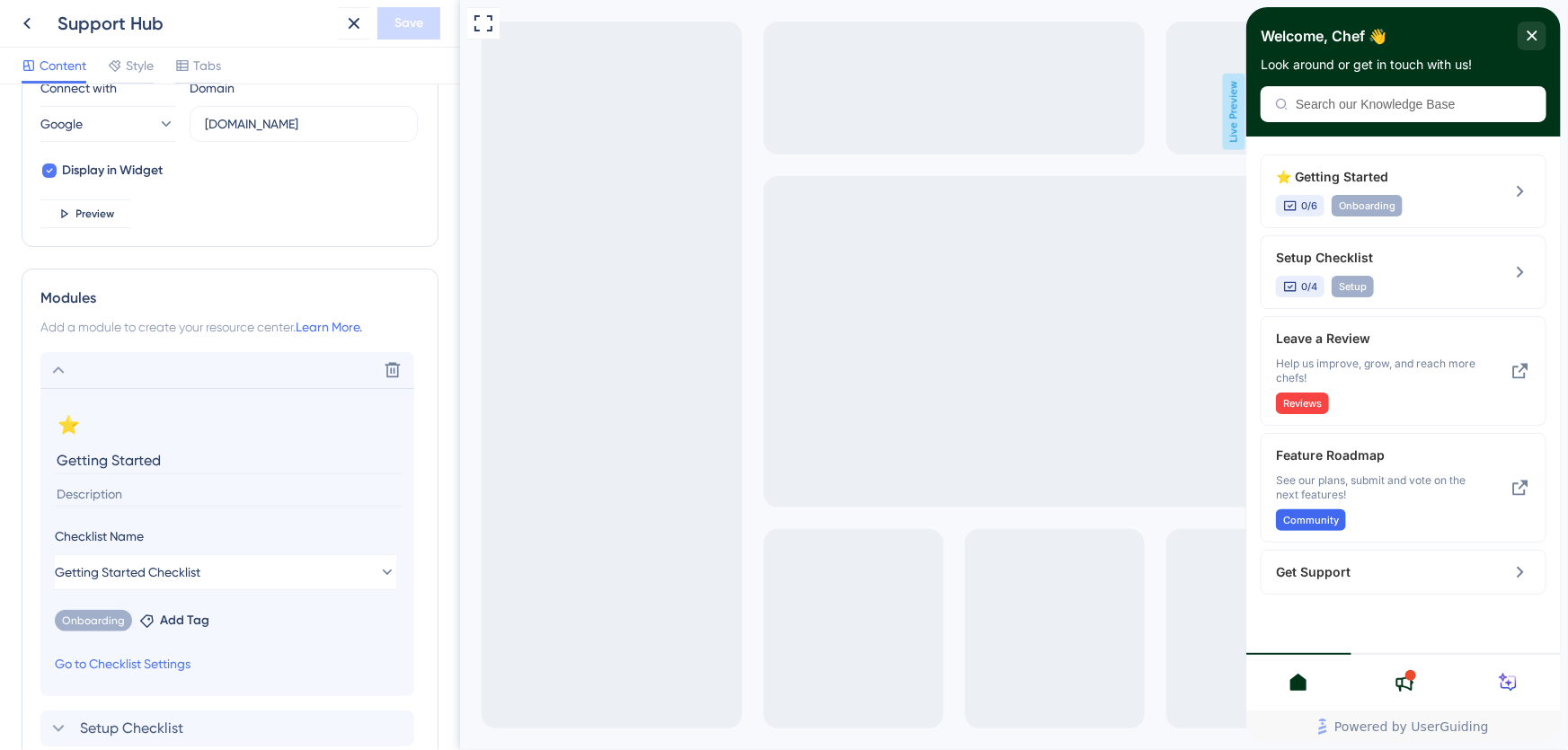
click at [136, 454] on input "Getting Started" at bounding box center [230, 460] width 349 height 28
drag, startPoint x: 106, startPoint y: 463, endPoint x: 81, endPoint y: 463, distance: 25.0
click at [81, 463] on input "Getting Started" at bounding box center [230, 460] width 349 height 28
type input "Get Started"
click at [397, 266] on div "Resource Center Header Title Welcome, Chef 👋 12 Welcome, Chef 👋 Subtitle Look a…" at bounding box center [230, 209] width 417 height 1514
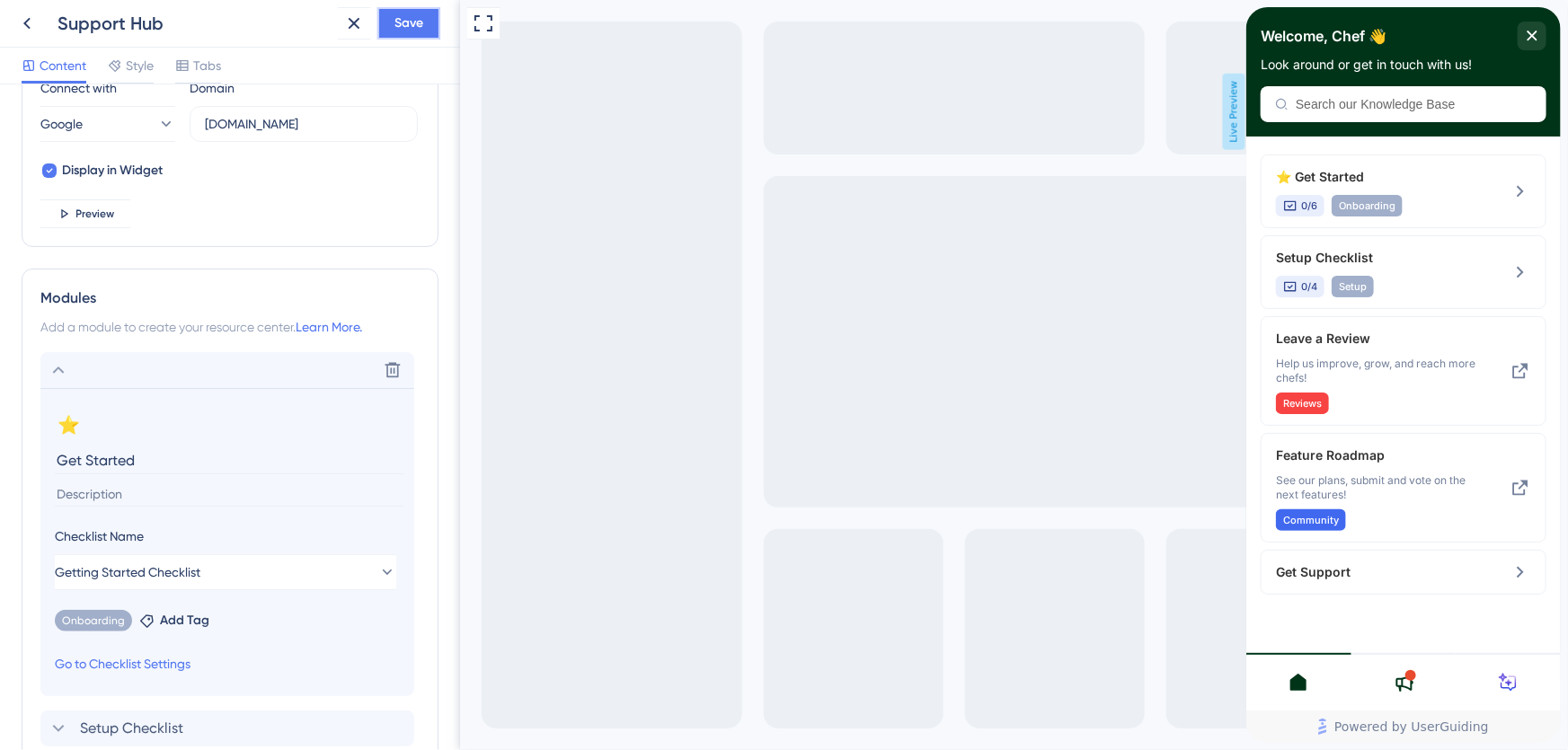
click at [420, 16] on span "Save" at bounding box center [409, 23] width 28 height 21
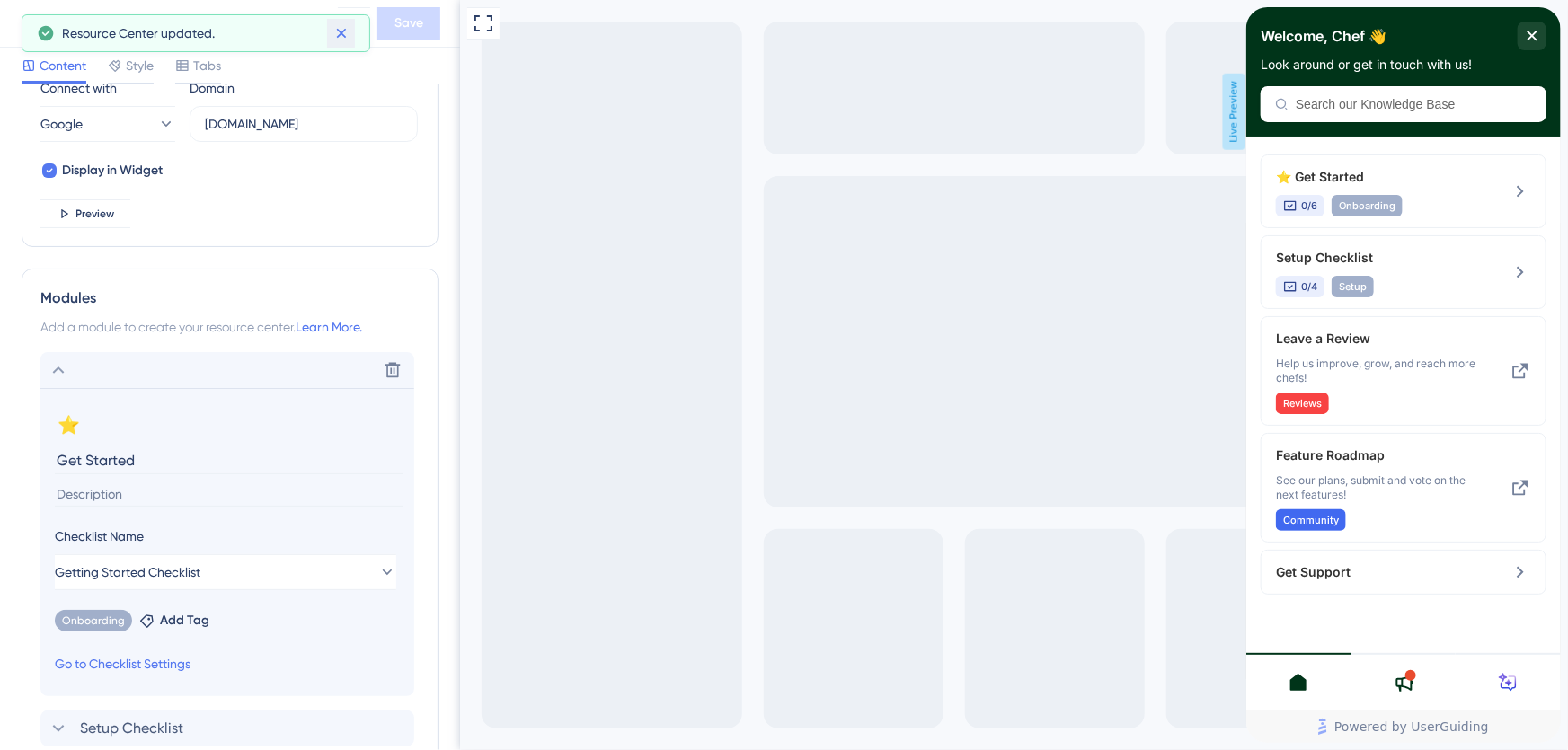
click at [340, 32] on icon at bounding box center [341, 33] width 10 height 10
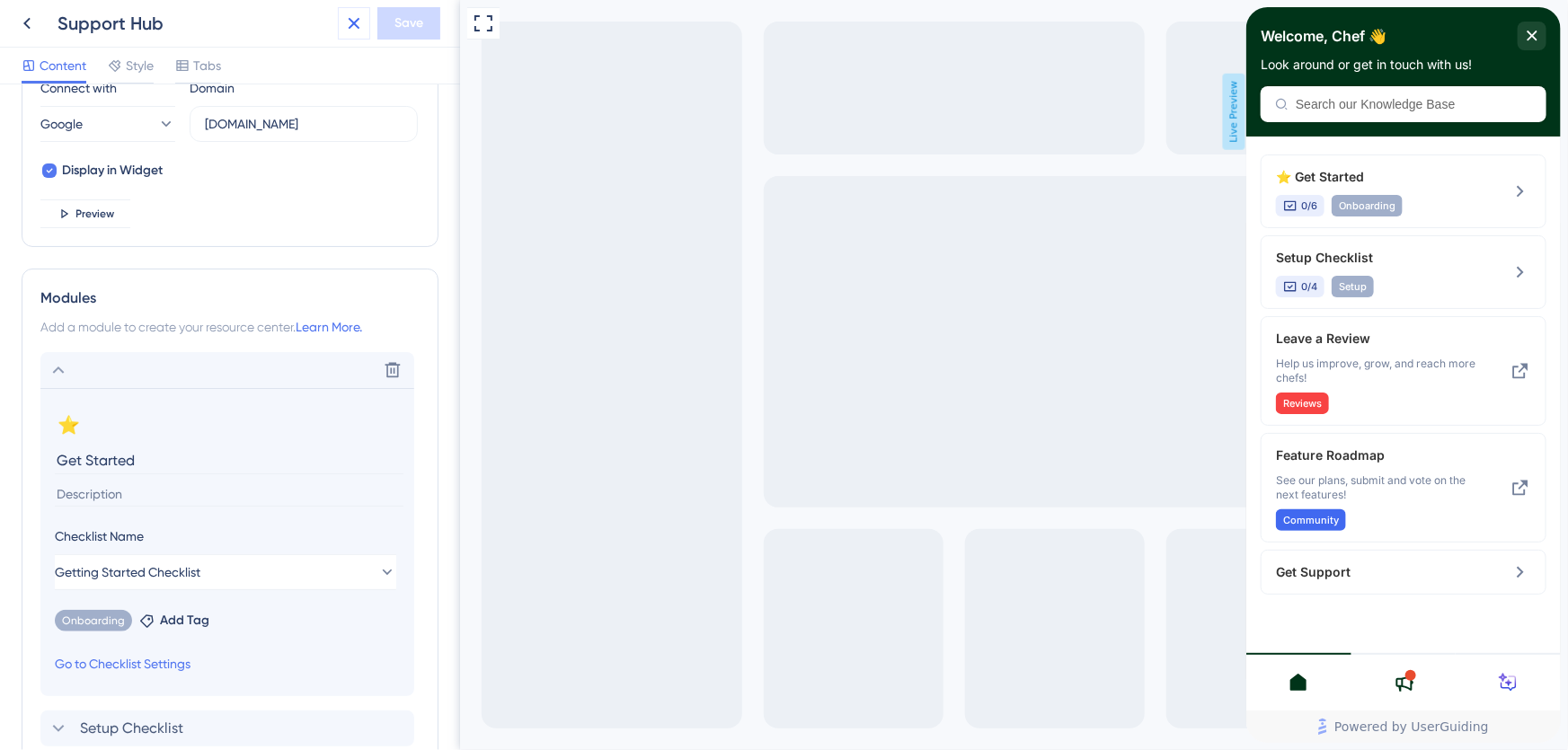
click at [351, 18] on icon at bounding box center [353, 23] width 21 height 21
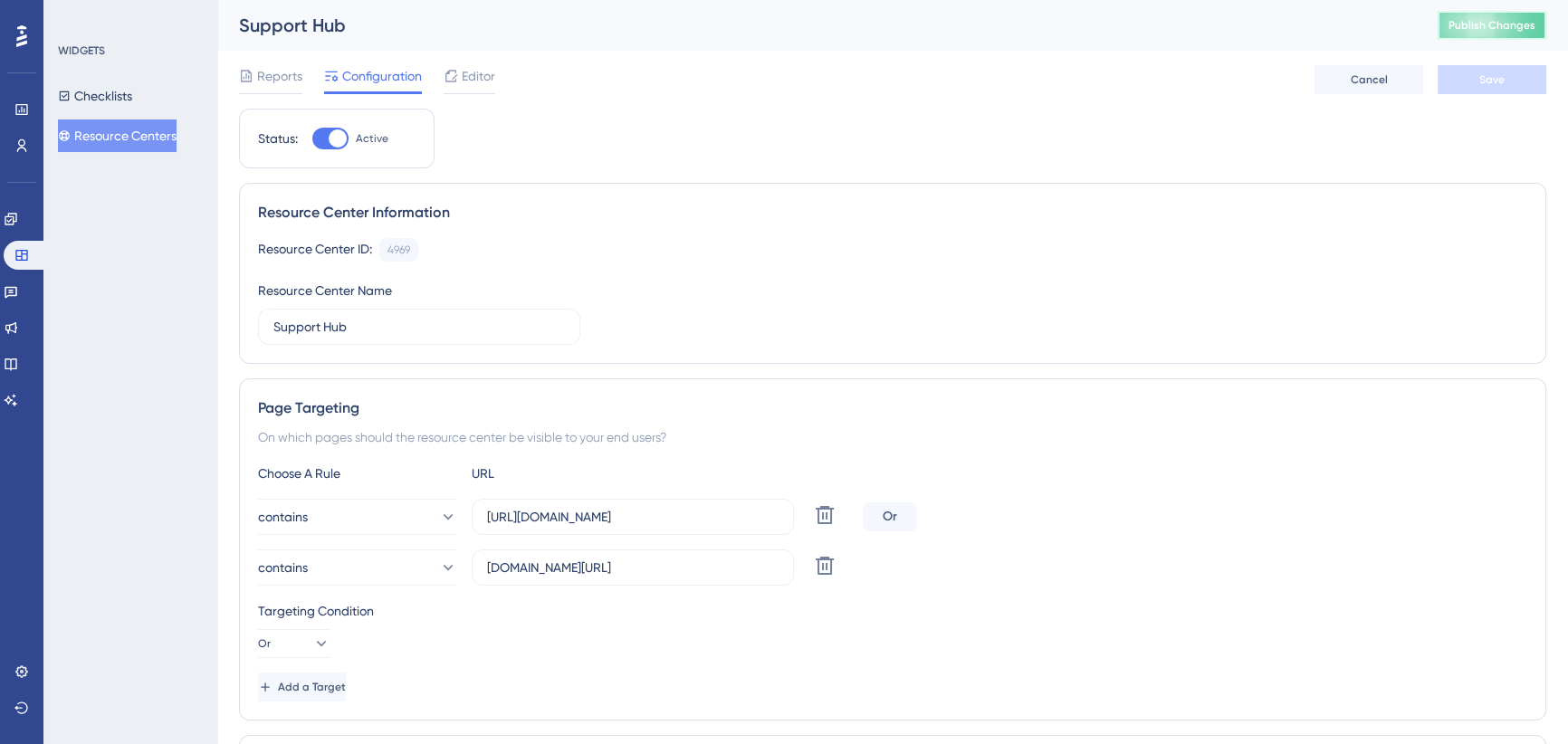
click at [1516, 19] on span "Publish Changes" at bounding box center [1492, 26] width 87 height 15
drag, startPoint x: 125, startPoint y: 93, endPoint x: 175, endPoint y: 106, distance: 51.7
click at [125, 93] on button "Checklists" at bounding box center [95, 95] width 74 height 32
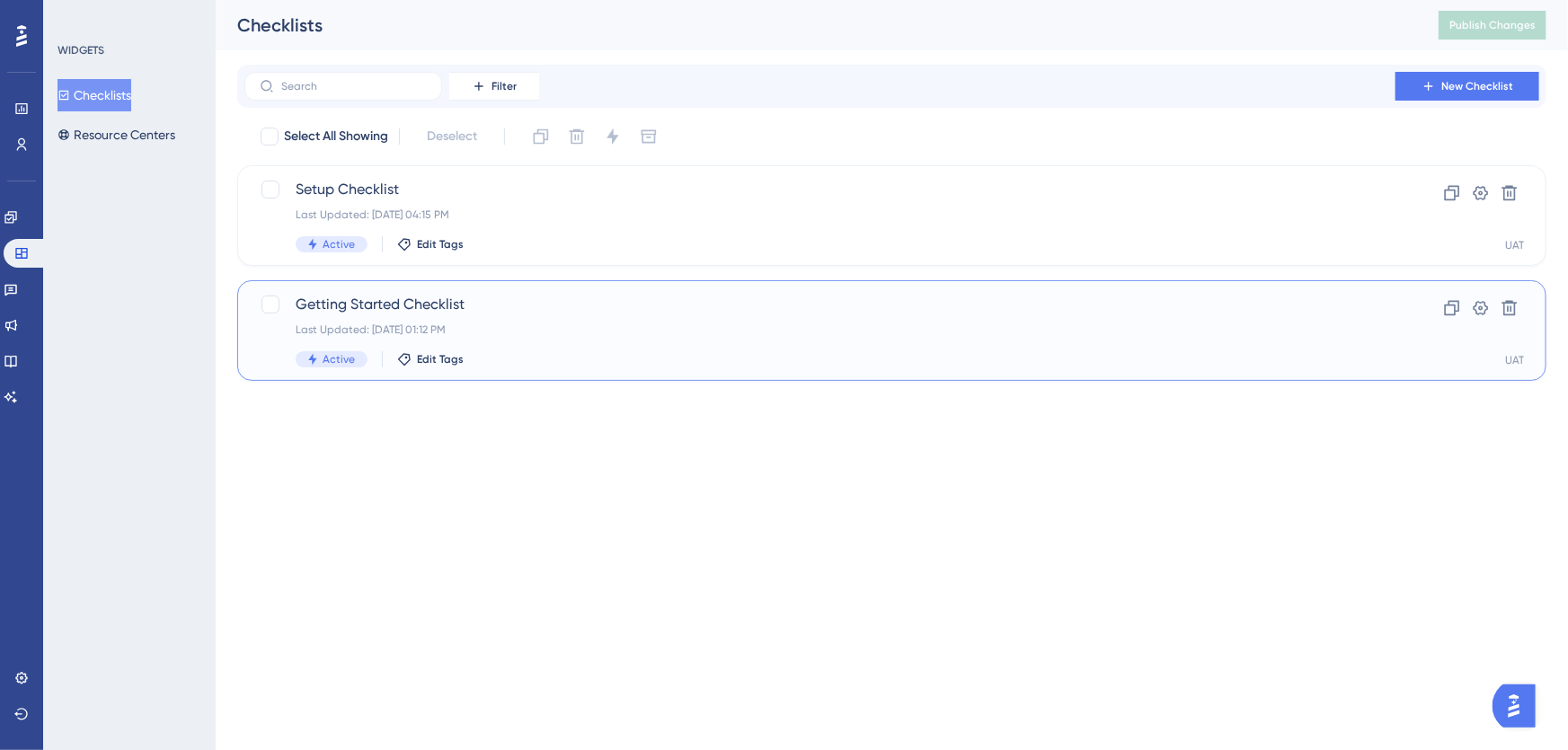
click at [545, 298] on span "Getting Started Checklist" at bounding box center [820, 304] width 1048 height 21
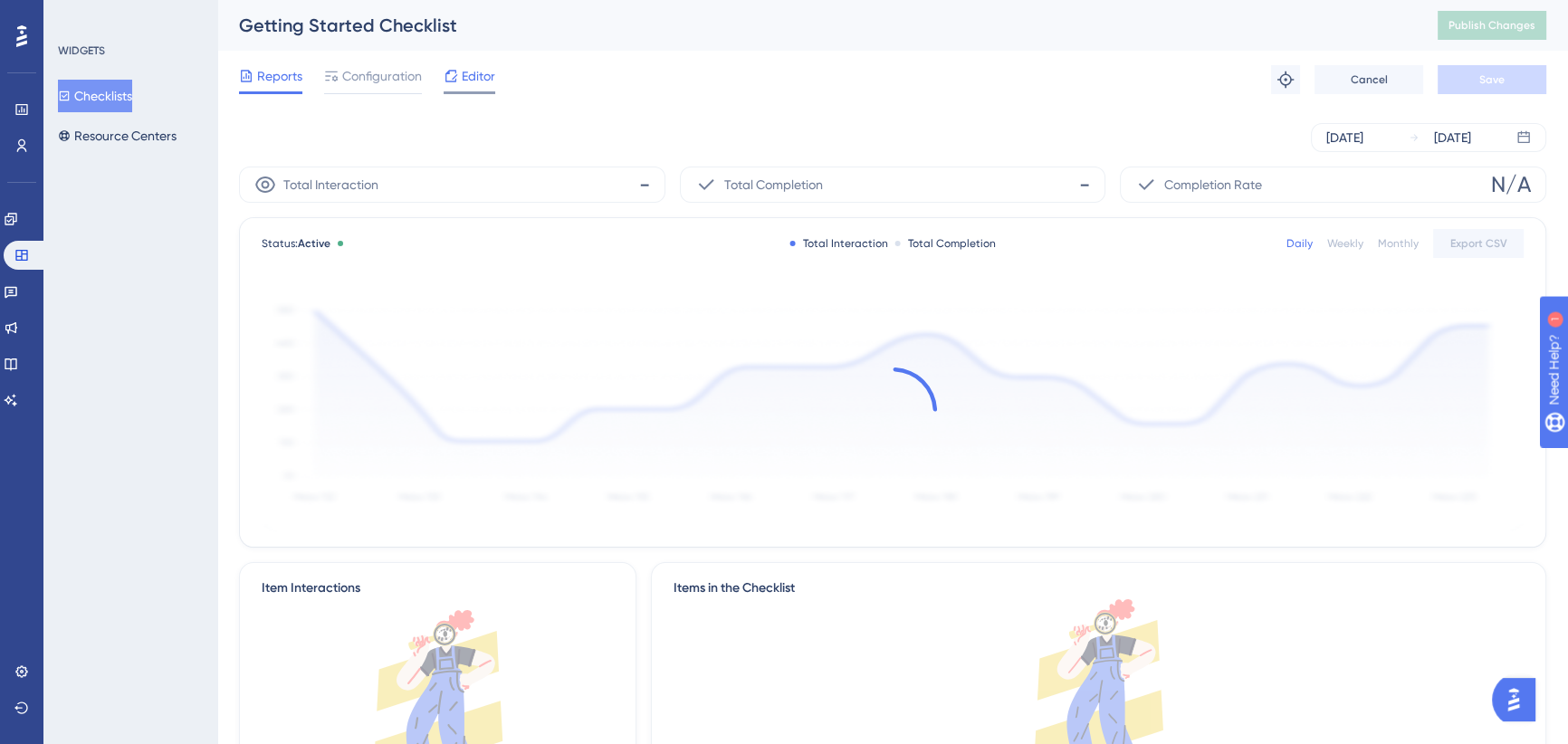
click at [488, 65] on span "Editor" at bounding box center [478, 75] width 33 height 21
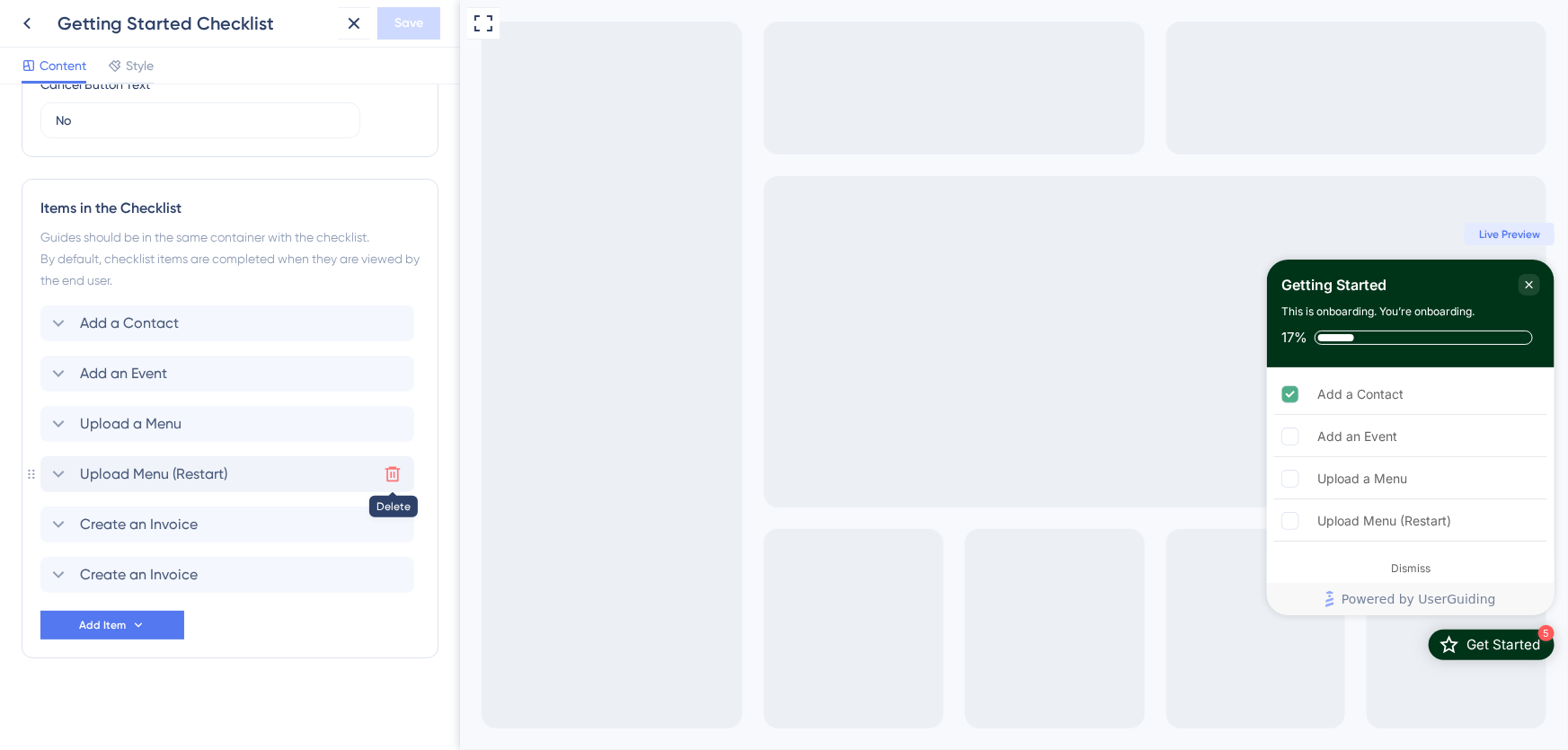
click at [391, 471] on icon at bounding box center [393, 475] width 18 height 18
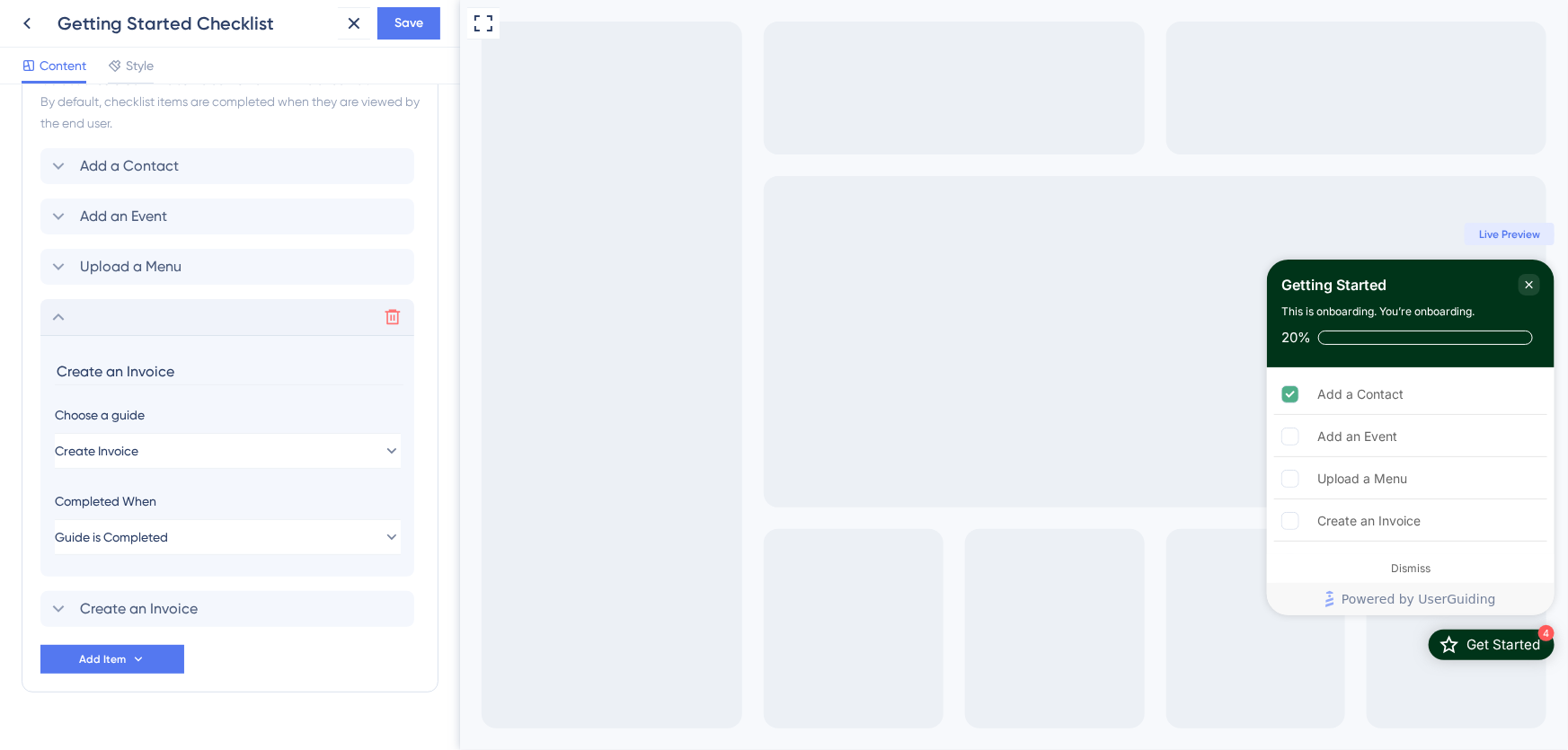
scroll to position [869, 0]
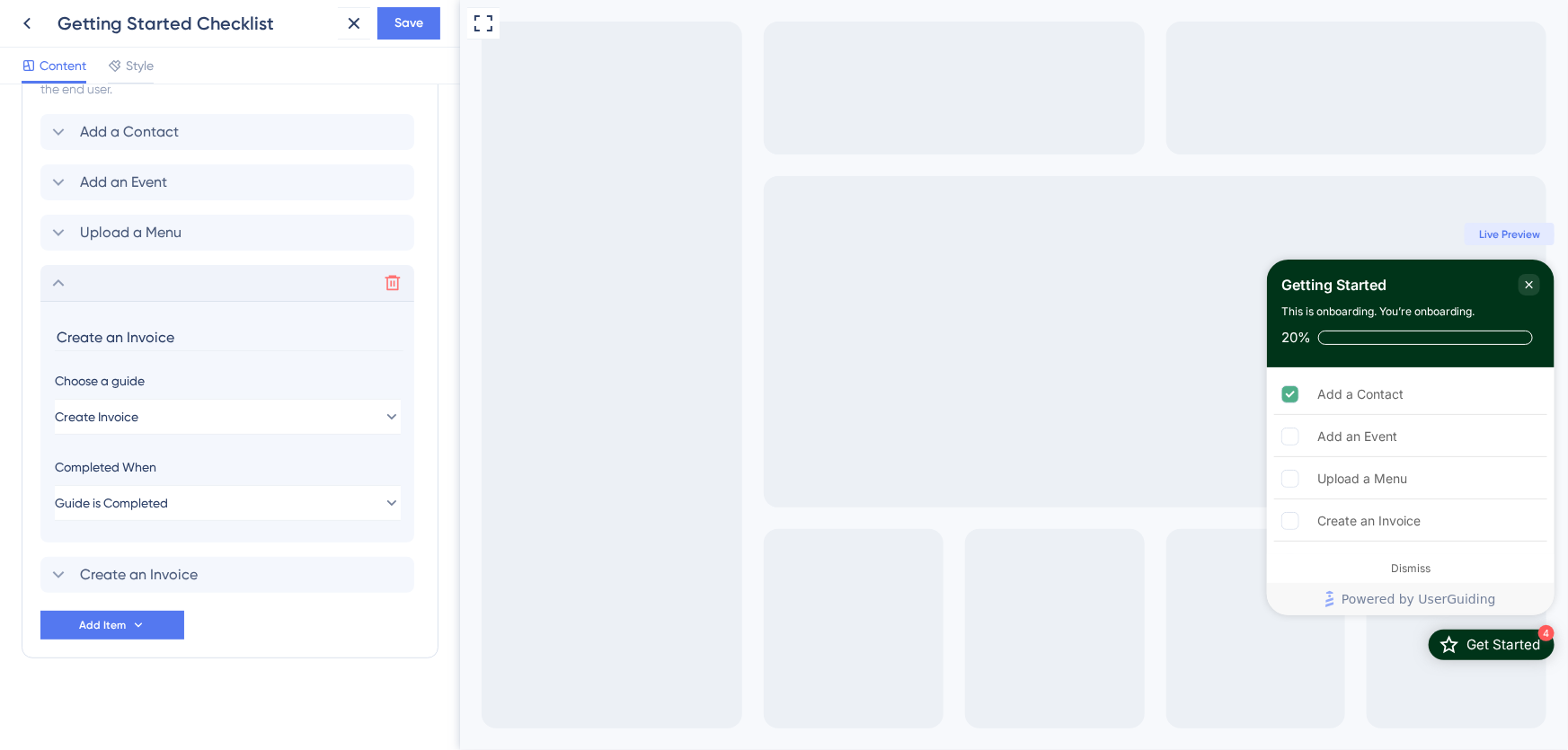
click at [53, 280] on icon at bounding box center [58, 283] width 21 height 21
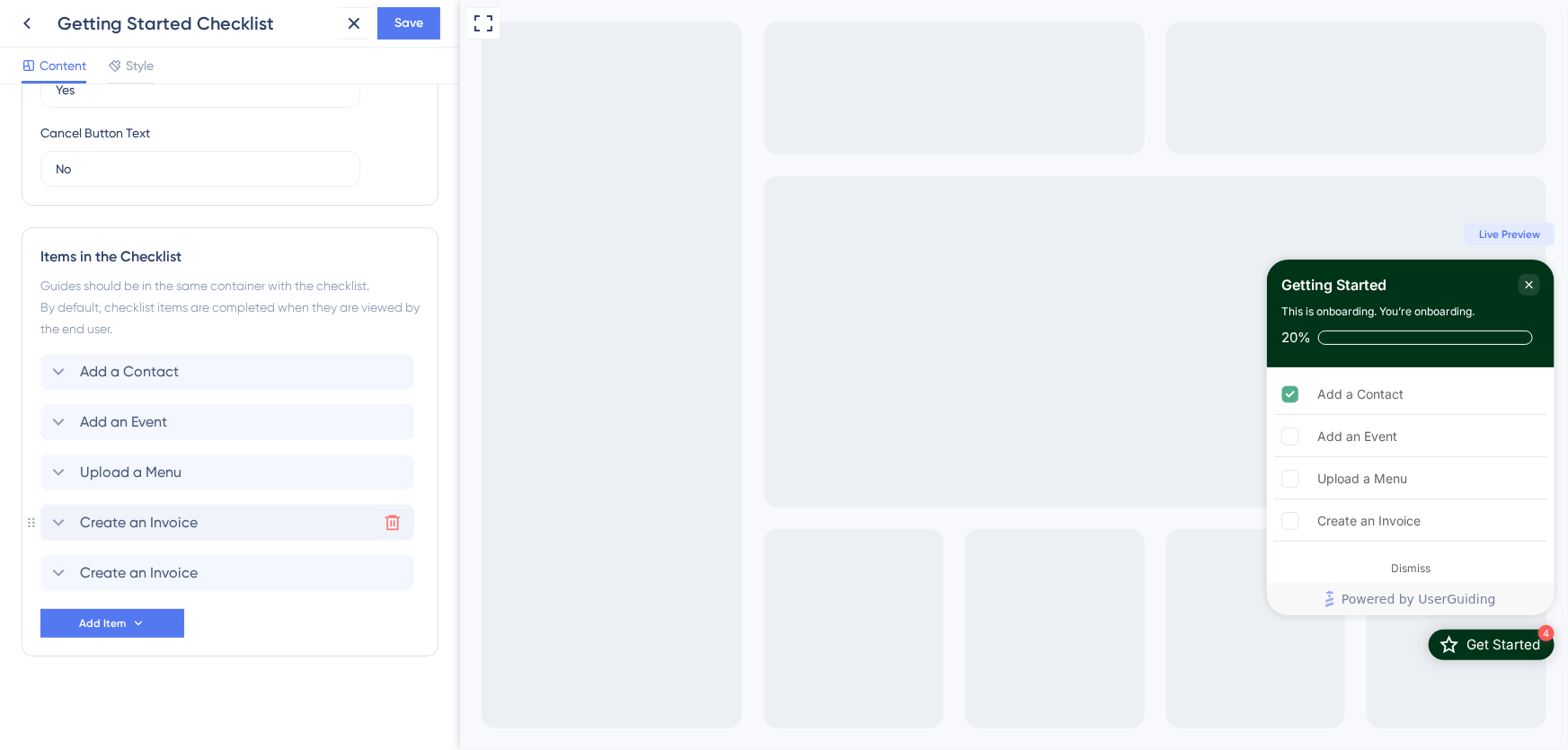
scroll to position [629, 0]
click at [358, 570] on div "Create an Invoice Delete" at bounding box center [227, 574] width 374 height 36
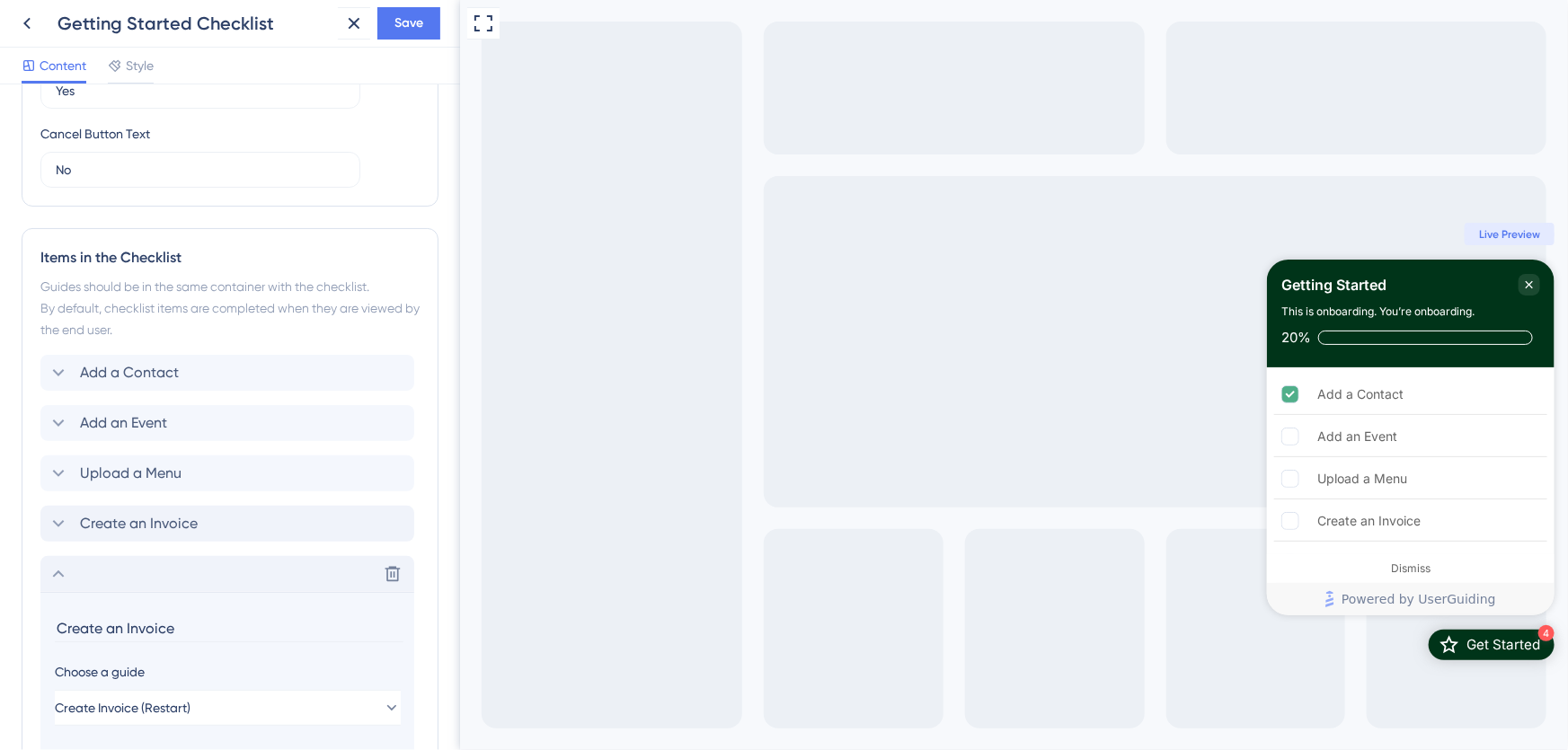
scroll to position [869, 0]
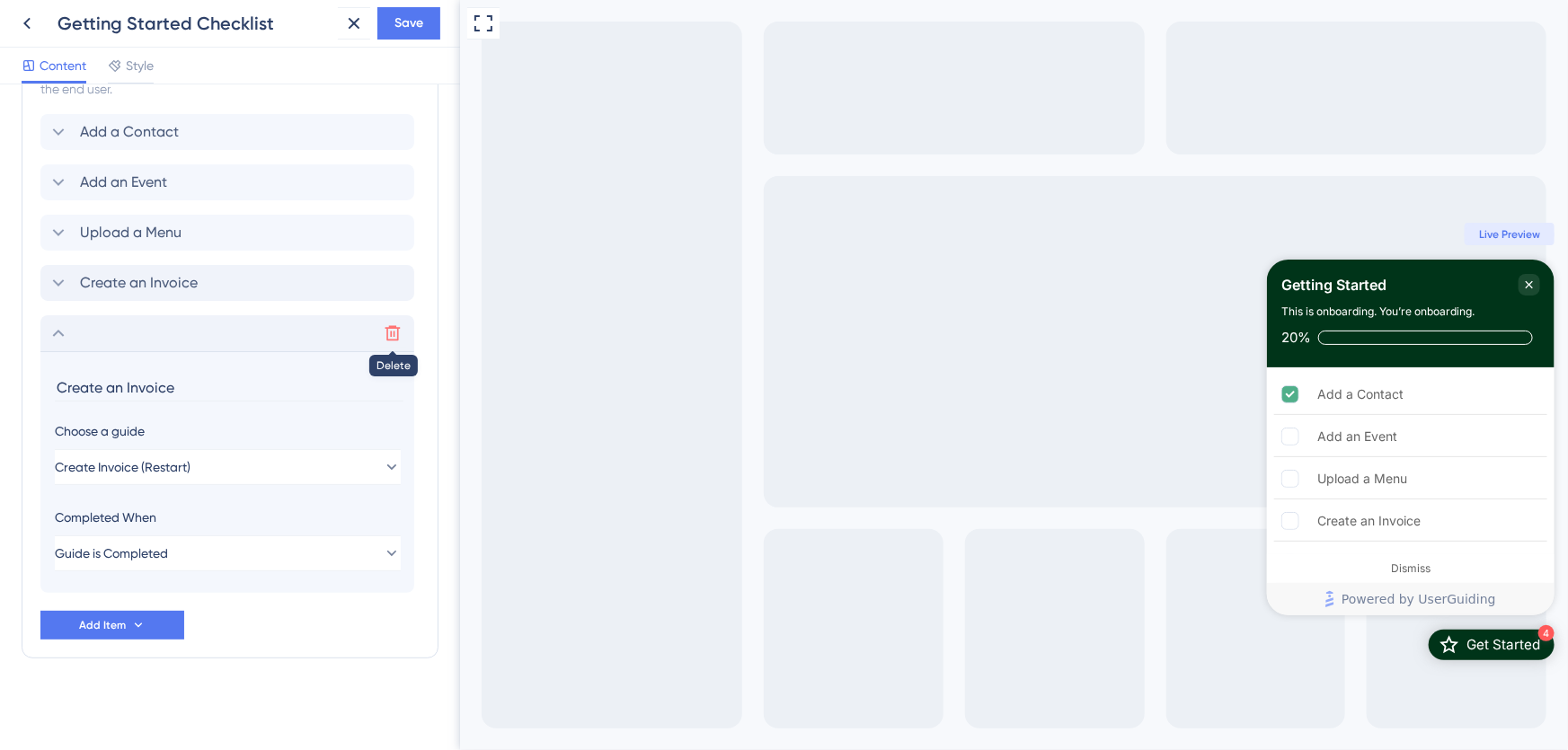
click at [392, 328] on icon at bounding box center [393, 333] width 18 height 18
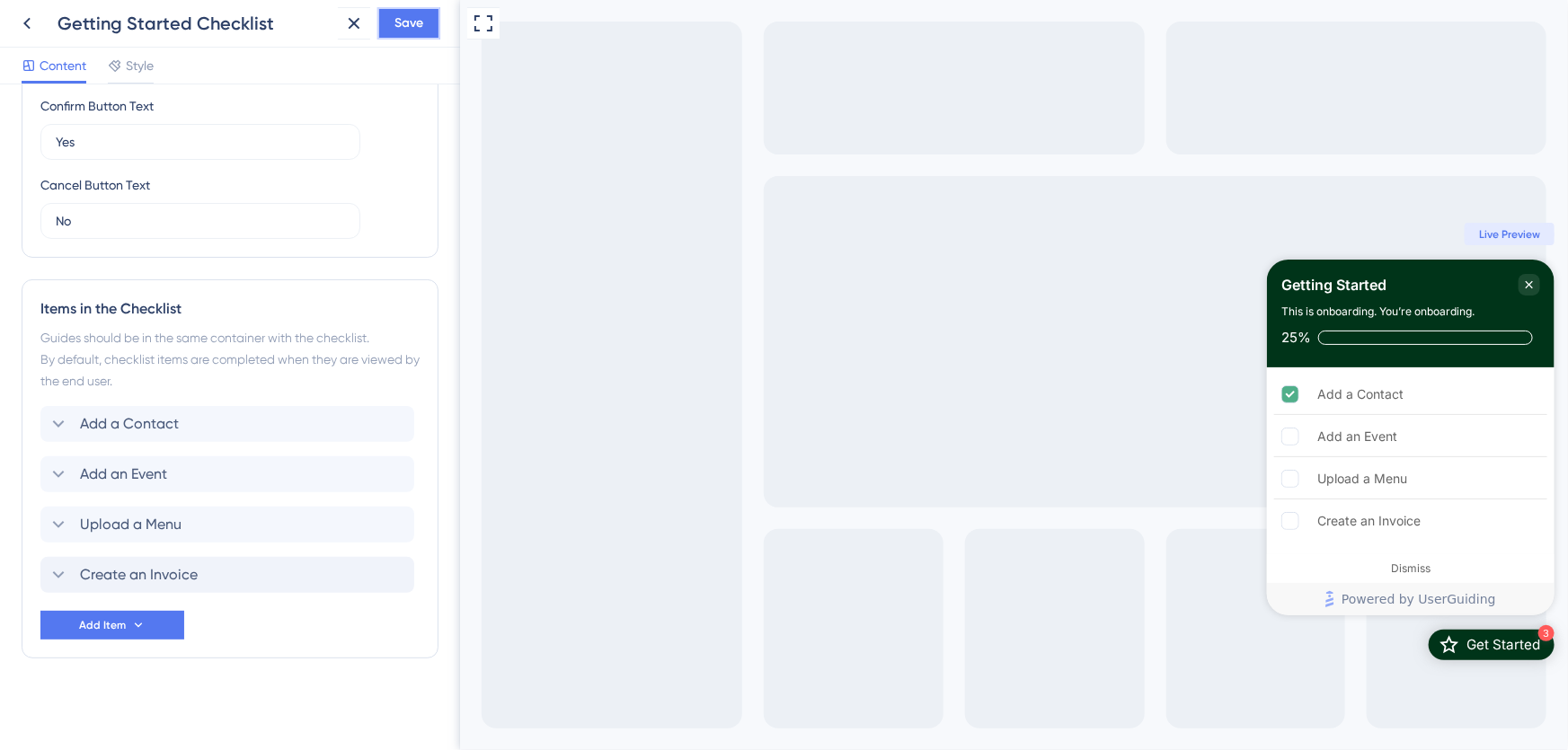
click at [420, 19] on span "Save" at bounding box center [409, 23] width 28 height 21
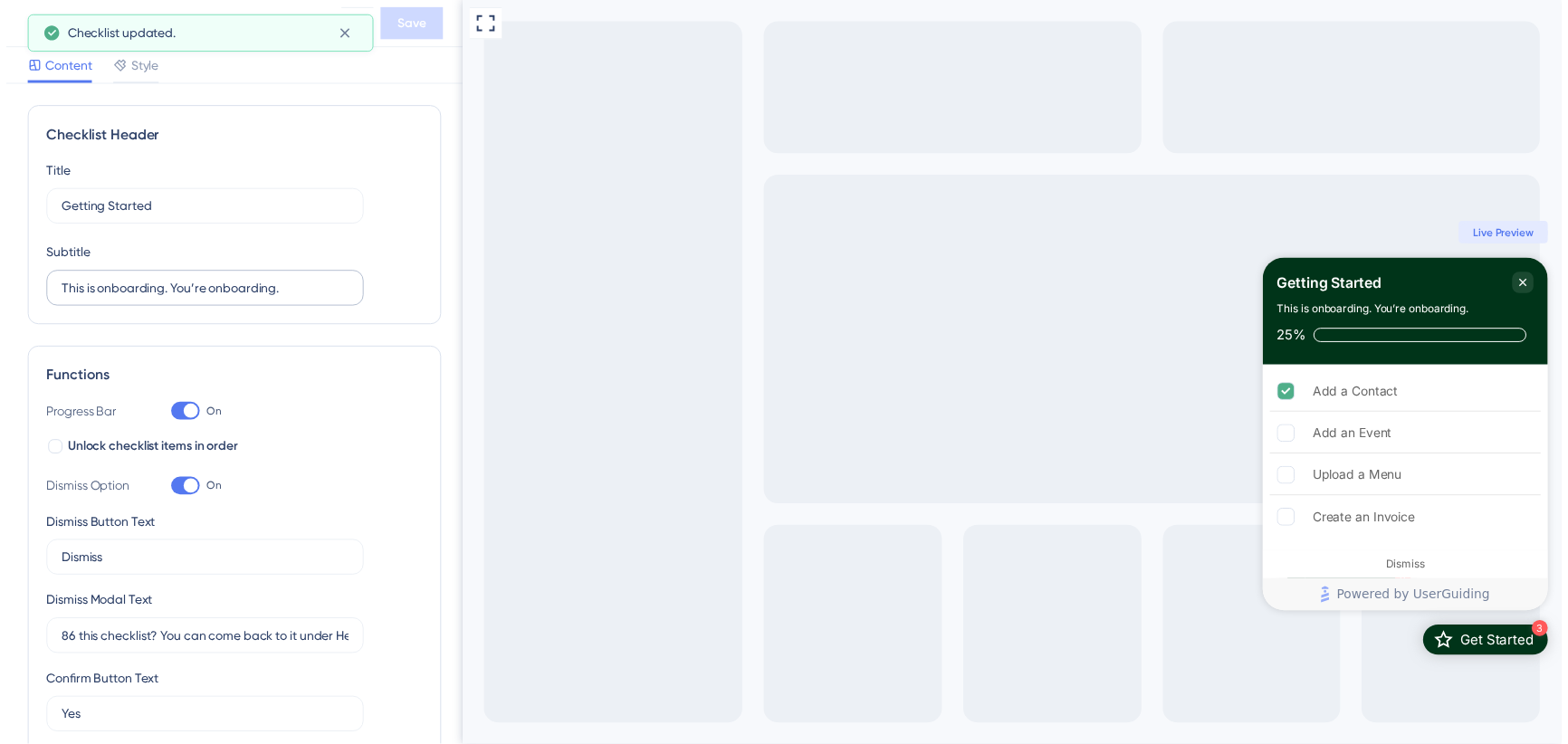
scroll to position [0, 0]
click at [348, 34] on icon at bounding box center [344, 33] width 19 height 19
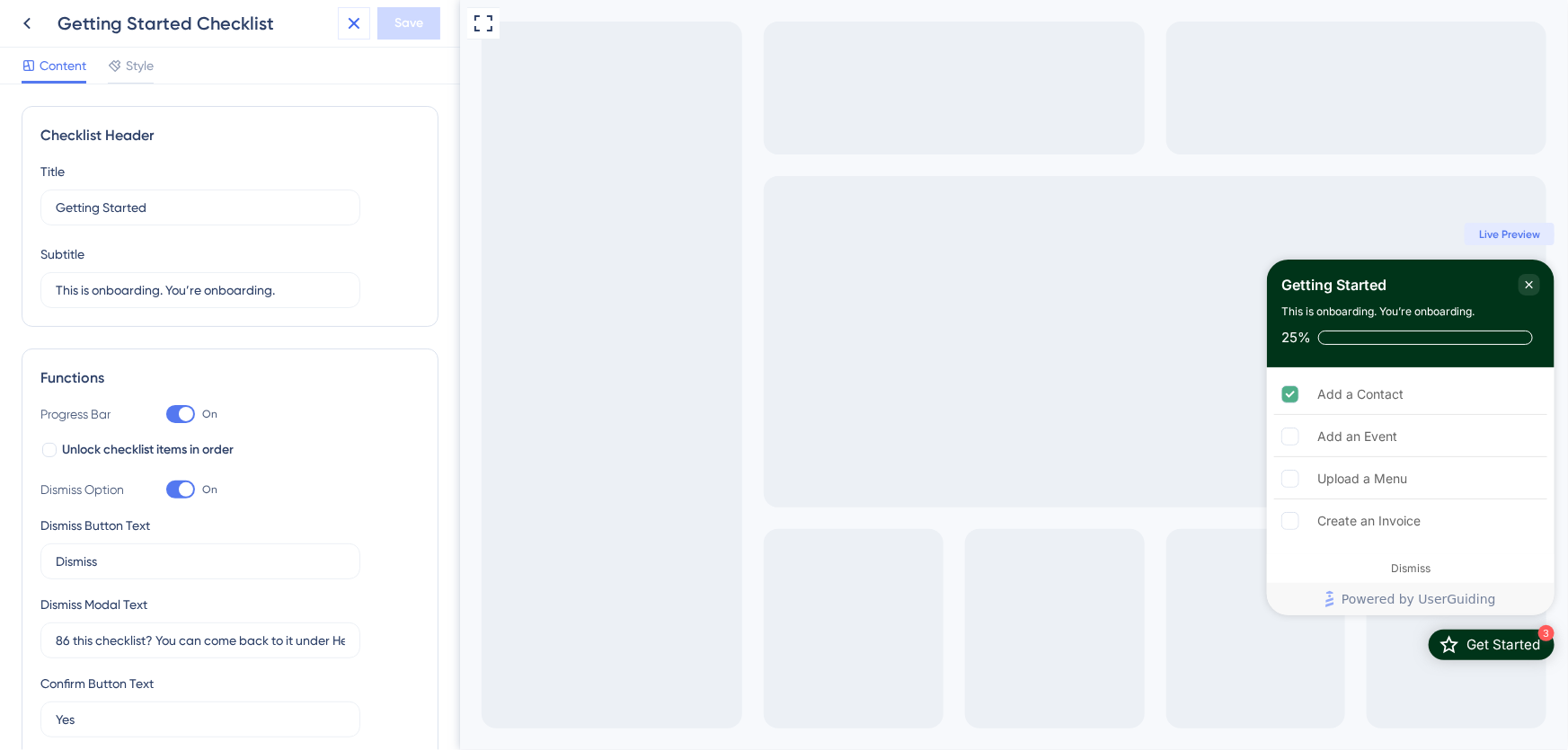
click at [353, 21] on icon at bounding box center [354, 24] width 12 height 12
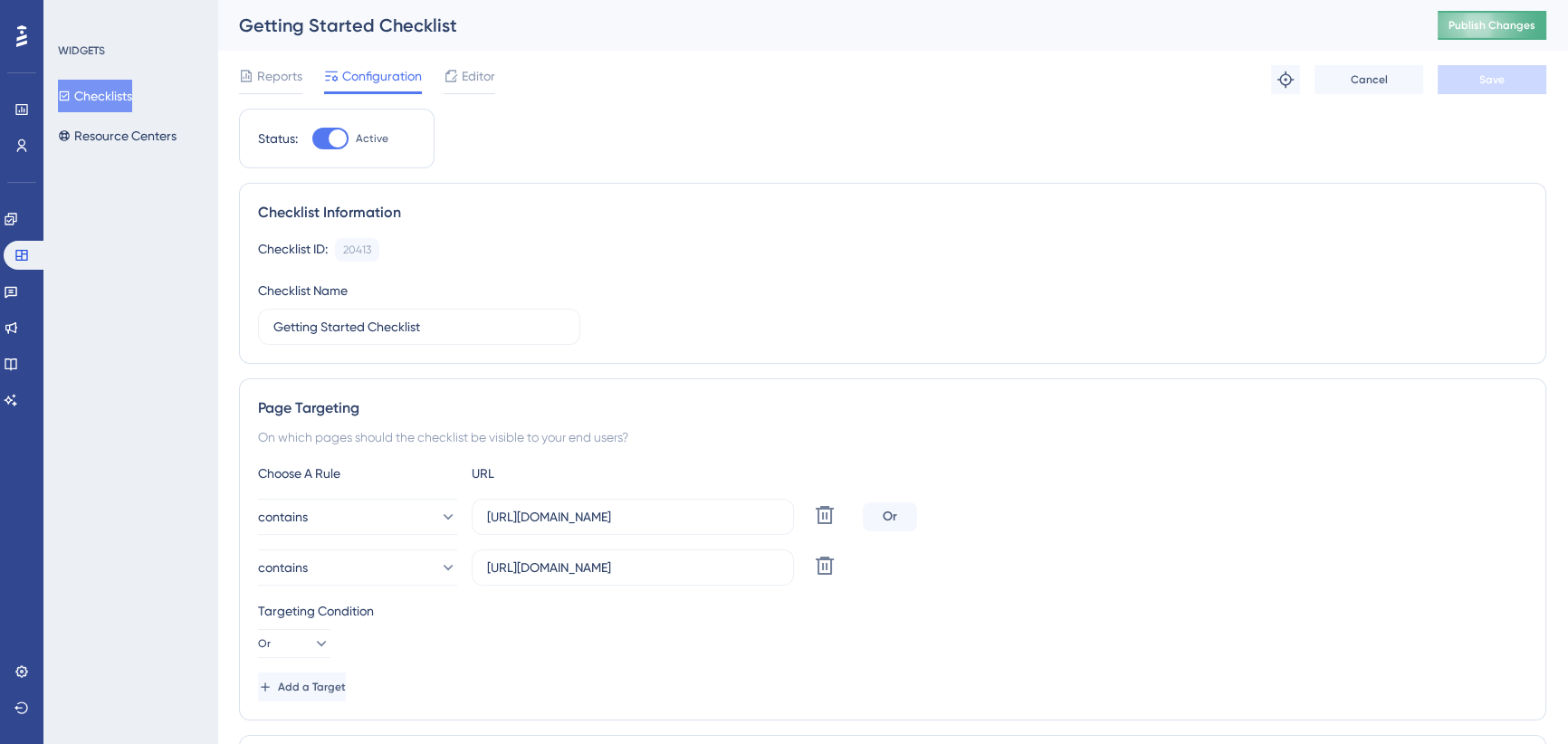
click at [1488, 23] on span "Publish Changes" at bounding box center [1492, 26] width 87 height 15
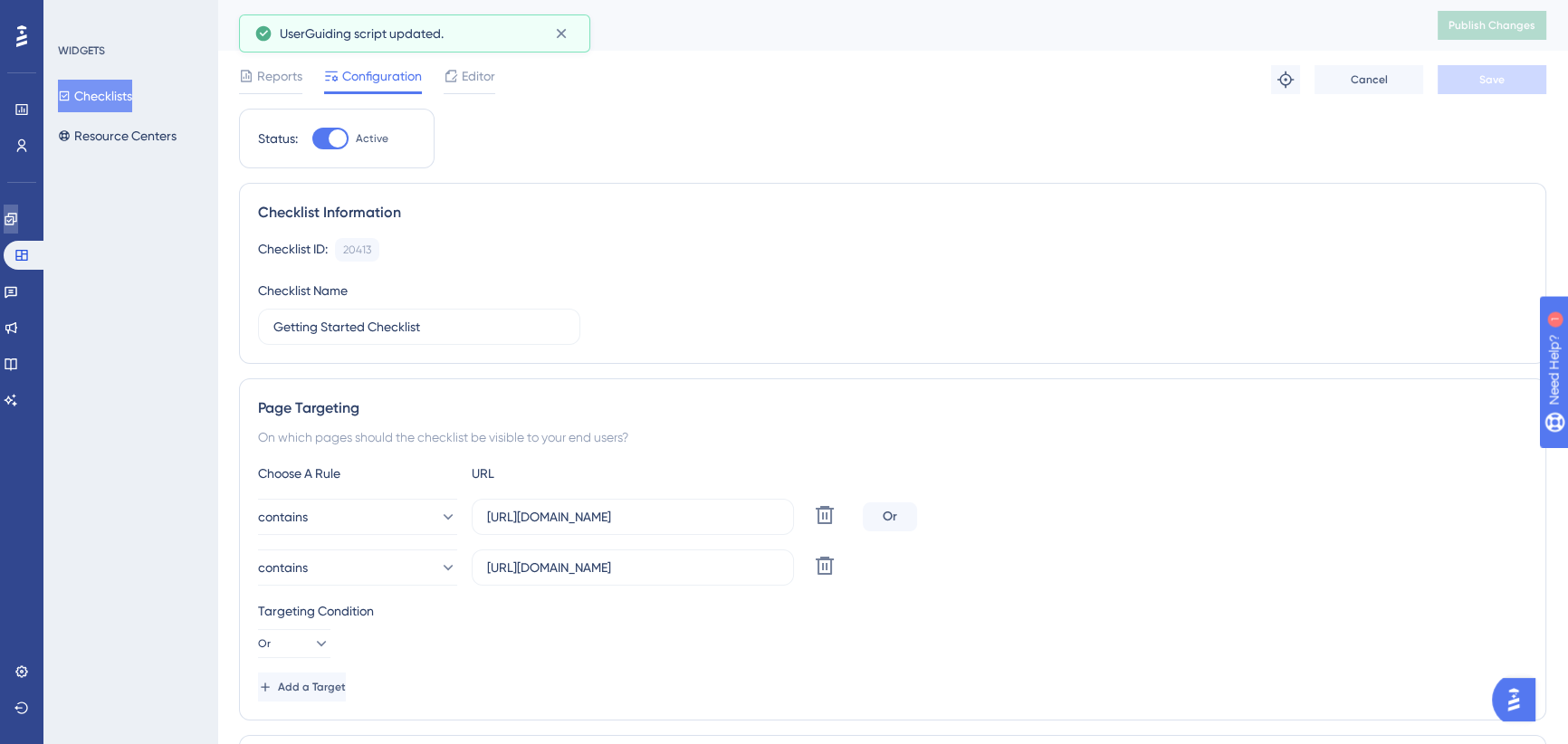
drag, startPoint x: 19, startPoint y: 222, endPoint x: 130, endPoint y: 201, distance: 113.0
click at [19, 221] on icon at bounding box center [11, 219] width 15 height 15
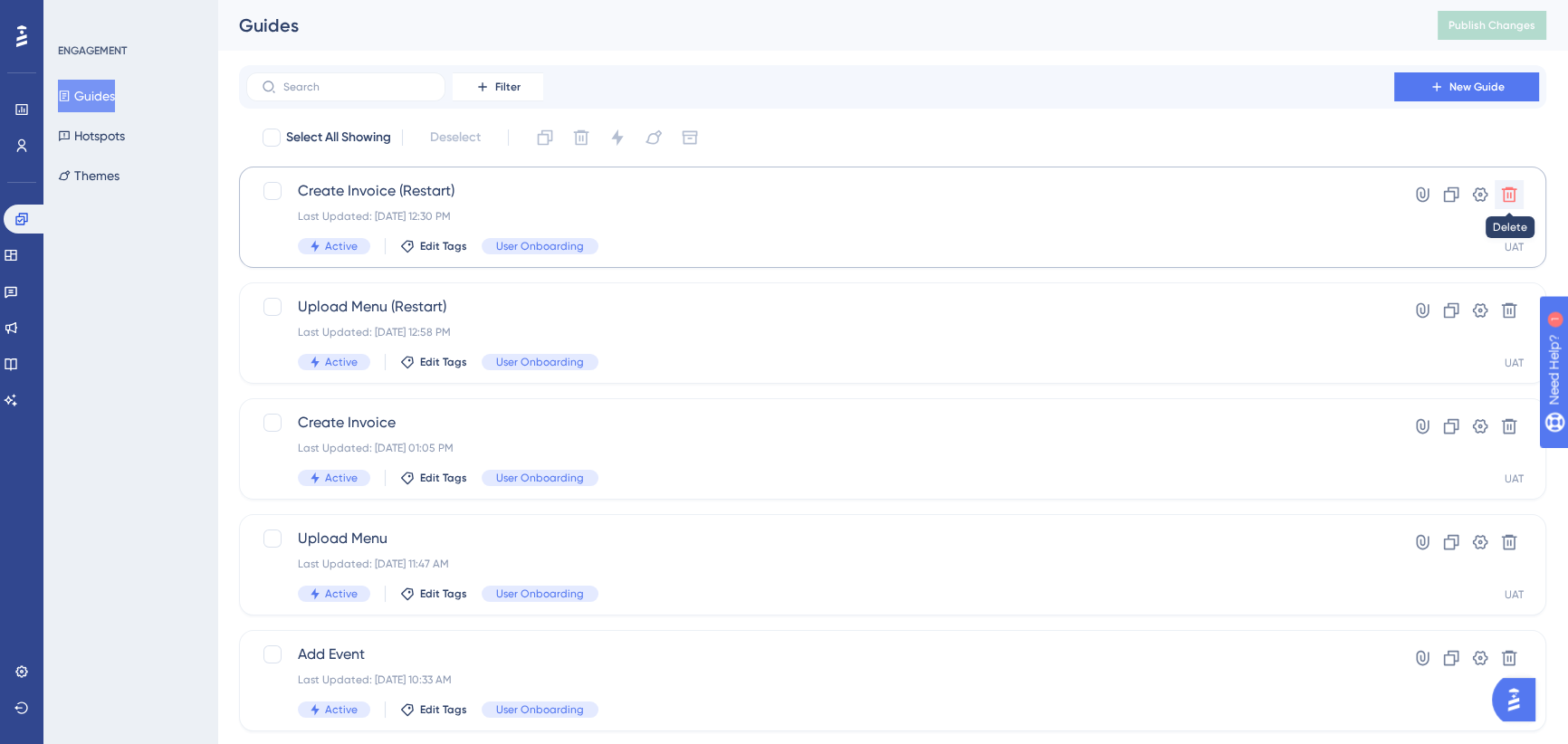
click at [1506, 192] on icon at bounding box center [1510, 195] width 16 height 16
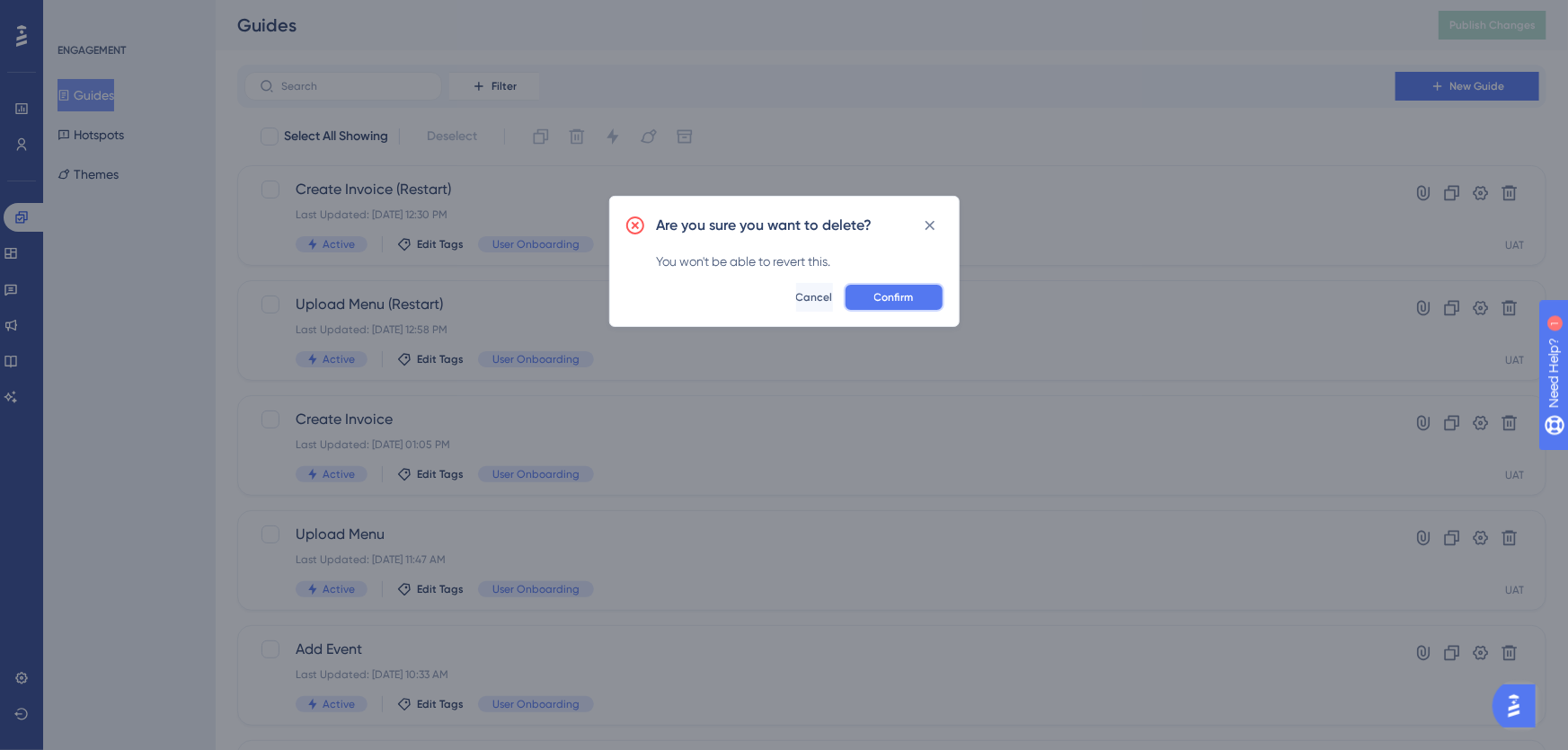
click at [890, 297] on span "Confirm" at bounding box center [893, 297] width 39 height 15
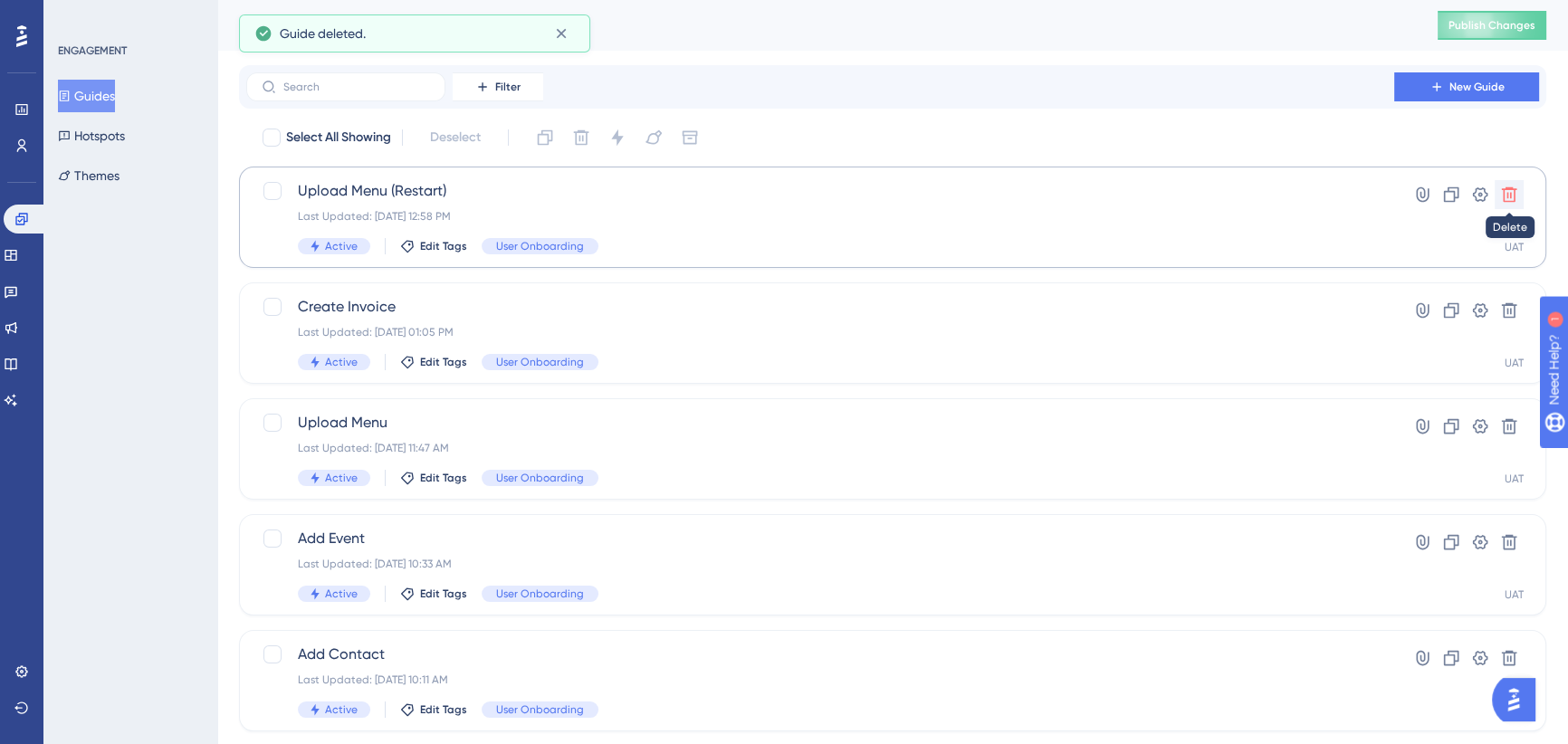
click at [1506, 197] on icon at bounding box center [1510, 195] width 19 height 19
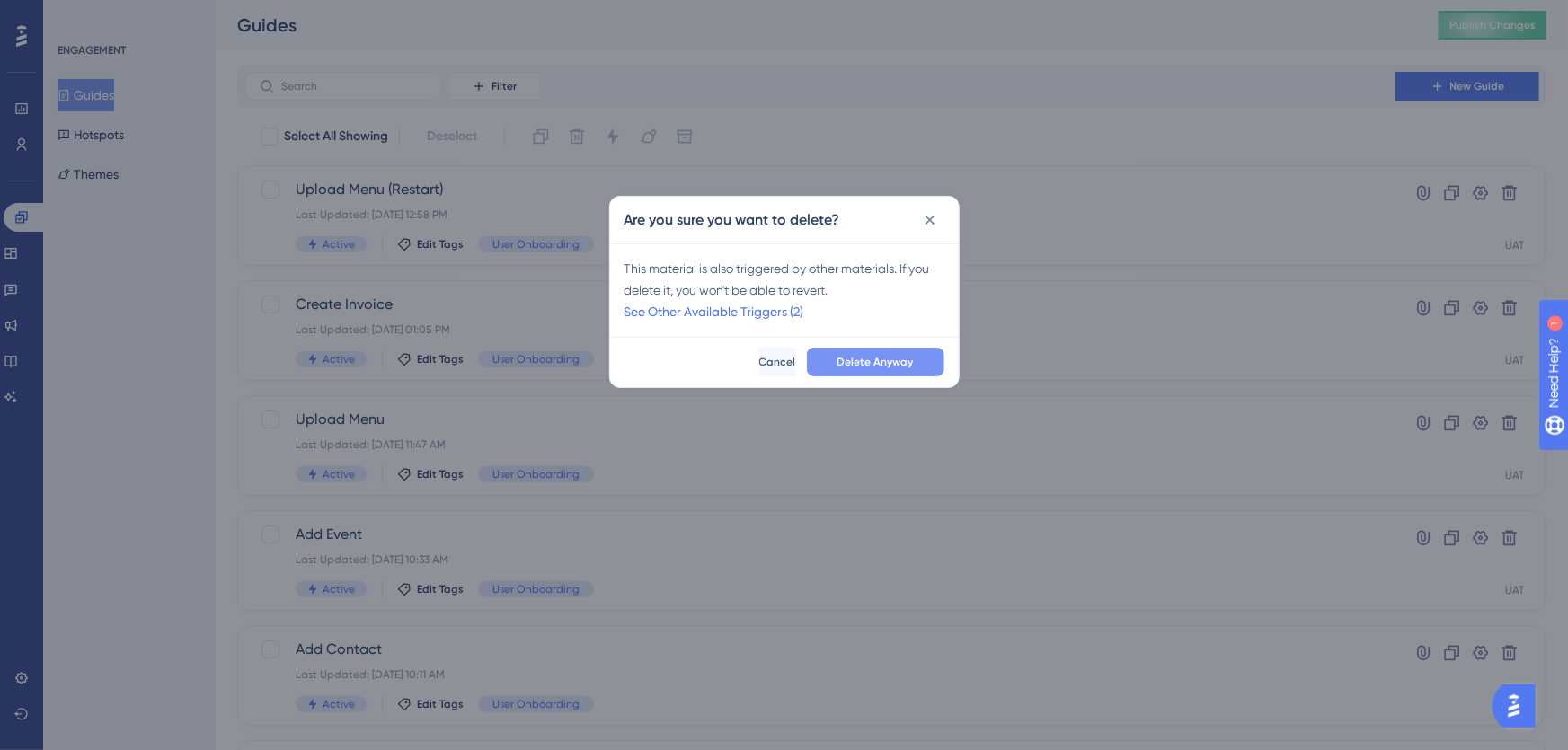
click at [902, 364] on span "Delete Anyway" at bounding box center [875, 363] width 76 height 15
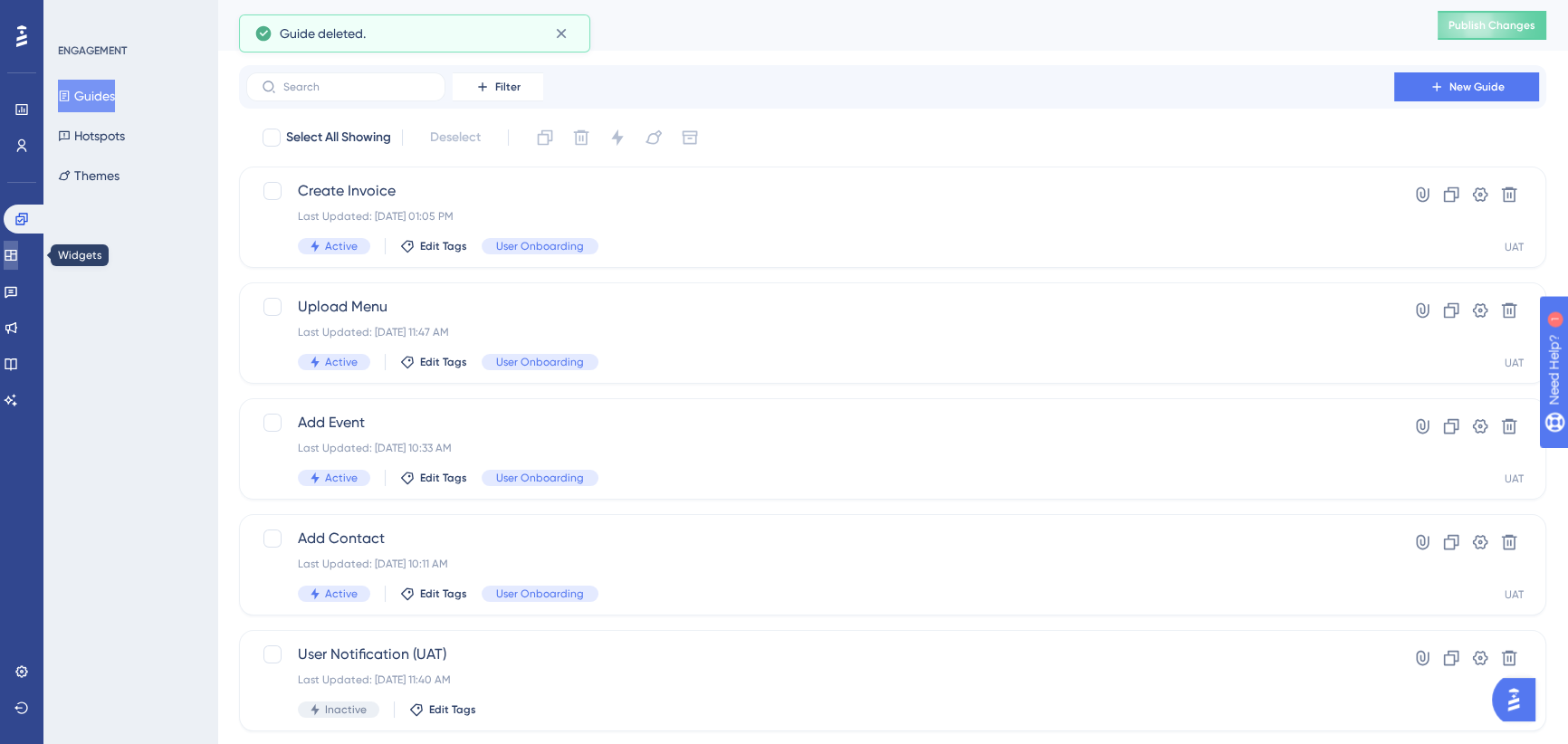
click at [19, 248] on icon at bounding box center [11, 255] width 15 height 15
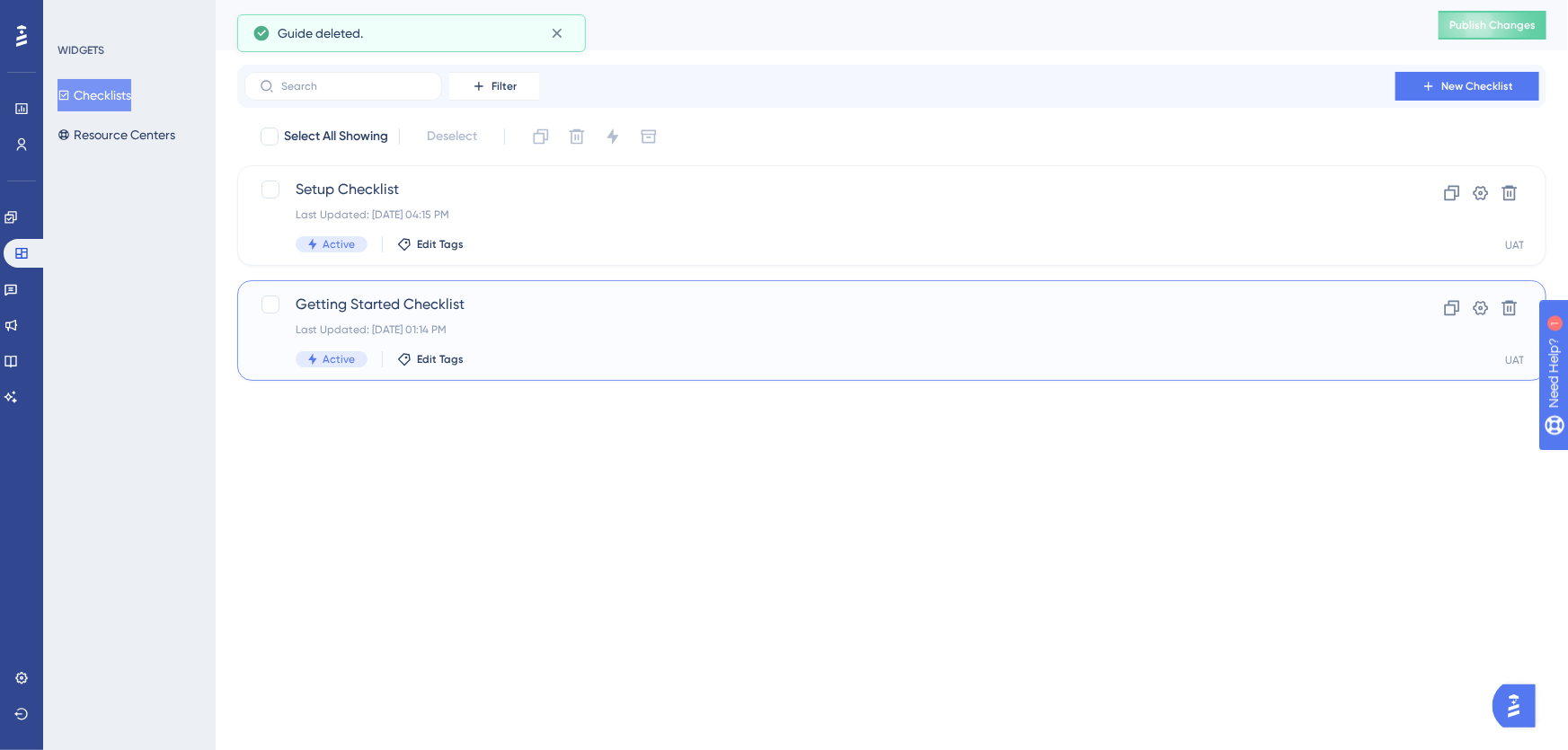
click at [575, 319] on div "Getting Started Checklist Last Updated: Sep 29 2025, 01:14 PM Active Edit Tags" at bounding box center [820, 330] width 1048 height 73
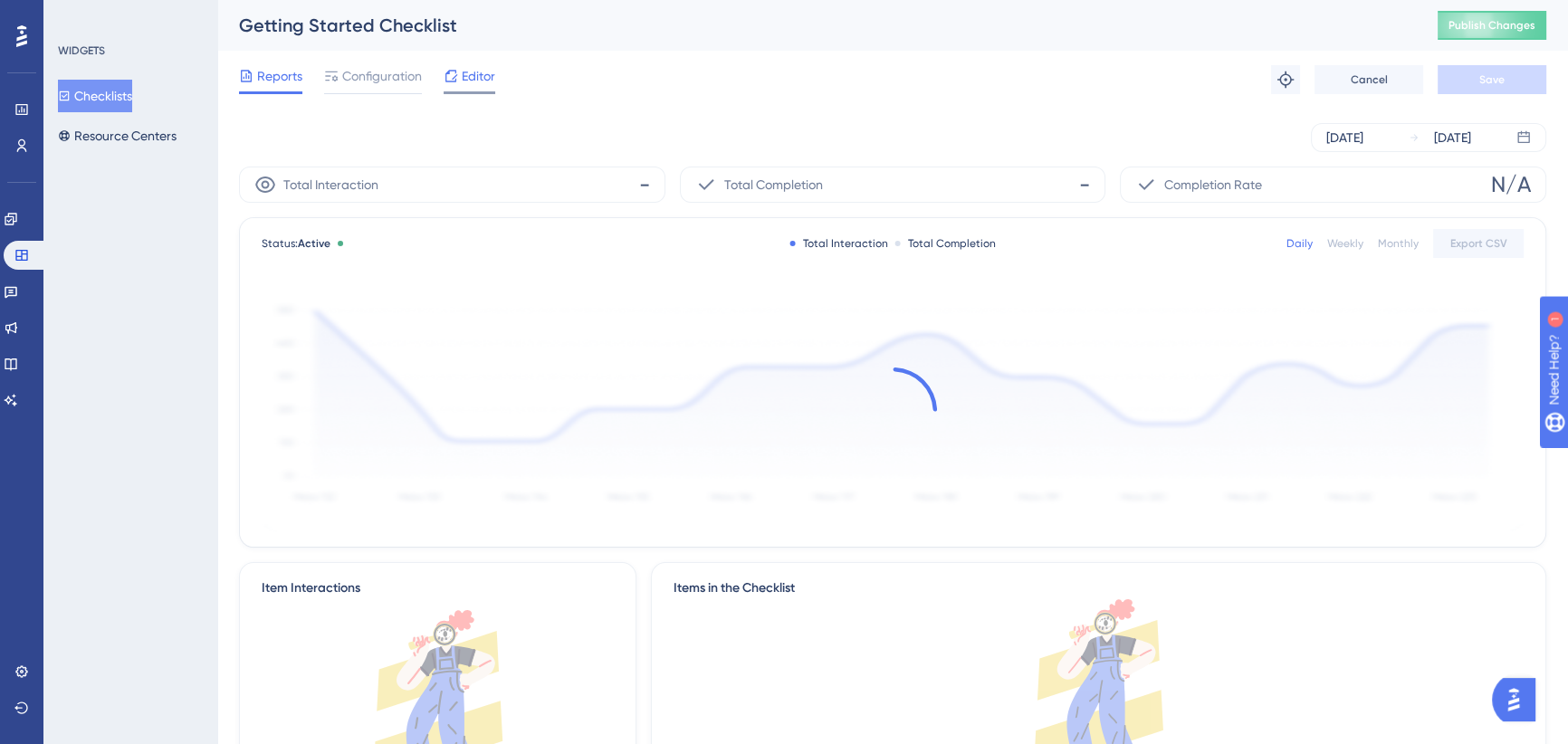
click at [474, 72] on span "Editor" at bounding box center [478, 75] width 33 height 21
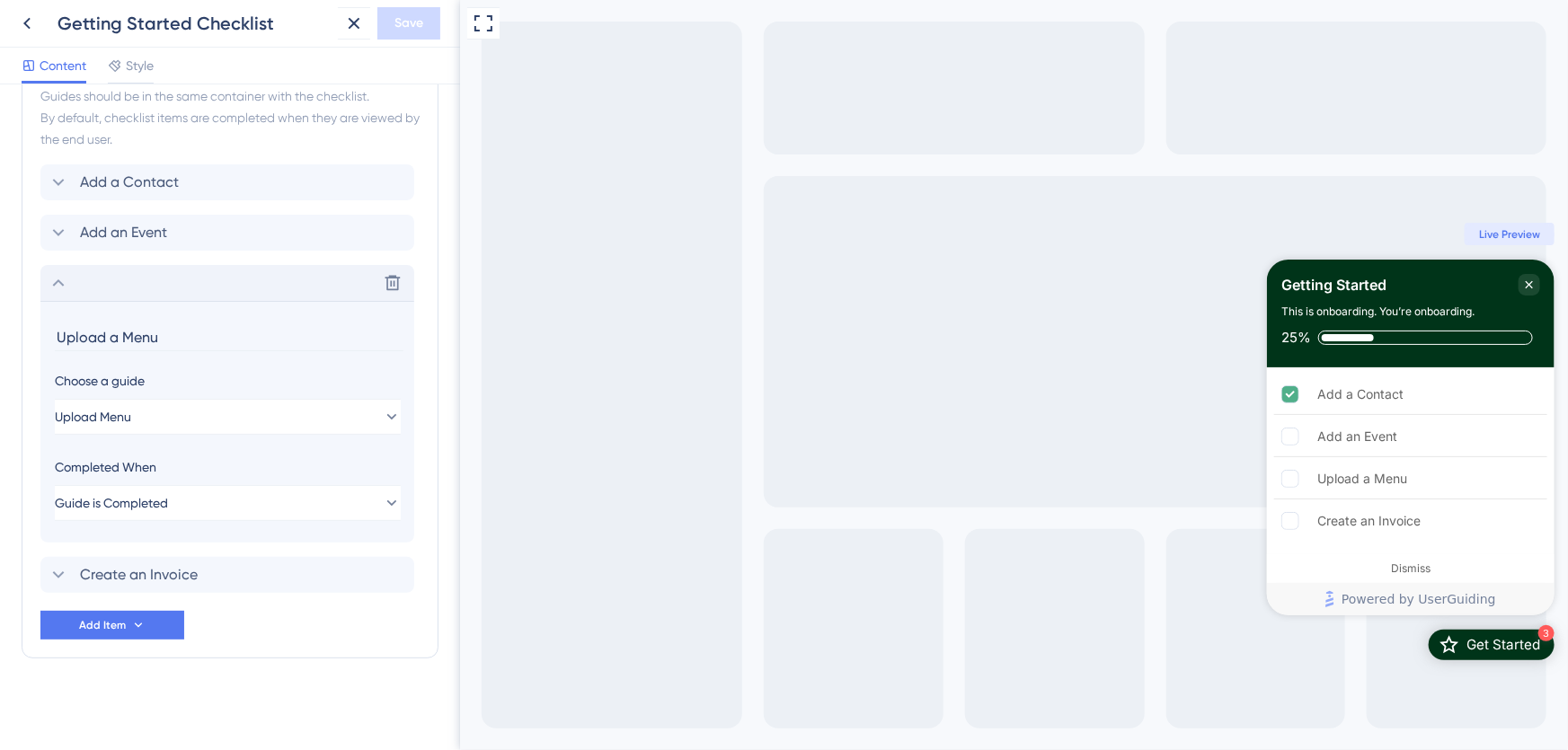
click at [57, 281] on icon at bounding box center [59, 283] width 12 height 7
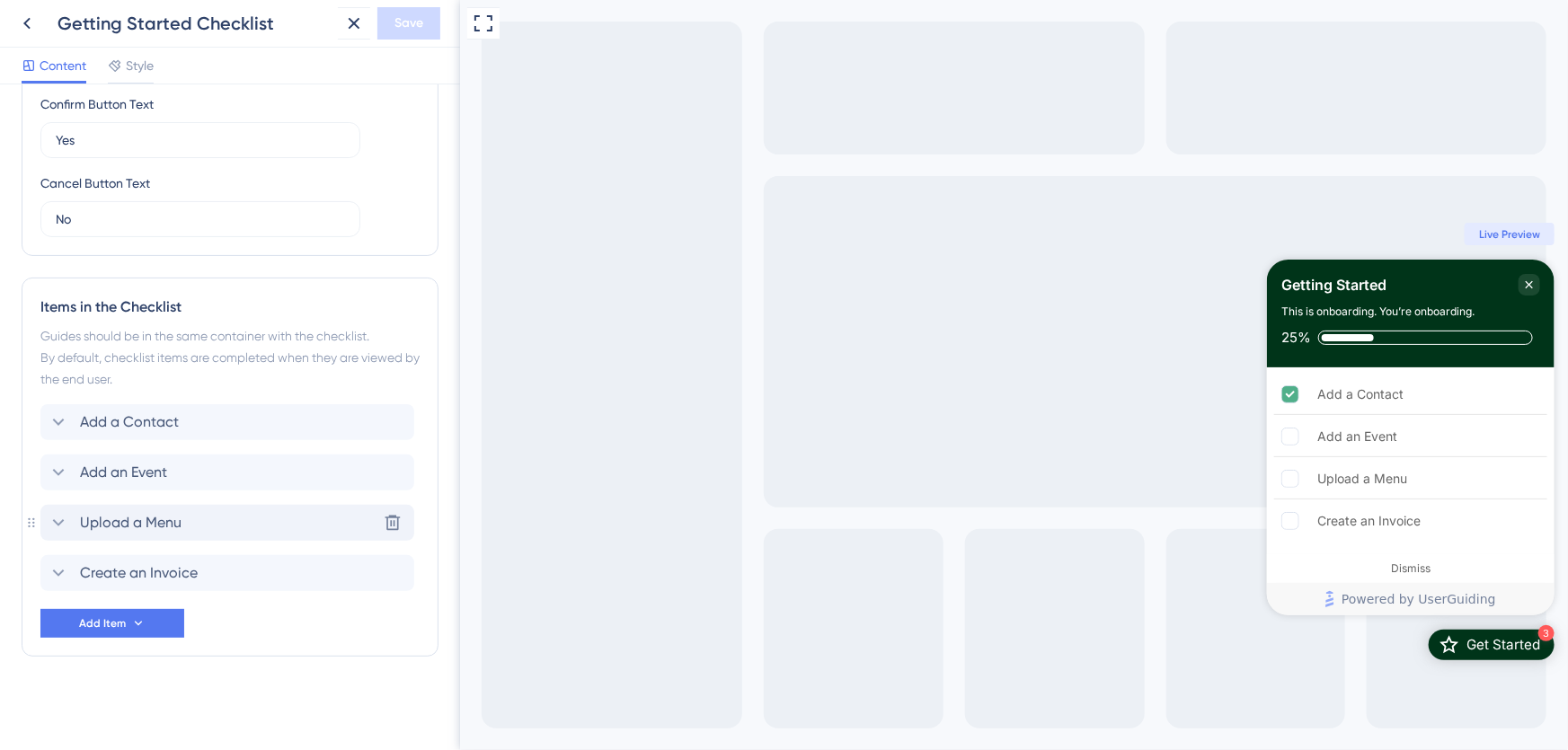
scroll to position [577, 0]
click at [61, 575] on icon at bounding box center [59, 575] width 12 height 7
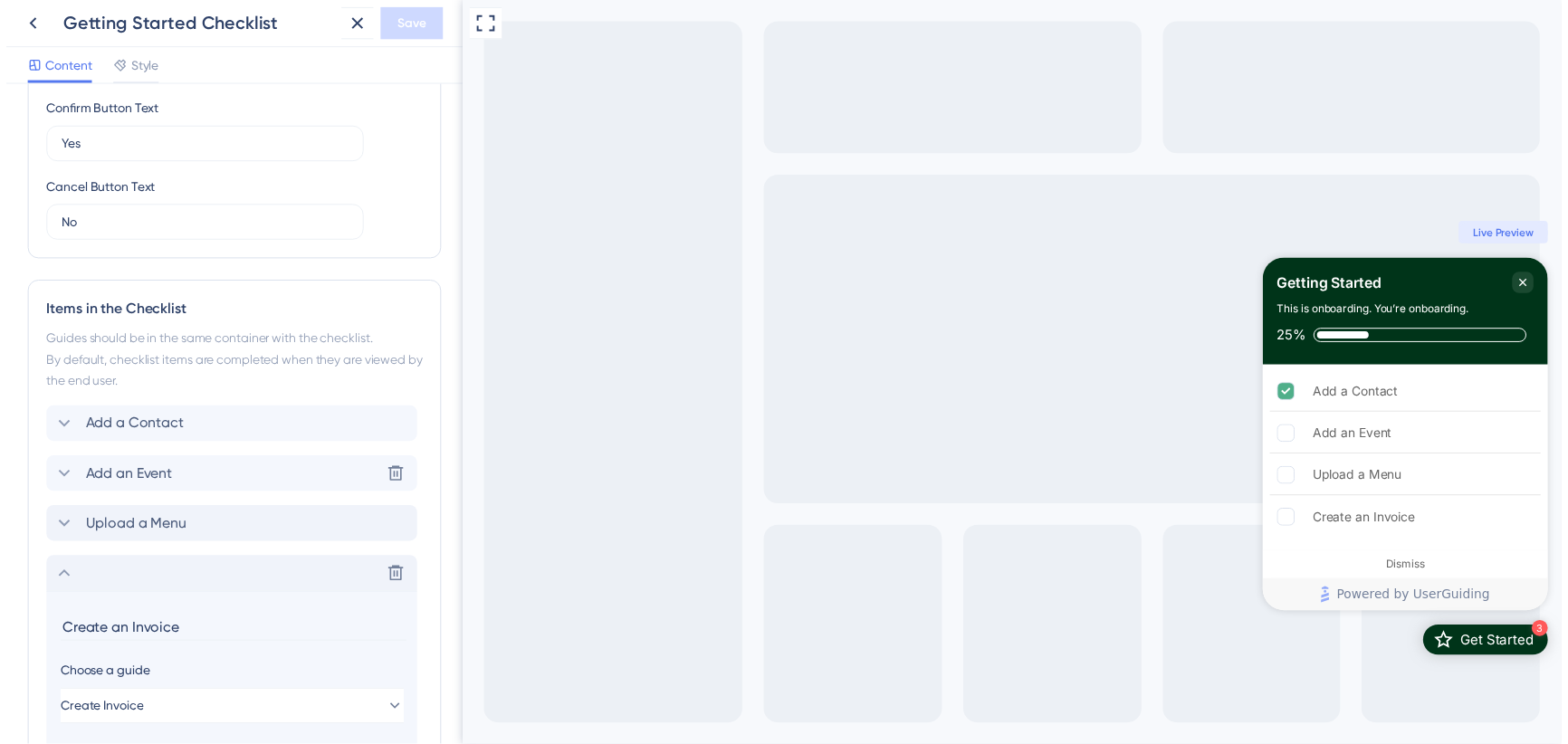
scroll to position [415, 0]
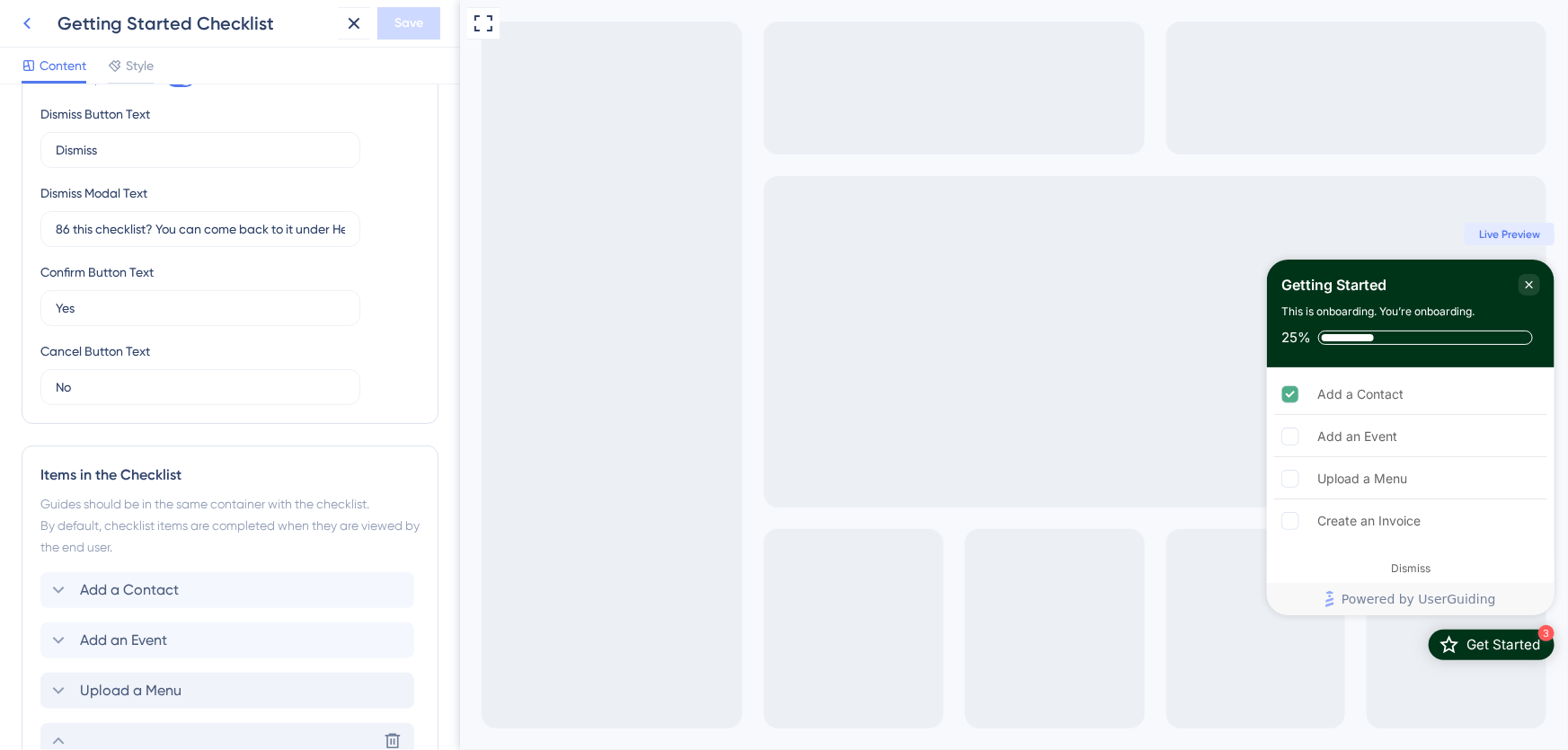
click at [32, 19] on icon at bounding box center [27, 23] width 21 height 21
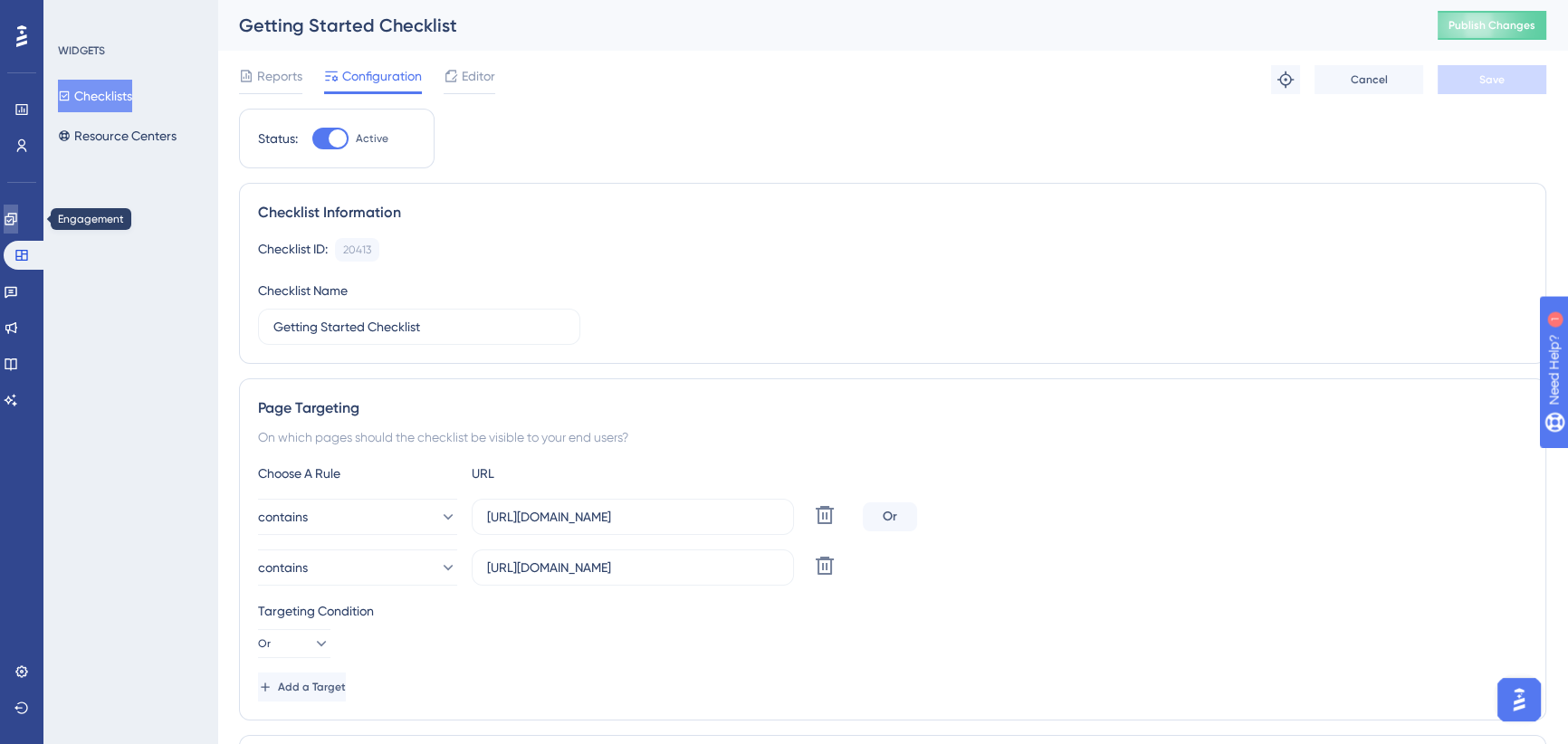
click at [17, 223] on icon at bounding box center [10, 218] width 12 height 12
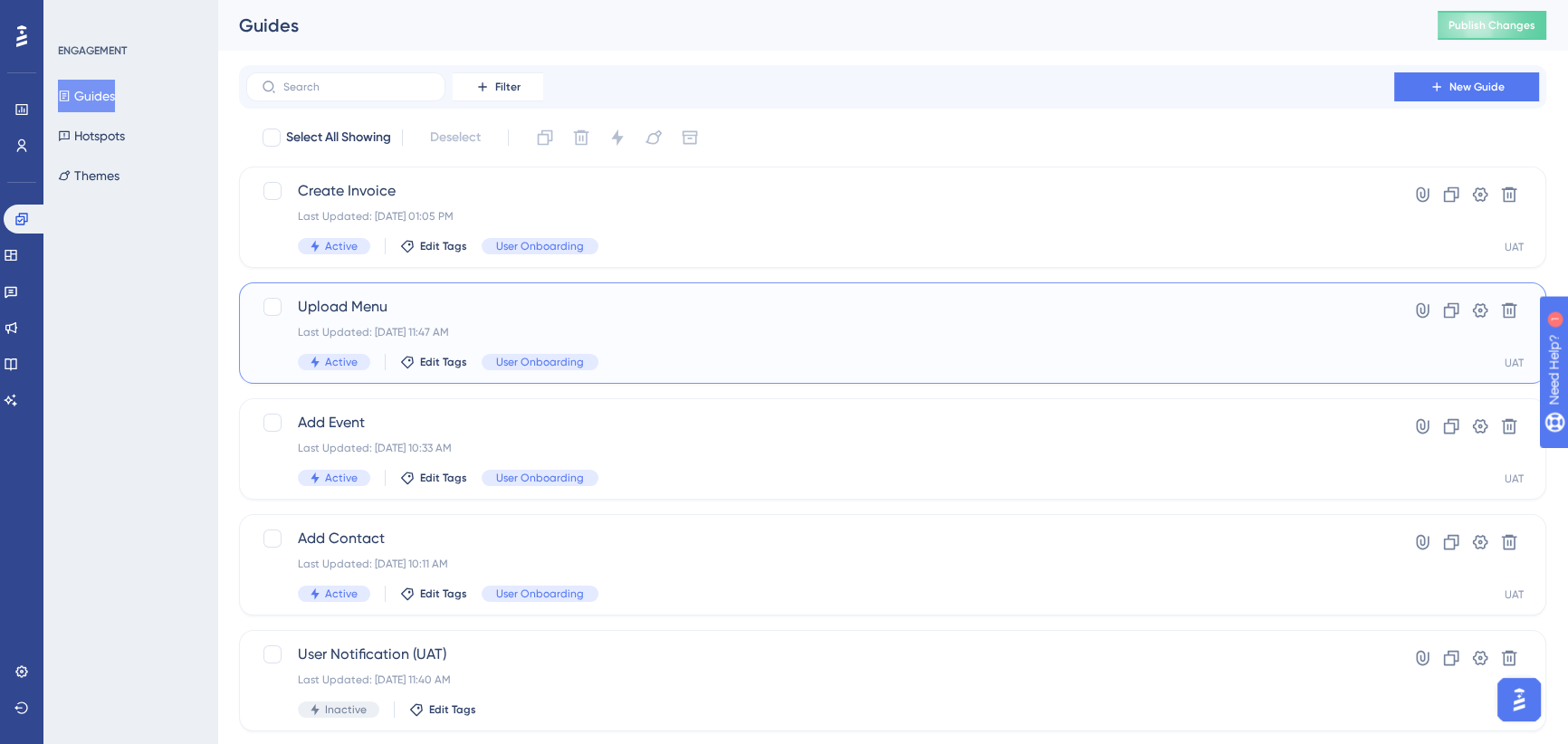
click at [685, 330] on div "Last Updated: Sep 29 2025, 11:47 AM" at bounding box center [820, 332] width 1044 height 15
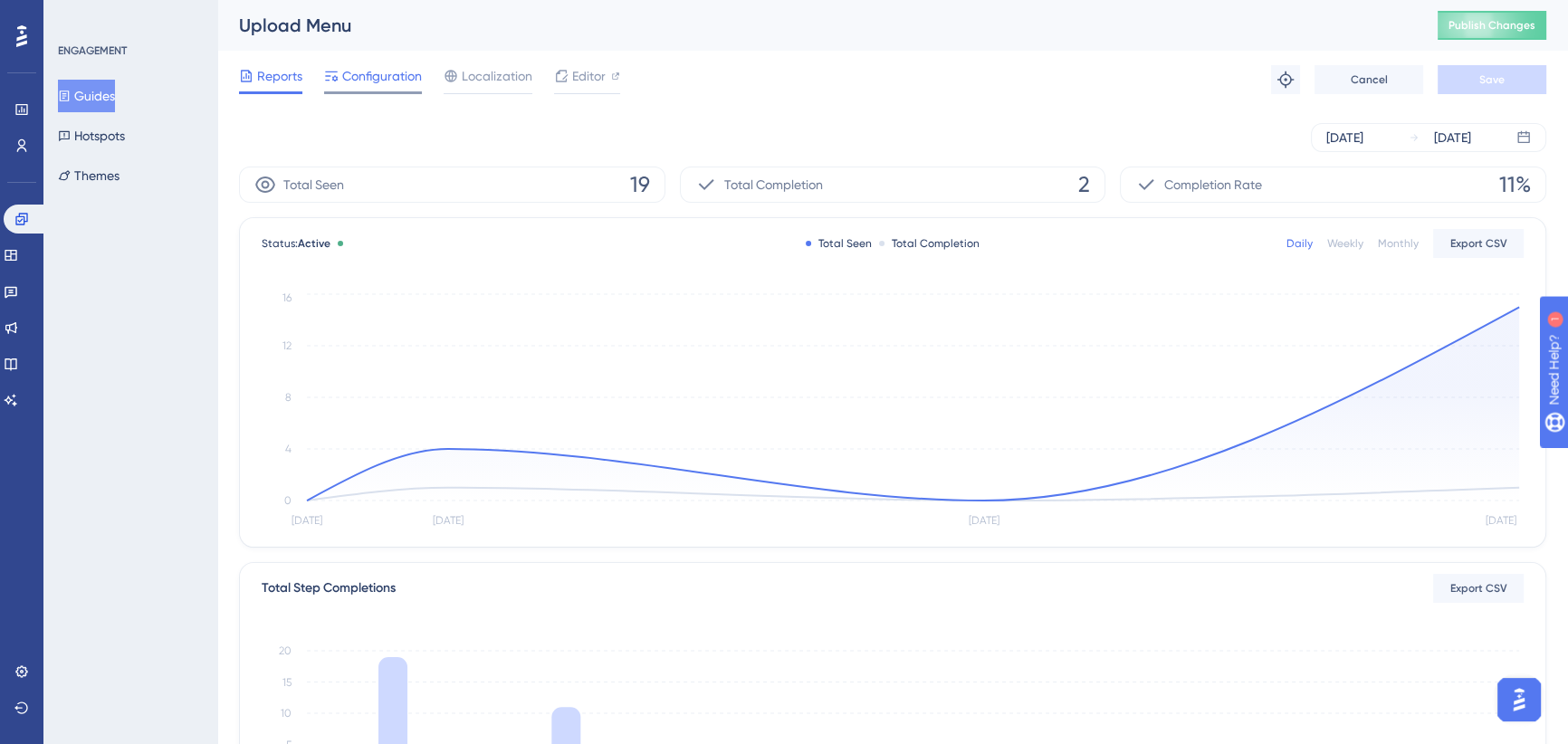
click at [396, 80] on span "Configuration" at bounding box center [382, 75] width 80 height 21
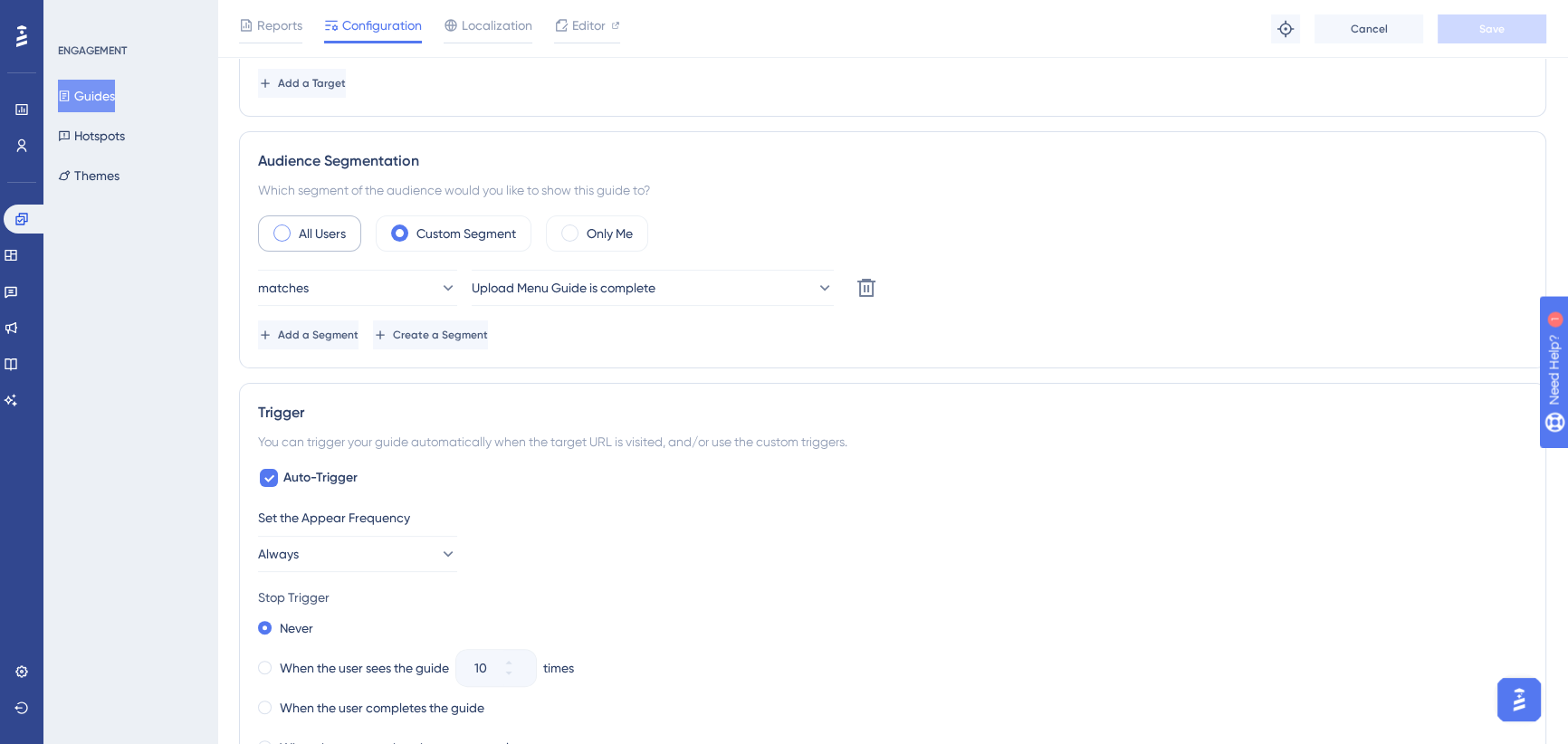
scroll to position [411, 0]
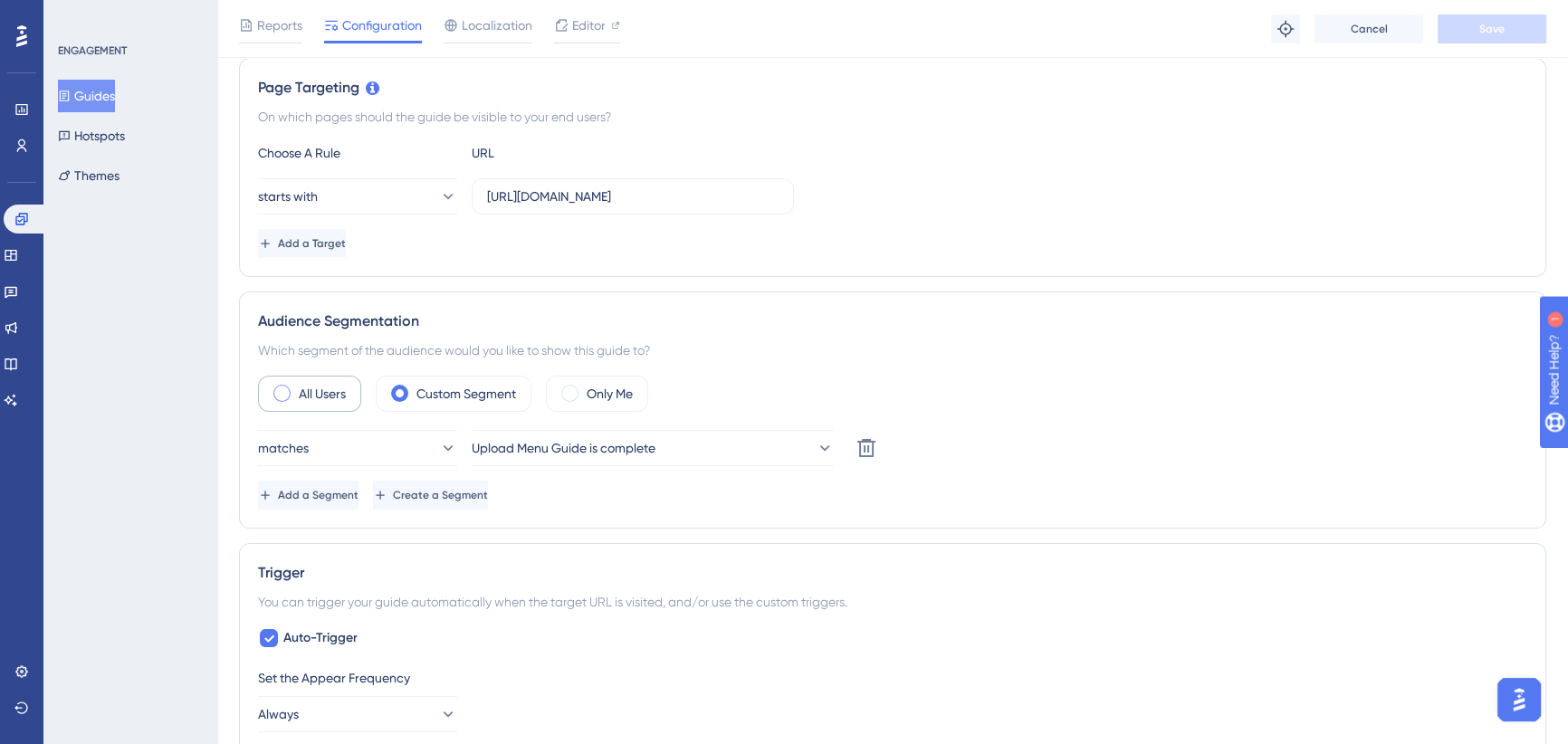
click at [279, 391] on span at bounding box center [282, 393] width 18 height 18
click at [296, 388] on input "radio" at bounding box center [296, 388] width 0 height 0
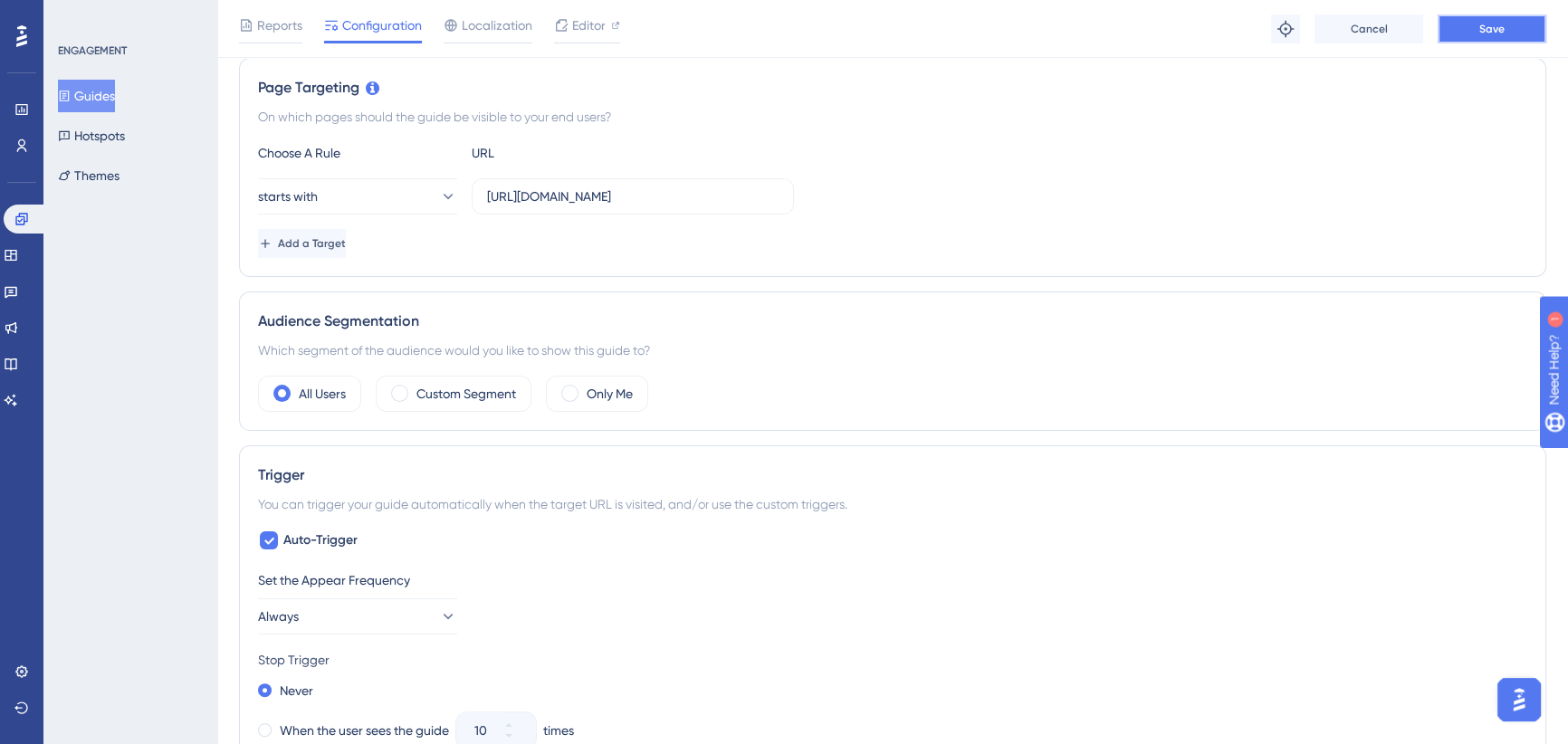
click at [1494, 25] on span "Save" at bounding box center [1491, 29] width 25 height 15
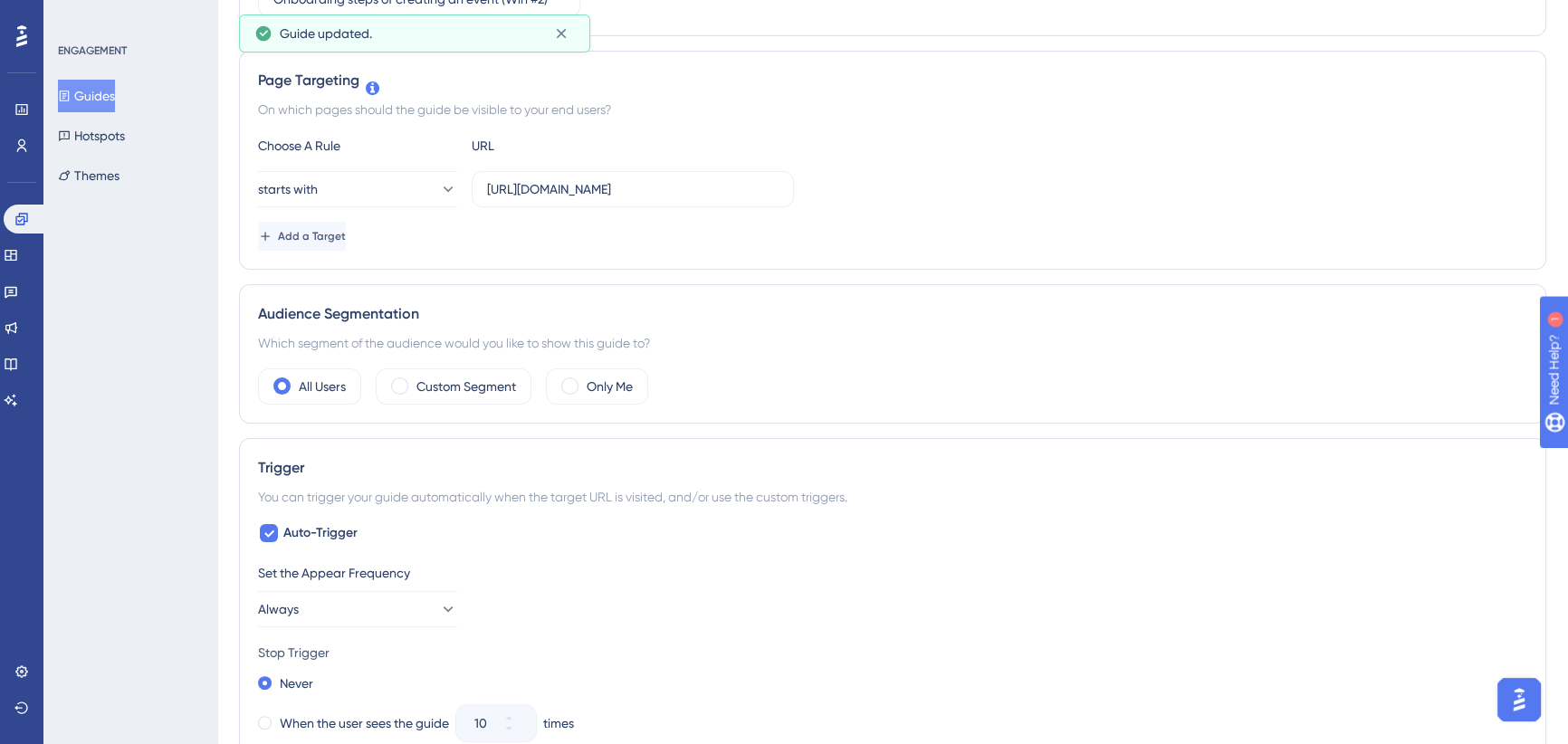
scroll to position [0, 0]
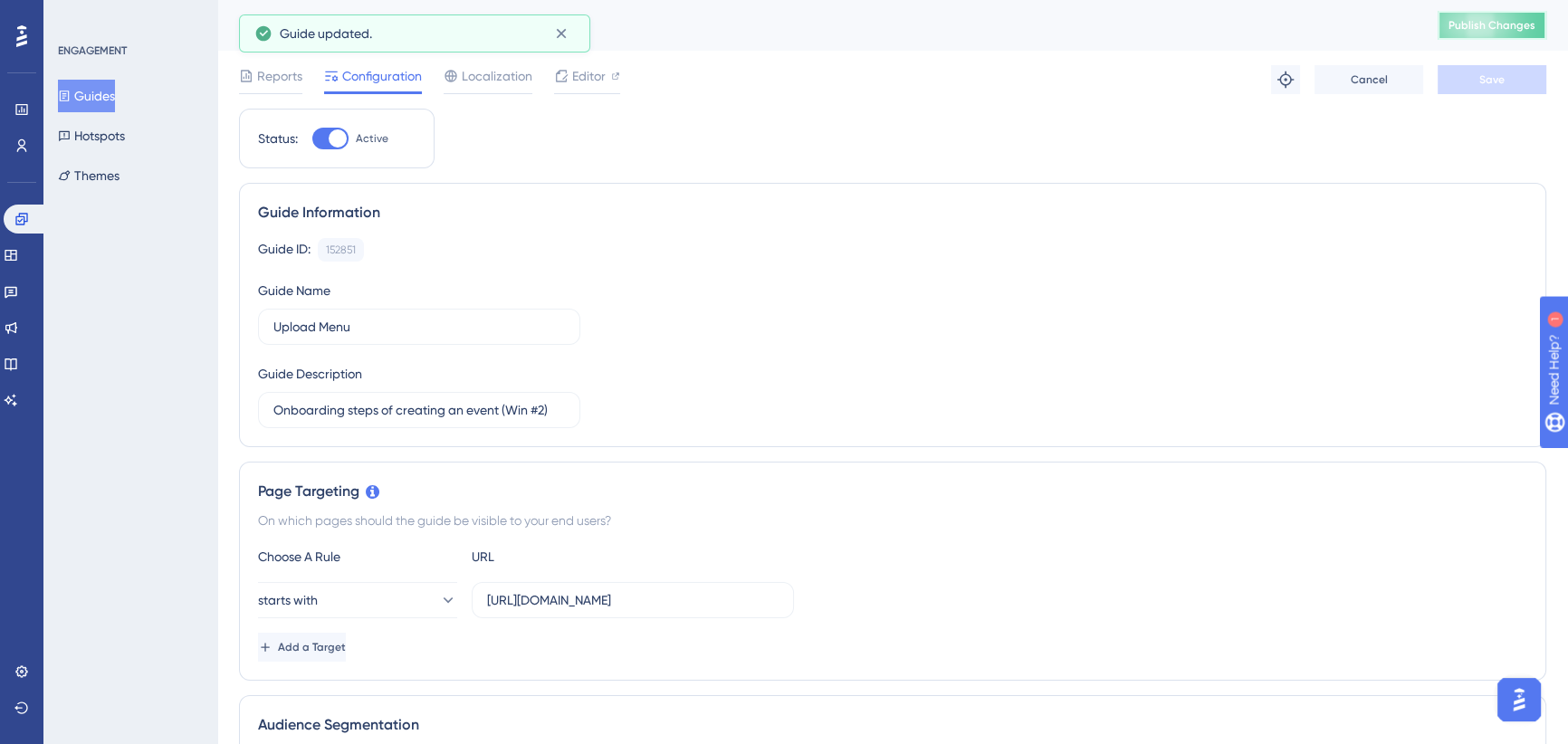
click at [1494, 18] on button "Publish Changes" at bounding box center [1491, 25] width 108 height 29
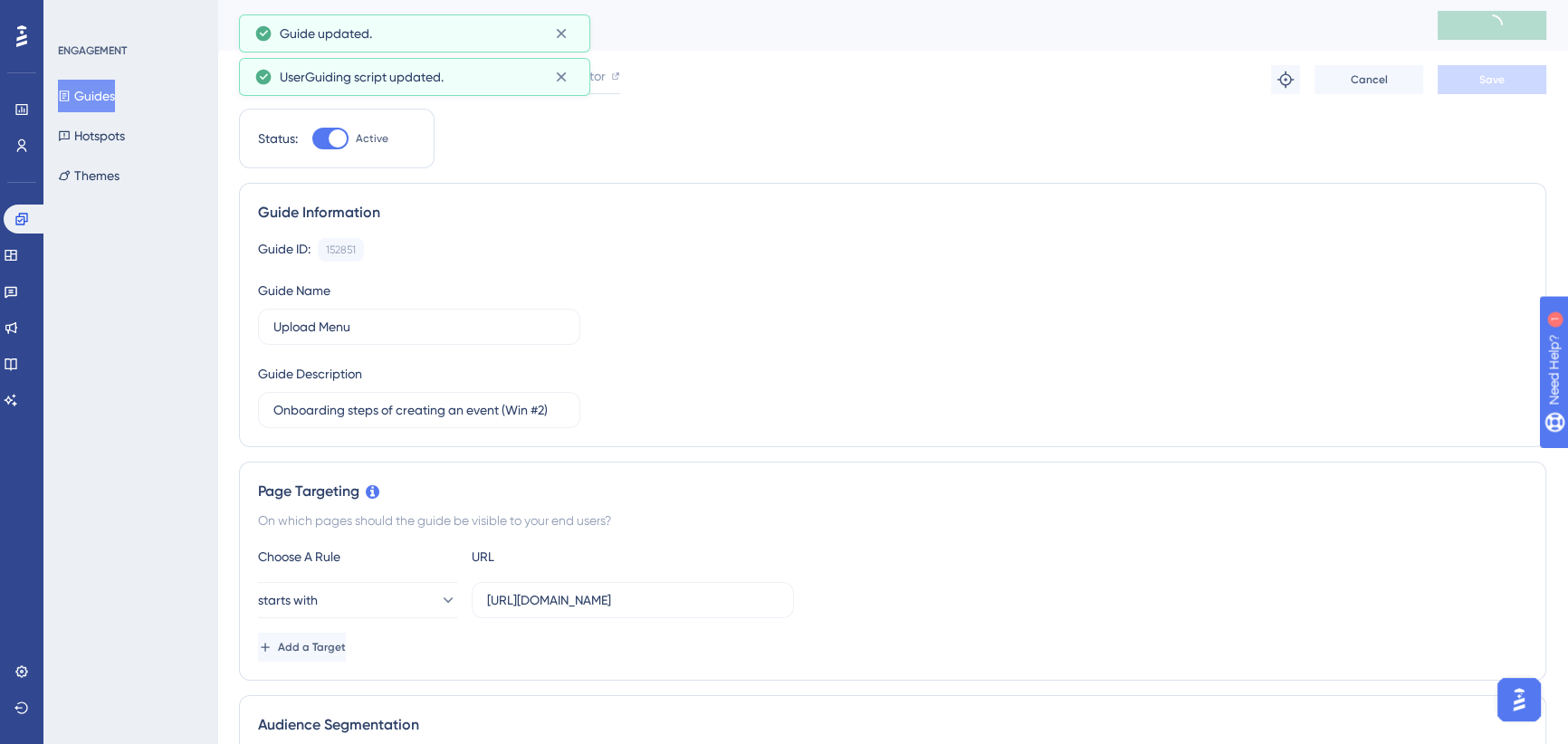
click at [110, 84] on button "Guides" at bounding box center [87, 95] width 57 height 32
click at [96, 99] on button "Guides" at bounding box center [87, 95] width 57 height 32
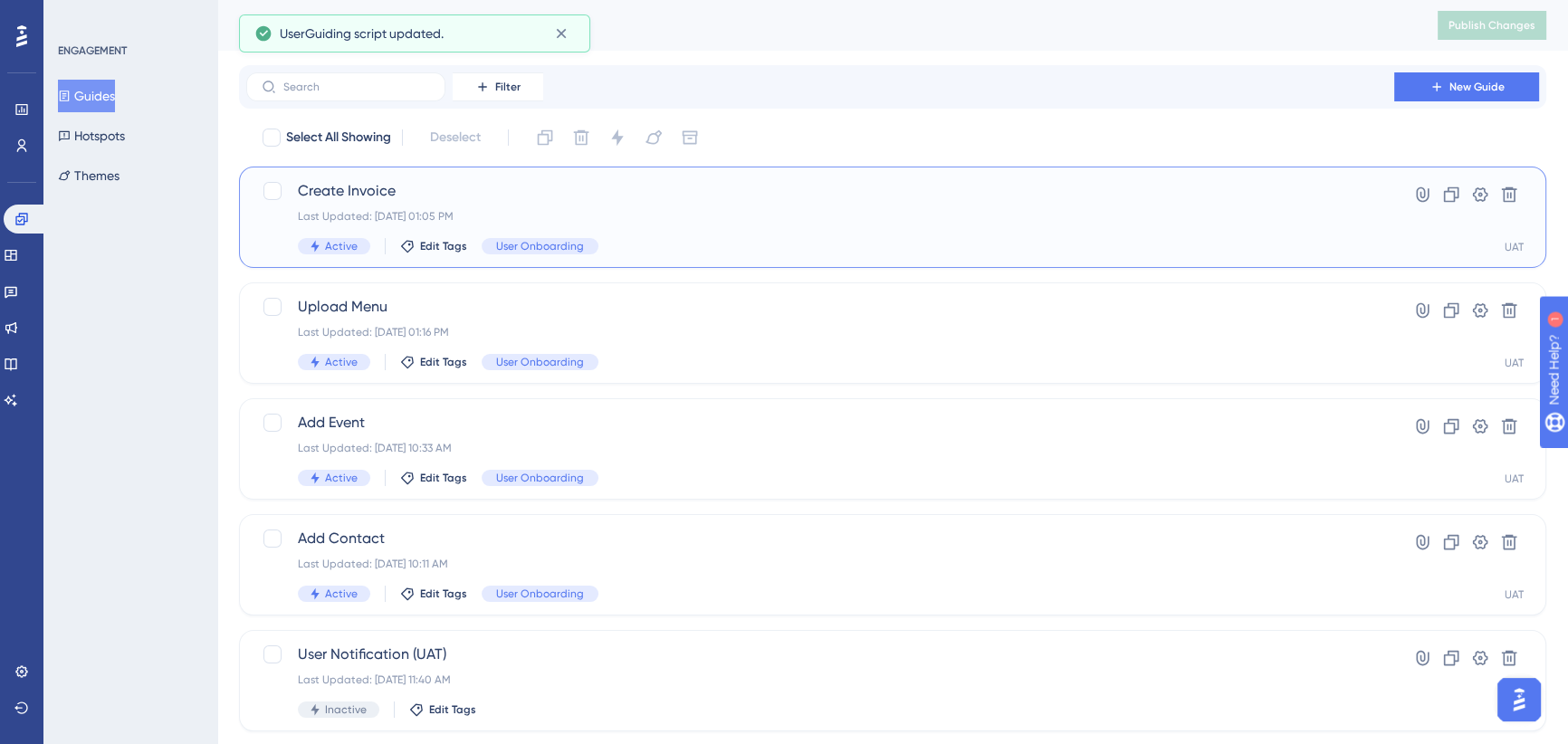
click at [732, 188] on span "Create Invoice" at bounding box center [820, 191] width 1044 height 21
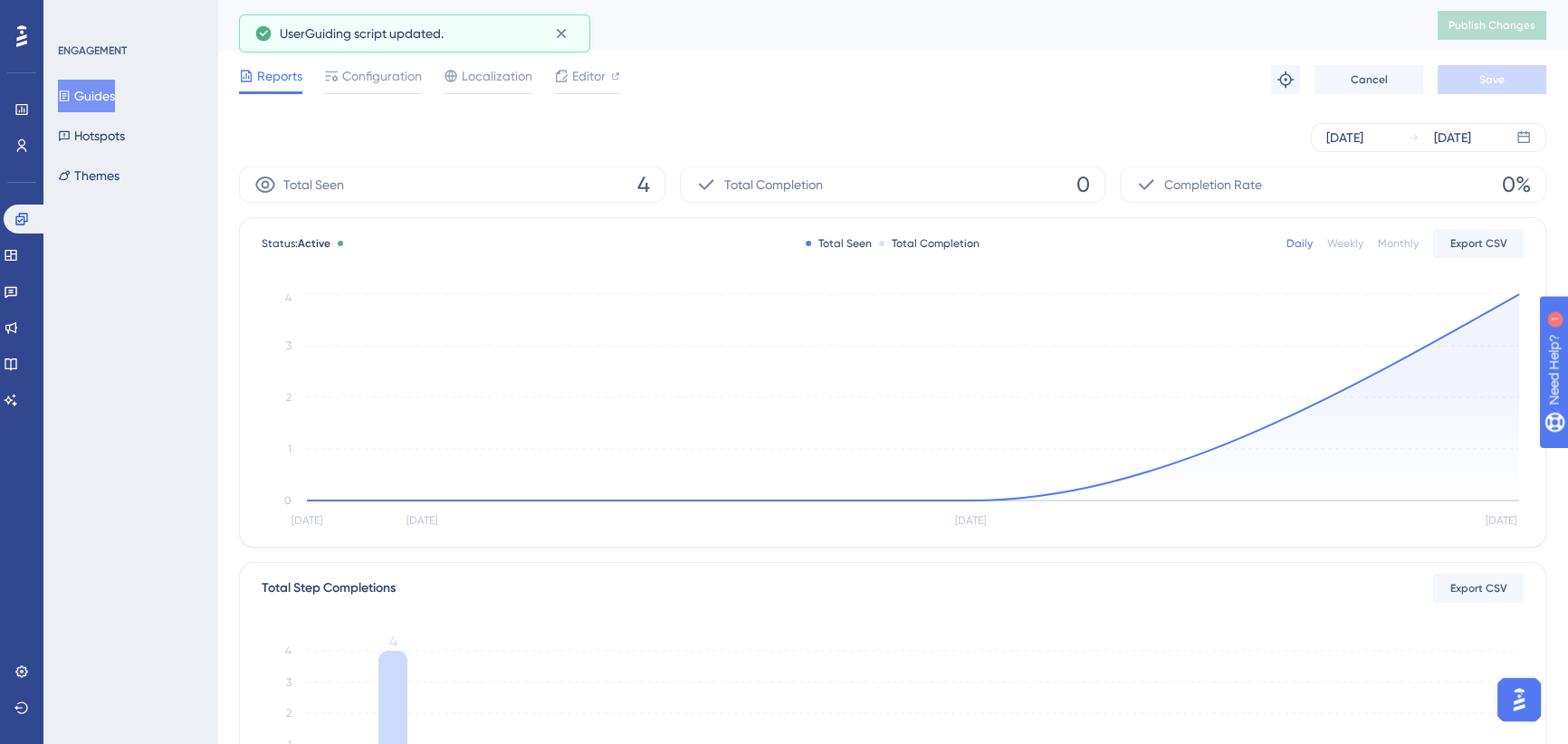
drag, startPoint x: 336, startPoint y: 79, endPoint x: 607, endPoint y: 428, distance: 441.9
click at [335, 79] on icon at bounding box center [331, 76] width 15 height 15
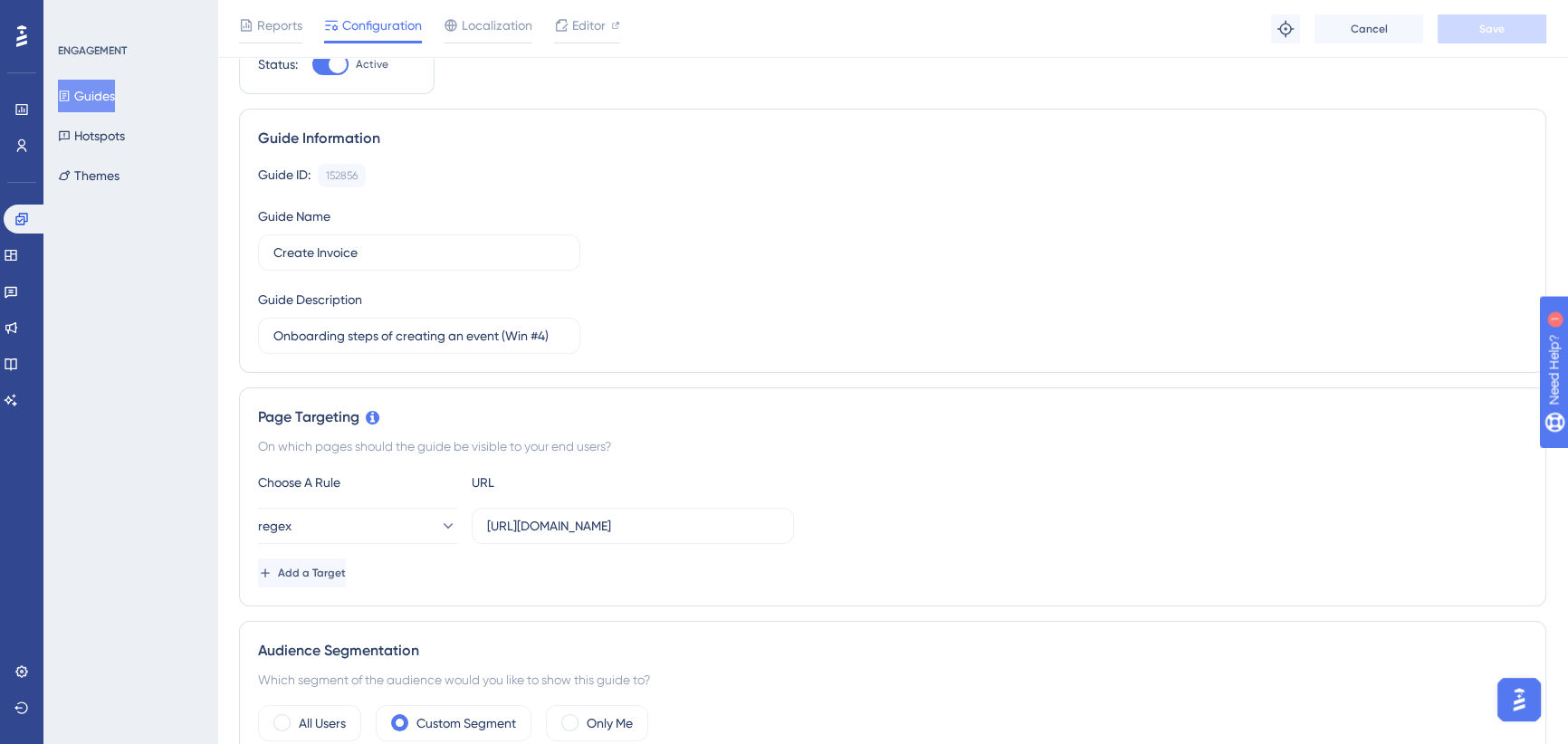
scroll to position [246, 0]
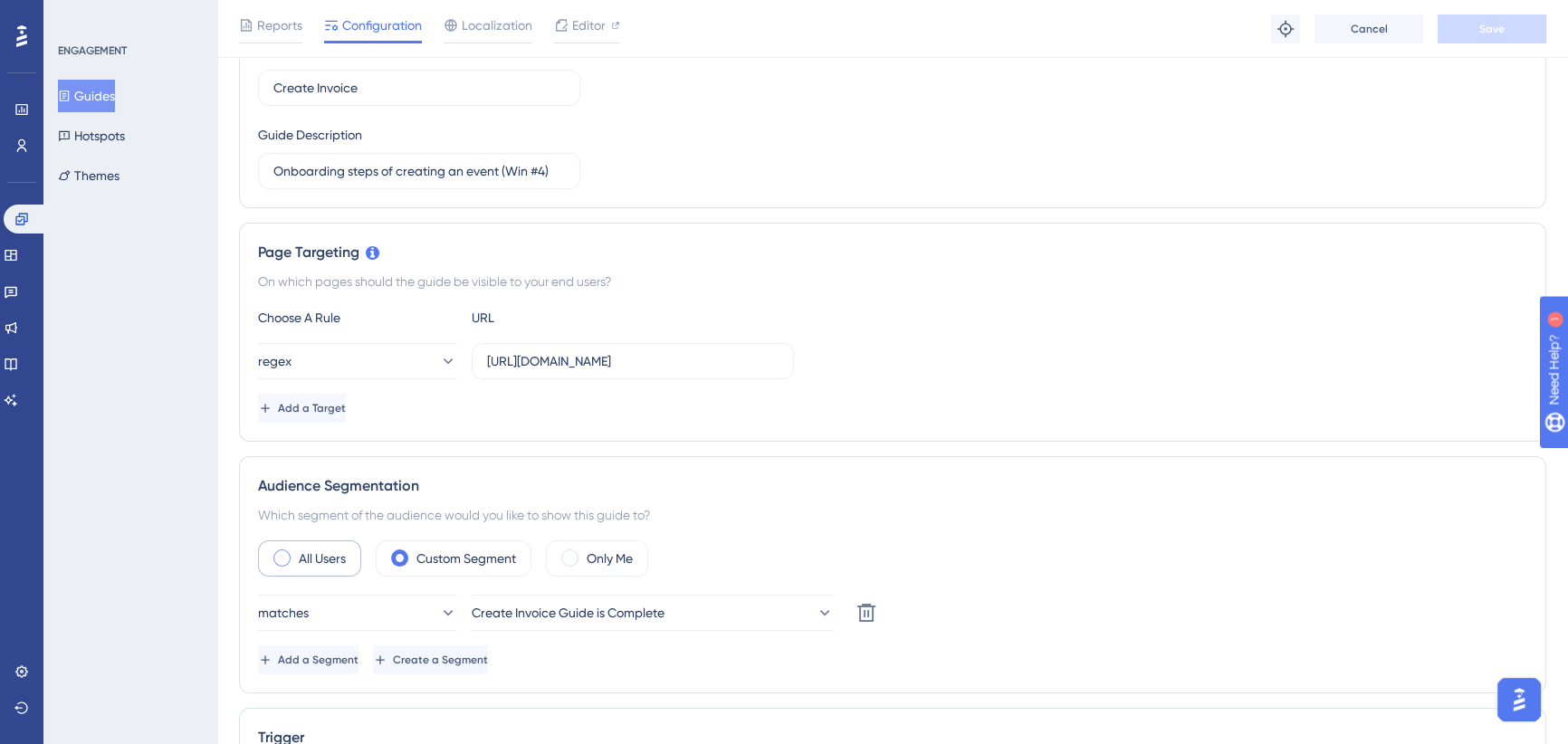
click at [322, 543] on div "All Users" at bounding box center [310, 558] width 104 height 36
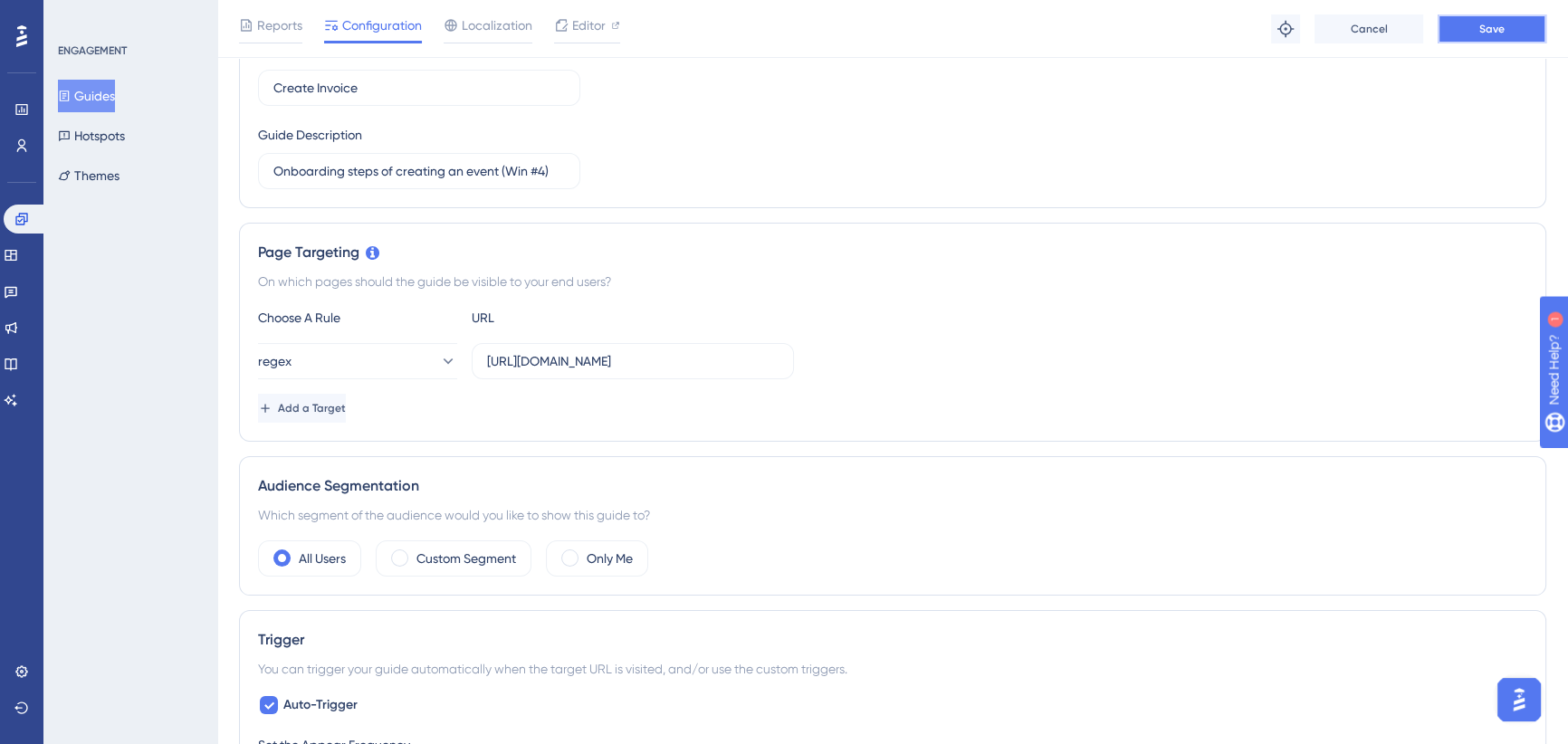
click at [1483, 23] on span "Save" at bounding box center [1491, 29] width 25 height 15
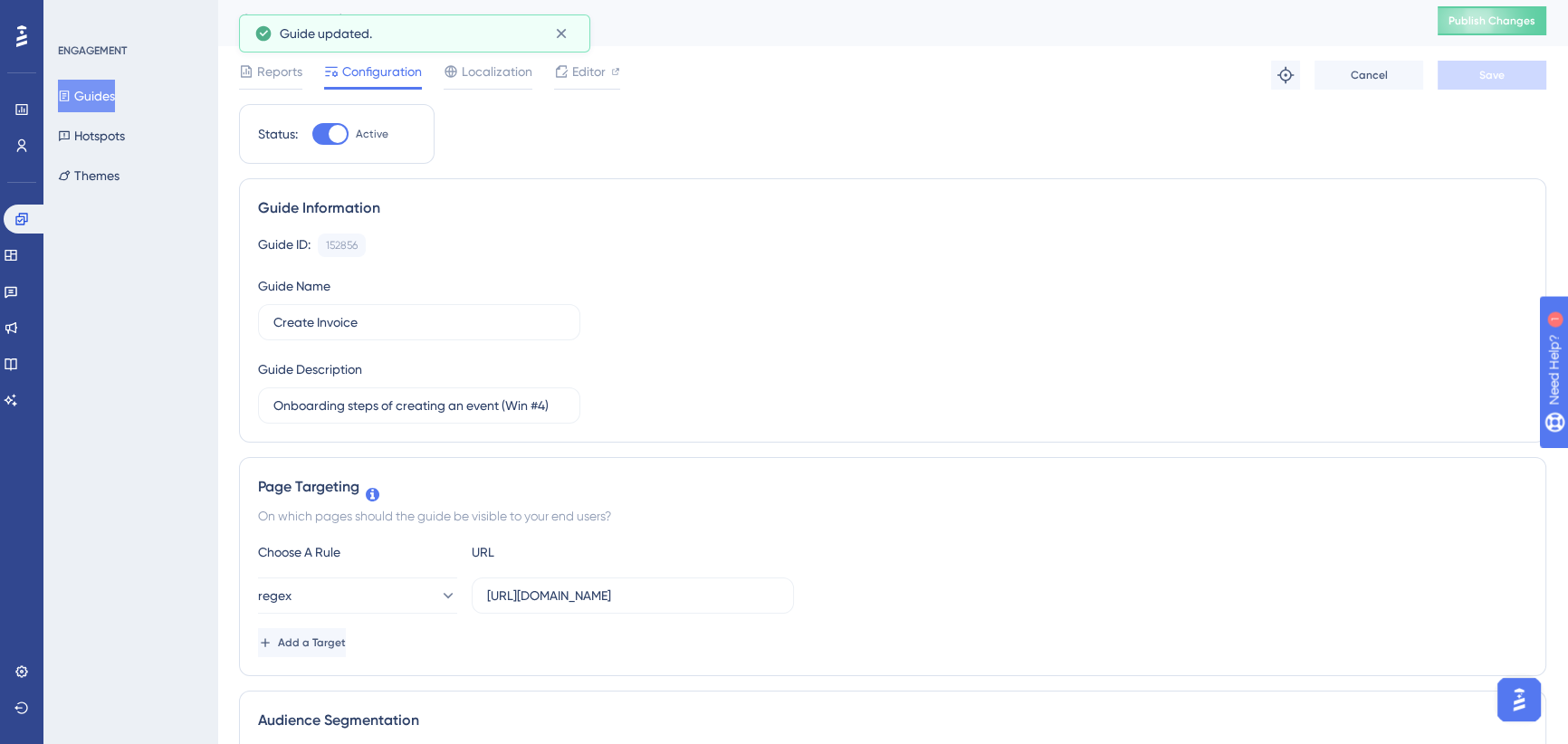
scroll to position [0, 0]
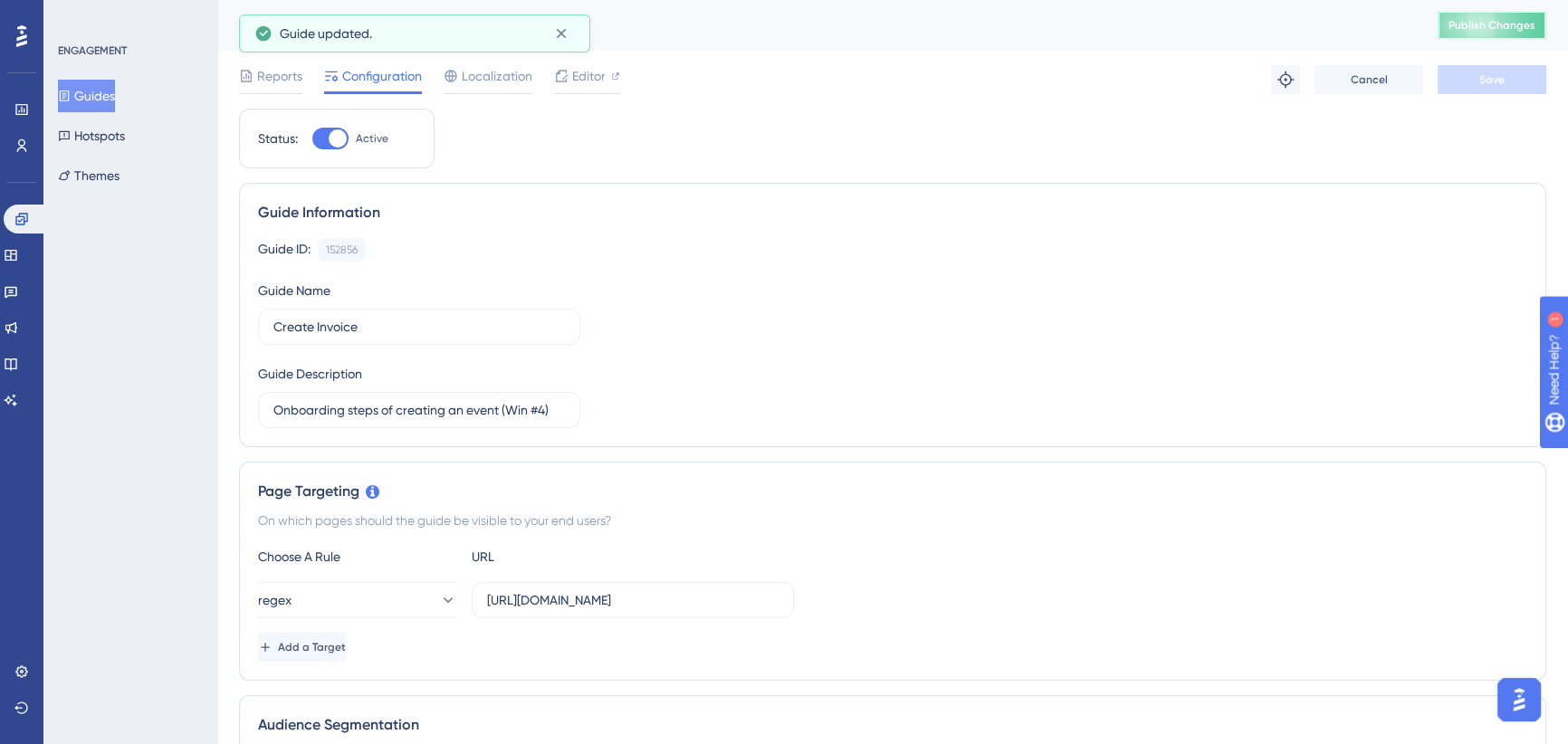
click at [1491, 25] on span "Publish Changes" at bounding box center [1492, 26] width 87 height 15
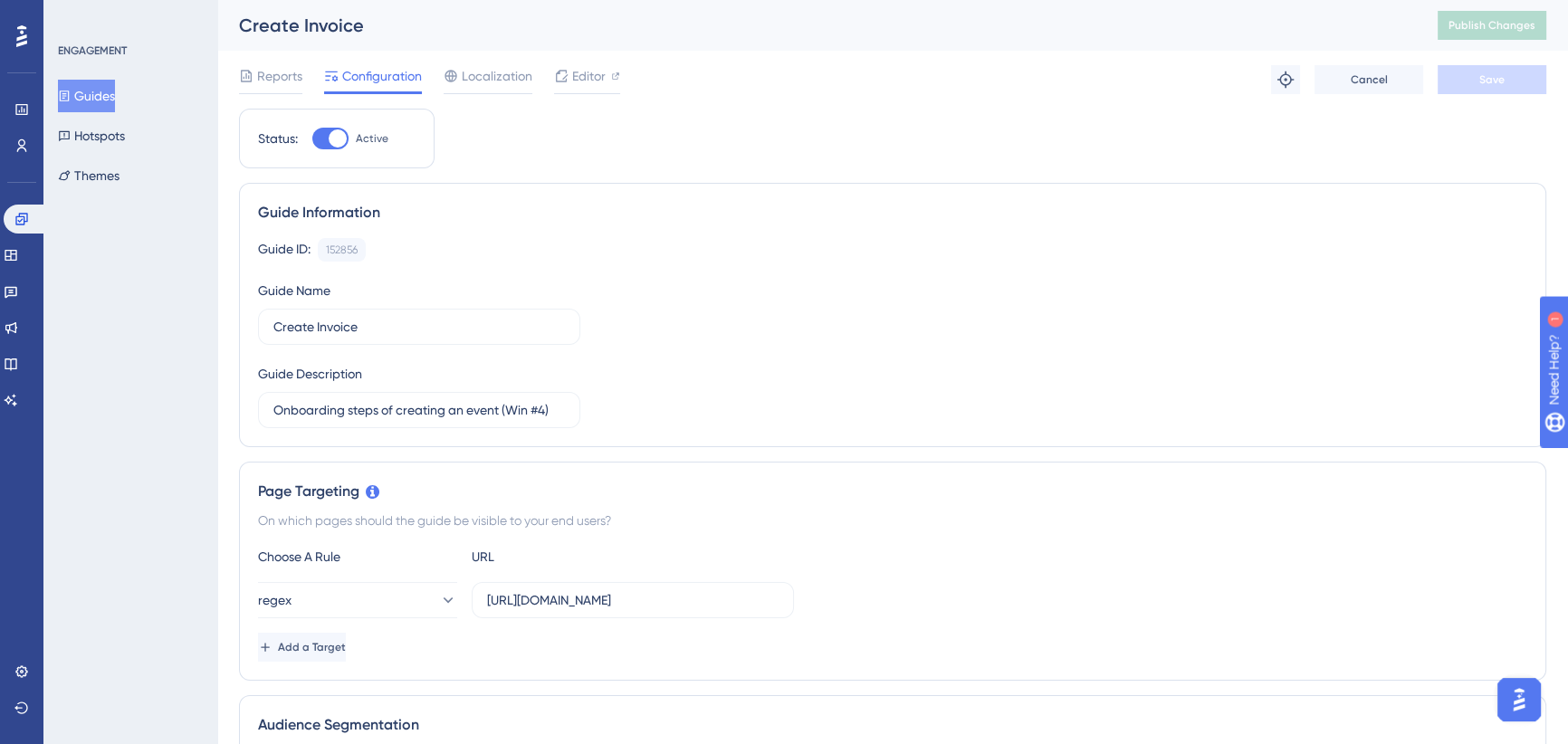
click at [90, 93] on button "Guides" at bounding box center [87, 95] width 57 height 32
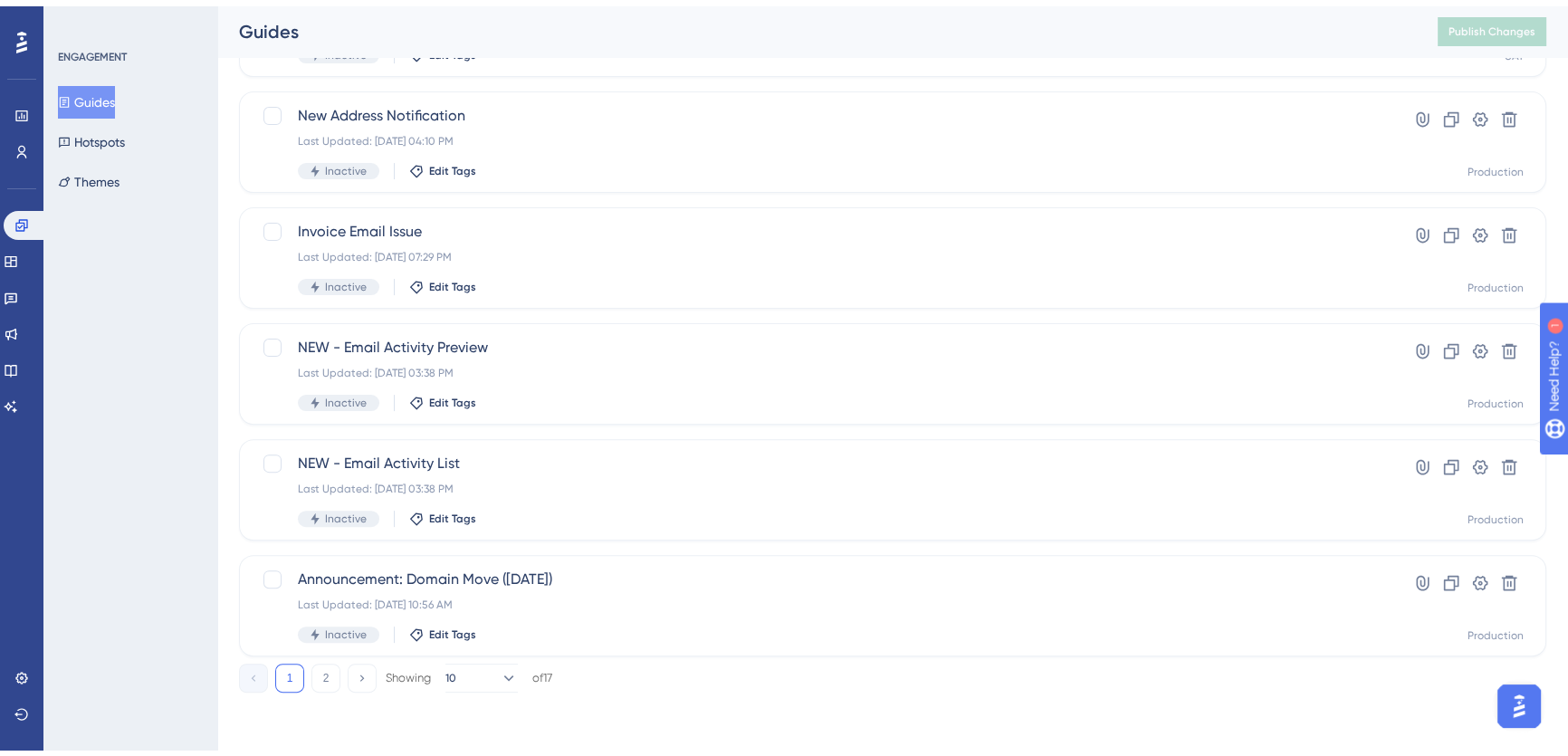
scroll to position [649, 0]
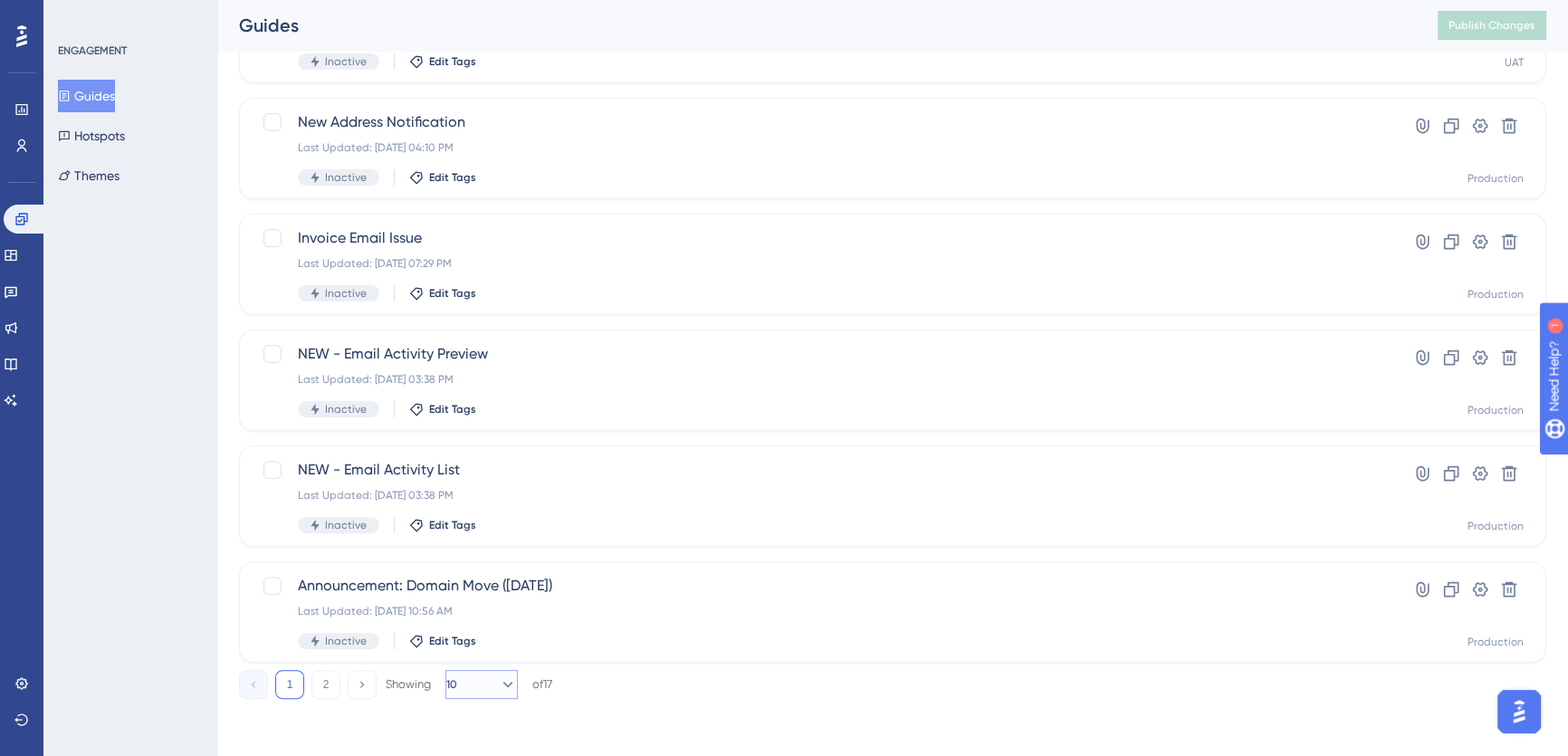
click at [503, 682] on icon at bounding box center [508, 685] width 10 height 6
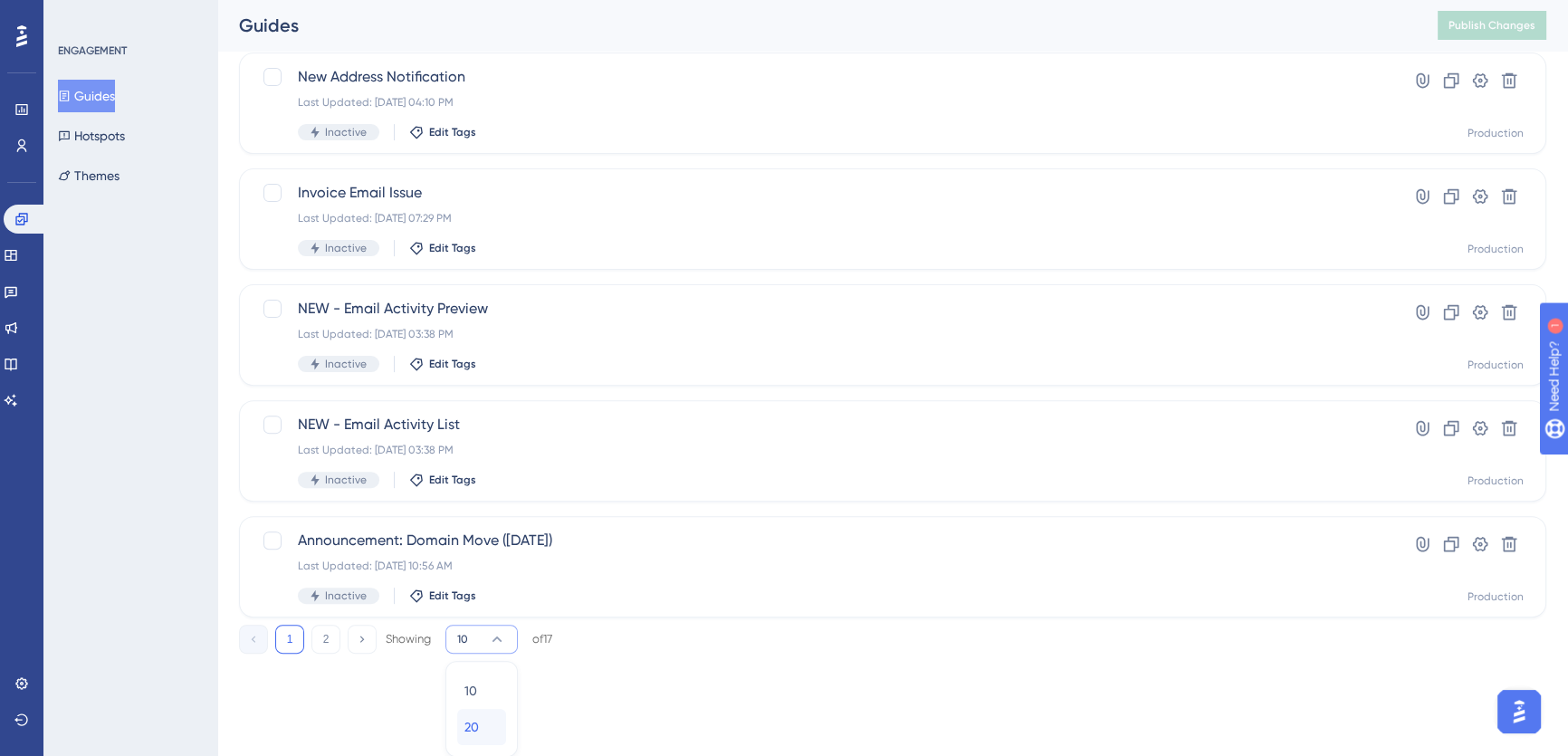
click at [479, 729] on span "20" at bounding box center [472, 726] width 15 height 21
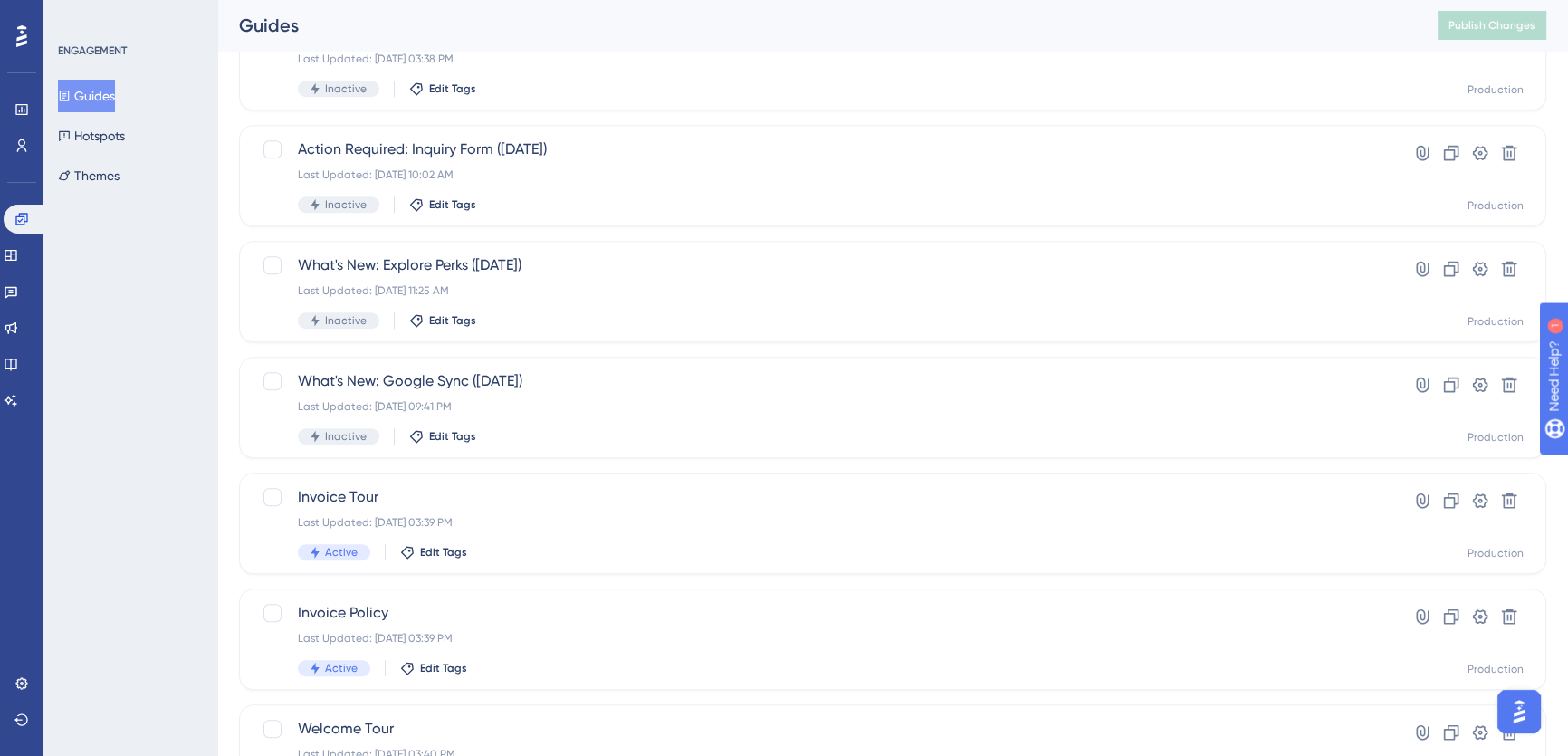
scroll to position [1459, 0]
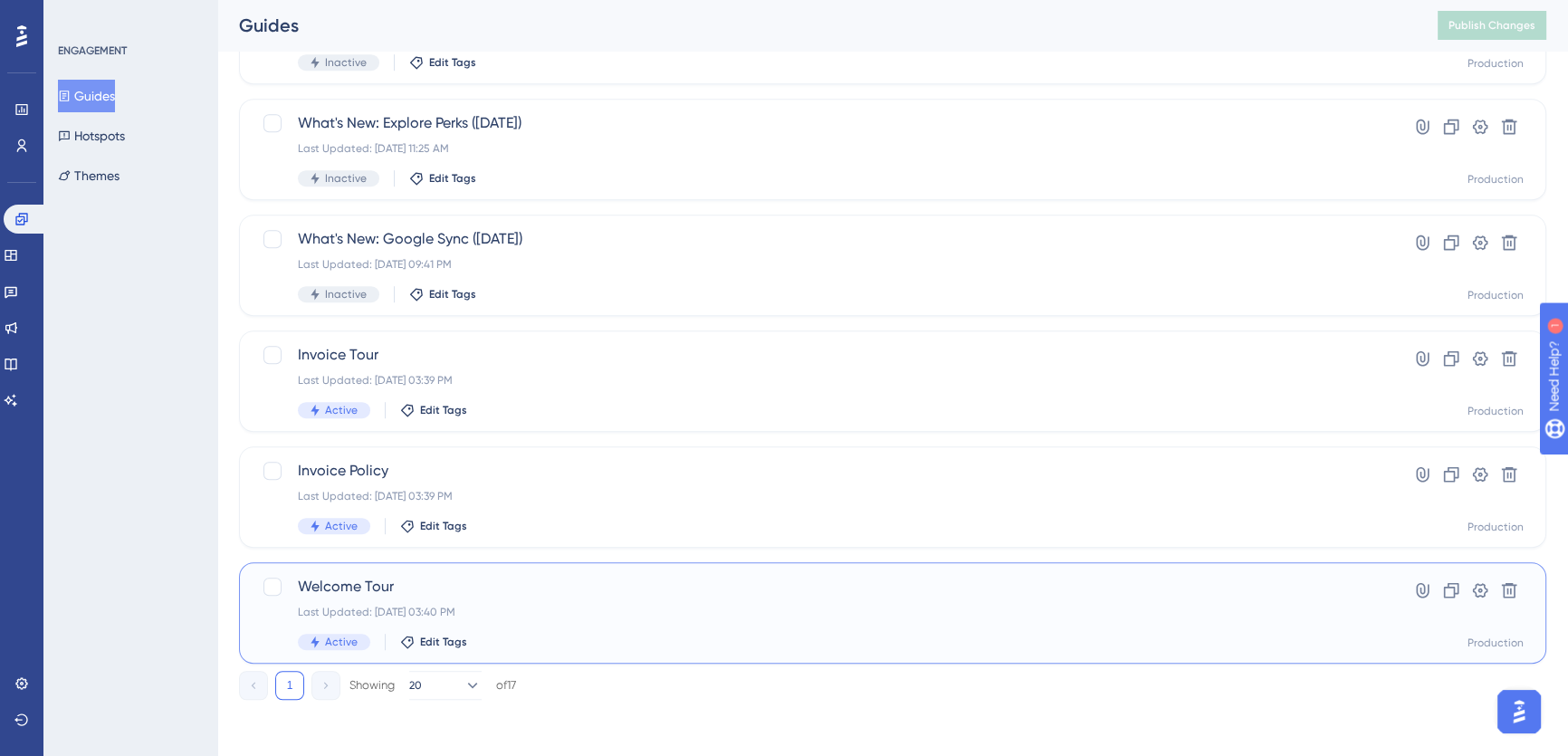
click at [700, 598] on div "Welcome Tour Last Updated: Jul 20 2025, 03:40 PM Active Edit Tags" at bounding box center [820, 613] width 1044 height 74
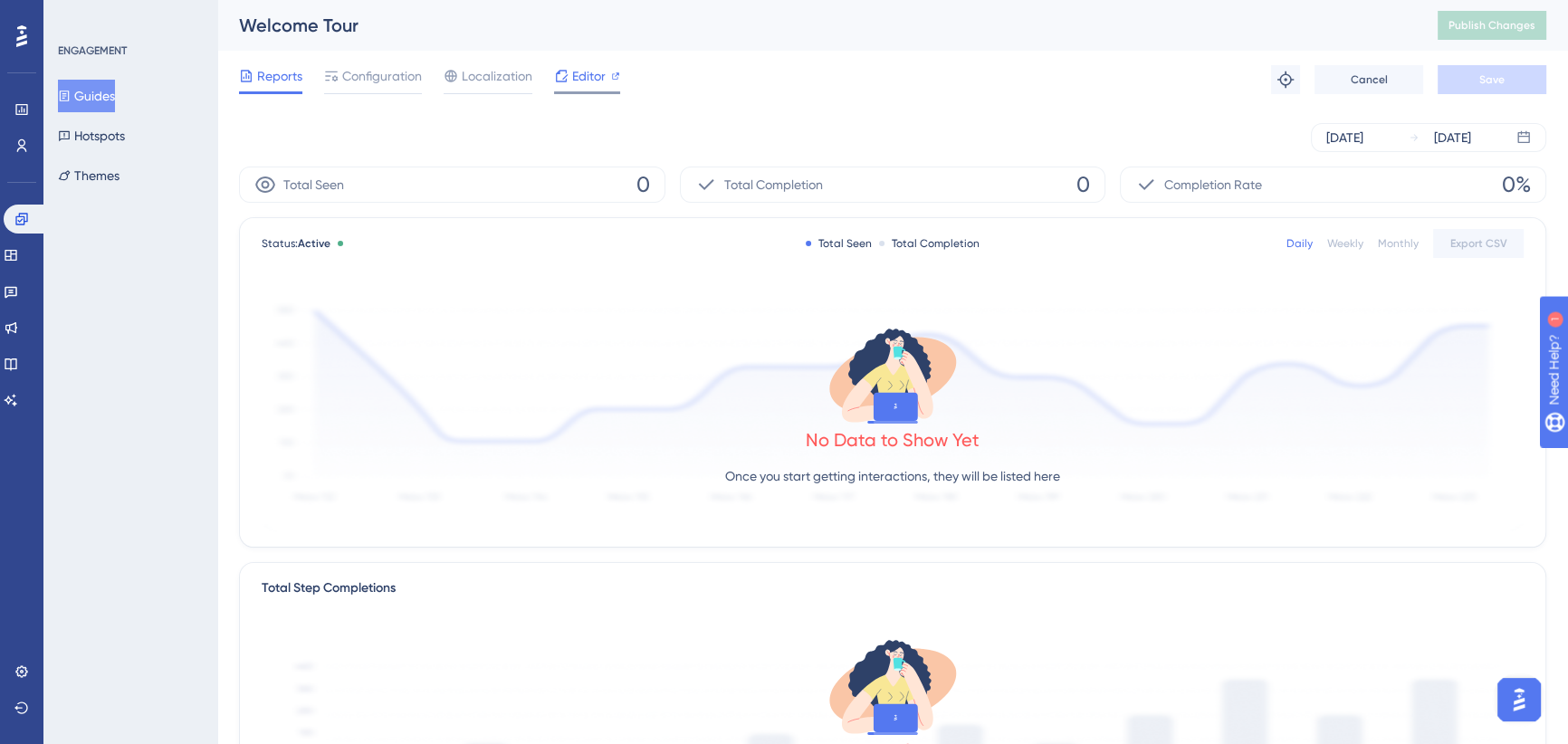
click at [583, 73] on span "Editor" at bounding box center [589, 75] width 33 height 21
drag, startPoint x: 107, startPoint y: 91, endPoint x: 1033, endPoint y: 86, distance: 926.0
click at [107, 91] on button "Guides" at bounding box center [87, 95] width 57 height 32
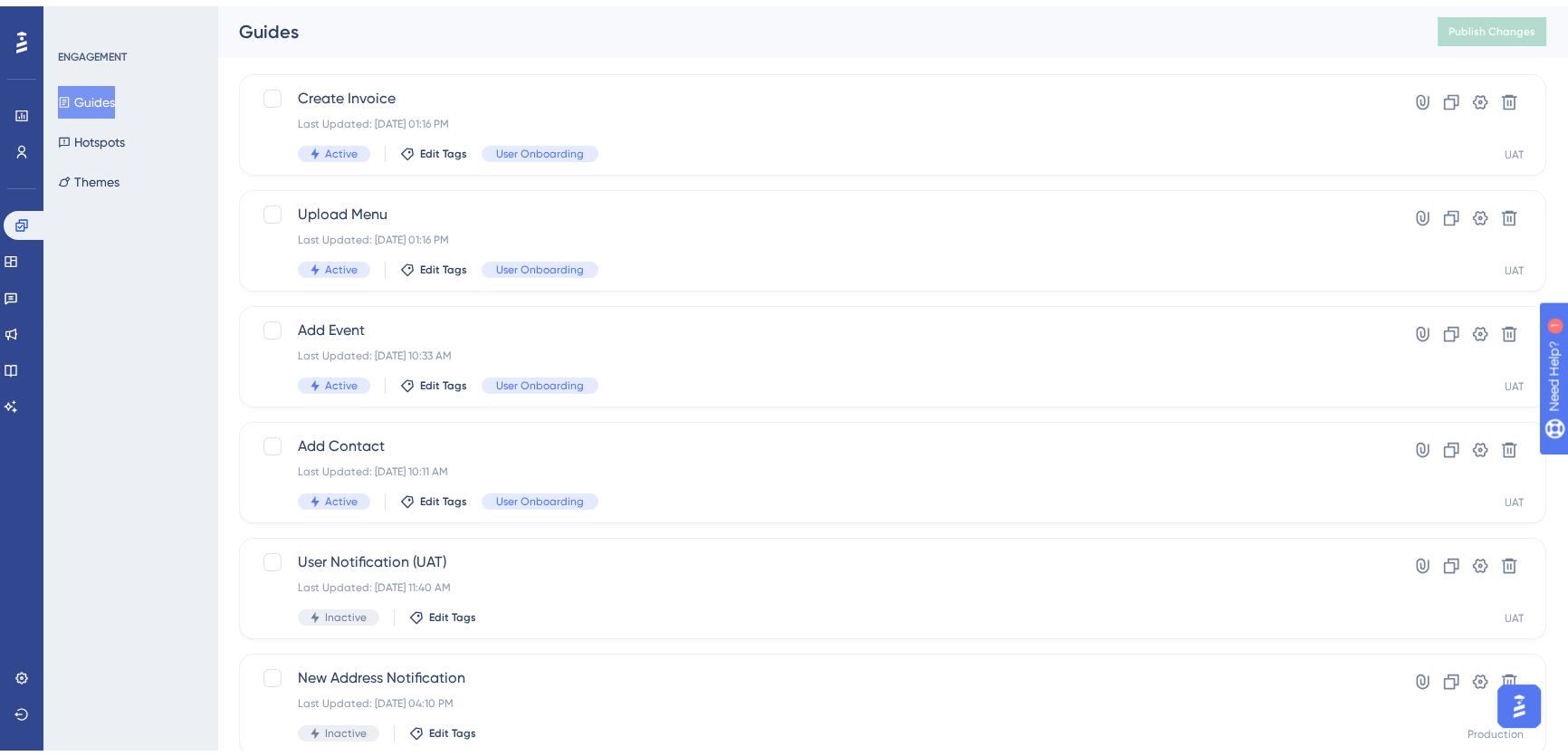
scroll to position [649, 0]
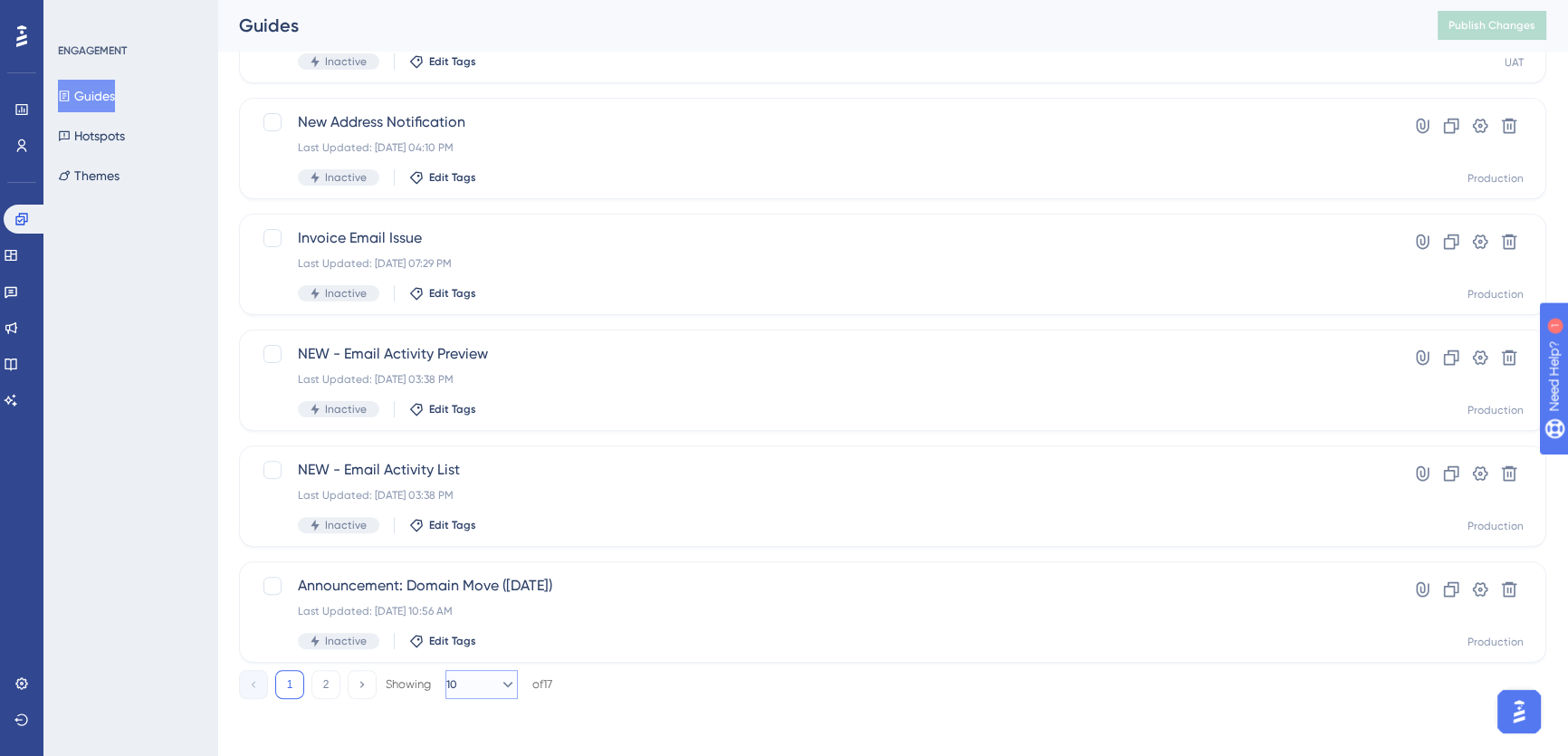
click at [480, 686] on button "10" at bounding box center [482, 684] width 72 height 29
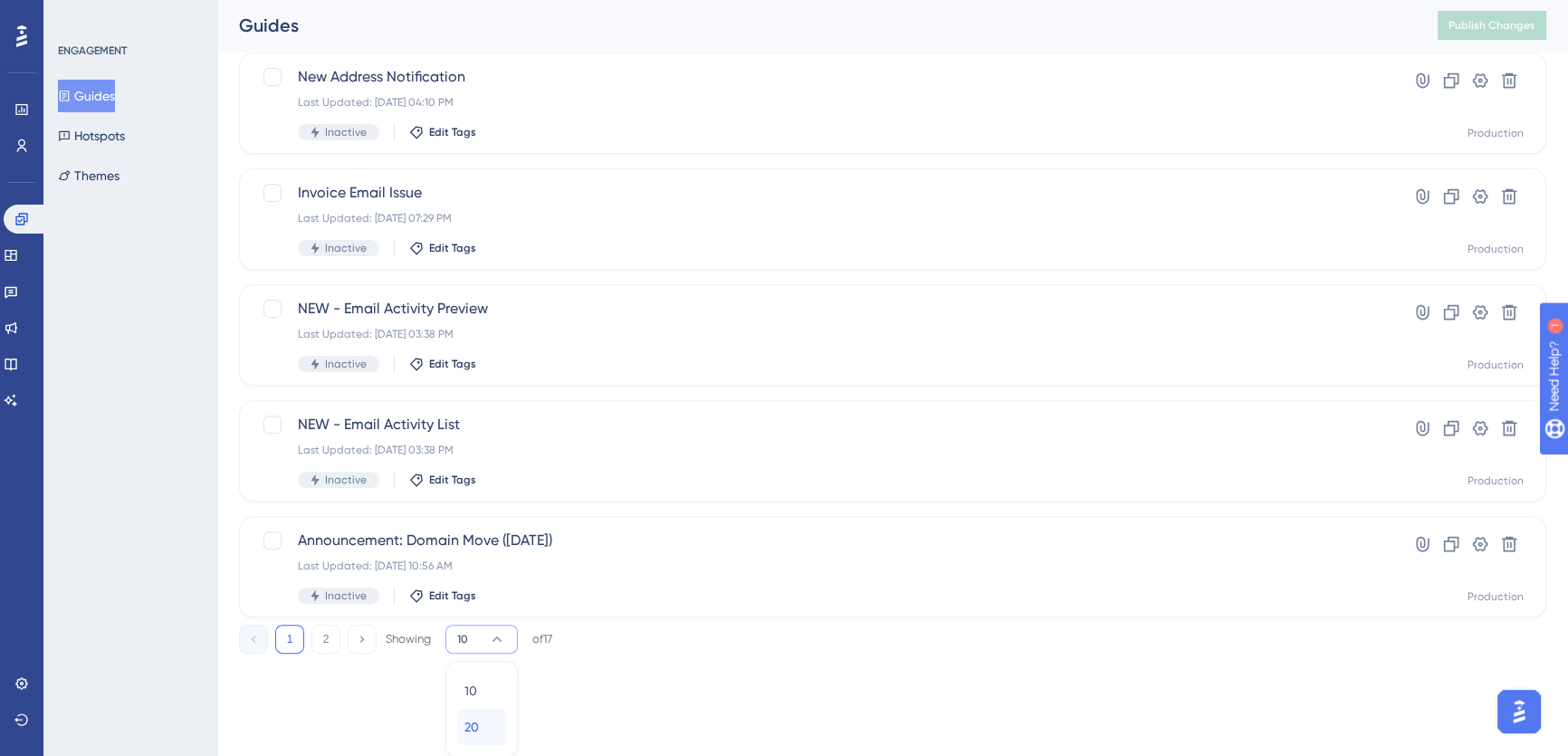
click at [475, 723] on span "20" at bounding box center [472, 726] width 15 height 21
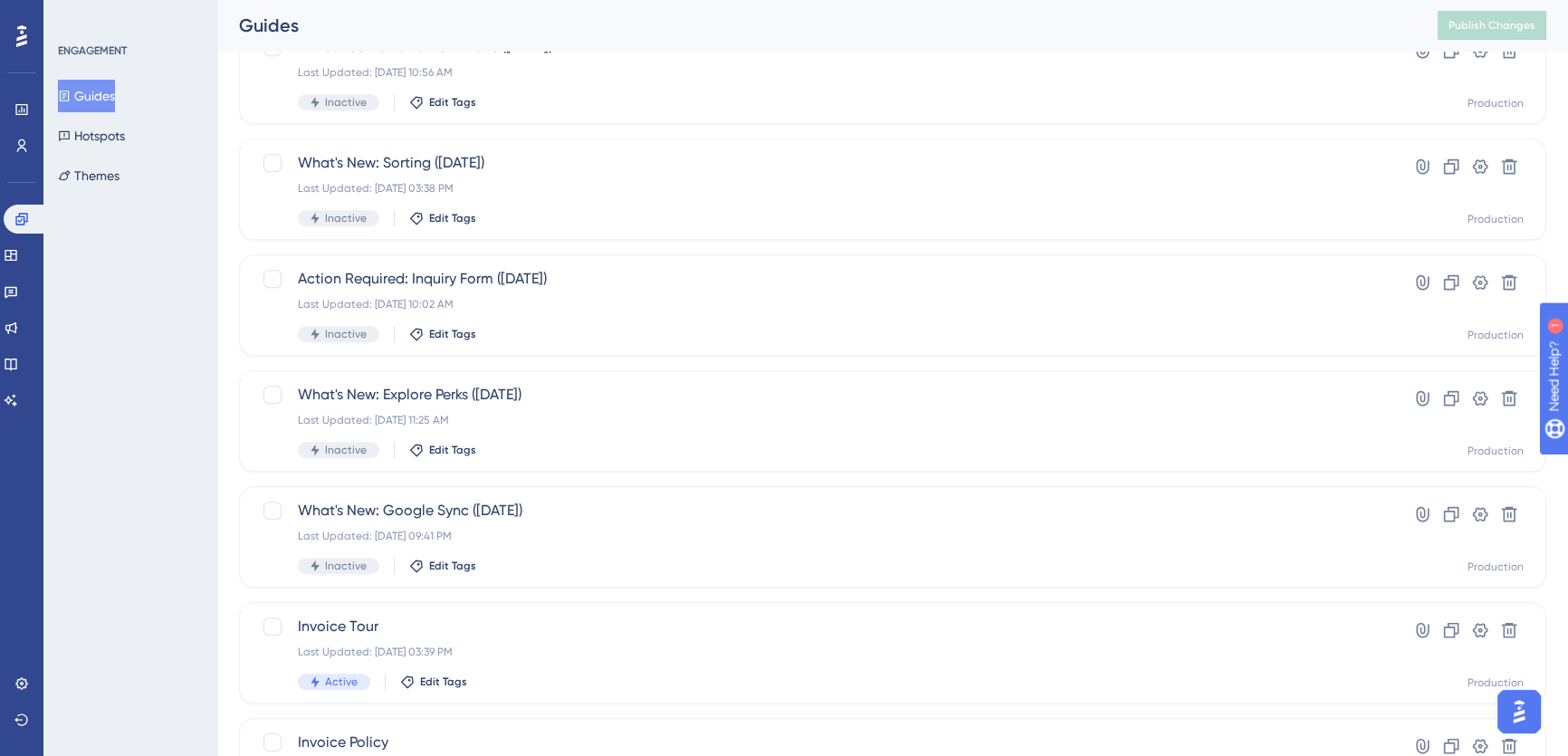
scroll to position [1459, 0]
